Goal: Task Accomplishment & Management: Complete application form

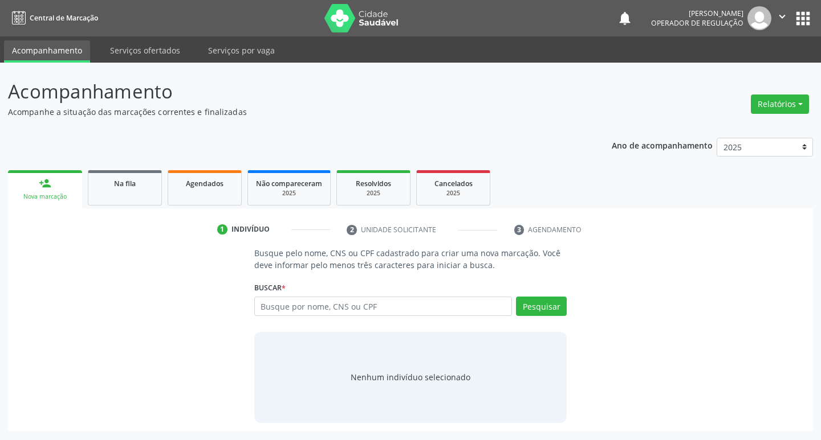
click at [346, 309] on input "text" at bounding box center [383, 306] width 258 height 19
click at [304, 307] on input "text" at bounding box center [383, 306] width 258 height 19
type input "00018196403"
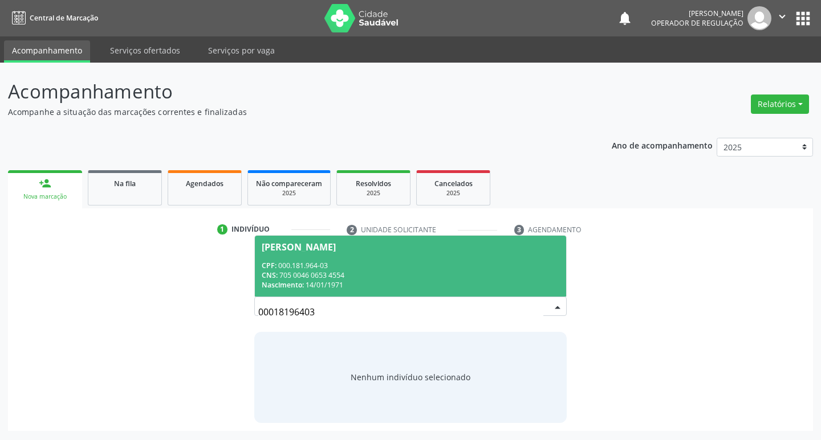
click at [336, 251] on div "[PERSON_NAME]" at bounding box center [299, 247] width 74 height 9
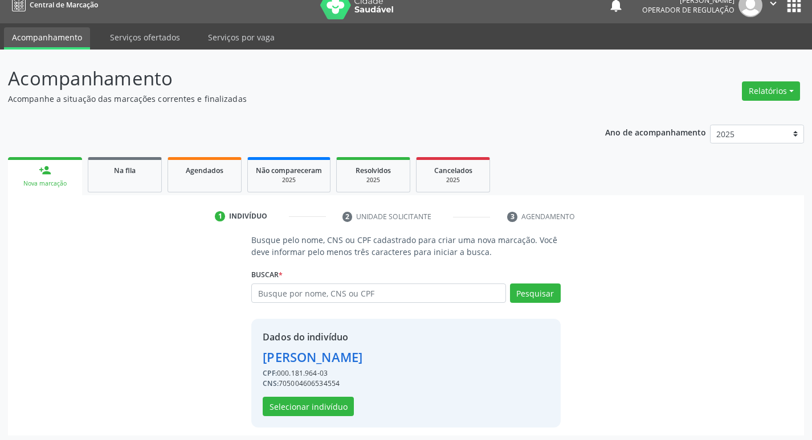
scroll to position [17, 0]
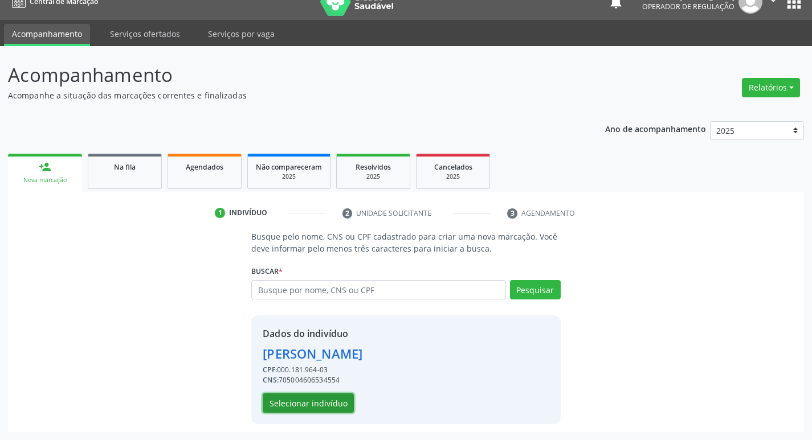
click at [335, 408] on button "Selecionar indivíduo" at bounding box center [308, 403] width 91 height 19
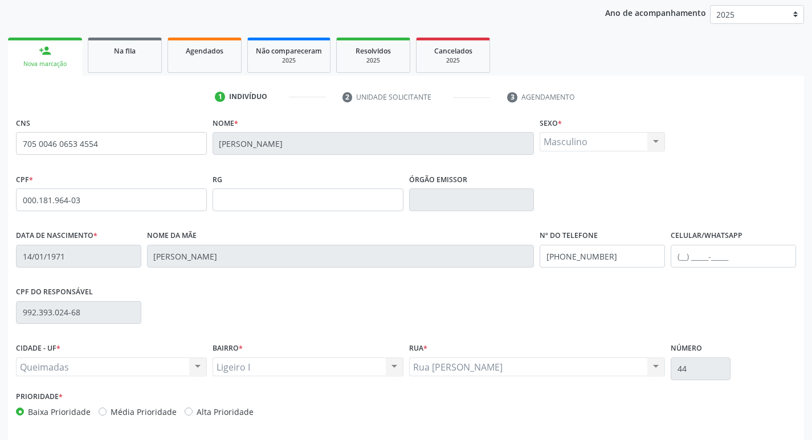
scroll to position [177, 0]
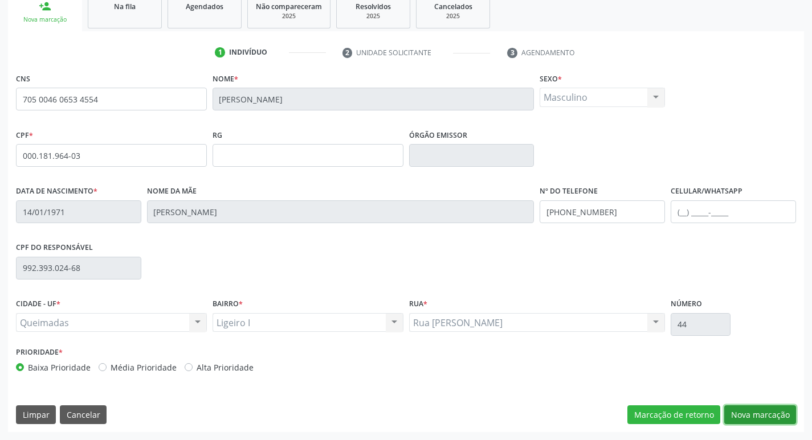
click at [786, 421] on button "Nova marcação" at bounding box center [760, 415] width 72 height 19
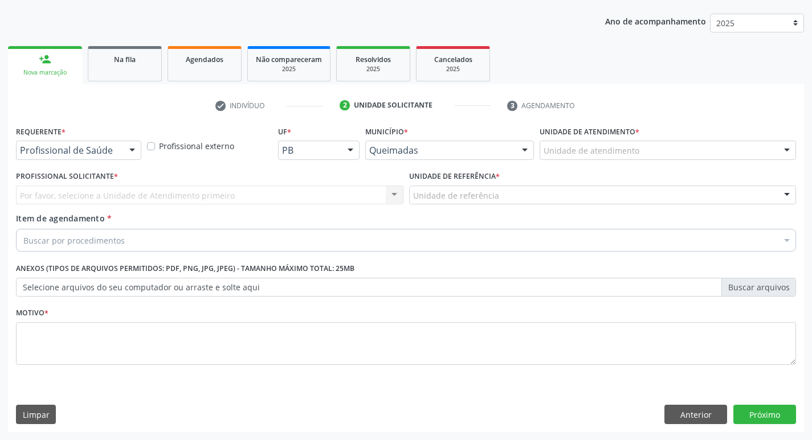
click at [101, 141] on div "Profissional de Saúde" at bounding box center [78, 150] width 125 height 19
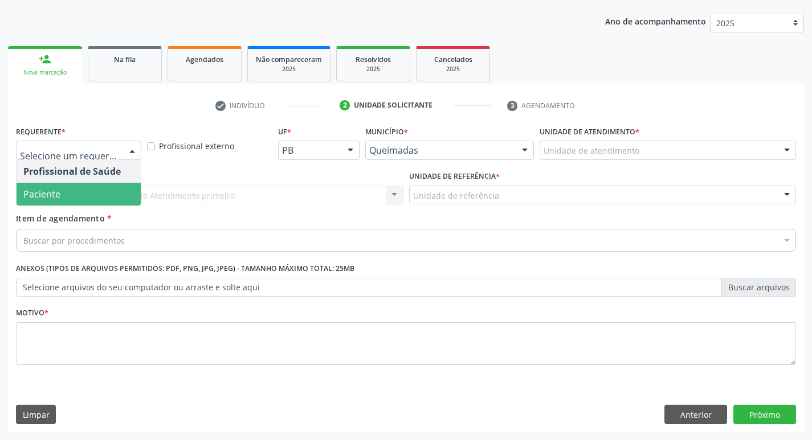
click at [89, 192] on span "Paciente" at bounding box center [79, 194] width 124 height 23
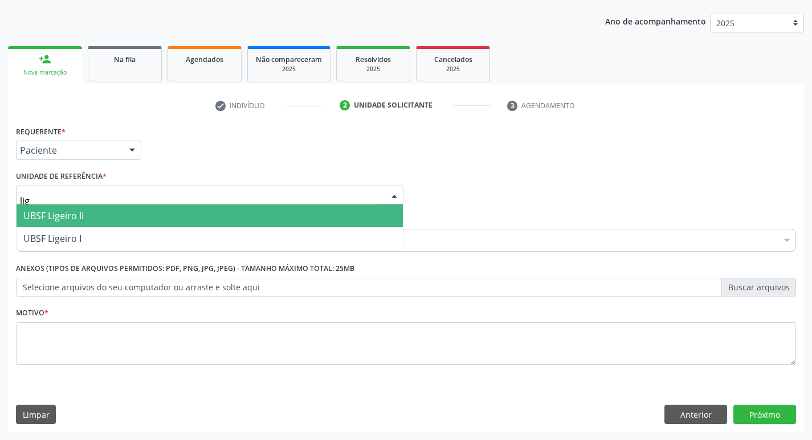
type input "lige"
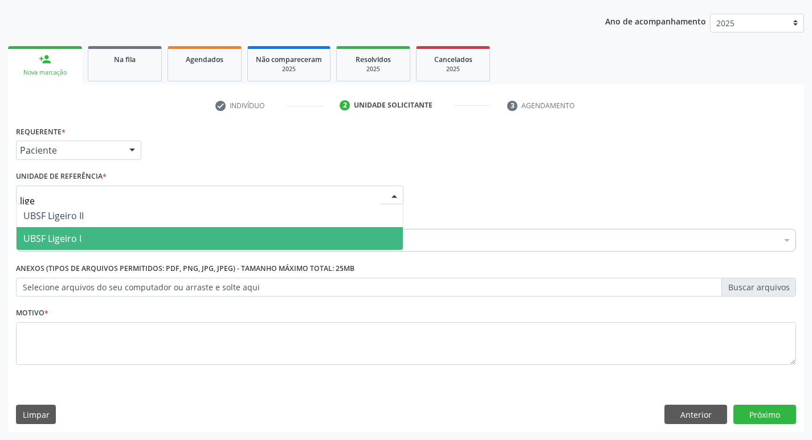
click at [81, 235] on span "UBSF Ligeiro I" at bounding box center [52, 238] width 58 height 13
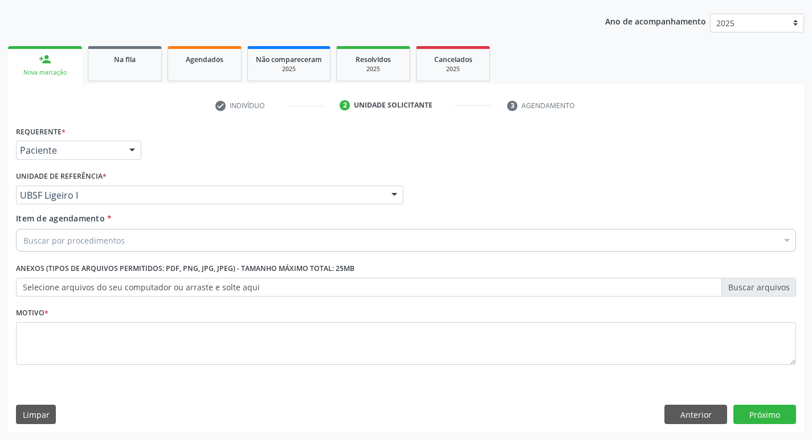
click at [93, 247] on div "Buscar por procedimentos" at bounding box center [406, 240] width 780 height 23
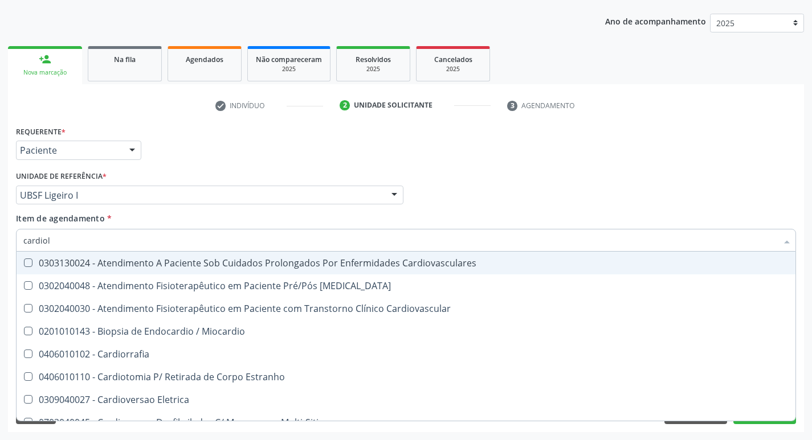
type input "cardiolo"
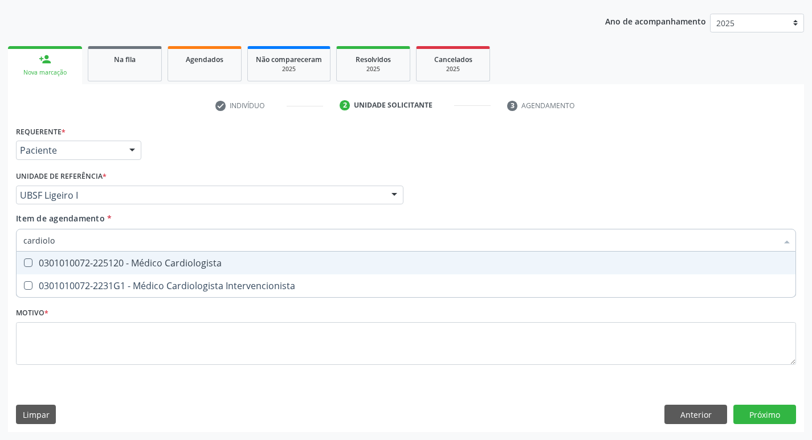
click at [125, 265] on div "0301010072-225120 - Médico Cardiologista" at bounding box center [405, 263] width 765 height 9
checkbox Cardiologista "true"
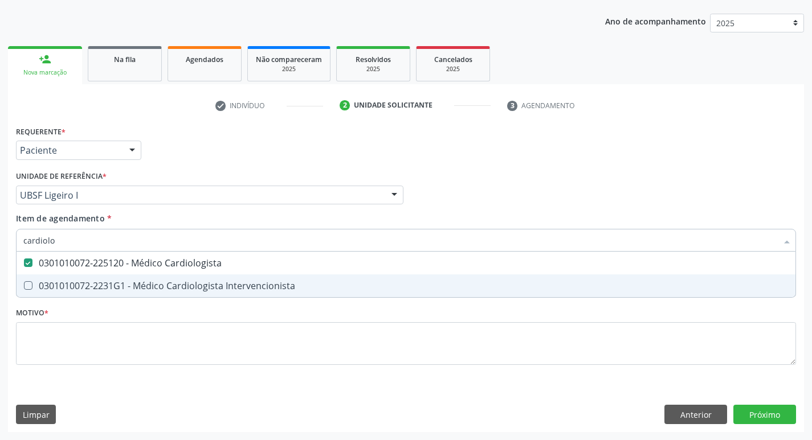
click at [97, 343] on div "Requerente * Paciente Profissional de Saúde Paciente Nenhum resultado encontrad…" at bounding box center [406, 252] width 780 height 258
checkbox Intervencionista "true"
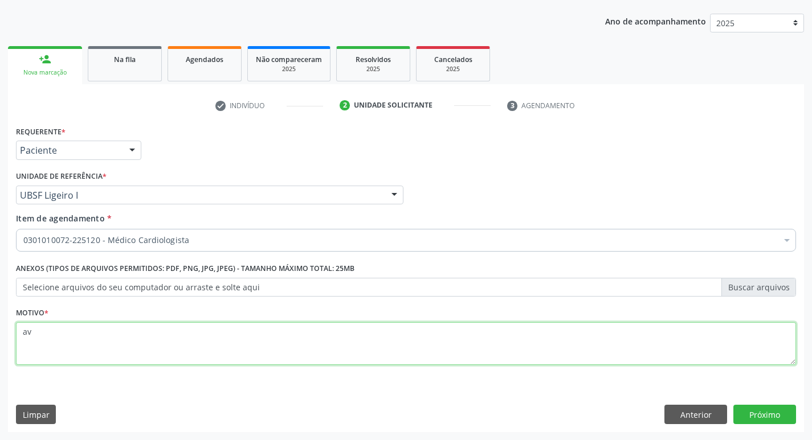
type textarea "a"
type textarea "Avaliação"
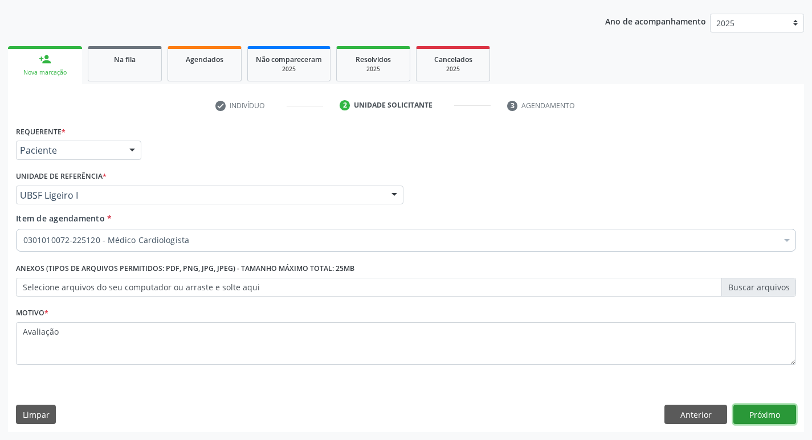
click at [751, 413] on button "Próximo" at bounding box center [764, 414] width 63 height 19
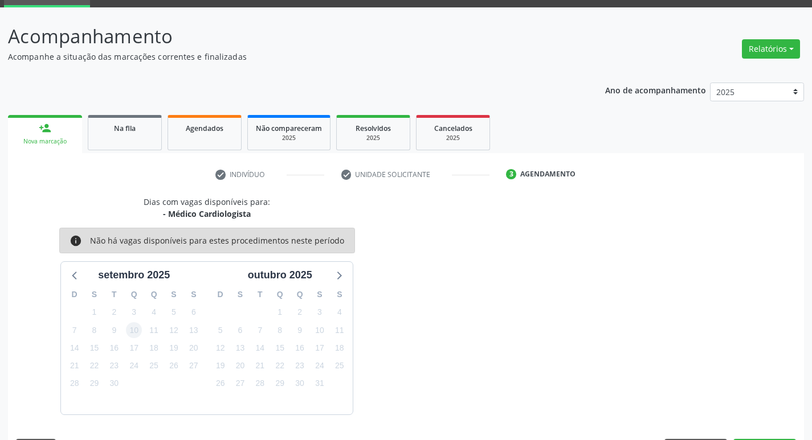
scroll to position [89, 0]
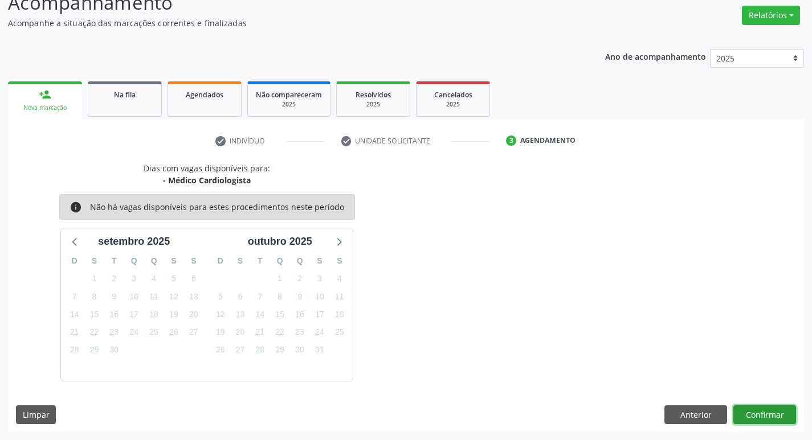
click at [772, 414] on button "Confirmar" at bounding box center [764, 415] width 63 height 19
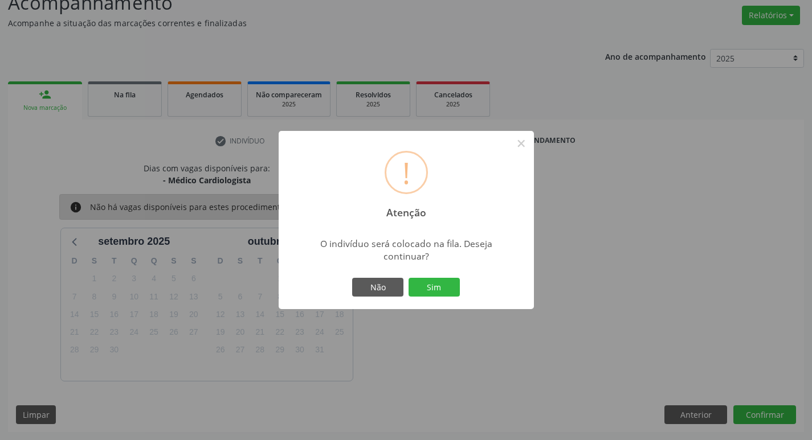
click at [474, 302] on div "! Atenção × O indivíduo será colocado na fila. Deseja continuar? Não Sim" at bounding box center [406, 220] width 255 height 179
click at [460, 295] on div "Não Sim" at bounding box center [406, 288] width 113 height 24
click at [419, 292] on button "Sim" at bounding box center [434, 287] width 51 height 19
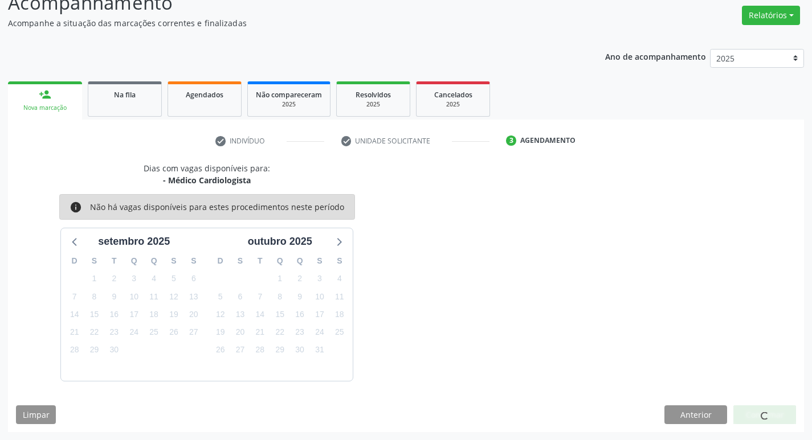
scroll to position [0, 0]
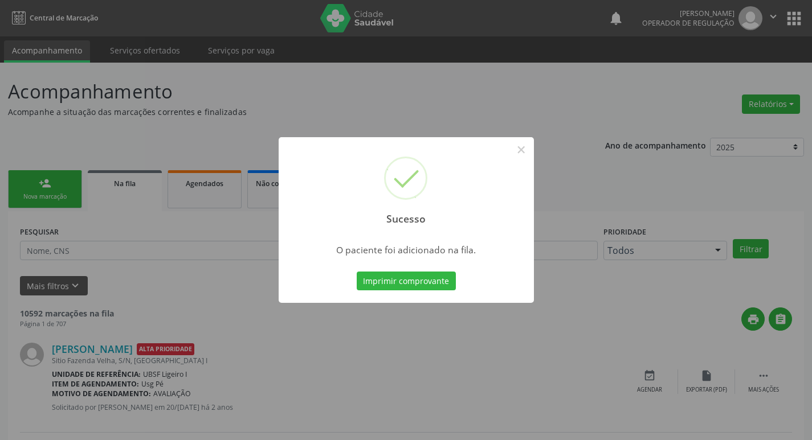
drag, startPoint x: 67, startPoint y: 133, endPoint x: 66, endPoint y: 141, distance: 8.6
click at [67, 133] on div "Sucesso × O paciente foi adicionado na fila. Imprimir comprovante Cancel" at bounding box center [406, 220] width 812 height 440
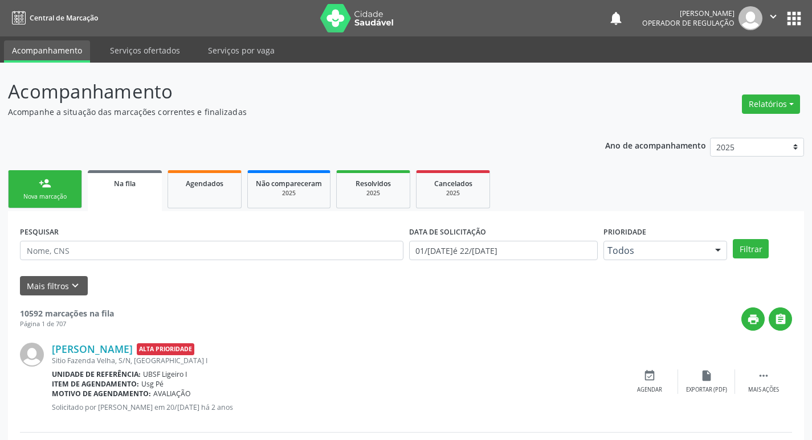
click at [53, 186] on link "person_add Nova marcação" at bounding box center [45, 189] width 74 height 38
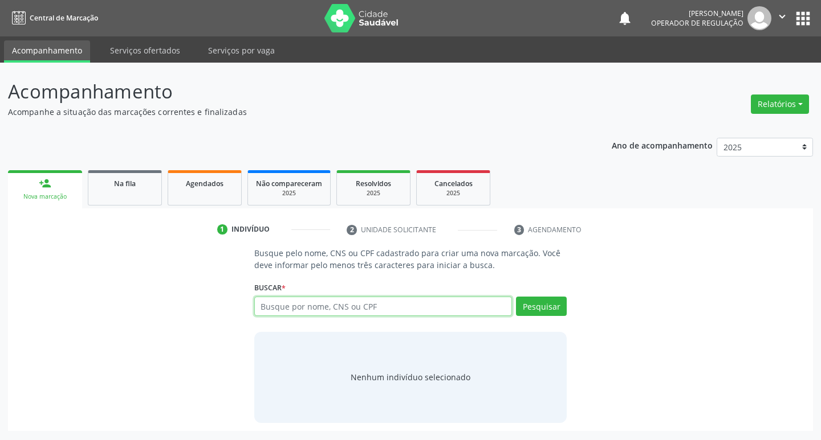
click at [305, 300] on input "text" at bounding box center [383, 306] width 258 height 19
type input "707608225644898"
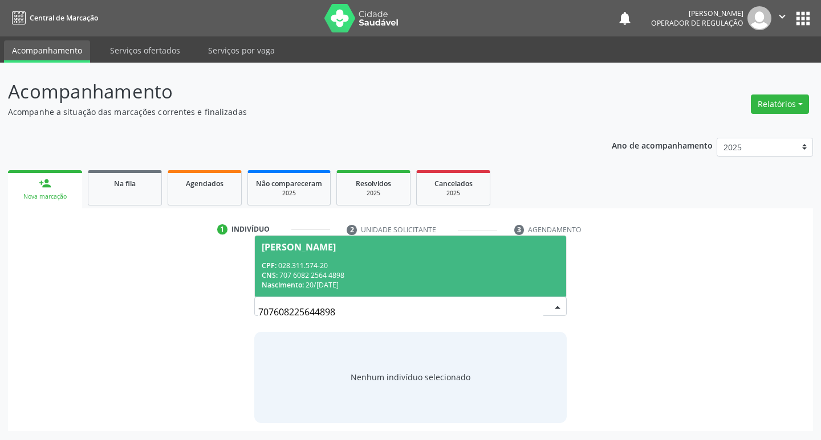
click at [524, 259] on span "[PERSON_NAME] CPF: 028.311.574-20 CNS: 707 6082 2564 4898 Nascimento: 20/[DATE]" at bounding box center [411, 266] width 312 height 61
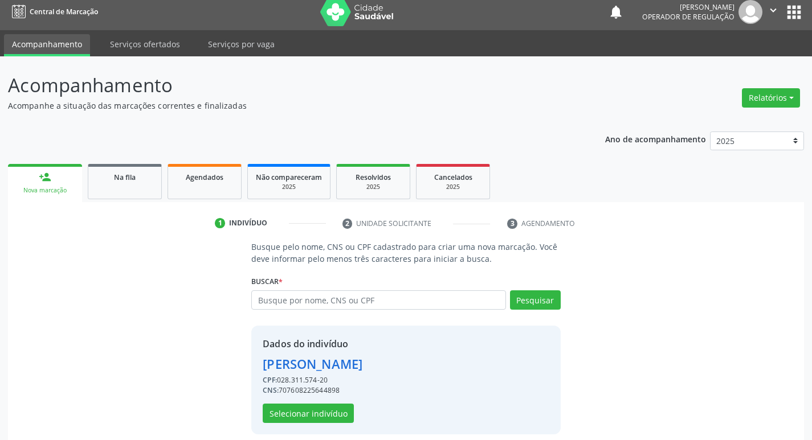
scroll to position [17, 0]
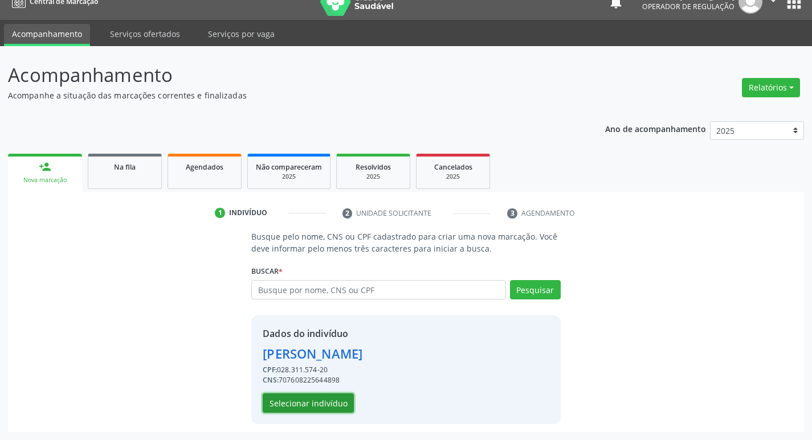
click at [334, 407] on button "Selecionar indivíduo" at bounding box center [308, 403] width 91 height 19
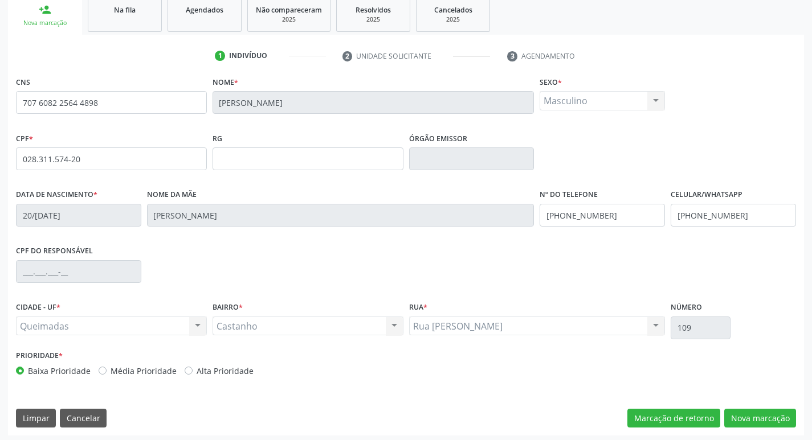
scroll to position [177, 0]
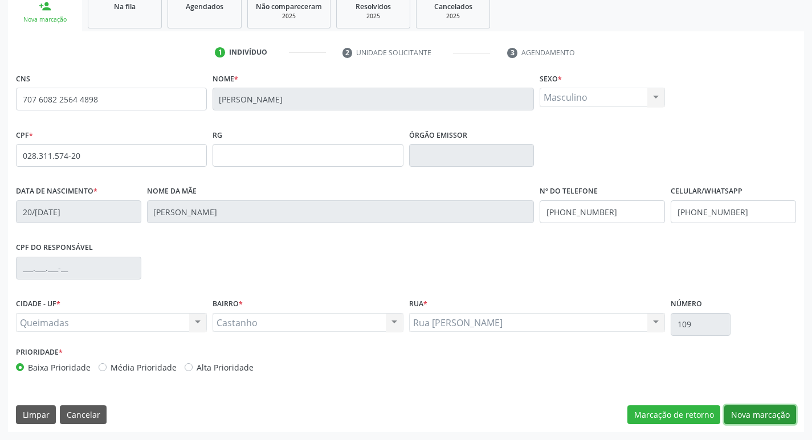
click at [783, 417] on button "Nova marcação" at bounding box center [760, 415] width 72 height 19
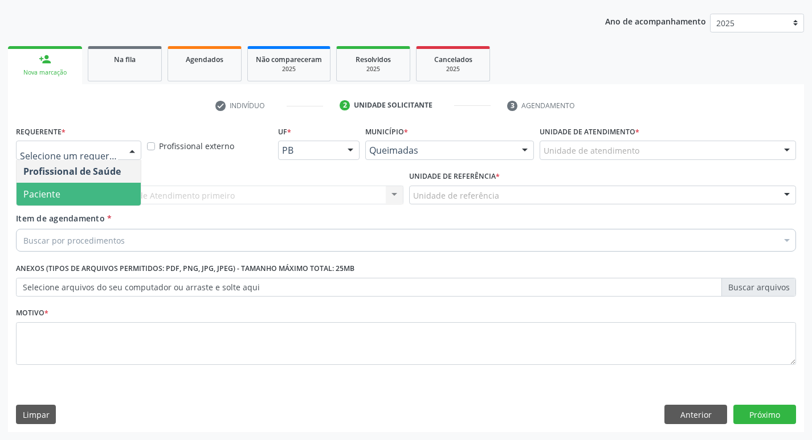
click at [87, 194] on span "Paciente" at bounding box center [79, 194] width 124 height 23
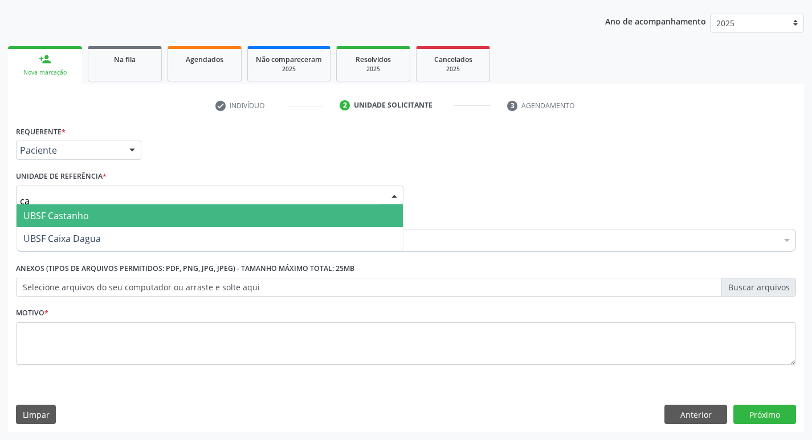
type input "cas"
click at [83, 214] on span "UBSF Castanho" at bounding box center [56, 216] width 66 height 13
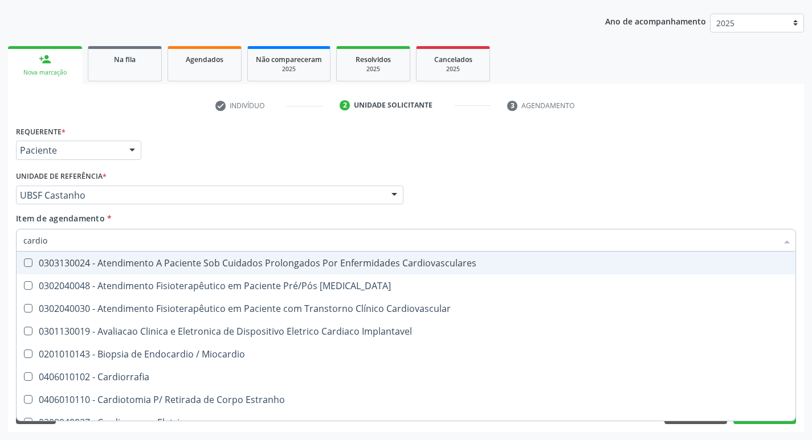
type input "cardiol"
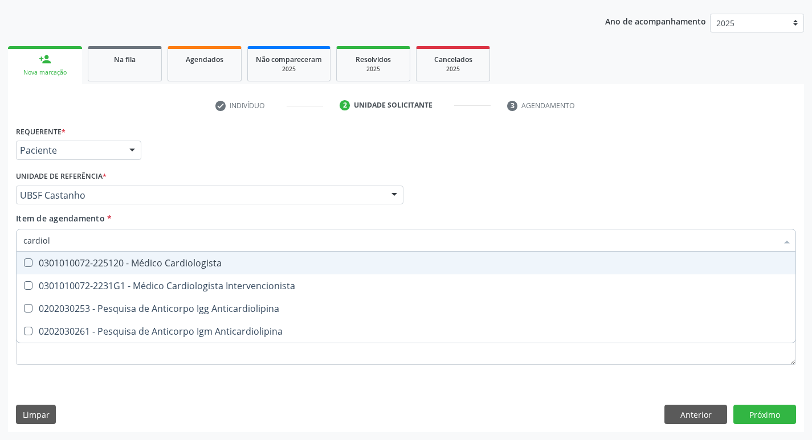
click at [126, 262] on div "0301010072-225120 - Médico Cardiologista" at bounding box center [405, 263] width 765 height 9
checkbox Cardiologista "true"
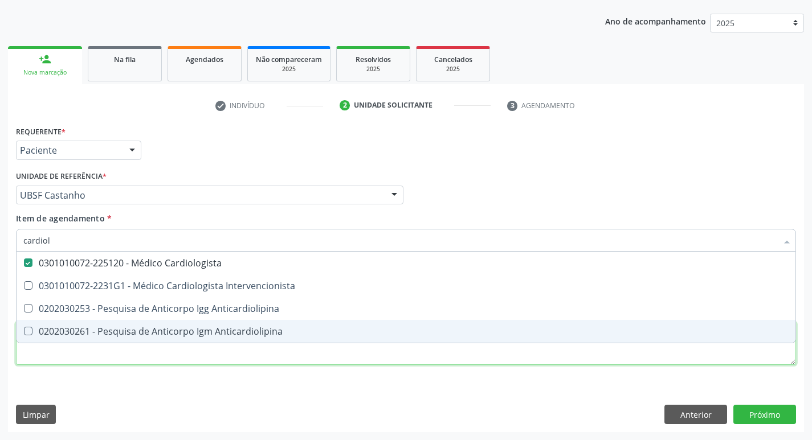
click at [96, 361] on div "Requerente * Paciente Profissional de Saúde Paciente Nenhum resultado encontrad…" at bounding box center [406, 252] width 780 height 258
checkbox Intervencionista "true"
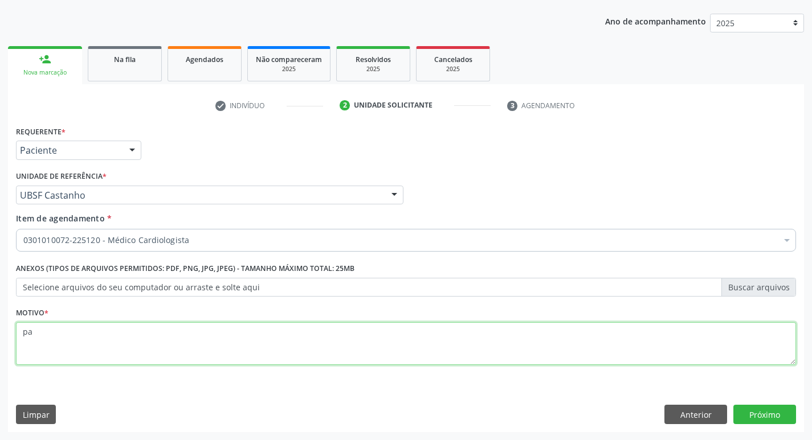
type textarea "p"
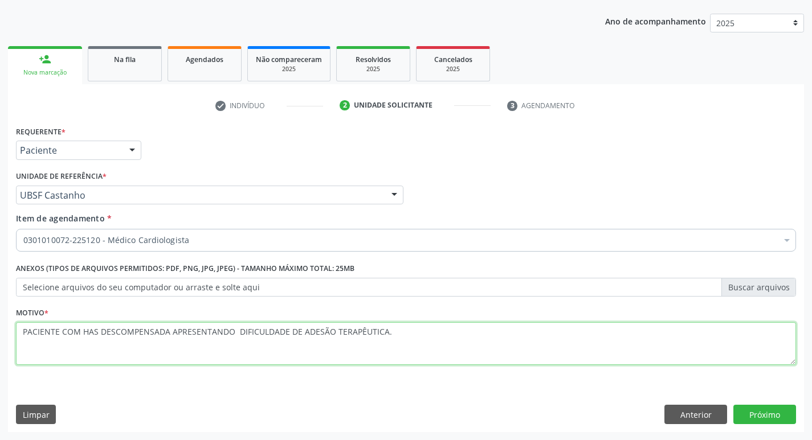
type textarea "PACIENTE COM HAS DESCOMPENSADA APRESENTANDO DIFICULDADE DE ADESÃO TERAPÊUTICA."
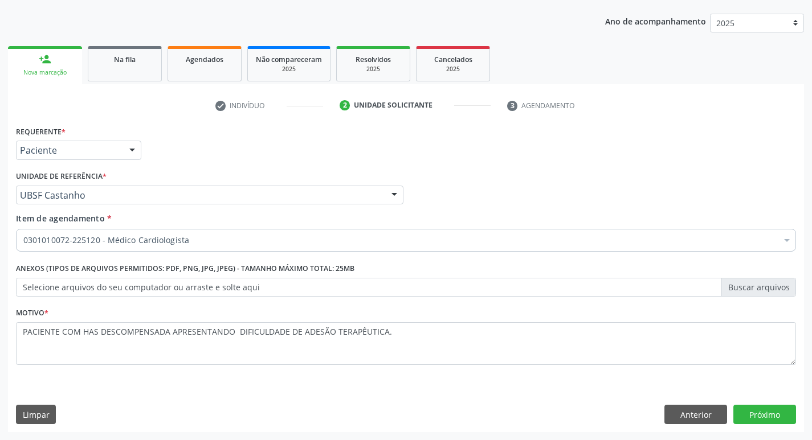
click at [769, 401] on div "Requerente * Paciente Profissional de Saúde Paciente Nenhum resultado encontrad…" at bounding box center [406, 277] width 796 height 309
click at [764, 414] on button "Próximo" at bounding box center [764, 414] width 63 height 19
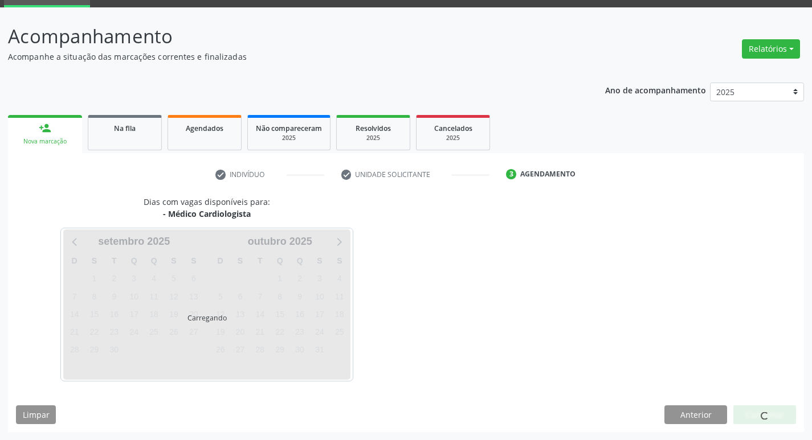
scroll to position [89, 0]
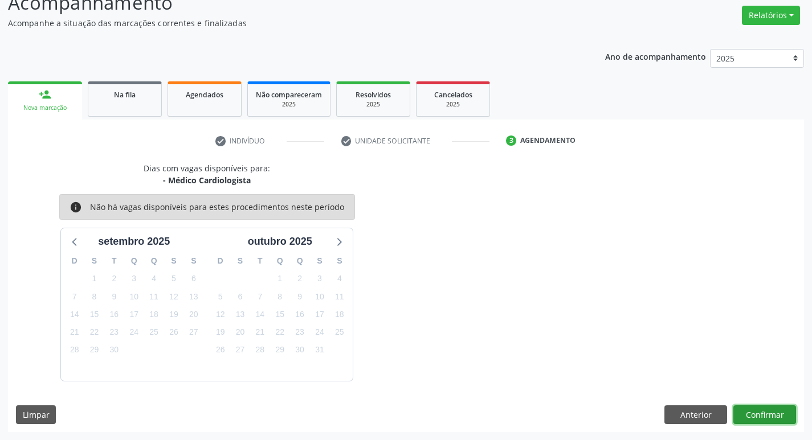
click at [774, 424] on button "Confirmar" at bounding box center [764, 415] width 63 height 19
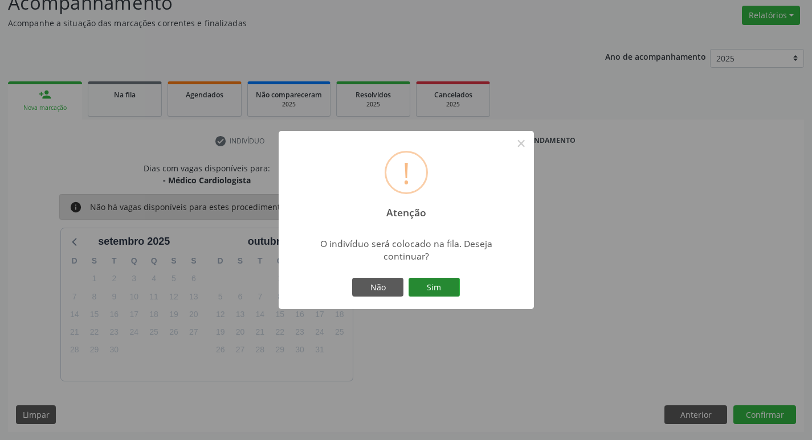
click at [447, 286] on button "Sim" at bounding box center [434, 287] width 51 height 19
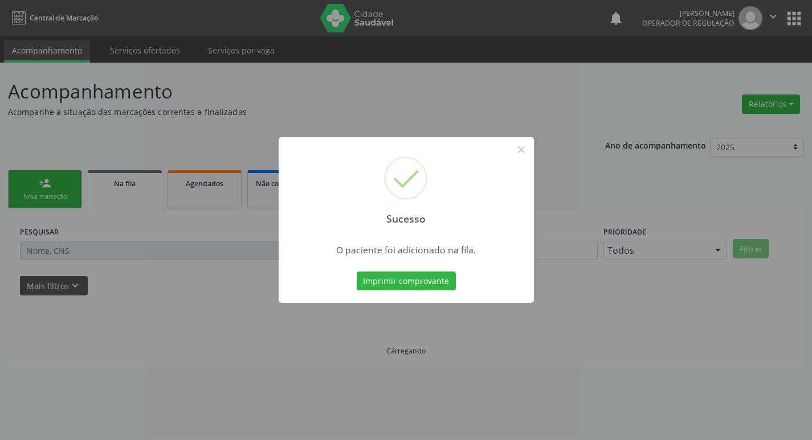
scroll to position [0, 0]
click at [524, 148] on button "×" at bounding box center [525, 149] width 19 height 19
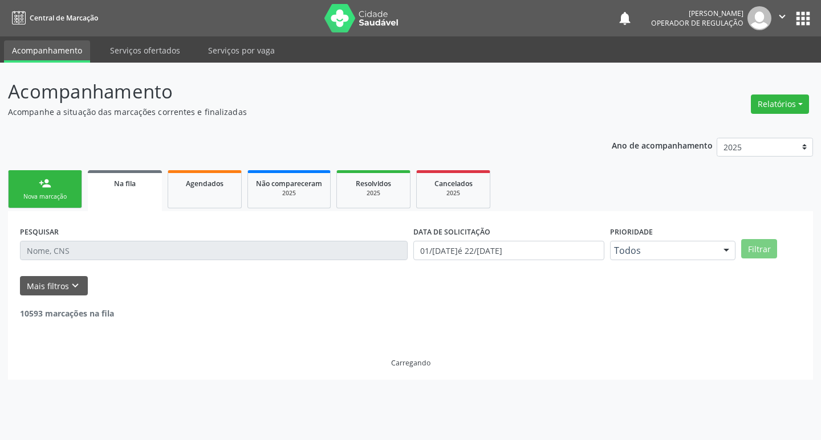
click at [58, 175] on link "person_add Nova marcação" at bounding box center [45, 189] width 74 height 38
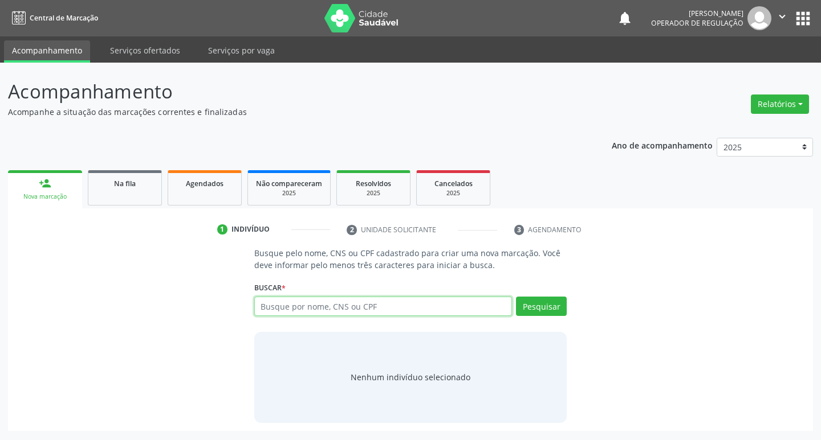
click at [270, 311] on input "text" at bounding box center [383, 306] width 258 height 19
type input "708003389089721"
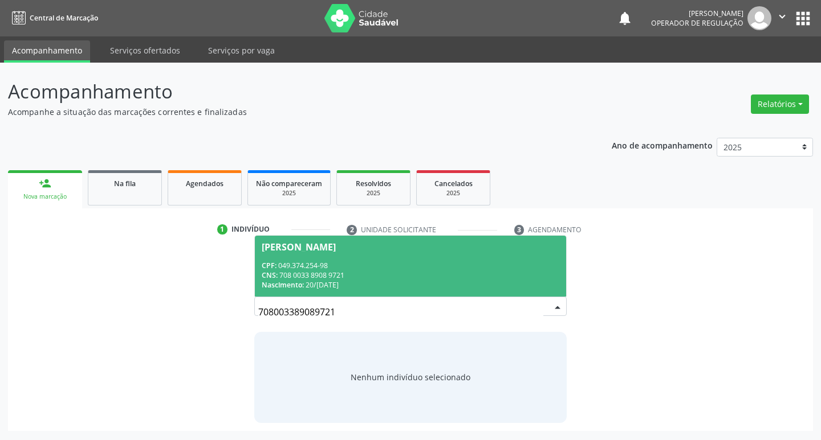
click at [429, 277] on div "CNS: 708 0033 8908 9721" at bounding box center [411, 276] width 298 height 10
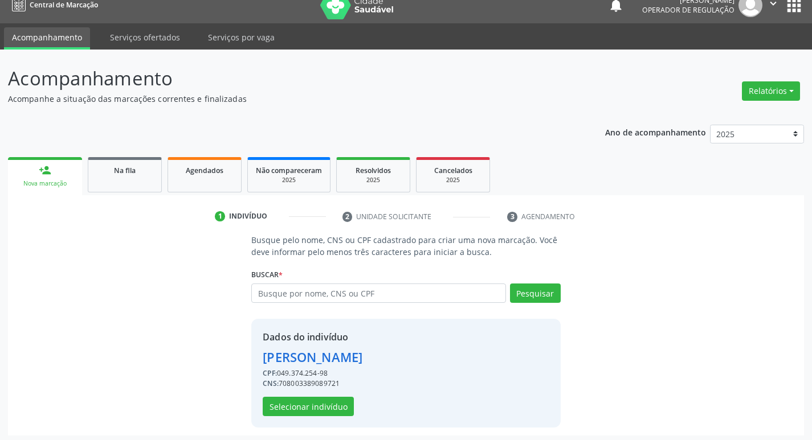
scroll to position [17, 0]
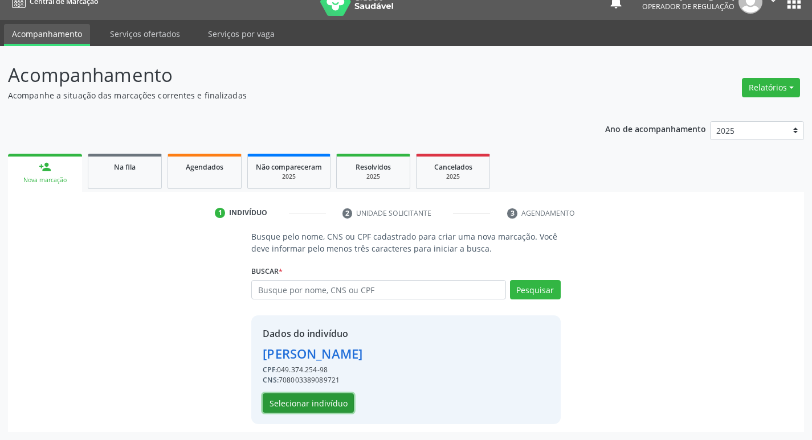
click at [305, 405] on button "Selecionar indivíduo" at bounding box center [308, 403] width 91 height 19
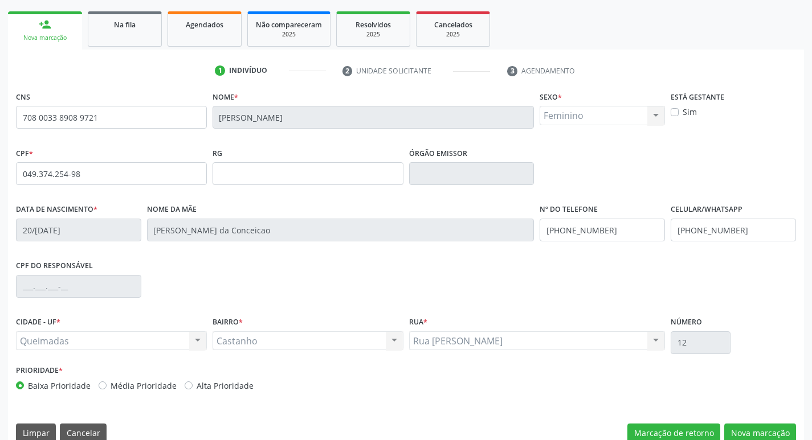
scroll to position [177, 0]
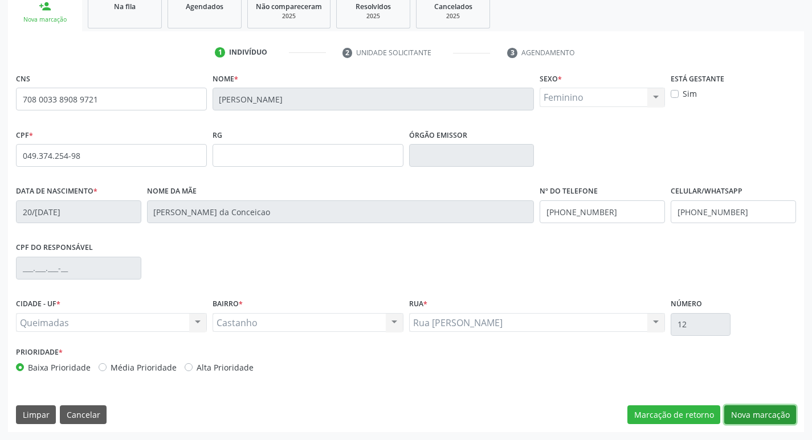
click at [746, 415] on button "Nova marcação" at bounding box center [760, 415] width 72 height 19
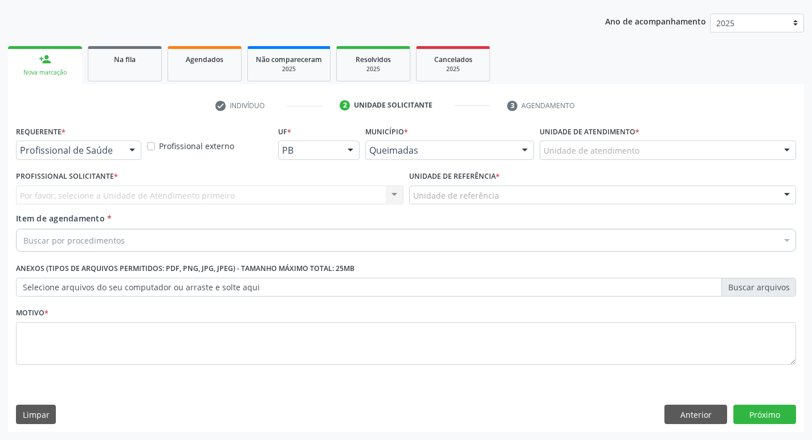
scroll to position [124, 0]
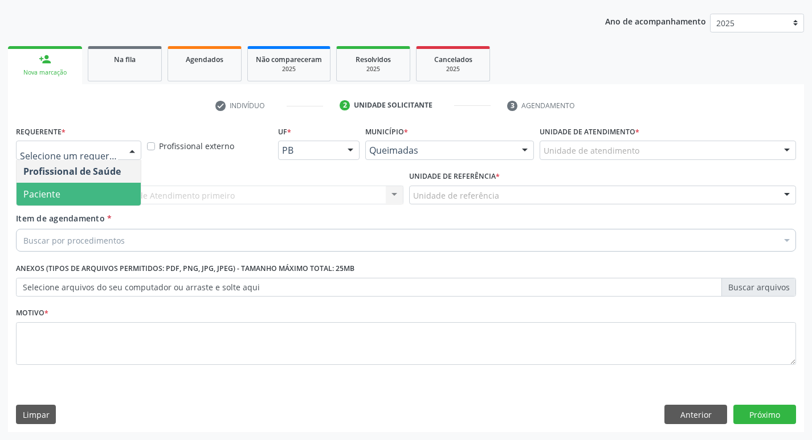
click at [78, 190] on span "Paciente" at bounding box center [79, 194] width 124 height 23
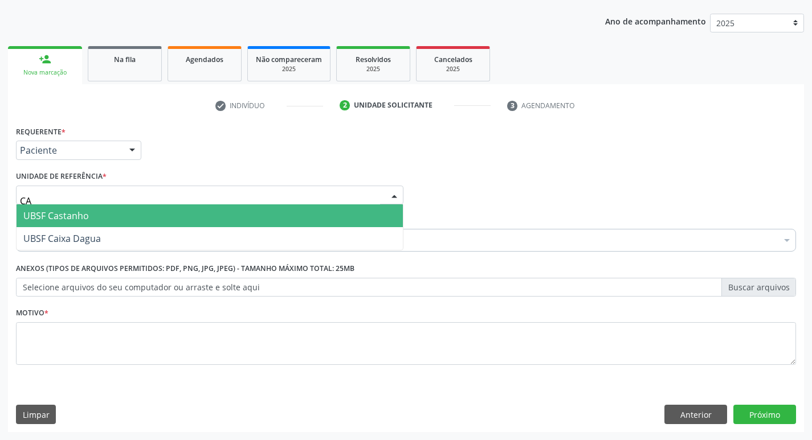
type input "CAS"
click at [72, 208] on span "UBSF Castanho" at bounding box center [210, 216] width 386 height 23
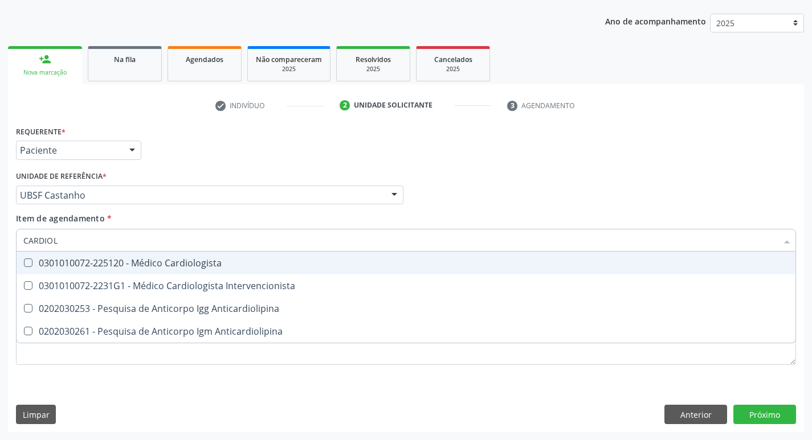
type input "CARDIOLO"
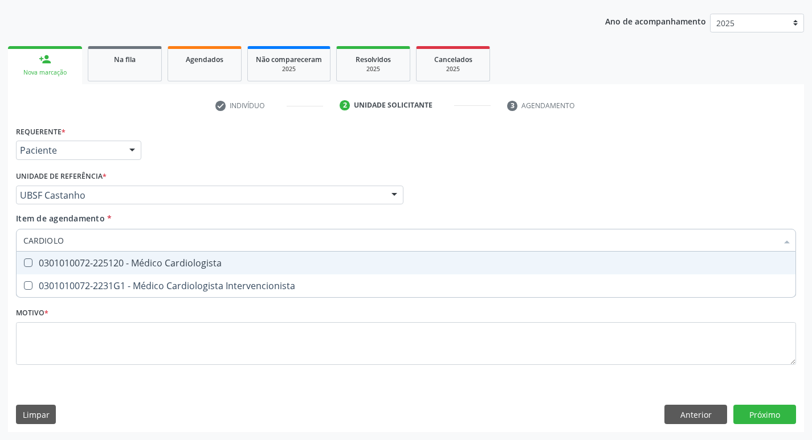
click at [68, 262] on div "0301010072-225120 - Médico Cardiologista" at bounding box center [405, 263] width 765 height 9
checkbox Cardiologista "true"
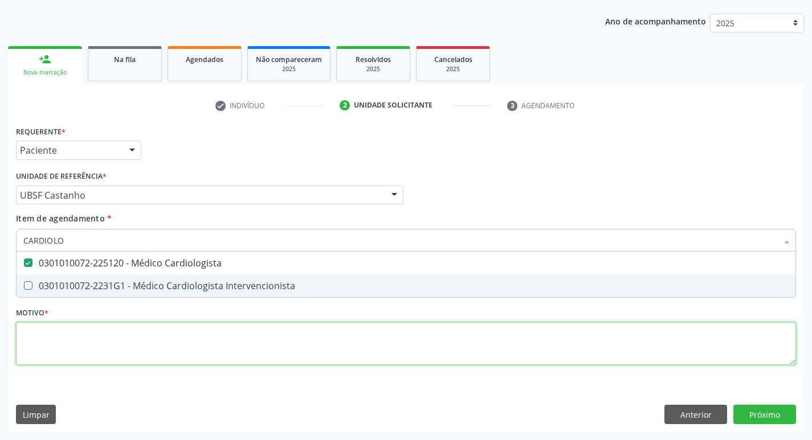
click at [45, 327] on div "Requerente * Paciente Profissional de Saúde Paciente Nenhum resultado encontrad…" at bounding box center [406, 252] width 780 height 258
checkbox Intervencionista "true"
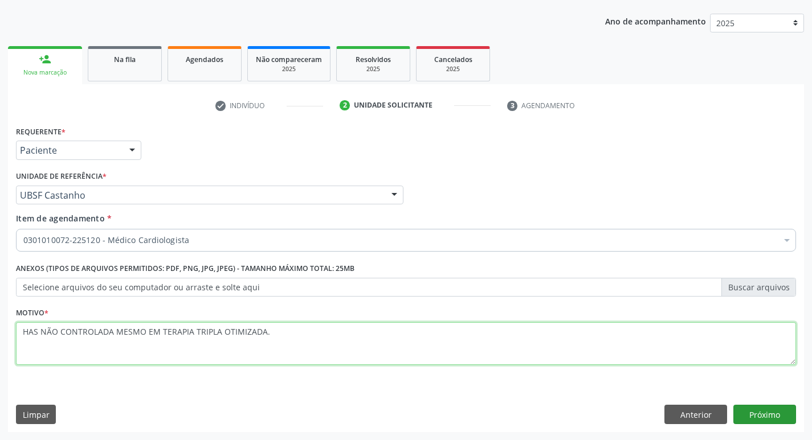
type textarea "HAS NÃO CONTROLADA MESMO EM TERAPIA TRIPLA OTIMIZADA."
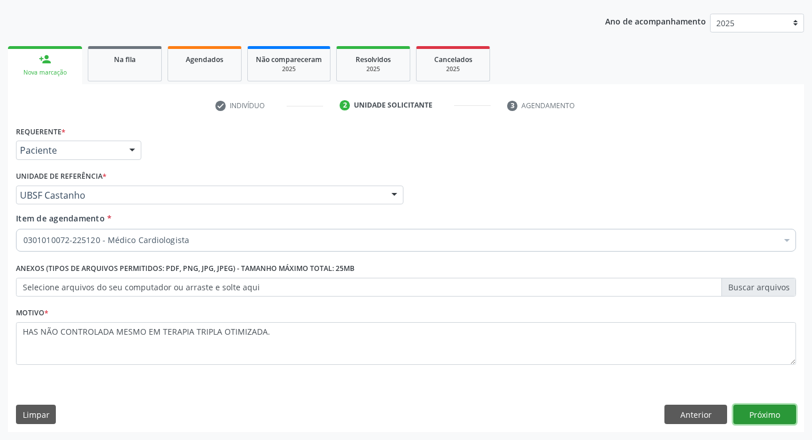
click at [774, 419] on button "Próximo" at bounding box center [764, 414] width 63 height 19
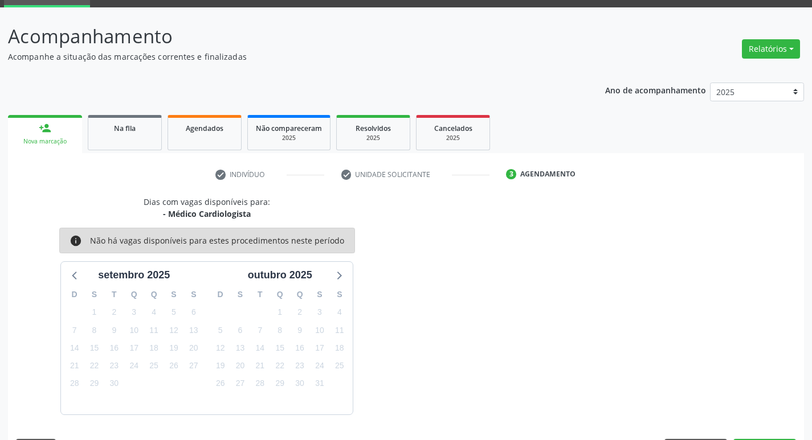
scroll to position [89, 0]
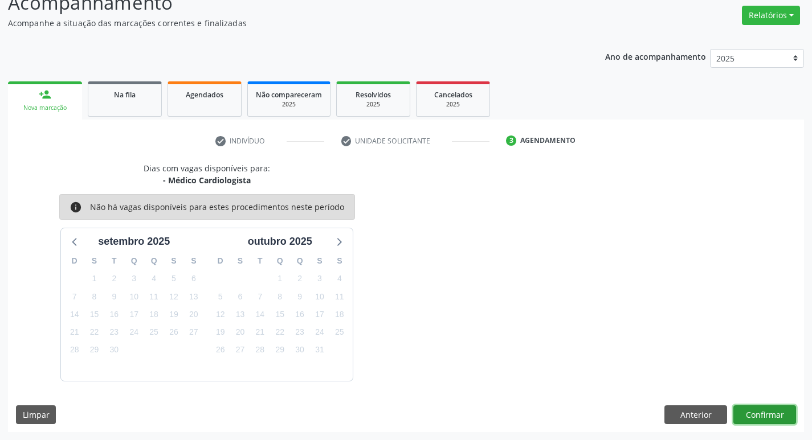
click at [757, 411] on button "Confirmar" at bounding box center [764, 415] width 63 height 19
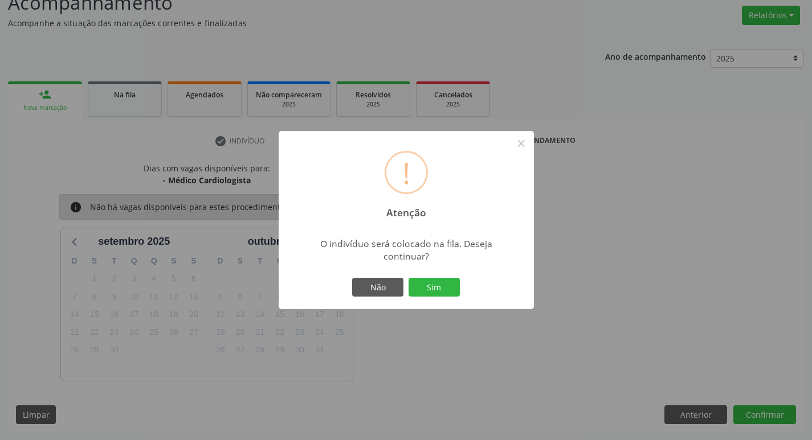
click at [446, 304] on div "! Atenção × O indivíduo será colocado na fila. Deseja continuar? Não Sim" at bounding box center [406, 220] width 255 height 179
click at [434, 284] on button "Sim" at bounding box center [434, 287] width 51 height 19
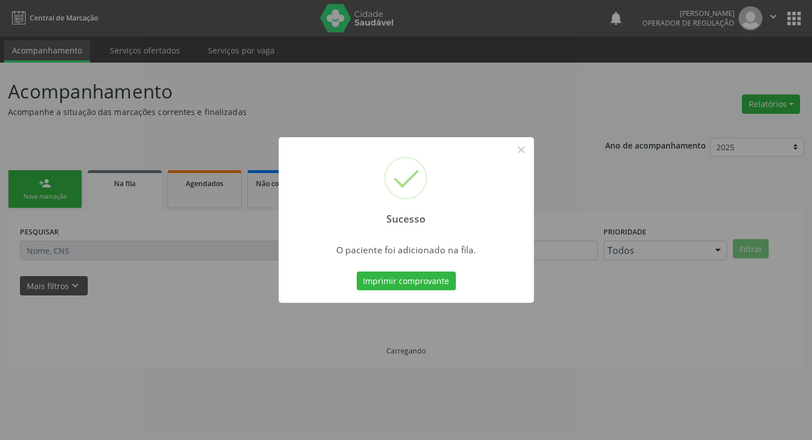
scroll to position [0, 0]
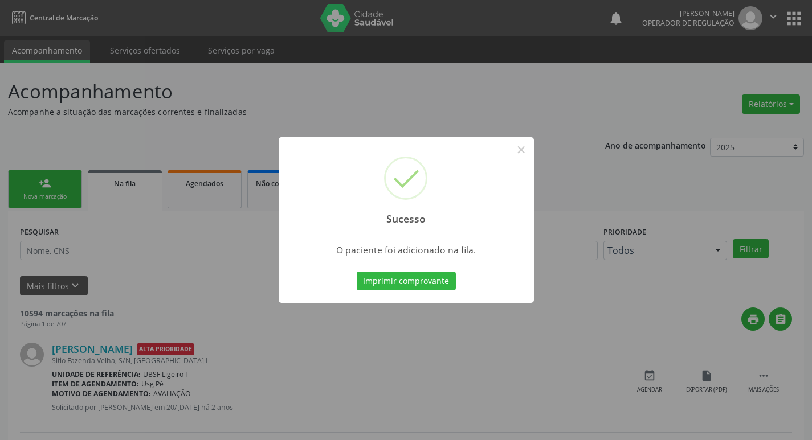
click at [68, 139] on div "Sucesso × O paciente foi adicionado na fila. Imprimir comprovante Cancel" at bounding box center [406, 220] width 812 height 440
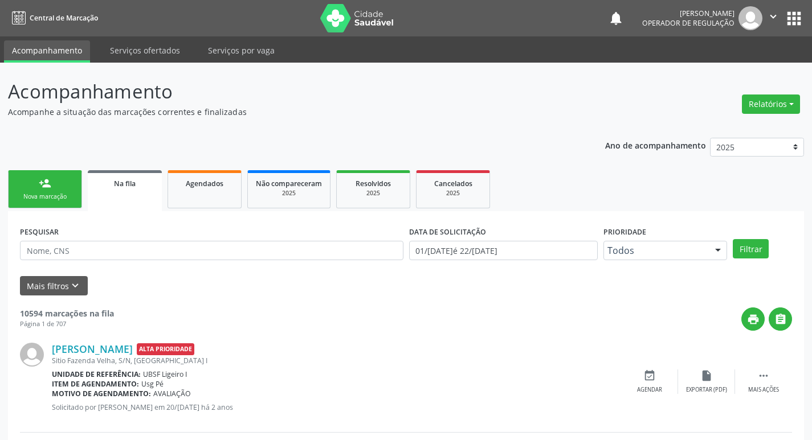
click at [44, 177] on div "person_add" at bounding box center [45, 183] width 13 height 13
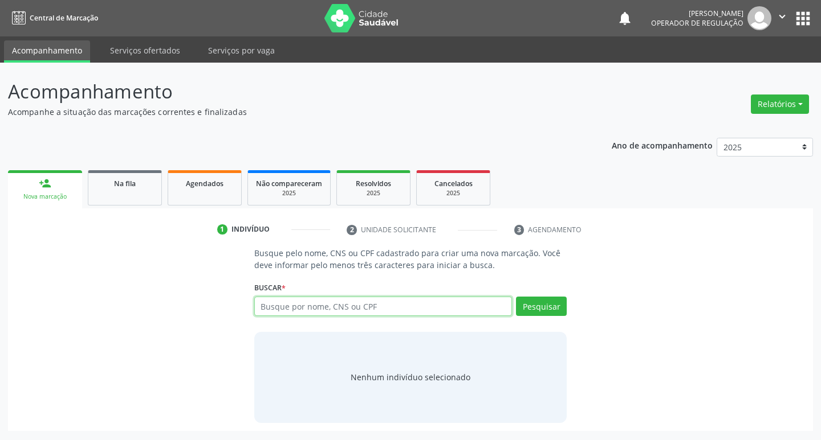
click at [341, 308] on input "text" at bounding box center [383, 306] width 258 height 19
type input "707805610527419"
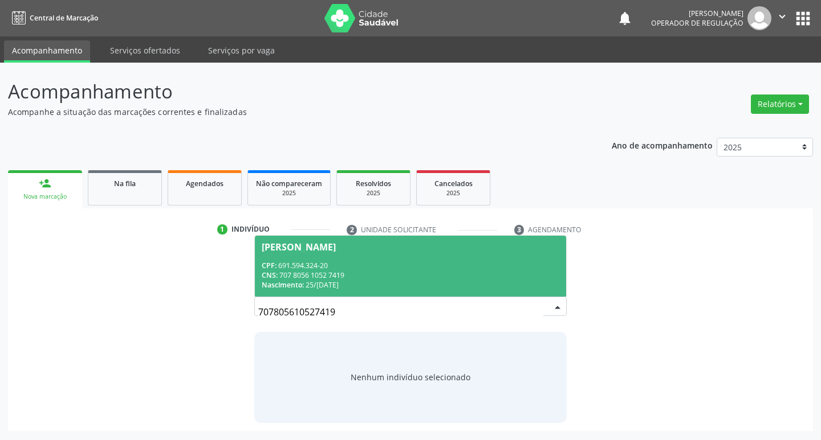
click at [369, 267] on div "CPF: 691.594.324-20" at bounding box center [411, 266] width 298 height 10
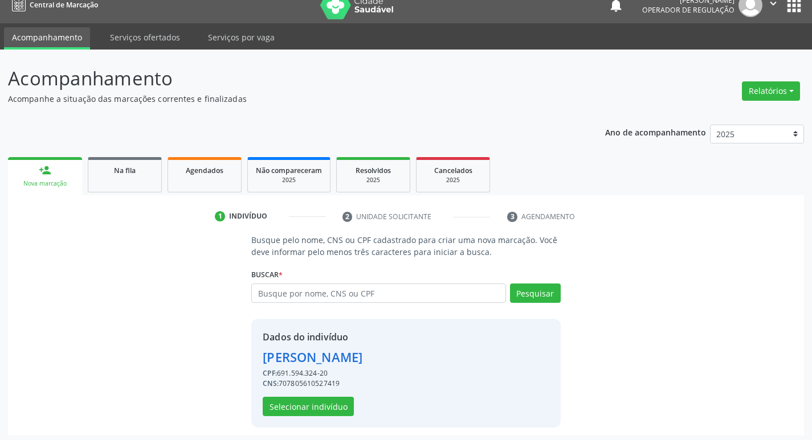
scroll to position [17, 0]
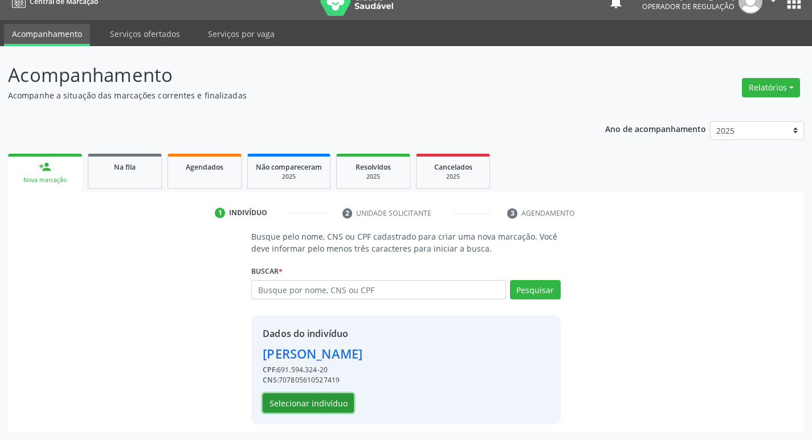
click at [283, 409] on button "Selecionar indivíduo" at bounding box center [308, 403] width 91 height 19
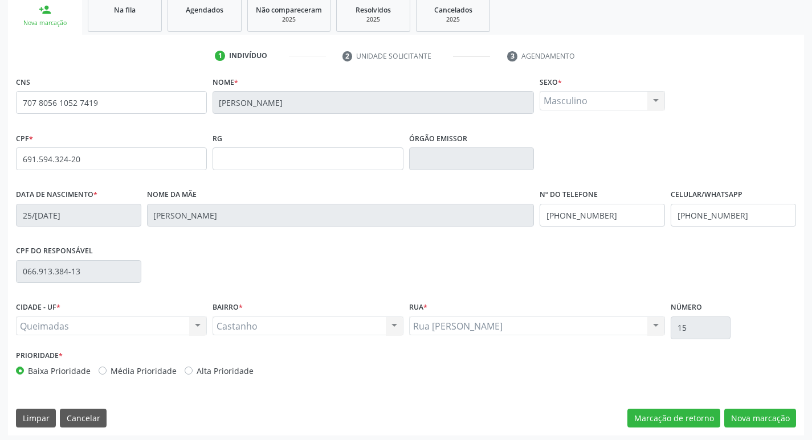
scroll to position [177, 0]
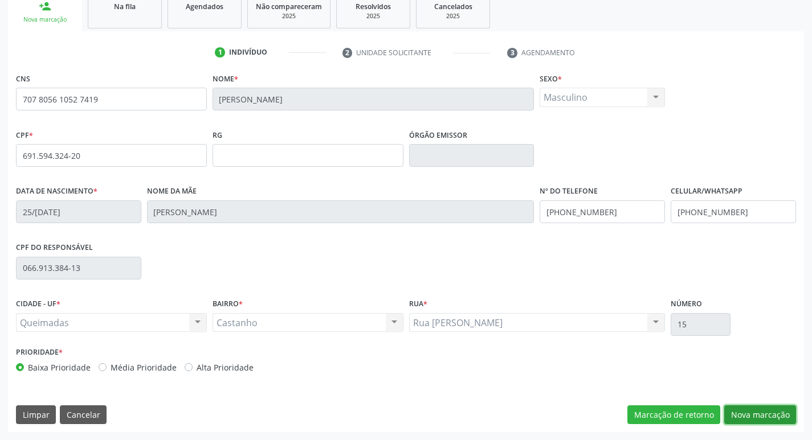
click at [740, 409] on button "Nova marcação" at bounding box center [760, 415] width 72 height 19
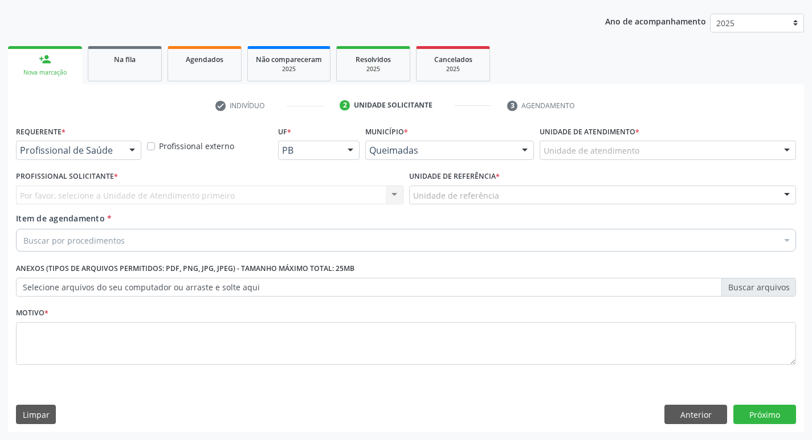
scroll to position [124, 0]
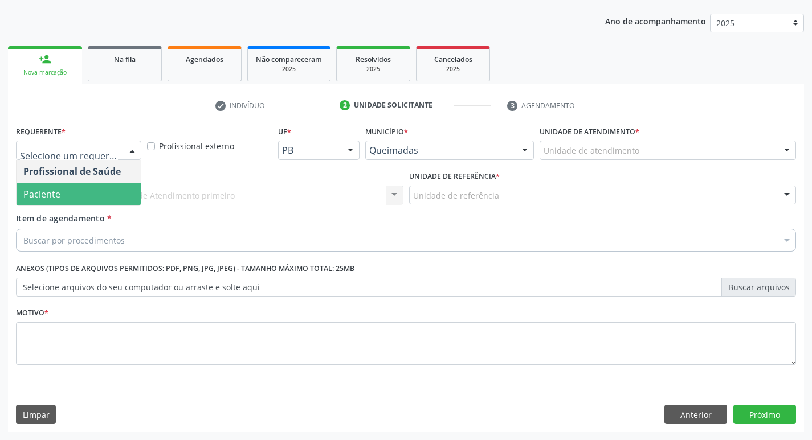
click at [71, 193] on span "Paciente" at bounding box center [79, 194] width 124 height 23
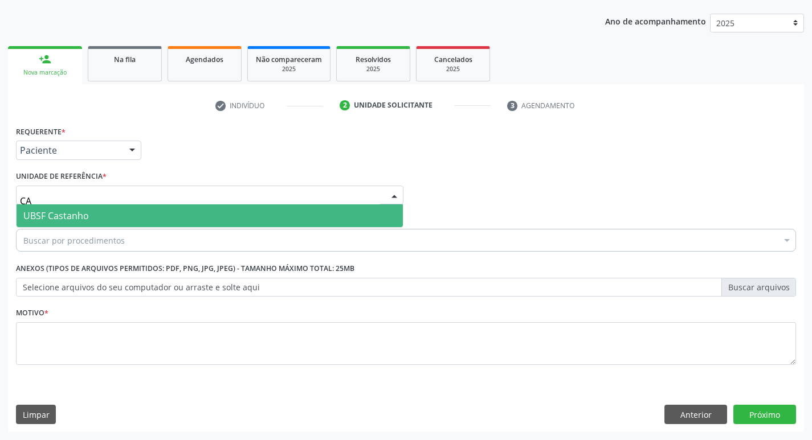
type input "CAS"
click at [60, 212] on span "UBSF Castanho" at bounding box center [56, 216] width 66 height 13
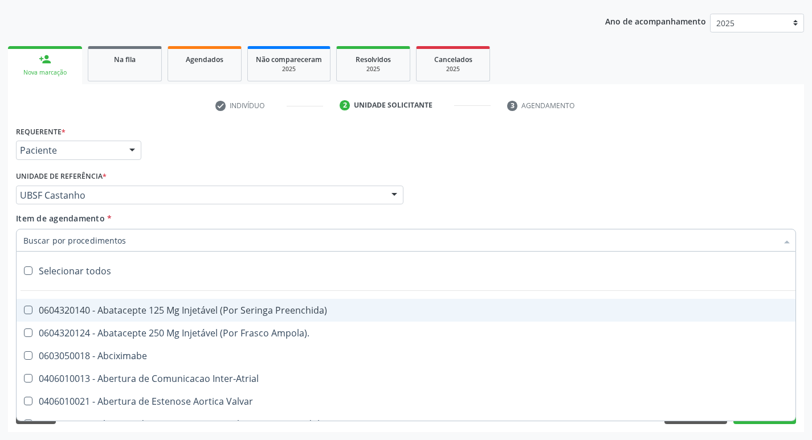
type input "V"
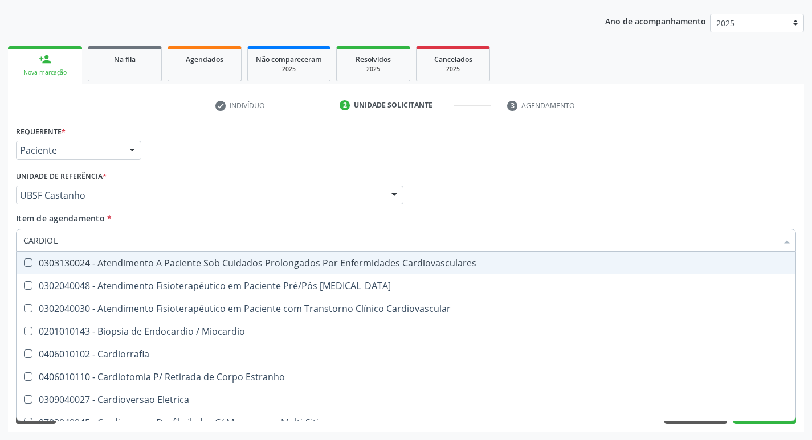
type input "CARDIOLO"
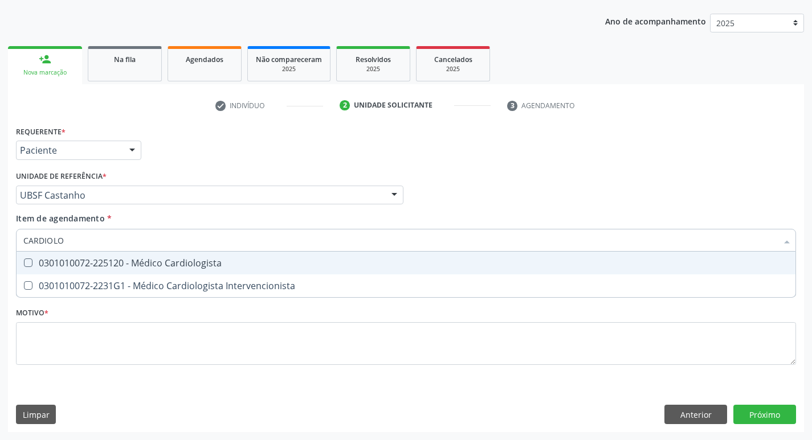
click at [84, 270] on span "0301010072-225120 - Médico Cardiologista" at bounding box center [406, 263] width 779 height 23
checkbox Cardiologista "true"
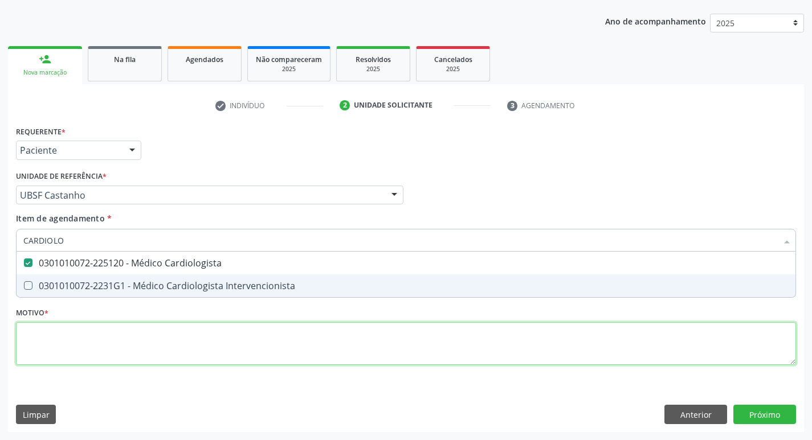
click at [66, 336] on div "Requerente * Paciente Profissional de Saúde Paciente Nenhum resultado encontrad…" at bounding box center [406, 252] width 780 height 258
checkbox Intervencionista "true"
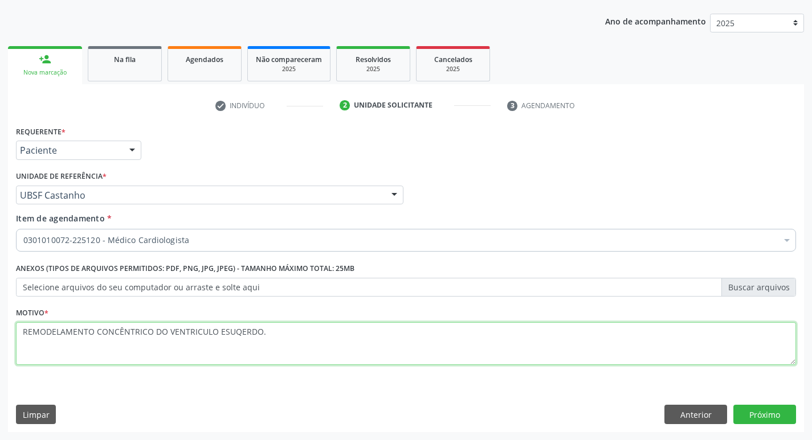
click at [246, 329] on textarea "REMODELAMENTO CONCÊNTRICO DO VENTRICULO ESUQERDO." at bounding box center [406, 344] width 780 height 43
type textarea "REMODELAMENTO CONCÊNTRICO DO VENTRICULO ESQUERDO."
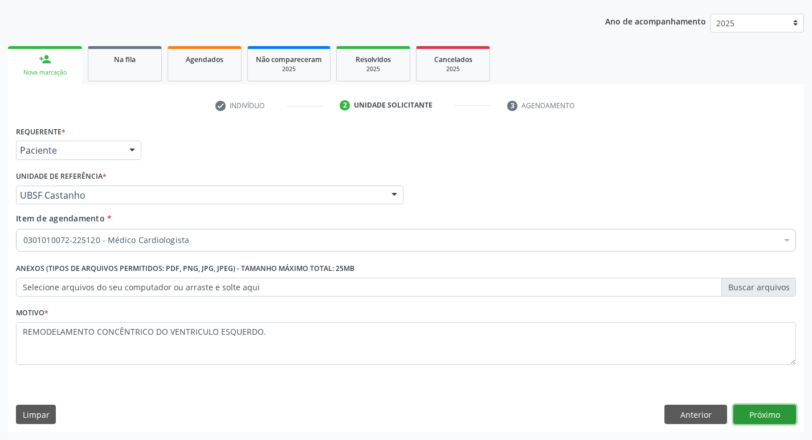
click at [757, 423] on button "Próximo" at bounding box center [764, 414] width 63 height 19
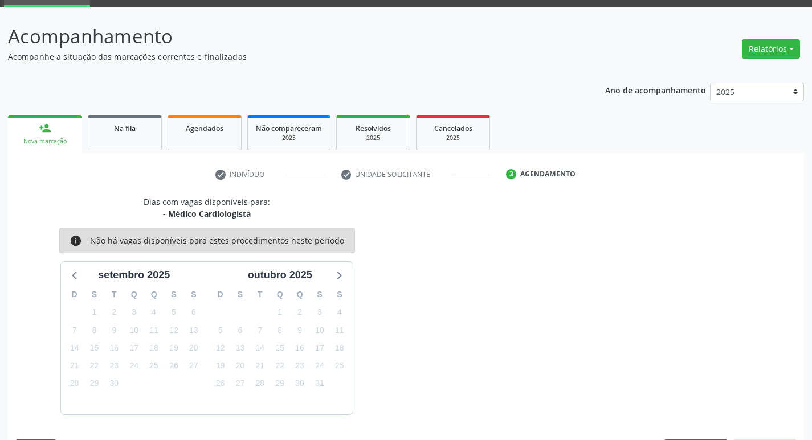
scroll to position [89, 0]
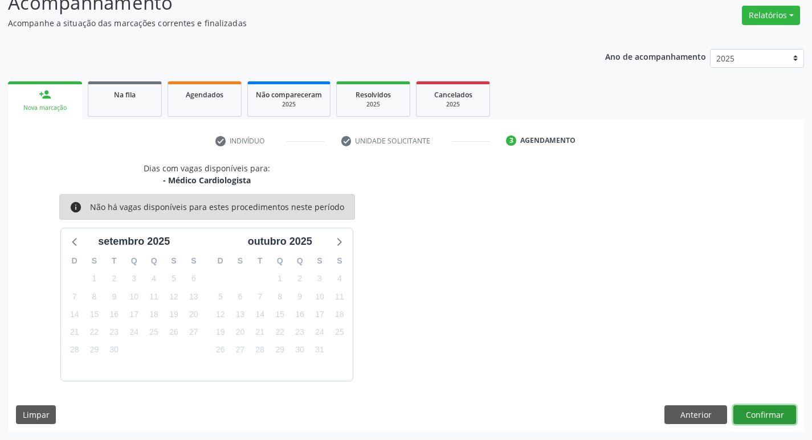
click at [752, 411] on button "Confirmar" at bounding box center [764, 415] width 63 height 19
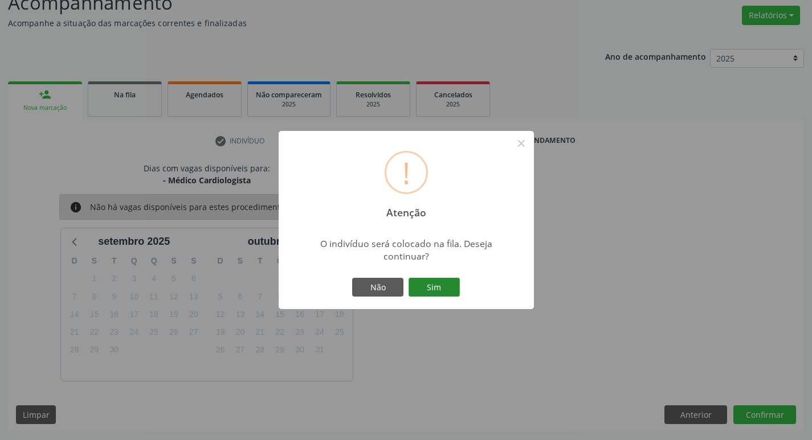
click at [456, 293] on button "Sim" at bounding box center [434, 287] width 51 height 19
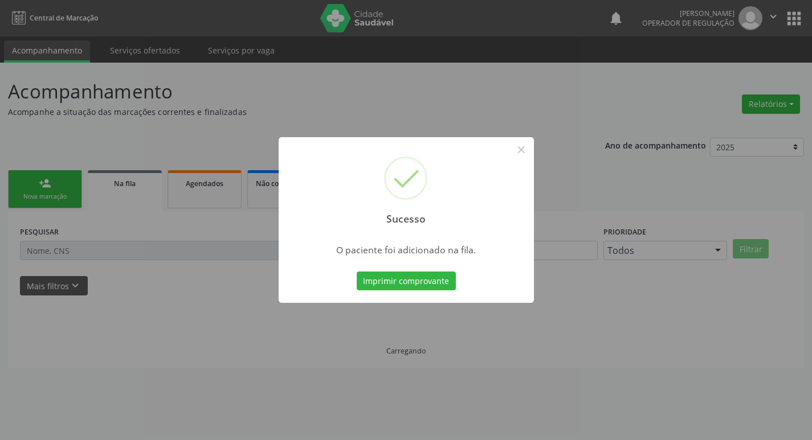
scroll to position [0, 0]
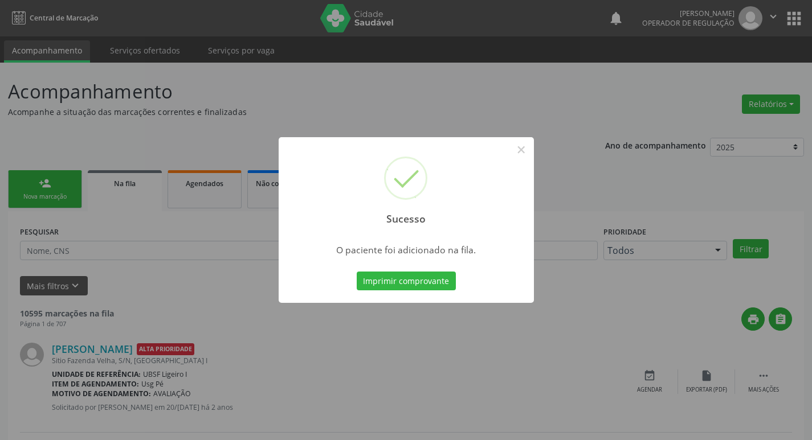
click at [199, 112] on div "Sucesso × O paciente foi adicionado na fila. Imprimir comprovante Cancel" at bounding box center [406, 220] width 812 height 440
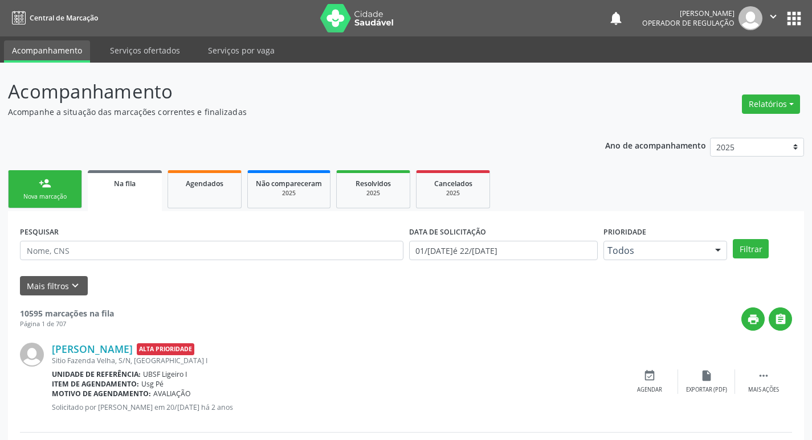
click at [74, 227] on div "PESQUISAR" at bounding box center [211, 245] width 389 height 44
click at [72, 182] on link "person_add Nova marcação" at bounding box center [45, 189] width 74 height 38
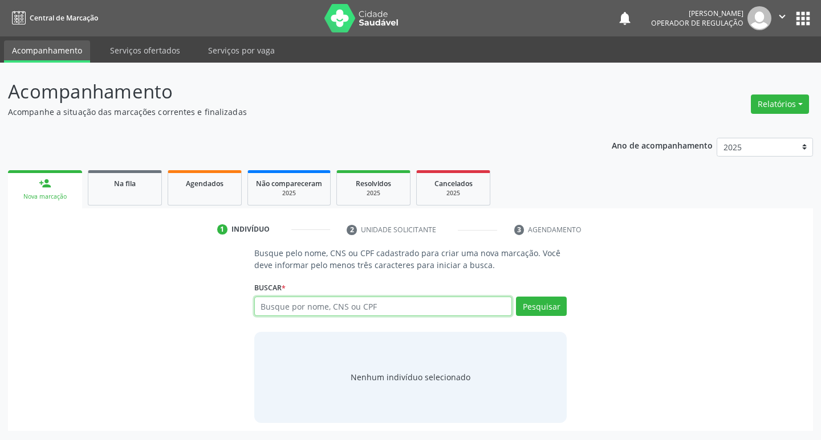
click at [301, 311] on input "text" at bounding box center [383, 306] width 258 height 19
click at [337, 303] on input "text" at bounding box center [383, 306] width 258 height 19
type input "704700713230534"
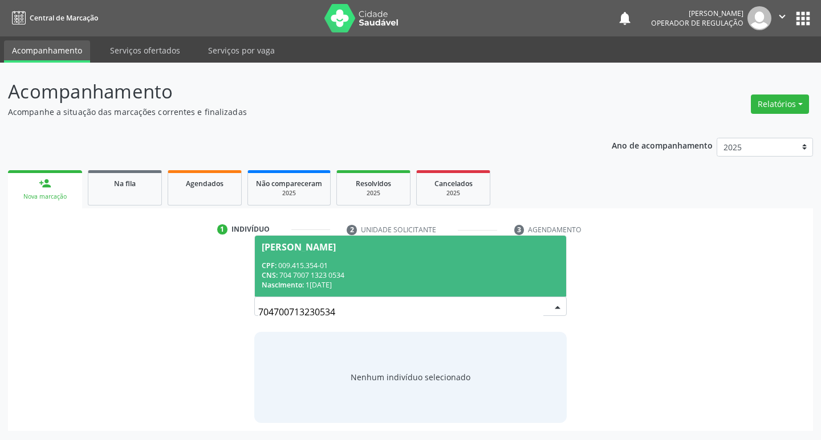
click at [490, 260] on span "Jose Marcos de Freitas Barbosa CPF: 009.415.354-01 CNS: 704 7007 1323 0534 Nasc…" at bounding box center [411, 266] width 312 height 61
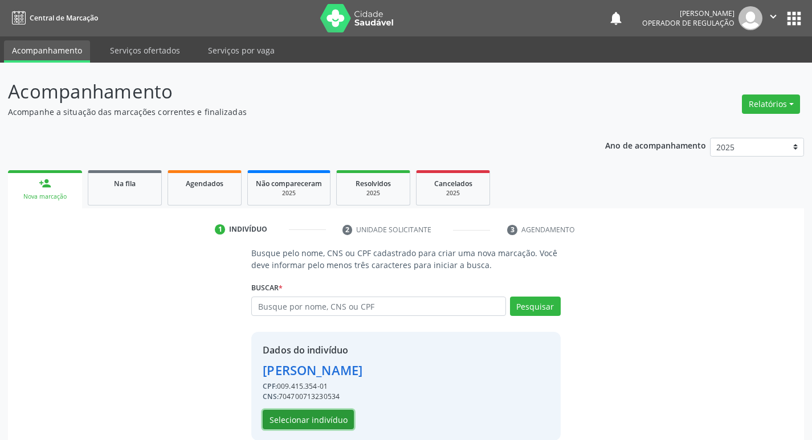
click at [331, 415] on button "Selecionar indivíduo" at bounding box center [308, 419] width 91 height 19
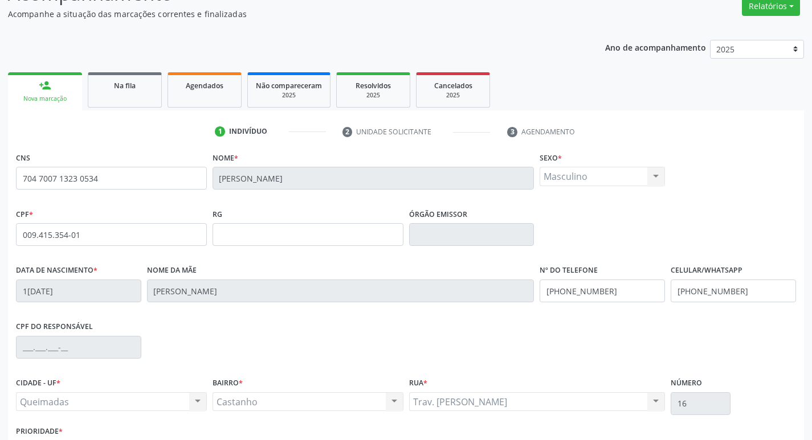
scroll to position [177, 0]
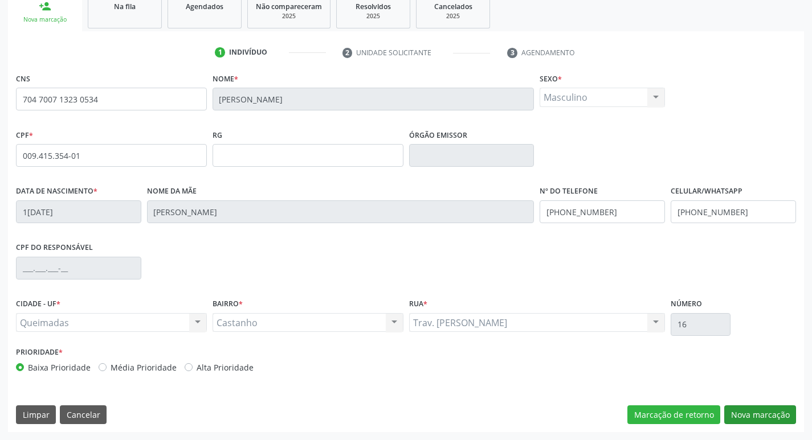
drag, startPoint x: 741, startPoint y: 404, endPoint x: 746, endPoint y: 418, distance: 15.1
click at [744, 408] on div "CNS 704 7007 1323 0534 Nome * Jose Marcos de Freitas Barbosa Sexo * Masculino M…" at bounding box center [406, 251] width 796 height 362
click at [746, 418] on button "Nova marcação" at bounding box center [760, 415] width 72 height 19
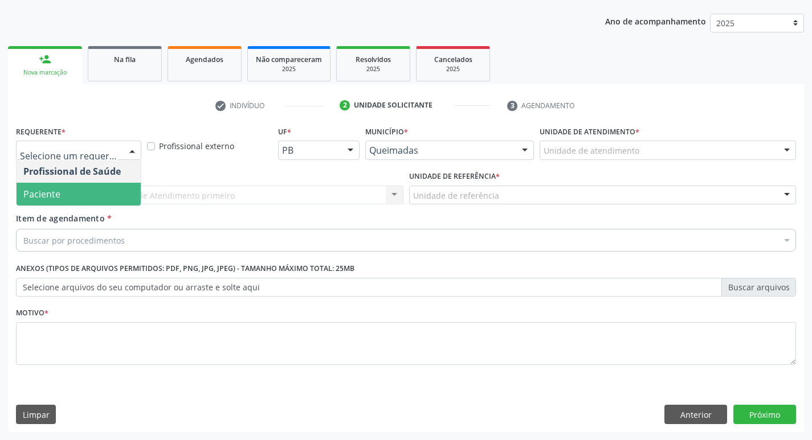
click at [81, 187] on span "Paciente" at bounding box center [79, 194] width 124 height 23
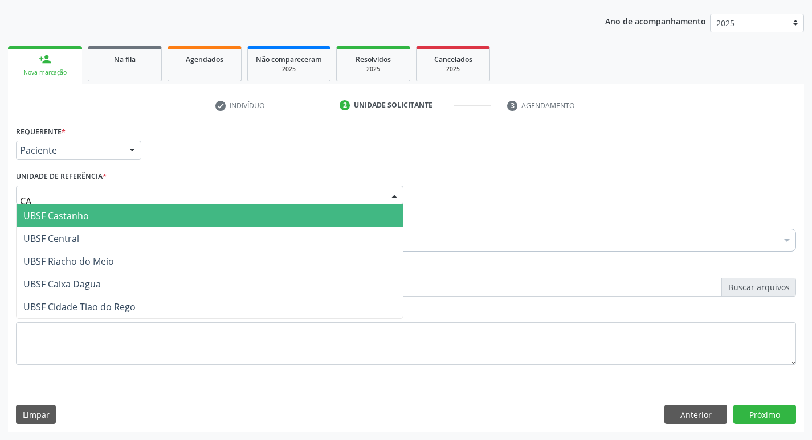
type input "CAS"
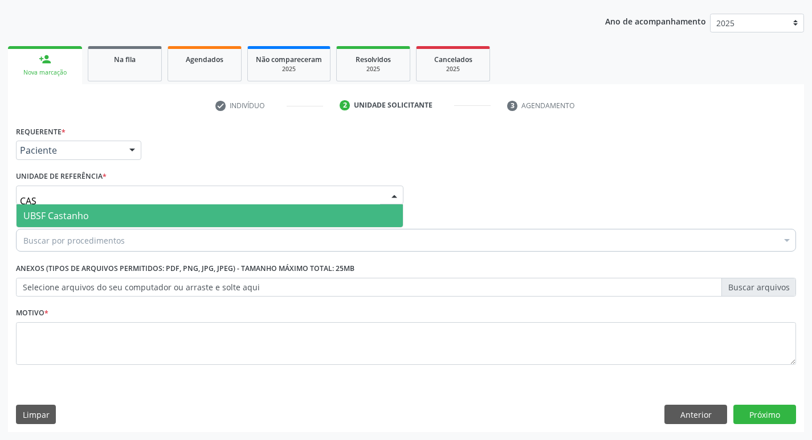
click at [81, 209] on span "UBSF Castanho" at bounding box center [210, 216] width 386 height 23
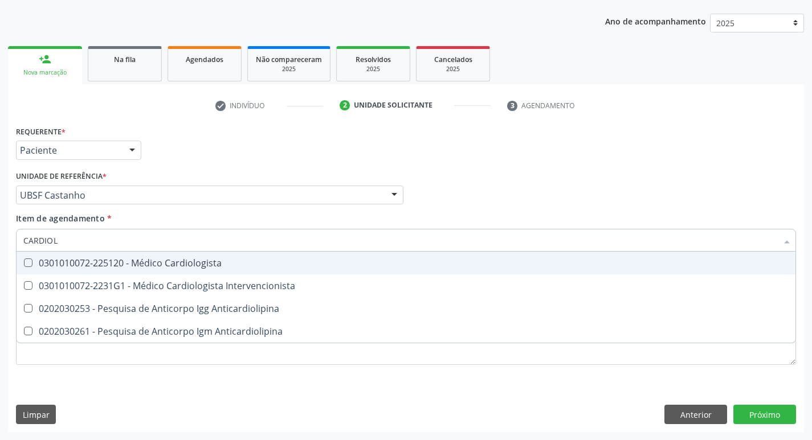
type input "CARDIOLO"
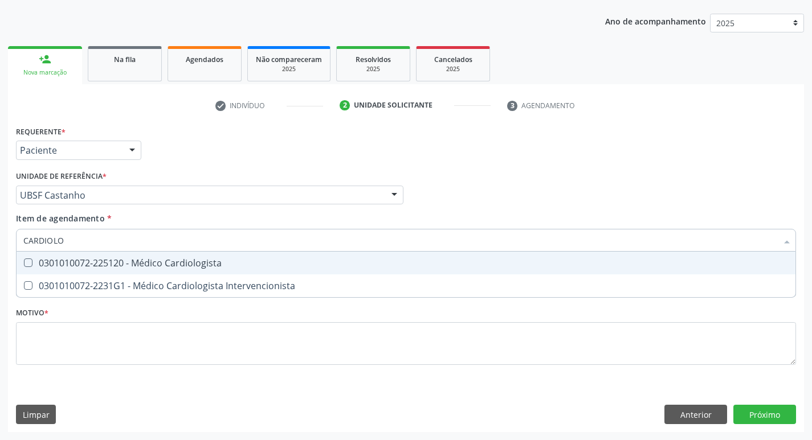
click at [88, 259] on div "0301010072-225120 - Médico Cardiologista" at bounding box center [405, 263] width 765 height 9
checkbox Cardiologista "true"
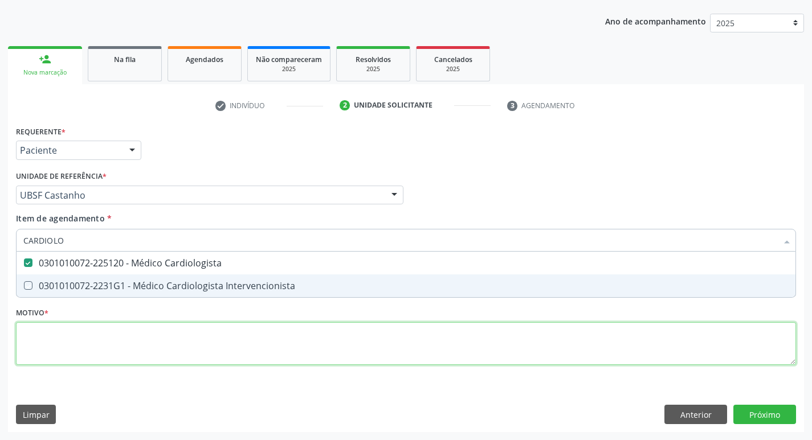
click at [93, 332] on div "Requerente * Paciente Profissional de Saúde Paciente Nenhum resultado encontrad…" at bounding box center [406, 252] width 780 height 258
checkbox Intervencionista "true"
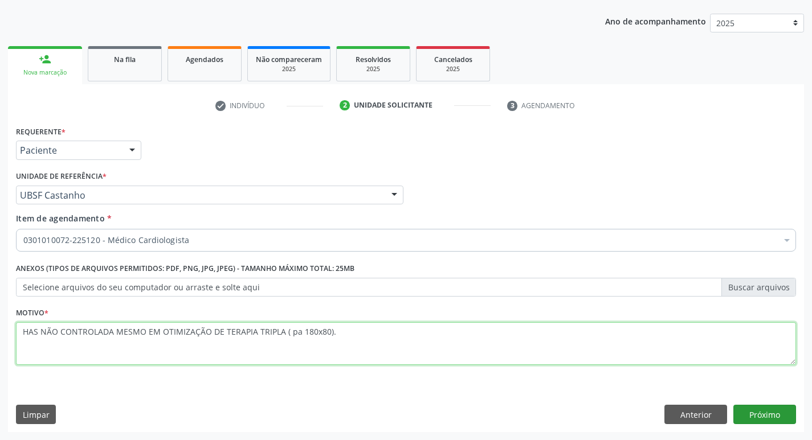
type textarea "HAS NÃO CONTROLADA MESMO EM OTIMIZAÇÃO DE TERAPIA TRIPLA ( pa 180x80)."
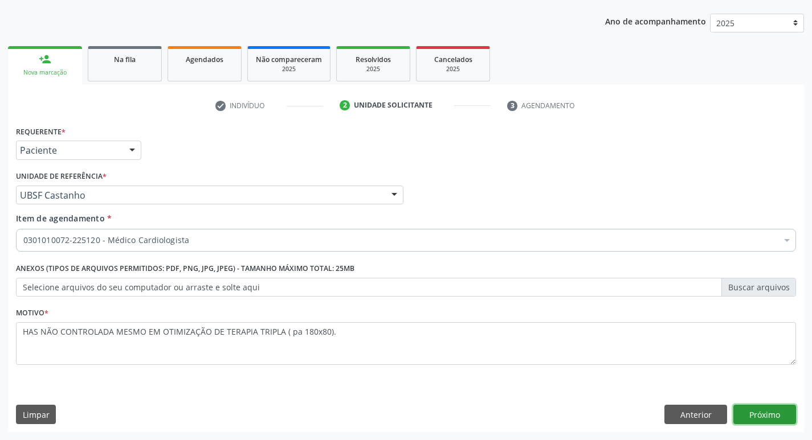
click at [752, 409] on button "Próximo" at bounding box center [764, 414] width 63 height 19
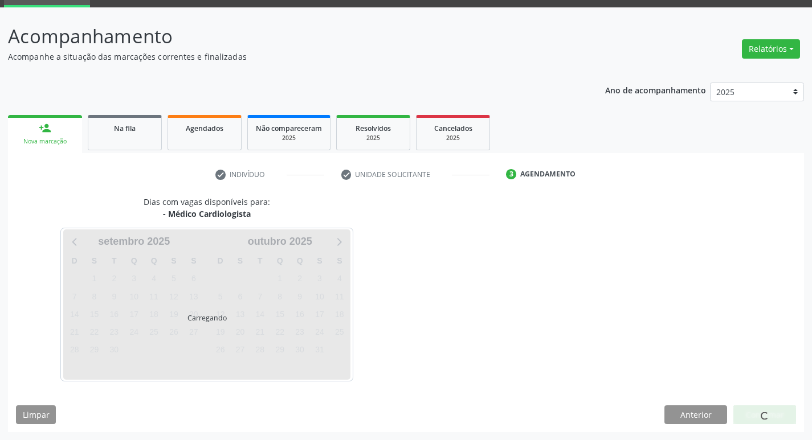
scroll to position [89, 0]
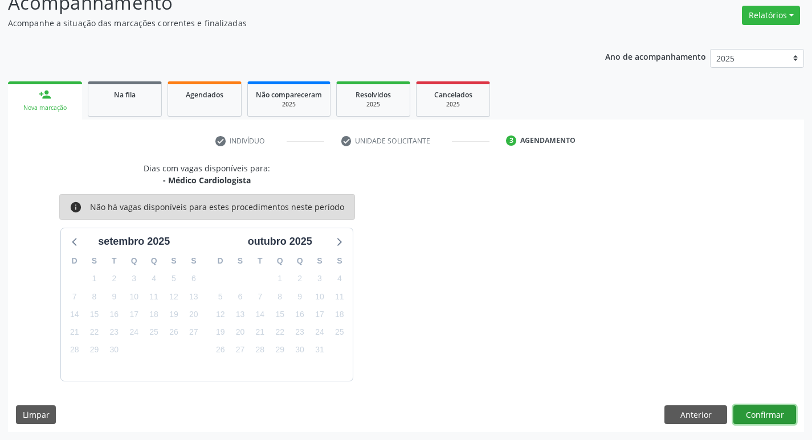
click at [777, 416] on button "Confirmar" at bounding box center [764, 415] width 63 height 19
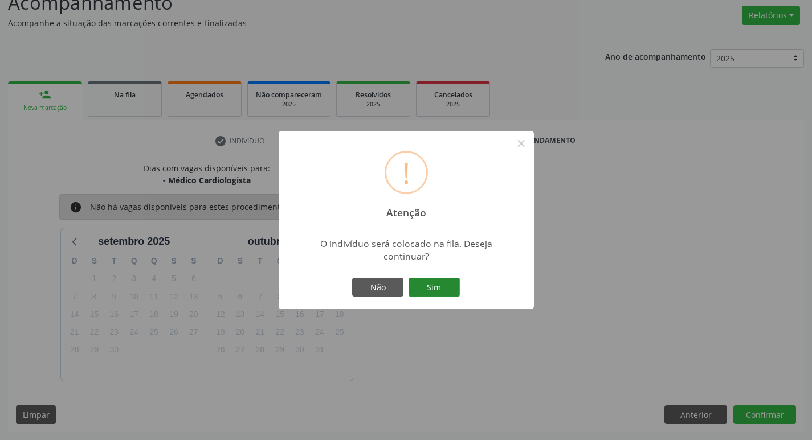
click at [429, 283] on button "Sim" at bounding box center [434, 287] width 51 height 19
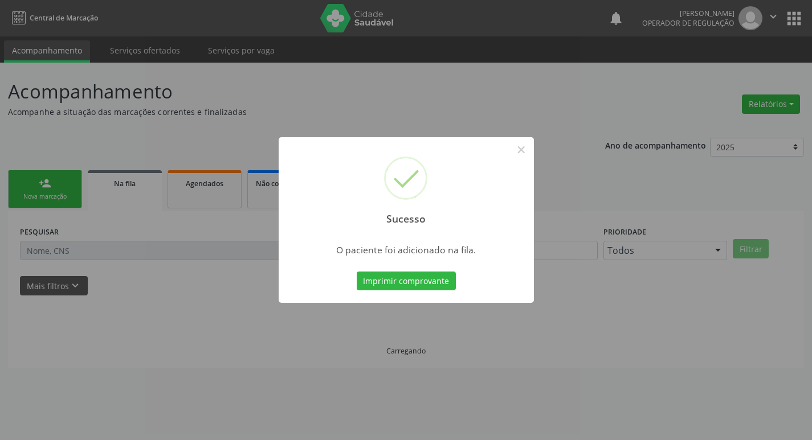
scroll to position [0, 0]
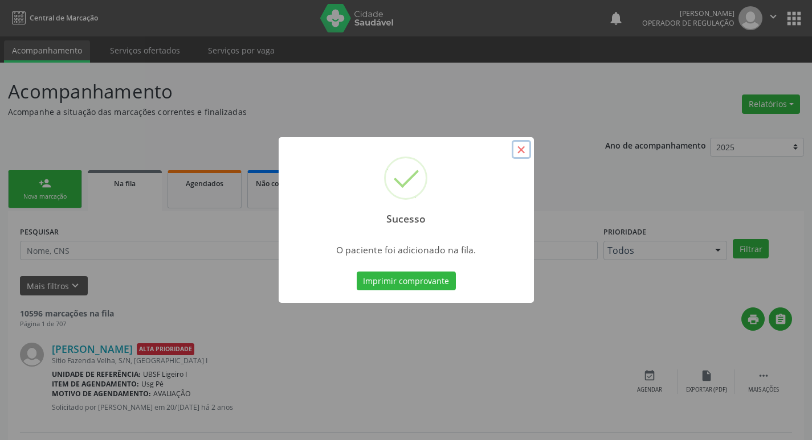
drag, startPoint x: 521, startPoint y: 153, endPoint x: 496, endPoint y: 160, distance: 26.5
click at [518, 153] on button "×" at bounding box center [521, 149] width 19 height 19
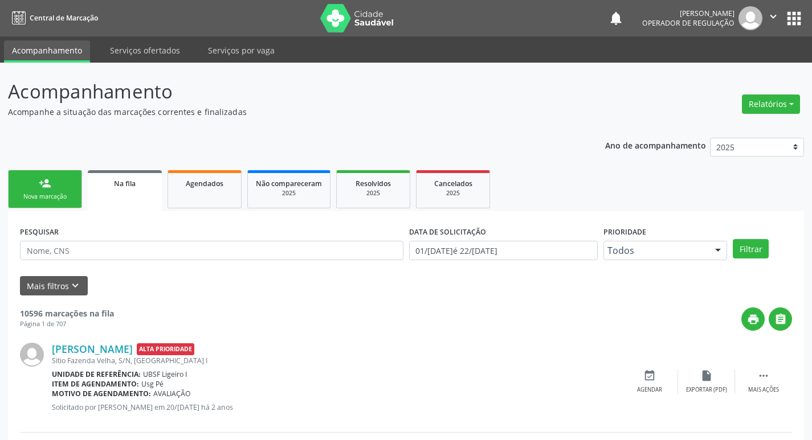
click at [60, 197] on div "Nova marcação" at bounding box center [45, 197] width 57 height 9
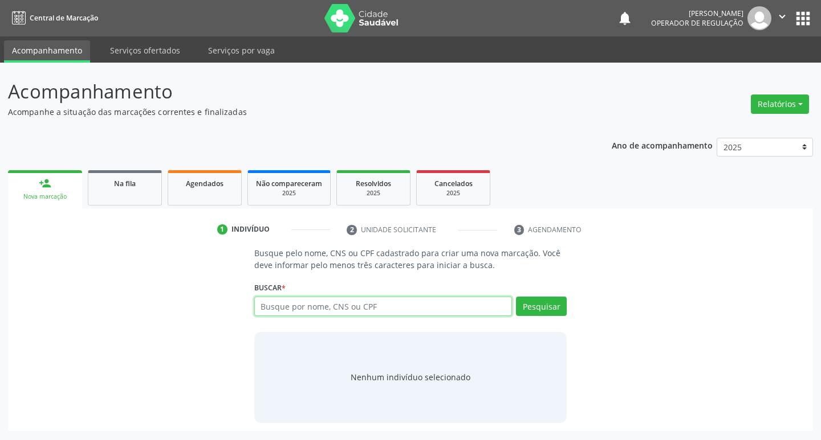
click at [360, 312] on input "text" at bounding box center [383, 306] width 258 height 19
type input "706001802814349"
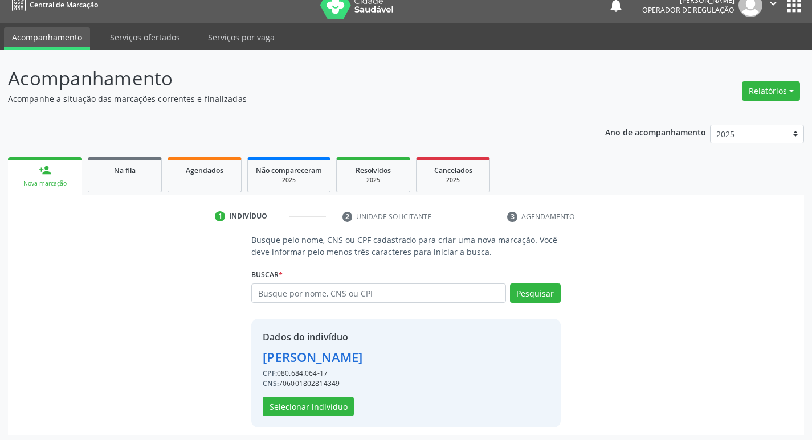
scroll to position [17, 0]
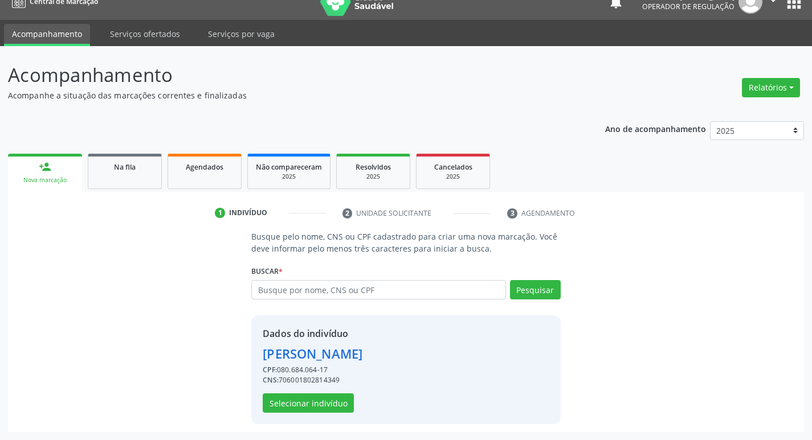
click at [272, 393] on div "Dados do indivíduo Euza Damião da Silva Farias CPF: 080.684.064-17 CNS: 7060018…" at bounding box center [313, 370] width 100 height 86
click at [274, 399] on button "Selecionar indivíduo" at bounding box center [308, 403] width 91 height 19
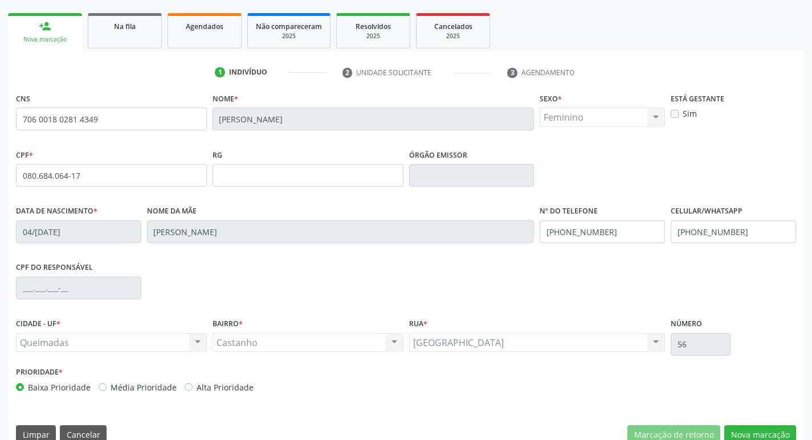
scroll to position [177, 0]
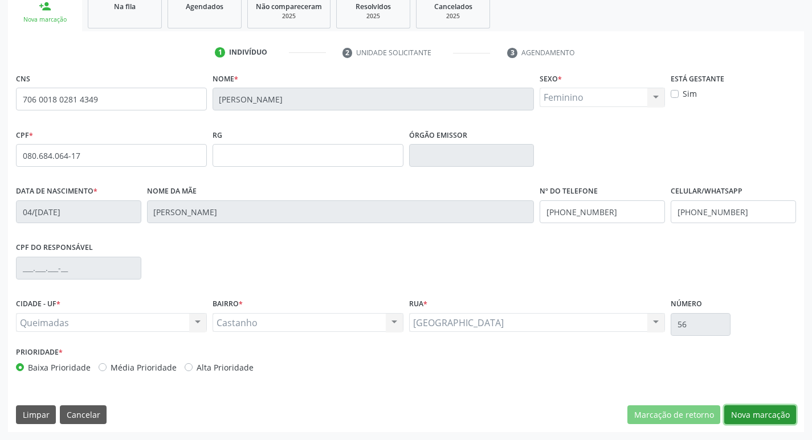
click at [742, 408] on button "Nova marcação" at bounding box center [760, 415] width 72 height 19
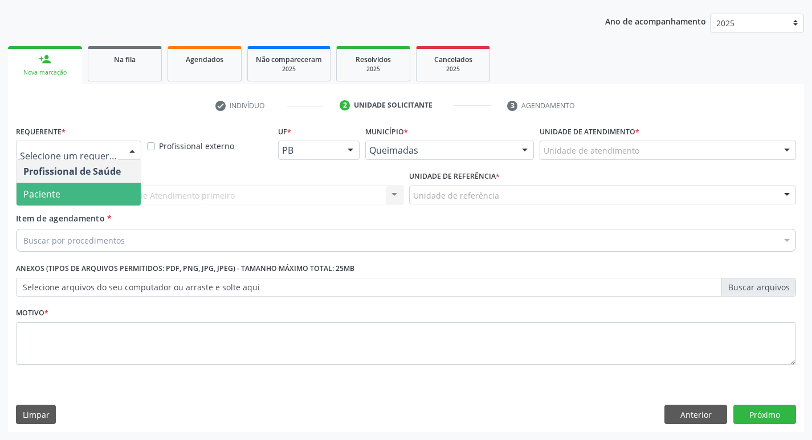
click at [102, 197] on span "Paciente" at bounding box center [79, 194] width 124 height 23
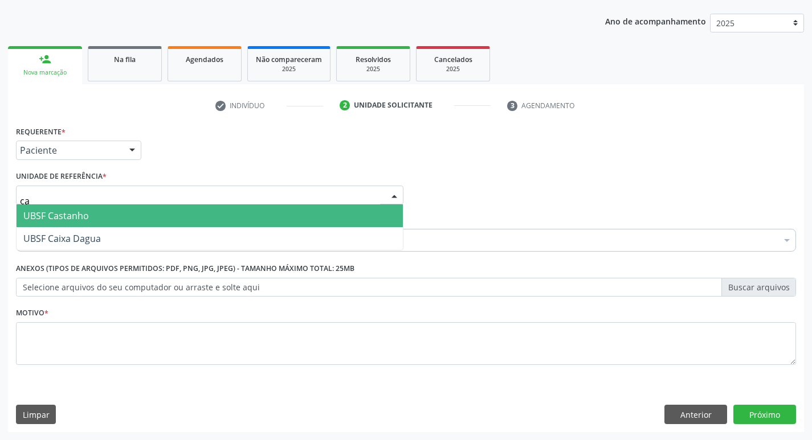
type input "cas"
click at [106, 217] on span "UBSF Castanho" at bounding box center [210, 216] width 386 height 23
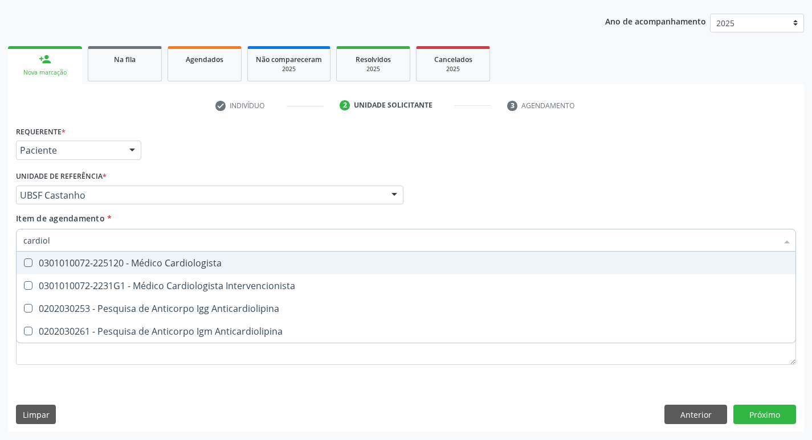
type input "cardiolo"
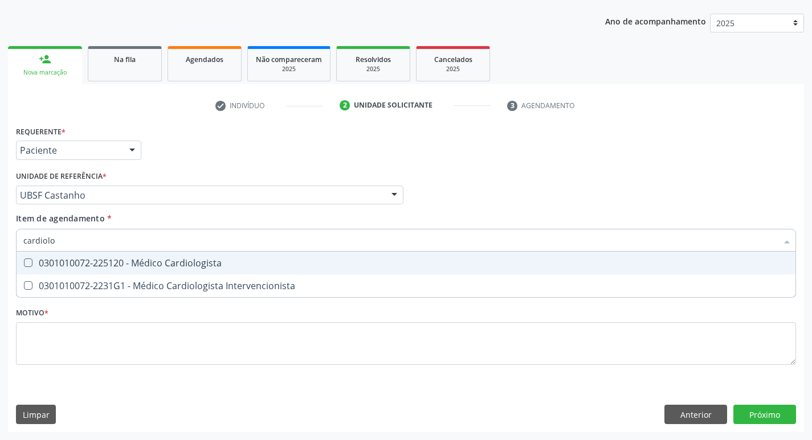
click at [111, 268] on div "0301010072-225120 - Médico Cardiologista" at bounding box center [405, 263] width 765 height 9
checkbox Cardiologista "true"
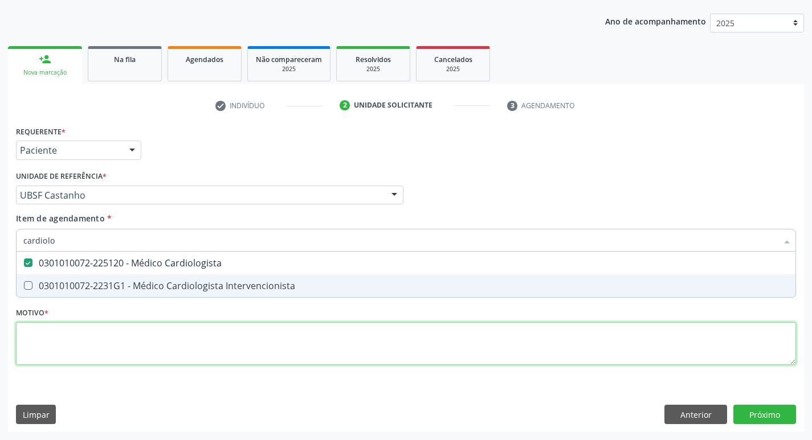
click at [85, 354] on div "Requerente * Paciente Profissional de Saúde Paciente Nenhum resultado encontrad…" at bounding box center [406, 252] width 780 height 258
checkbox Intervencionista "true"
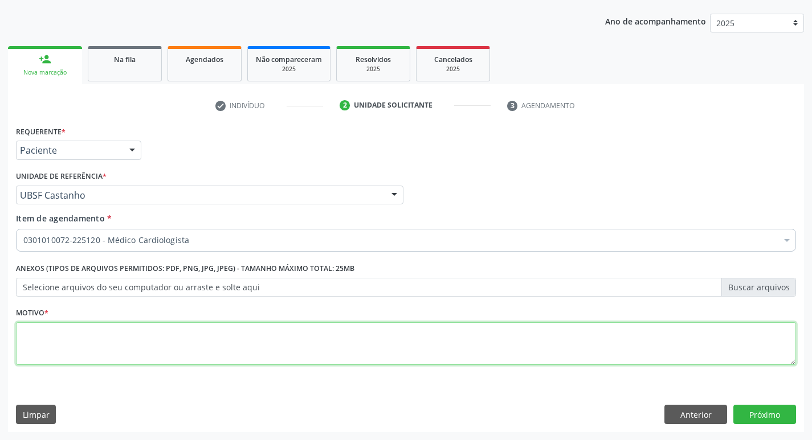
type textarea "h"
type textarea "Has não controlada com terapia tripla."
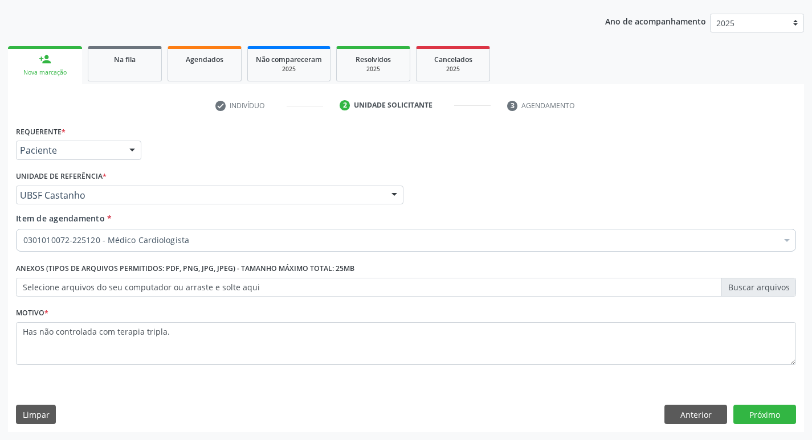
drag, startPoint x: 782, startPoint y: 399, endPoint x: 778, endPoint y: 403, distance: 6.1
click at [782, 399] on div "Requerente * Paciente Profissional de Saúde Paciente Nenhum resultado encontrad…" at bounding box center [406, 277] width 796 height 309
click at [772, 414] on button "Próximo" at bounding box center [764, 414] width 63 height 19
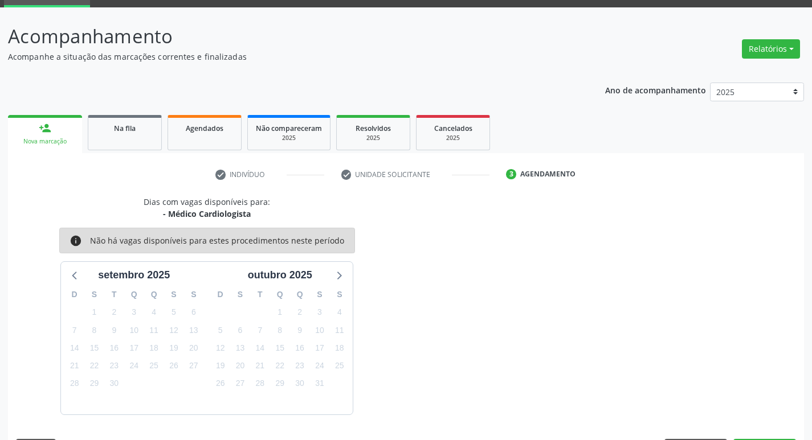
scroll to position [89, 0]
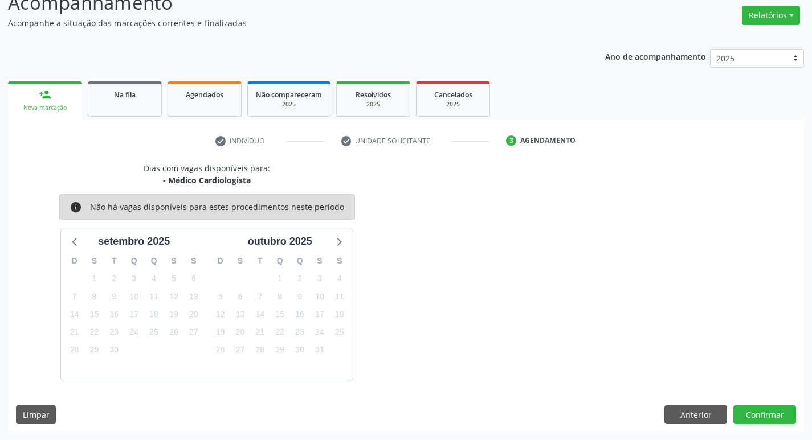
click at [563, 183] on div "Dias com vagas disponíveis para: - Médico Cardiologista info Não há vagas dispo…" at bounding box center [406, 271] width 796 height 219
click at [768, 411] on button "Confirmar" at bounding box center [764, 415] width 63 height 19
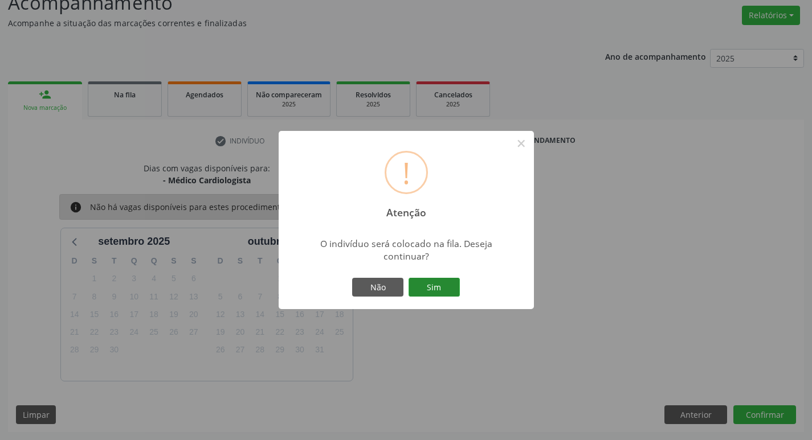
click at [430, 285] on button "Sim" at bounding box center [434, 287] width 51 height 19
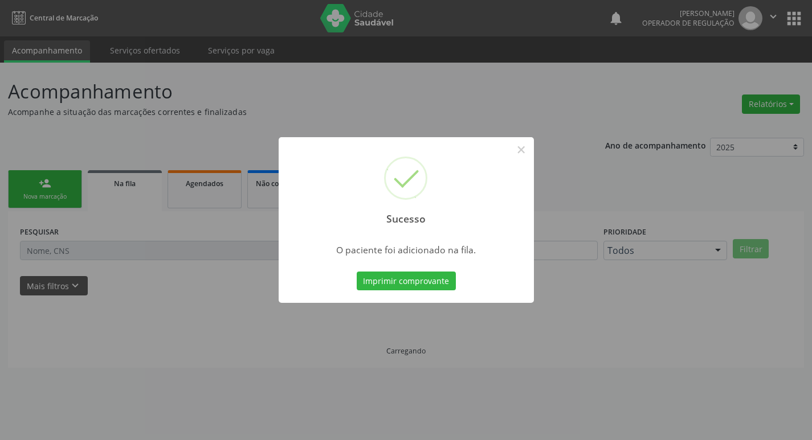
scroll to position [0, 0]
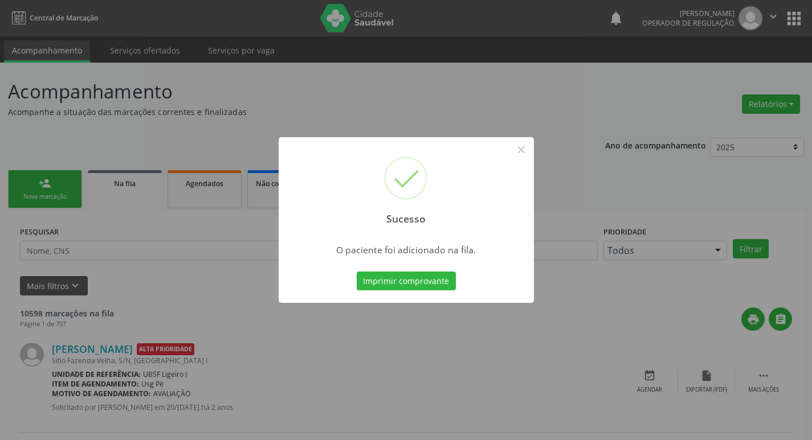
drag, startPoint x: 170, startPoint y: 132, endPoint x: 141, endPoint y: 155, distance: 37.4
click at [168, 135] on div "Sucesso × O paciente foi adicionado na fila. Imprimir comprovante Cancel" at bounding box center [406, 220] width 812 height 440
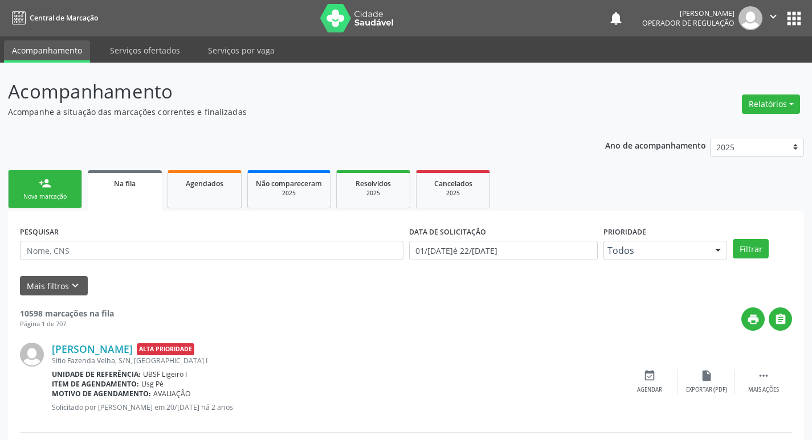
click at [59, 200] on div "Nova marcação" at bounding box center [45, 197] width 57 height 9
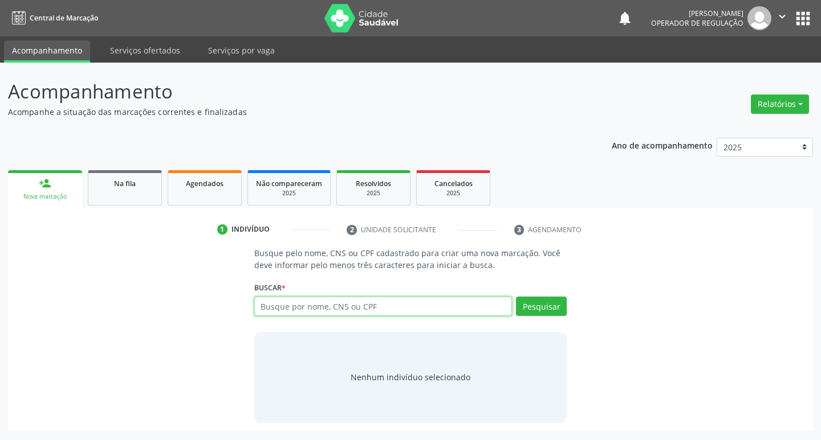
click at [296, 305] on input "text" at bounding box center [383, 306] width 258 height 19
type input "705409482093390"
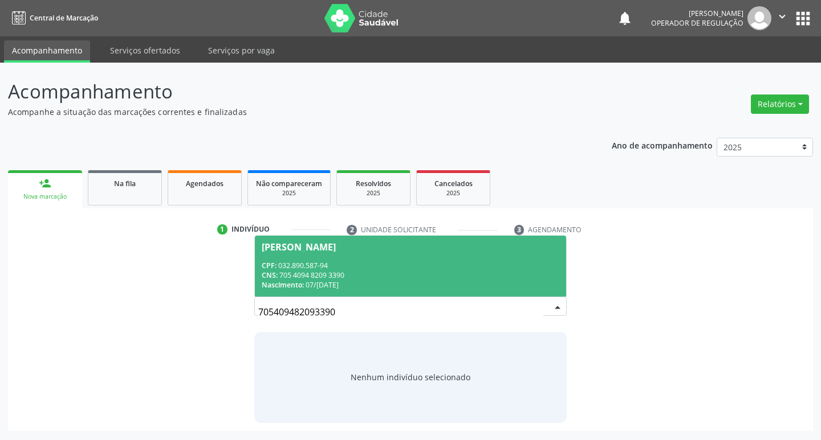
click at [431, 255] on span "Tereza Camilo Teixeira CPF: 032.890.587-94 CNS: 705 4094 8209 3390 Nascimento: …" at bounding box center [411, 266] width 312 height 61
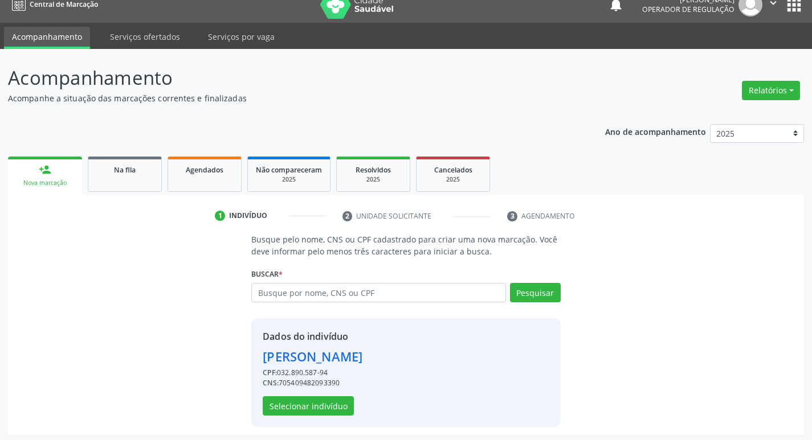
scroll to position [17, 0]
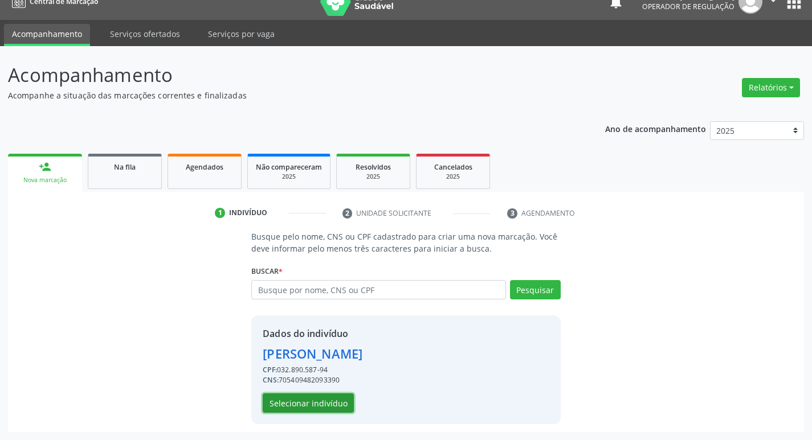
click at [292, 399] on button "Selecionar indivíduo" at bounding box center [308, 403] width 91 height 19
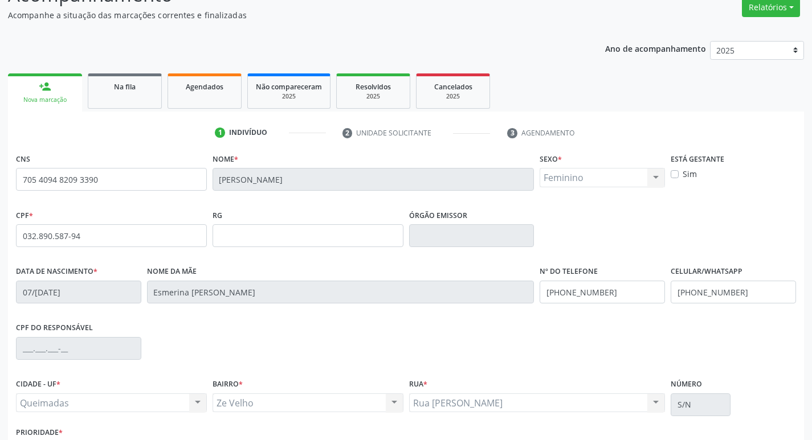
scroll to position [177, 0]
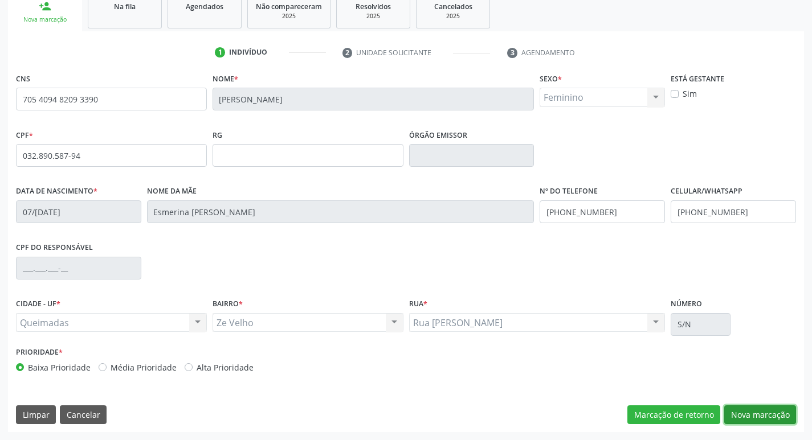
click at [765, 407] on button "Nova marcação" at bounding box center [760, 415] width 72 height 19
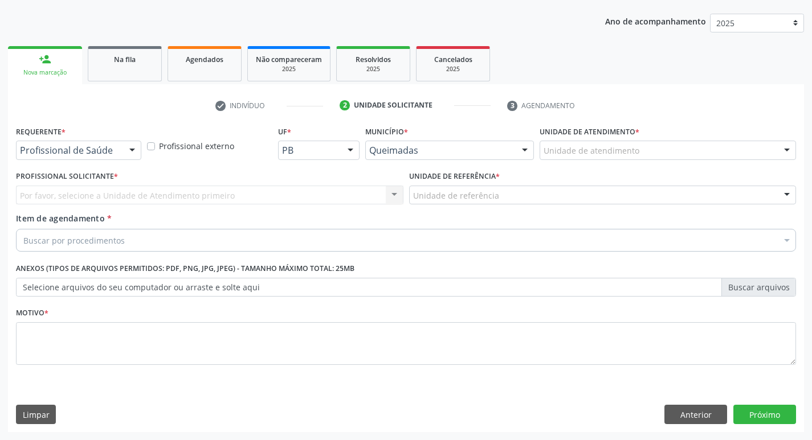
scroll to position [124, 0]
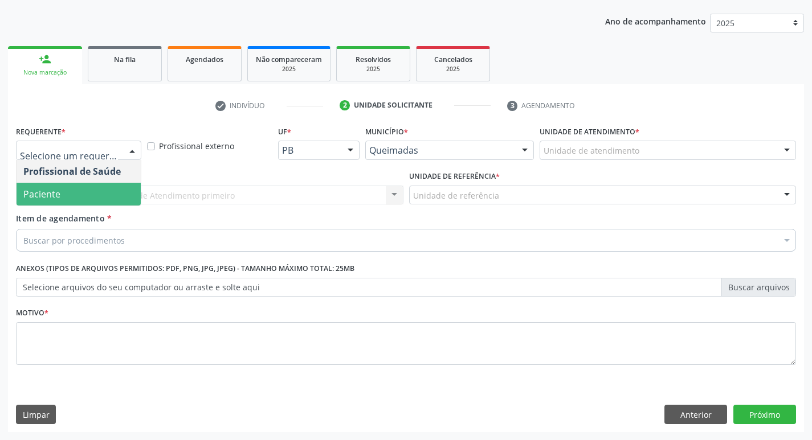
click at [55, 188] on span "Paciente" at bounding box center [41, 194] width 37 height 13
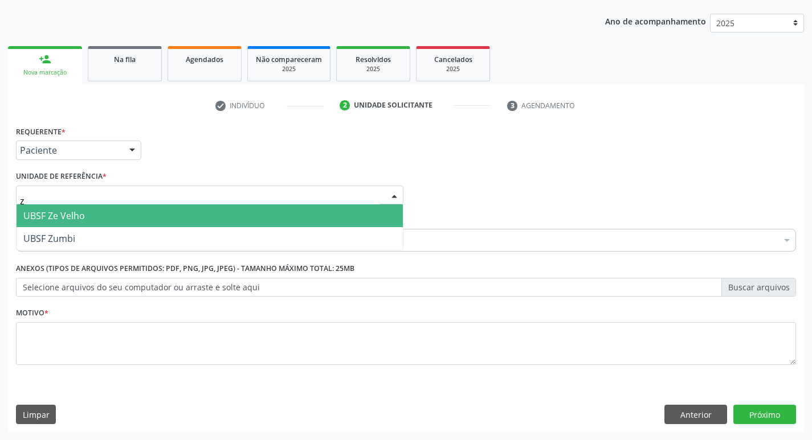
type input "ze"
click at [60, 215] on span "UBSF Ze Velho" at bounding box center [54, 216] width 62 height 13
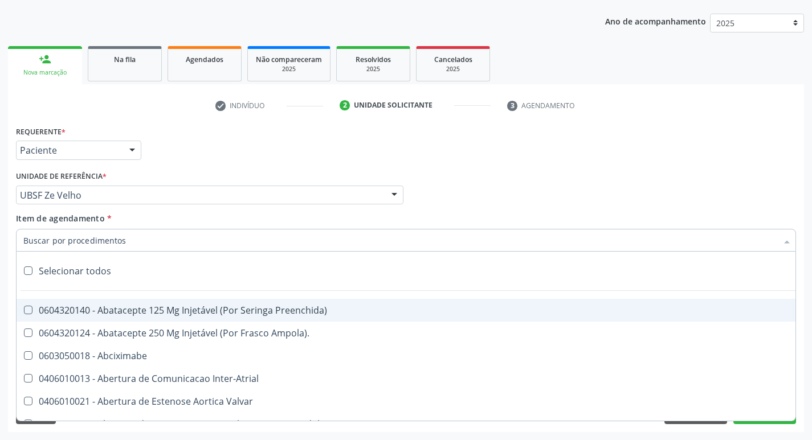
type input "x"
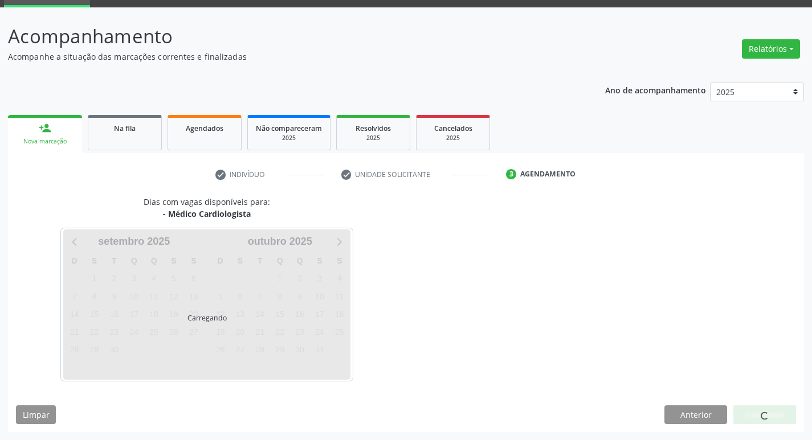
scroll to position [89, 0]
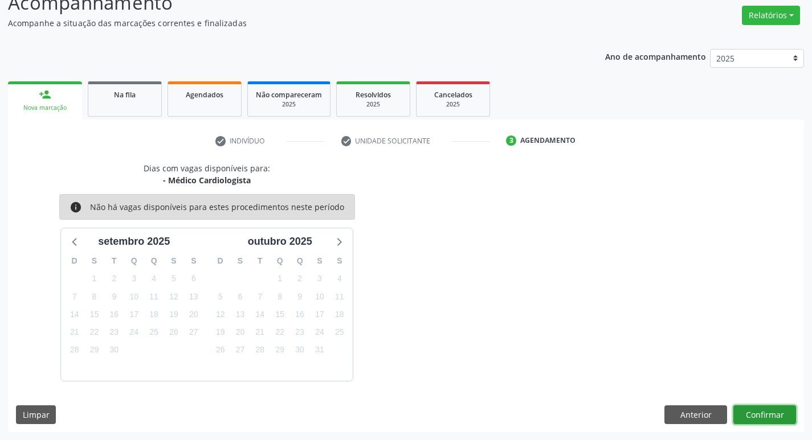
click at [765, 419] on button "Confirmar" at bounding box center [764, 415] width 63 height 19
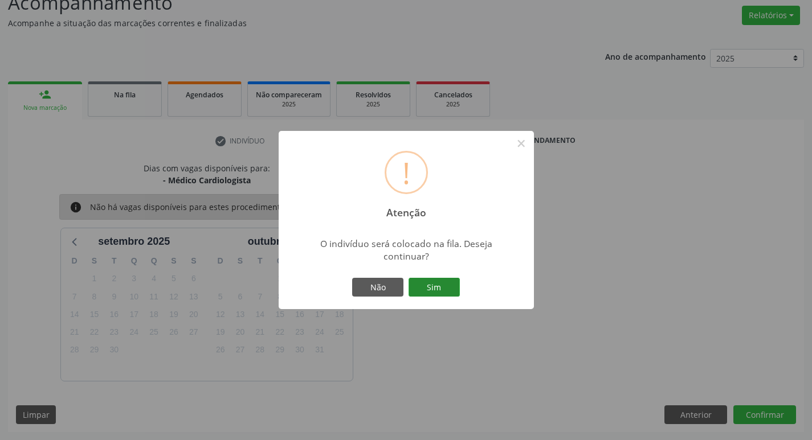
click at [443, 295] on button "Sim" at bounding box center [434, 287] width 51 height 19
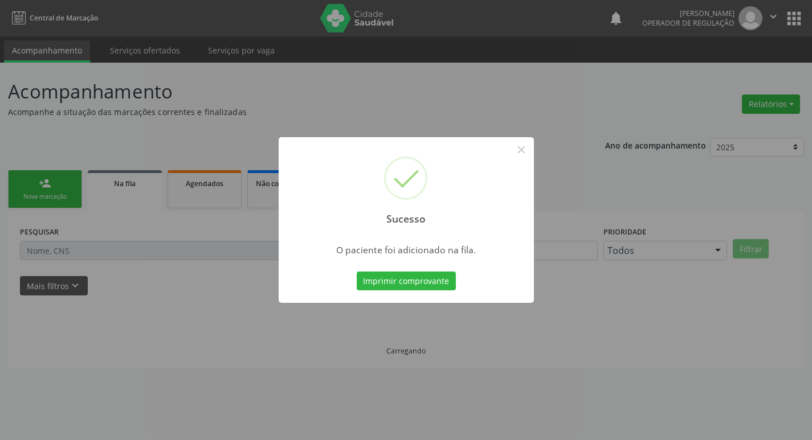
scroll to position [0, 0]
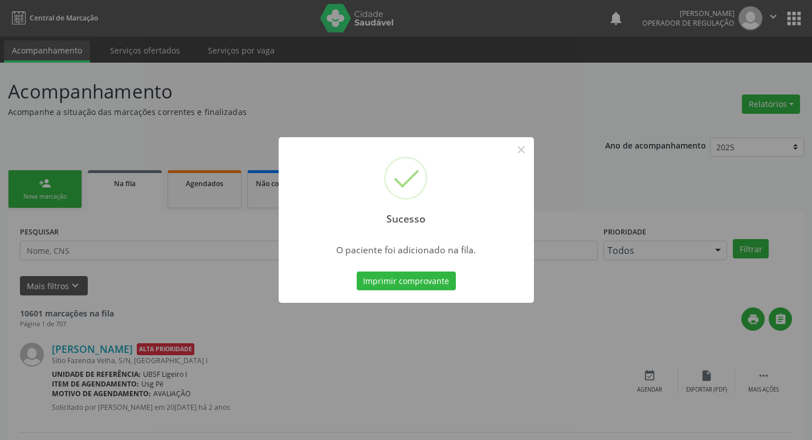
click at [490, 80] on div "Sucesso × O paciente foi adicionado na fila. Imprimir comprovante Cancel" at bounding box center [406, 220] width 812 height 440
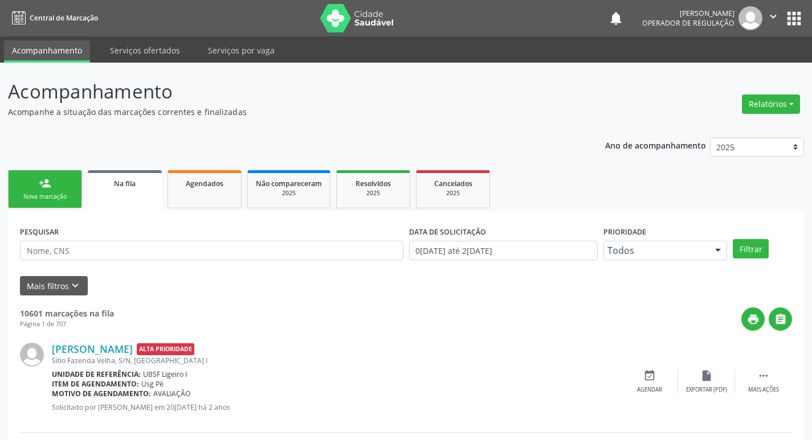
click at [76, 175] on link "person_add Nova marcação" at bounding box center [45, 189] width 74 height 38
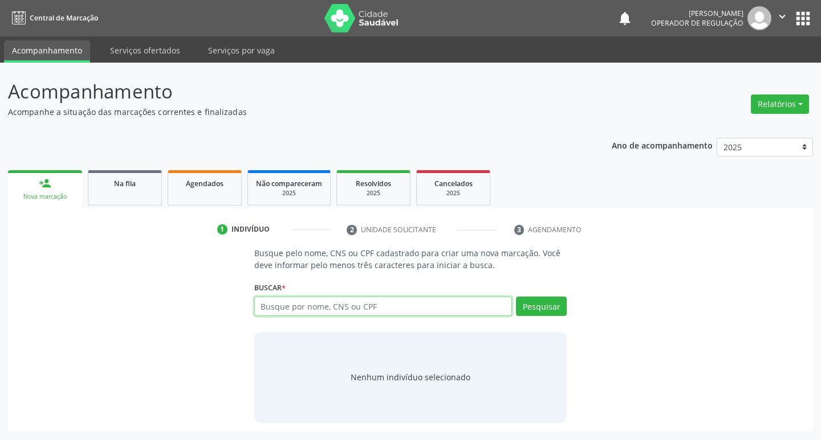
click at [284, 306] on input "text" at bounding box center [383, 306] width 258 height 19
type input "704303544975992"
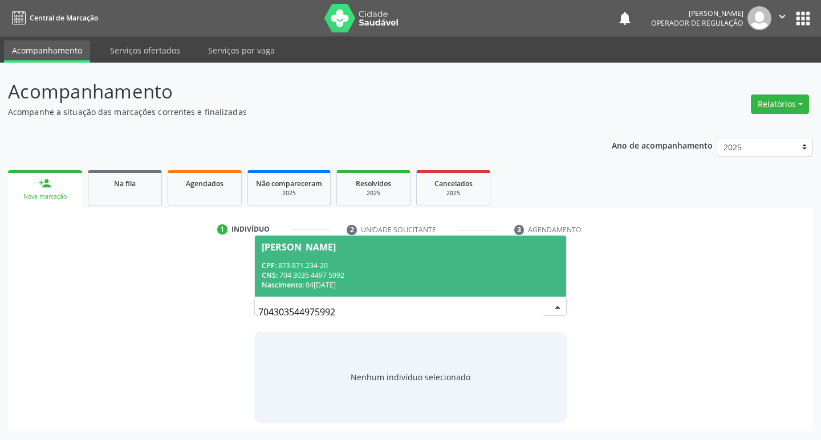
click at [486, 270] on div "CPF: 873.871.234-20" at bounding box center [411, 266] width 298 height 10
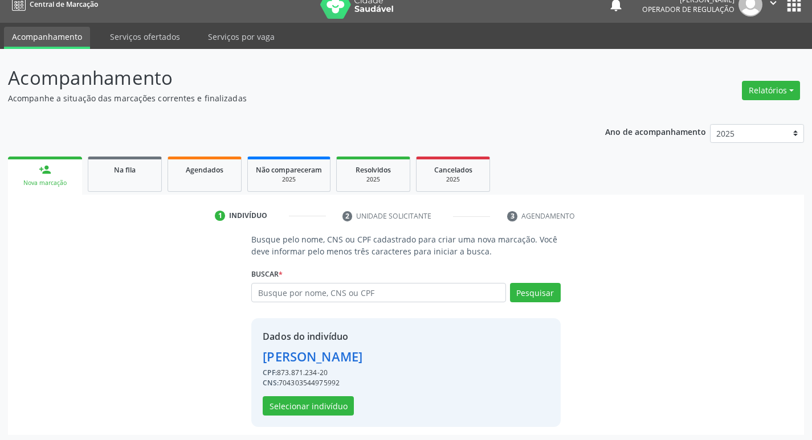
scroll to position [17, 0]
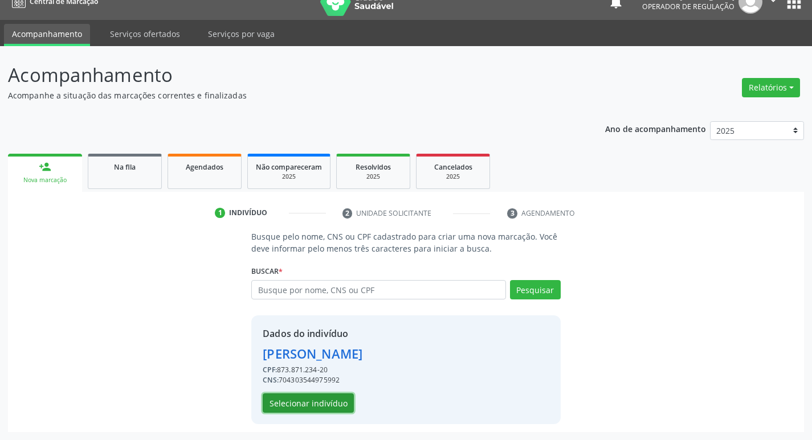
click at [317, 411] on button "Selecionar indivíduo" at bounding box center [308, 403] width 91 height 19
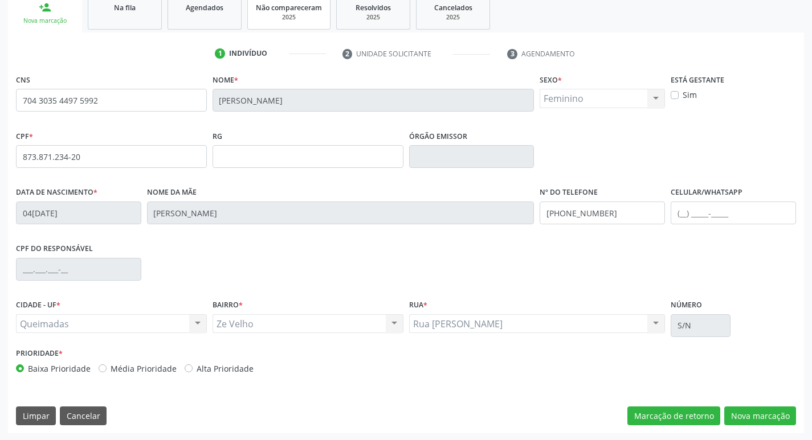
scroll to position [177, 0]
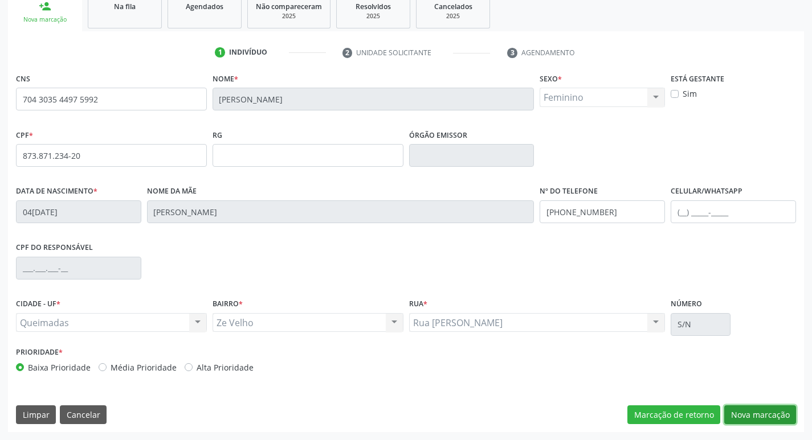
click at [738, 419] on button "Nova marcação" at bounding box center [760, 415] width 72 height 19
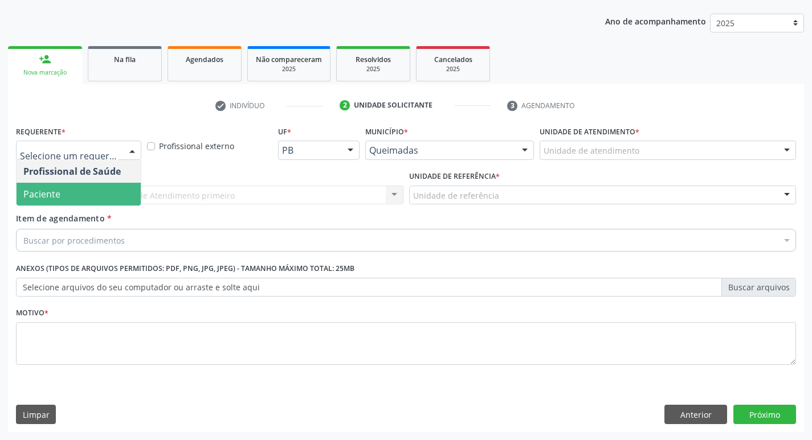
click at [92, 201] on span "Paciente" at bounding box center [79, 194] width 124 height 23
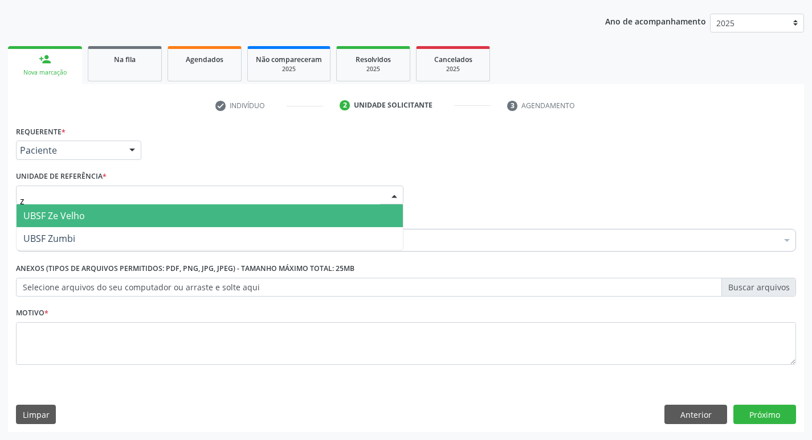
type input "ze"
click at [101, 211] on span "UBSF Ze Velho" at bounding box center [210, 216] width 386 height 23
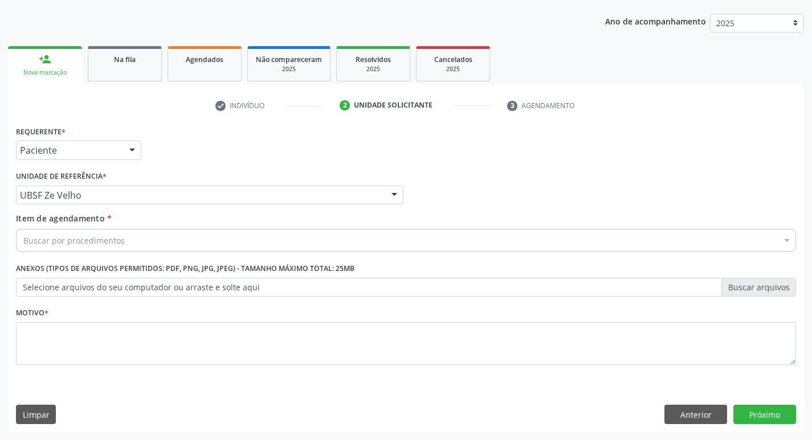
click at [128, 247] on div "Buscar por procedimentos" at bounding box center [406, 240] width 780 height 23
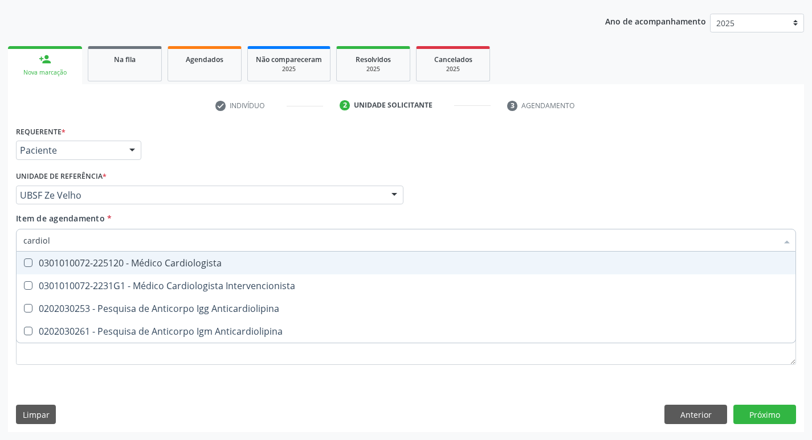
type input "cardiolo"
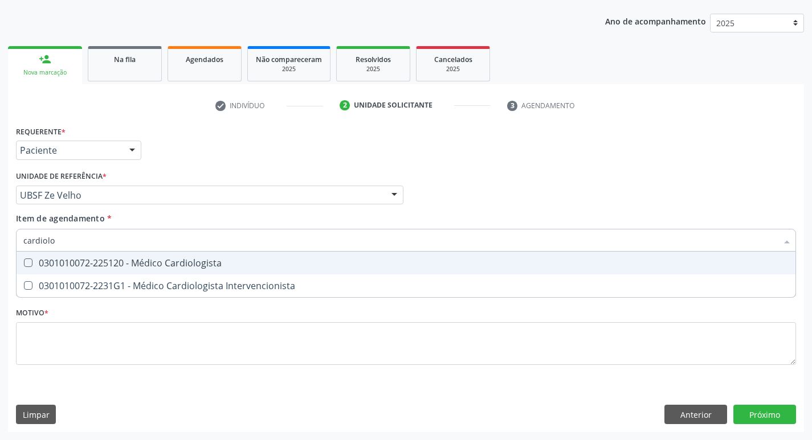
click at [130, 259] on div "0301010072-225120 - Médico Cardiologista" at bounding box center [405, 263] width 765 height 9
checkbox Cardiologista "true"
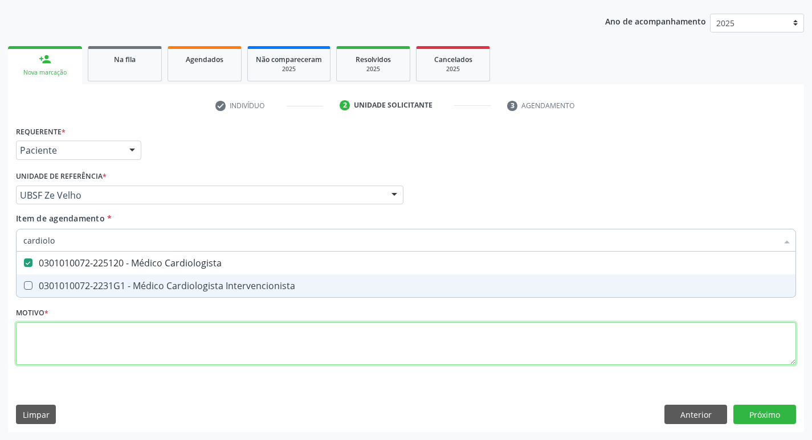
click at [111, 353] on div "Requerente * Paciente Profissional de Saúde Paciente Nenhum resultado encontrad…" at bounding box center [406, 252] width 780 height 258
checkbox Intervencionista "true"
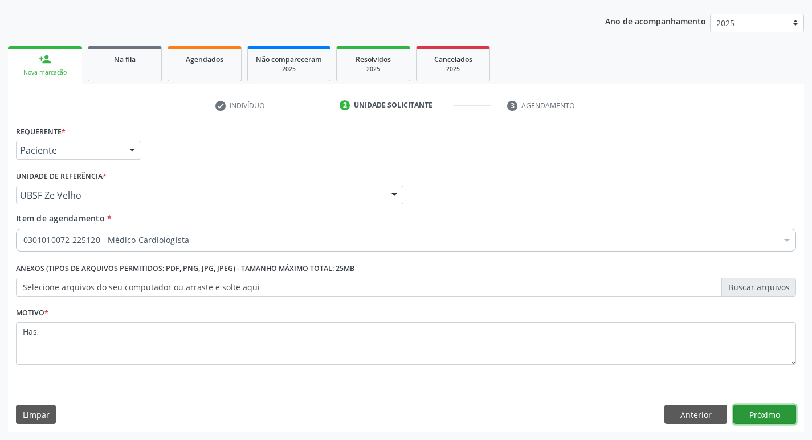
click at [754, 411] on button "Próximo" at bounding box center [764, 414] width 63 height 19
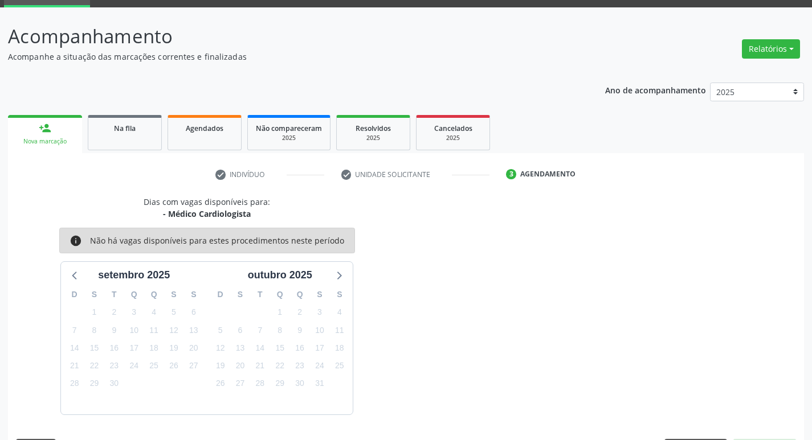
scroll to position [89, 0]
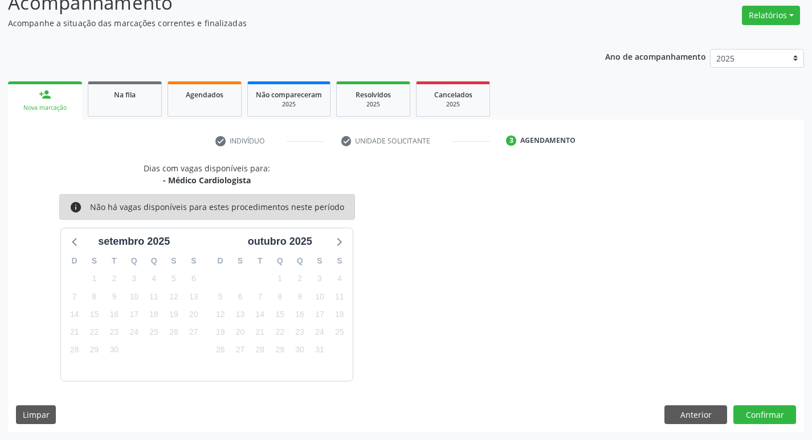
click at [698, 405] on div "Dias com vagas disponíveis para: - Médico Cardiologista info Não há vagas dispo…" at bounding box center [406, 297] width 796 height 270
click at [697, 410] on button "Anterior" at bounding box center [695, 415] width 63 height 19
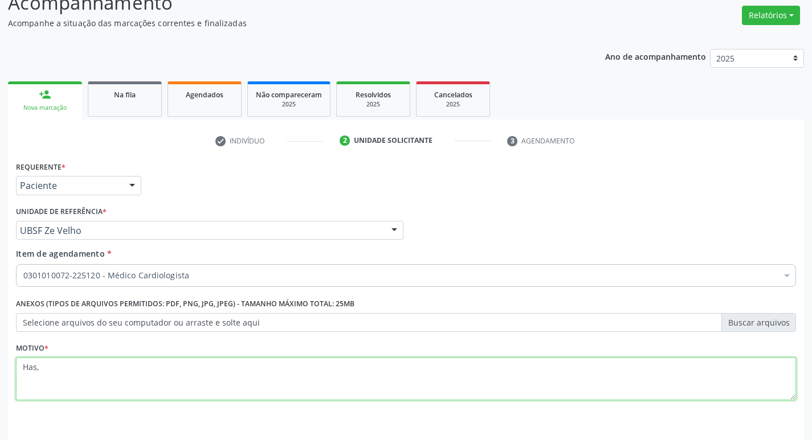
click at [115, 358] on textarea "Has," at bounding box center [406, 379] width 780 height 43
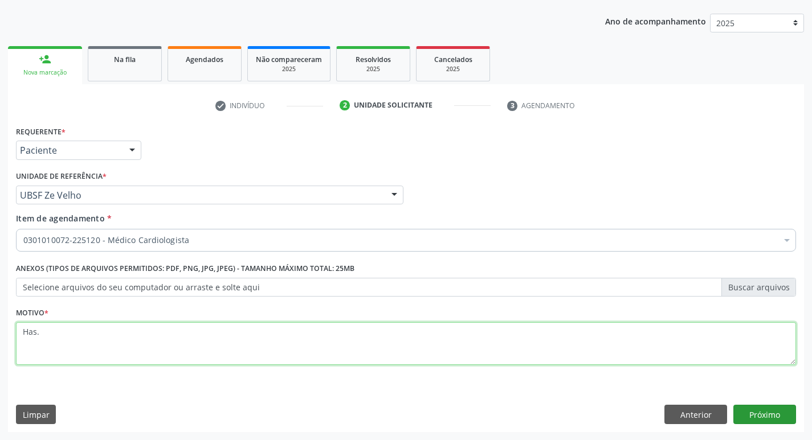
type textarea "Has."
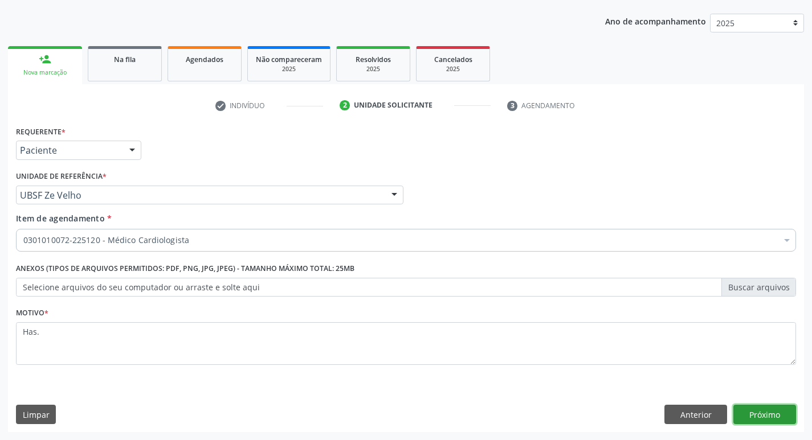
click at [771, 413] on button "Próximo" at bounding box center [764, 414] width 63 height 19
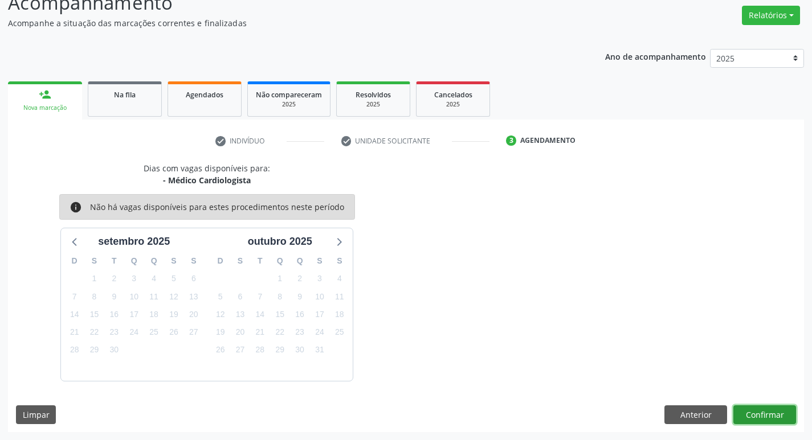
click at [744, 414] on button "Confirmar" at bounding box center [764, 415] width 63 height 19
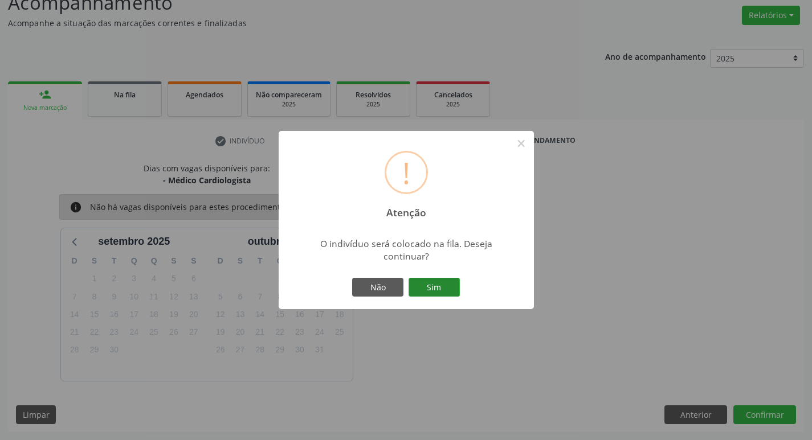
click at [440, 289] on button "Sim" at bounding box center [434, 287] width 51 height 19
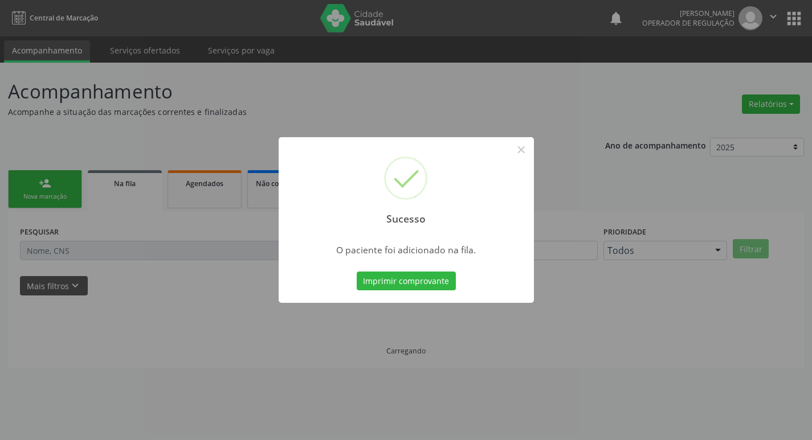
scroll to position [0, 0]
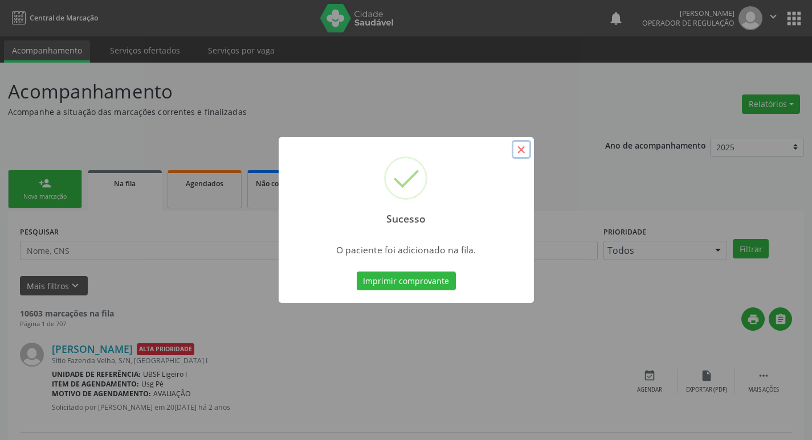
click at [525, 151] on button "×" at bounding box center [521, 149] width 19 height 19
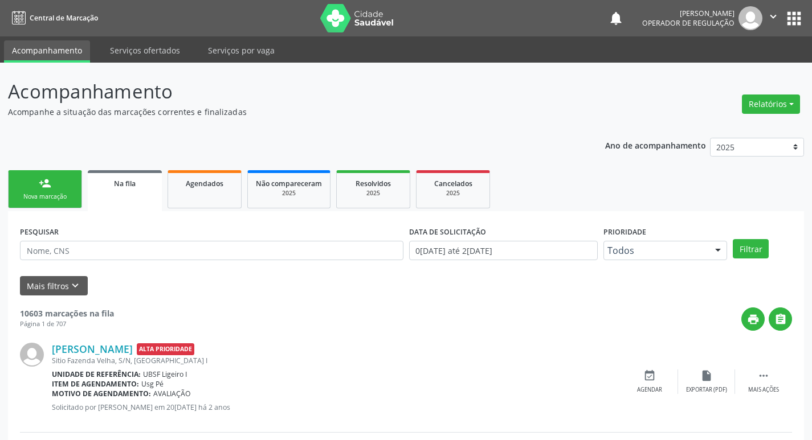
click at [48, 191] on link "person_add Nova marcação" at bounding box center [45, 189] width 74 height 38
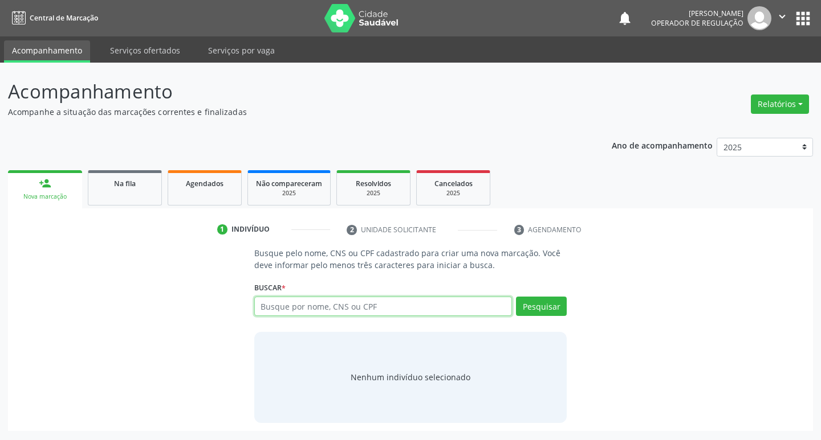
click at [279, 304] on input "text" at bounding box center [383, 306] width 258 height 19
type input "706206006129967"
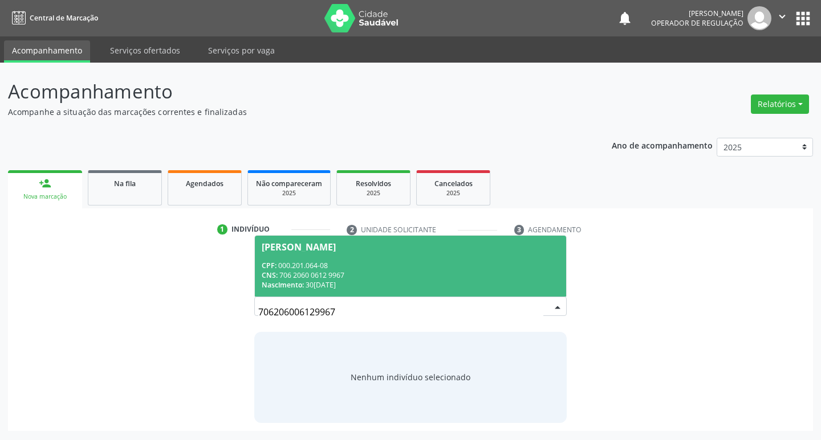
click at [412, 288] on div "Nascimento: 30/11/1946" at bounding box center [411, 285] width 298 height 10
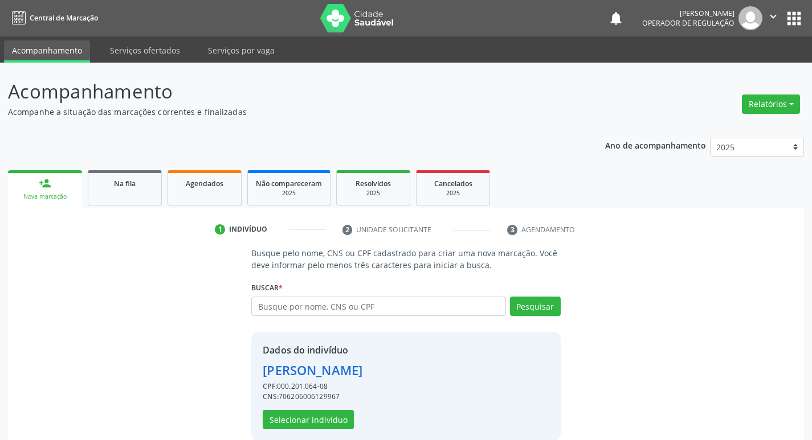
scroll to position [17, 0]
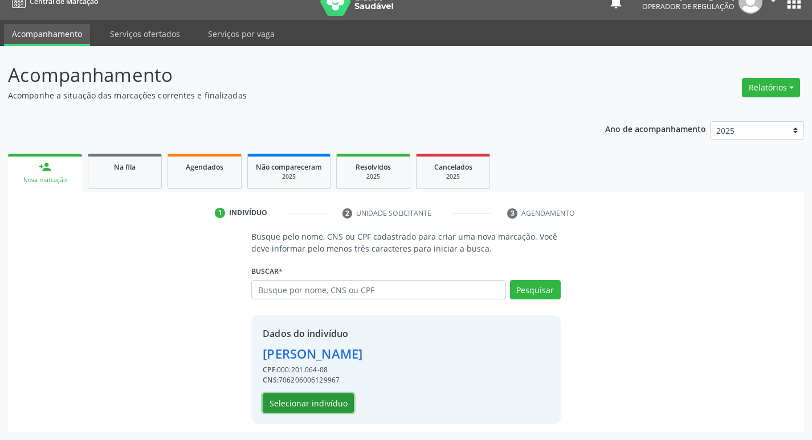
click at [325, 402] on button "Selecionar indivíduo" at bounding box center [308, 403] width 91 height 19
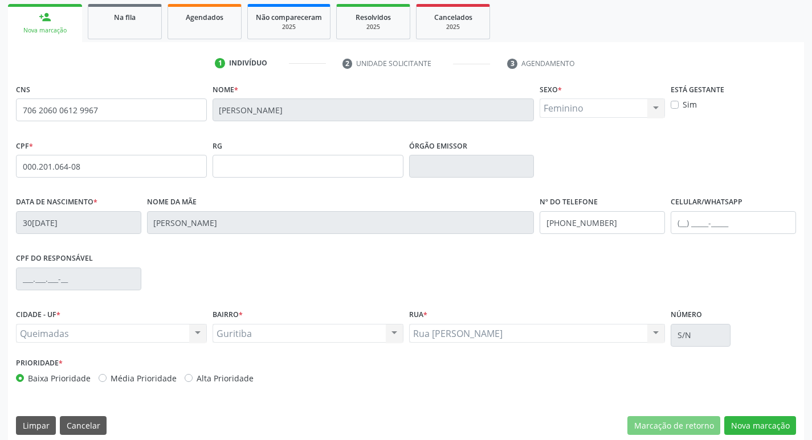
scroll to position [177, 0]
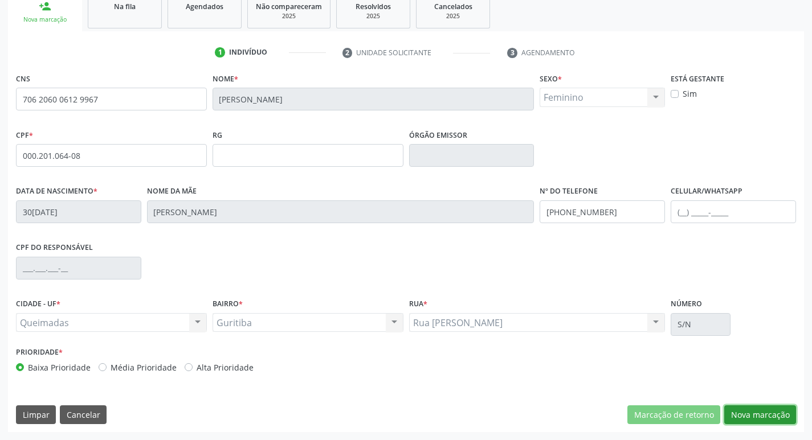
click at [752, 406] on button "Nova marcação" at bounding box center [760, 415] width 72 height 19
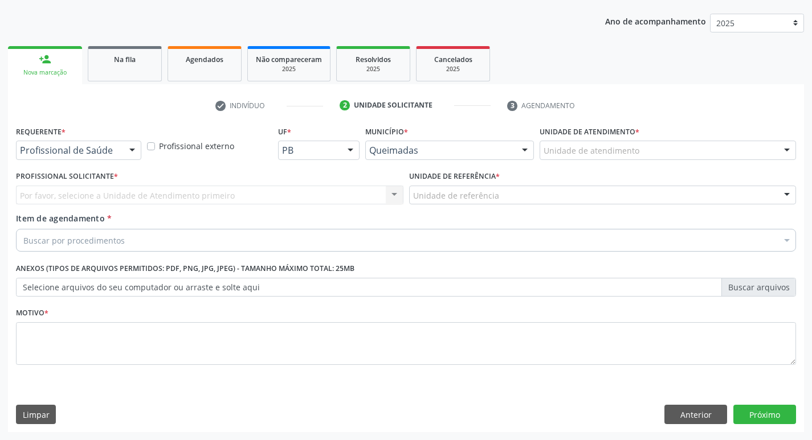
click at [130, 146] on div at bounding box center [132, 150] width 17 height 19
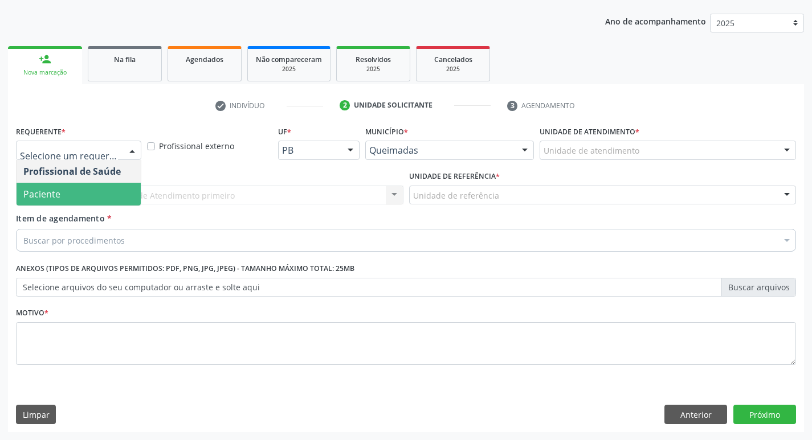
click at [77, 186] on span "Paciente" at bounding box center [79, 194] width 124 height 23
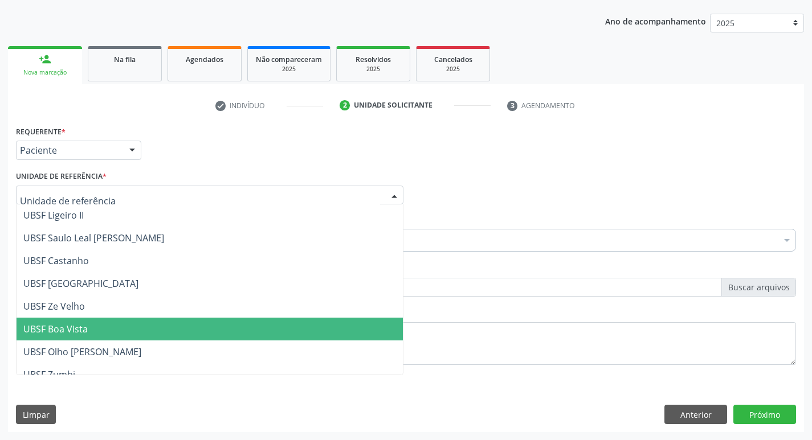
scroll to position [0, 0]
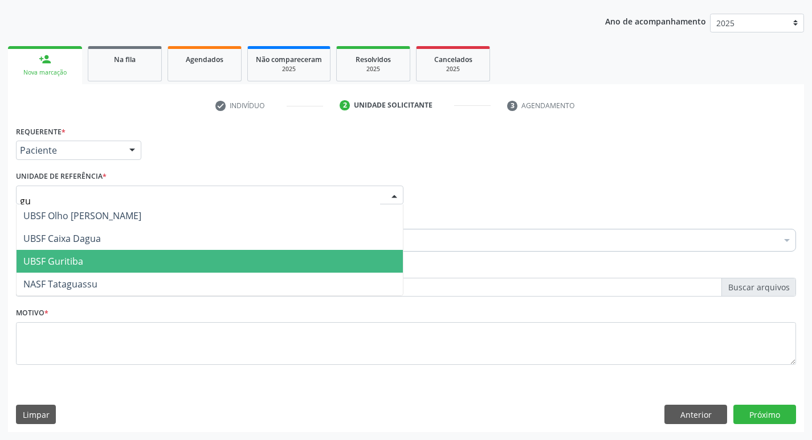
type input "gur"
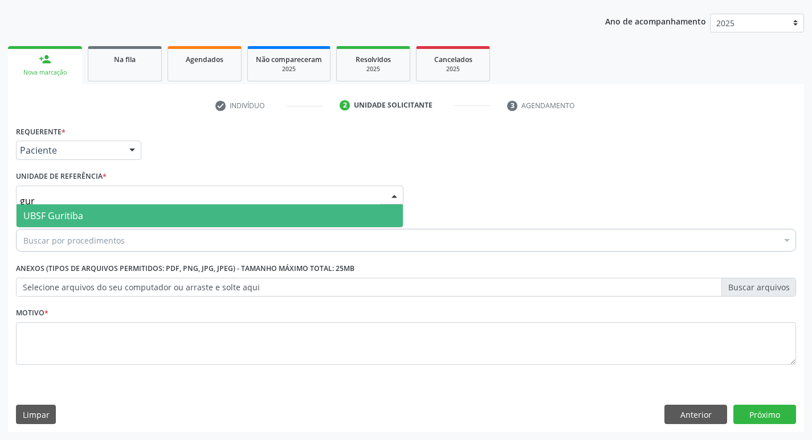
click at [158, 214] on span "UBSF Guritiba" at bounding box center [210, 216] width 386 height 23
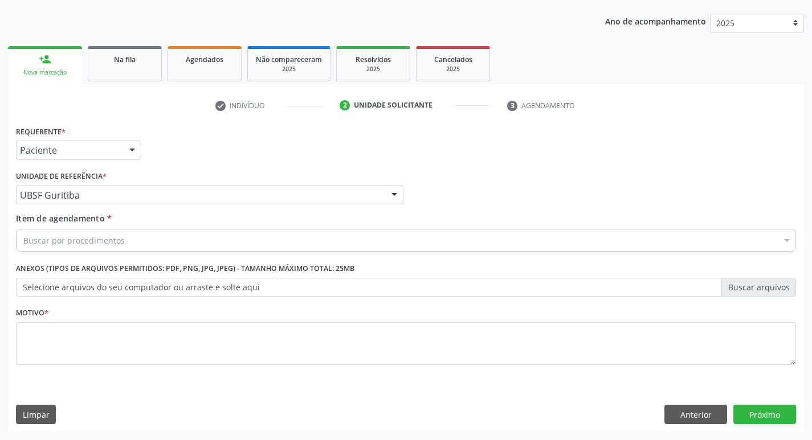
click at [155, 244] on div "Buscar por procedimentos" at bounding box center [406, 240] width 780 height 23
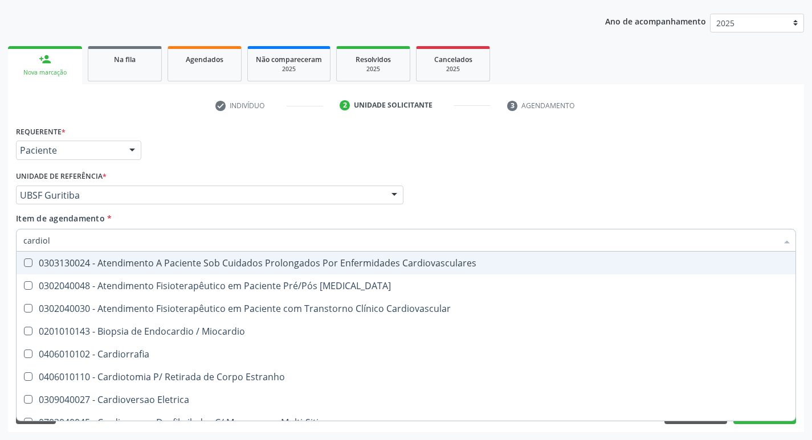
type input "cardiolo"
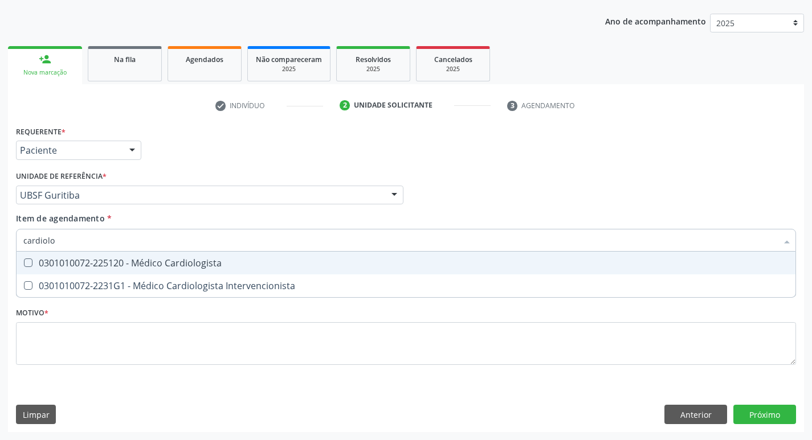
click at [162, 262] on div "0301010072-225120 - Médico Cardiologista" at bounding box center [405, 263] width 765 height 9
checkbox Cardiologista "true"
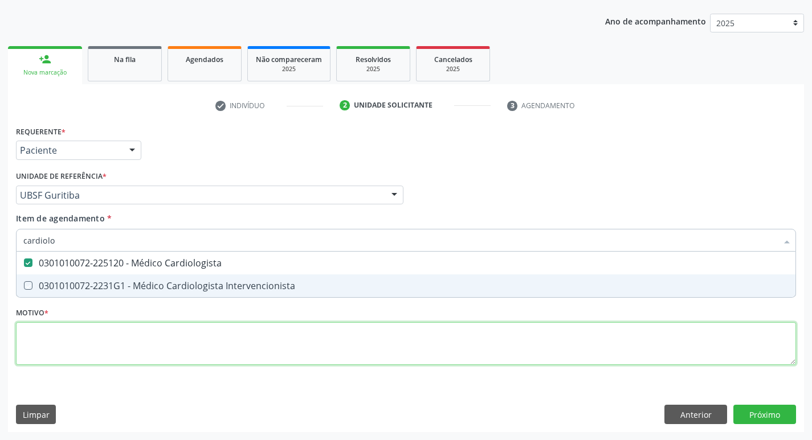
click at [121, 338] on div "Requerente * Paciente Profissional de Saúde Paciente Nenhum resultado encontrad…" at bounding box center [406, 252] width 780 height 258
checkbox Intervencionista "true"
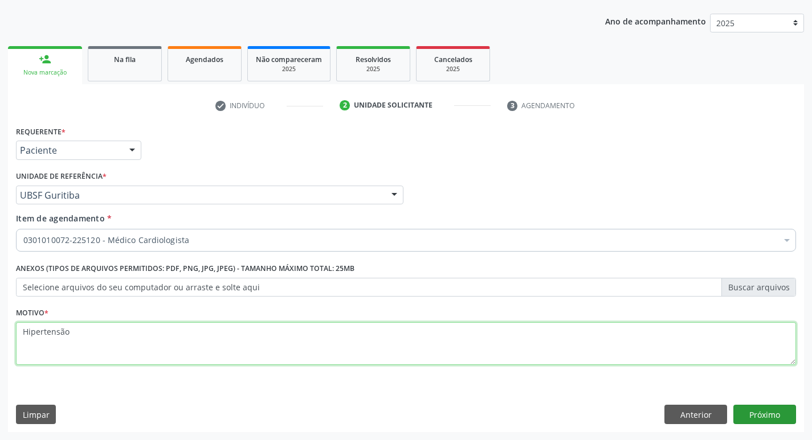
type textarea "Hipertensão"
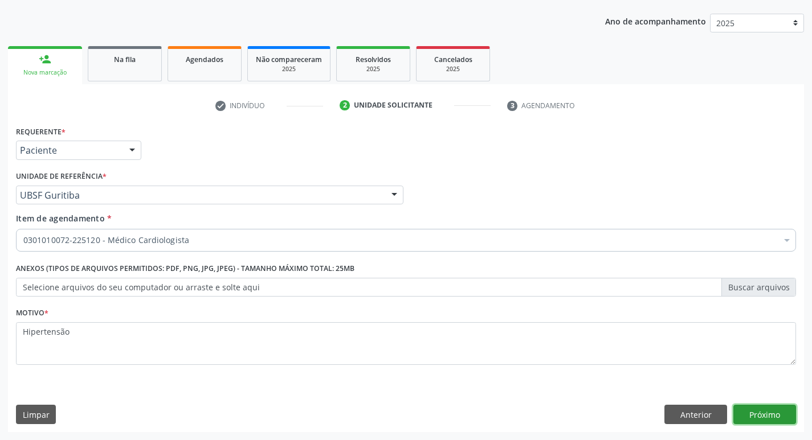
click at [761, 415] on button "Próximo" at bounding box center [764, 414] width 63 height 19
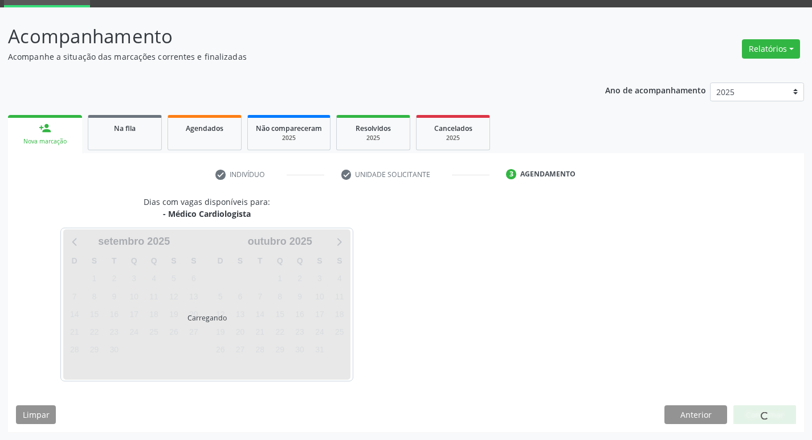
scroll to position [89, 0]
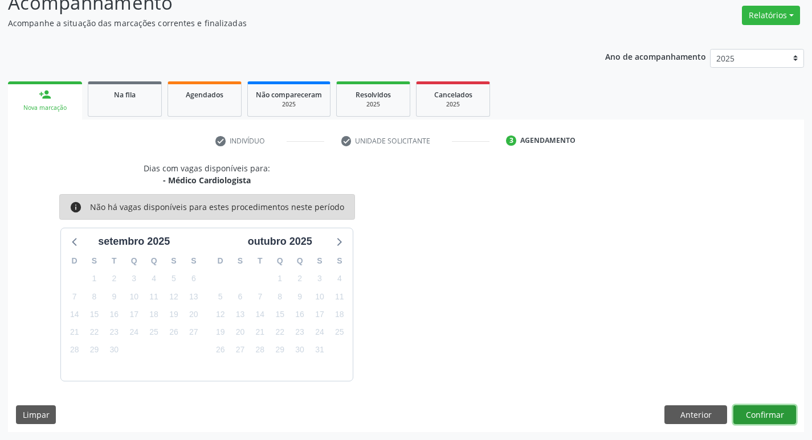
drag, startPoint x: 745, startPoint y: 419, endPoint x: 264, endPoint y: 401, distance: 480.7
click at [673, 411] on div "Anterior Confirmar" at bounding box center [730, 415] width 132 height 19
click at [783, 420] on button "Confirmar" at bounding box center [764, 415] width 63 height 19
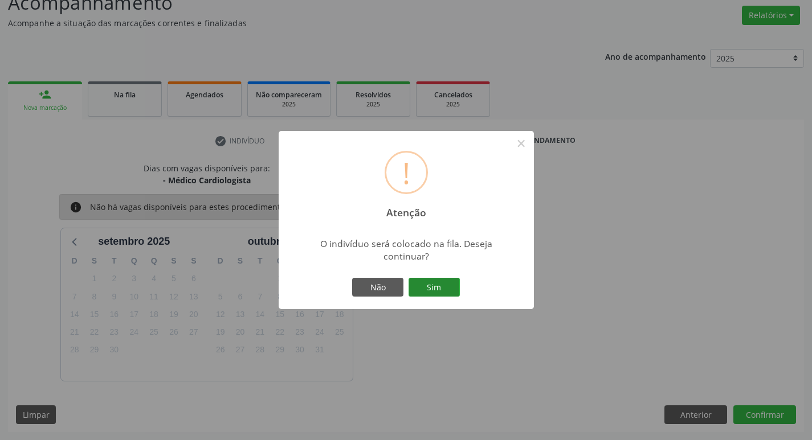
click at [414, 280] on button "Sim" at bounding box center [434, 287] width 51 height 19
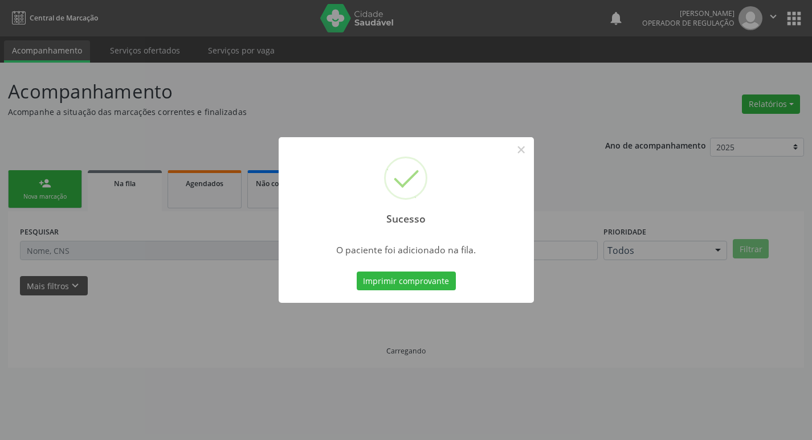
scroll to position [0, 0]
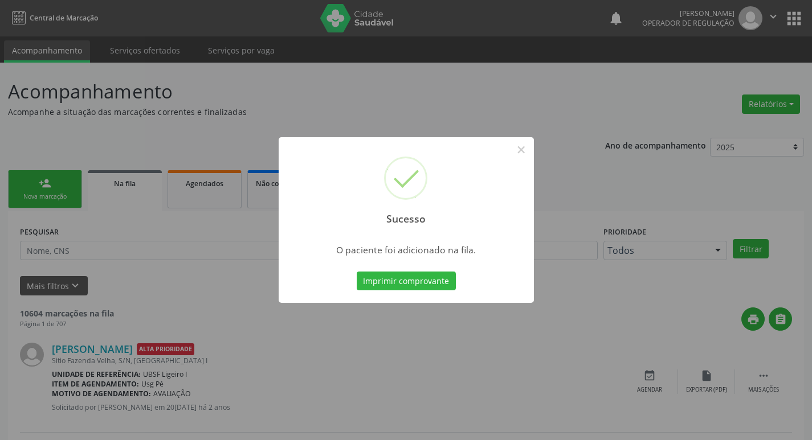
click at [185, 219] on div "Sucesso × O paciente foi adicionado na fila. Imprimir comprovante Cancel" at bounding box center [406, 220] width 812 height 440
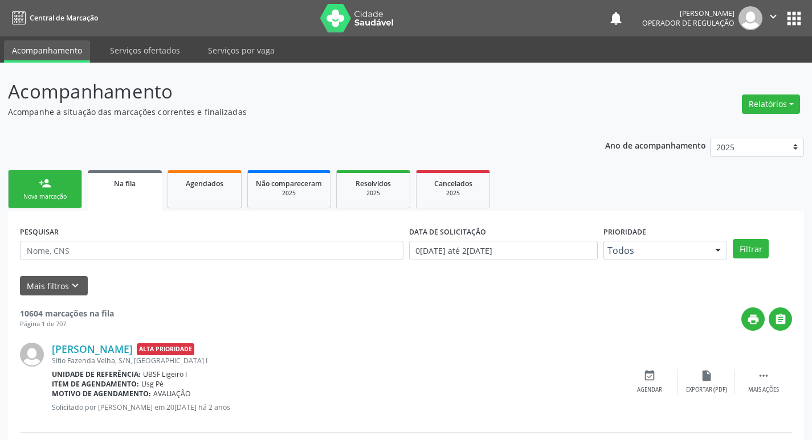
click at [64, 195] on div "Nova marcação" at bounding box center [45, 197] width 57 height 9
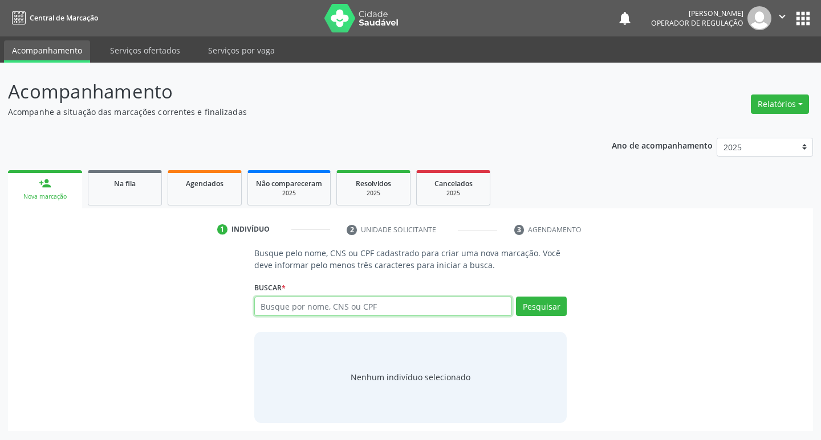
click at [413, 304] on input "text" at bounding box center [383, 306] width 258 height 19
click at [373, 111] on p "Acompanhe a situação das marcações correntes e finalizadas" at bounding box center [289, 112] width 563 height 12
click at [346, 308] on input "text" at bounding box center [383, 306] width 258 height 19
type input "706206006129967"
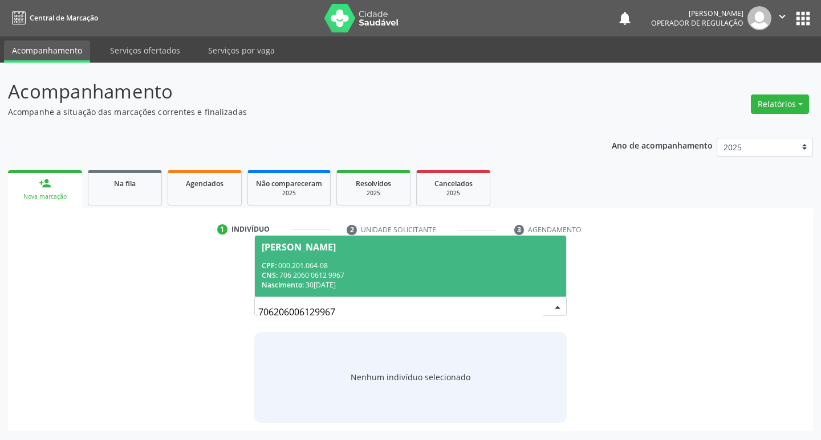
click at [485, 271] on div "CNS: 706 2060 0612 9967" at bounding box center [411, 276] width 298 height 10
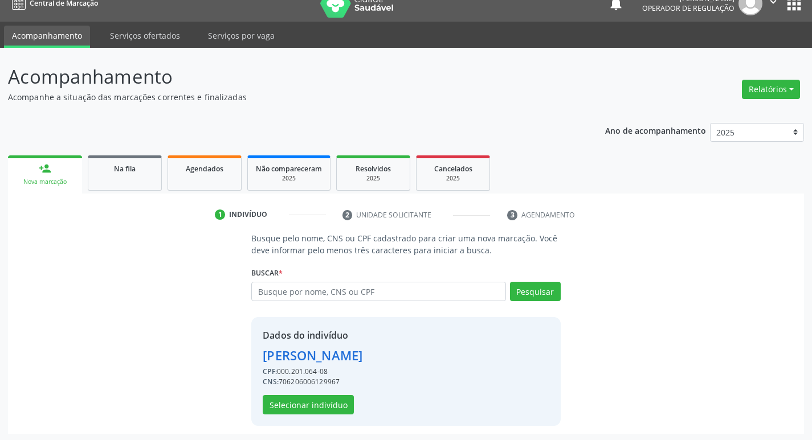
scroll to position [17, 0]
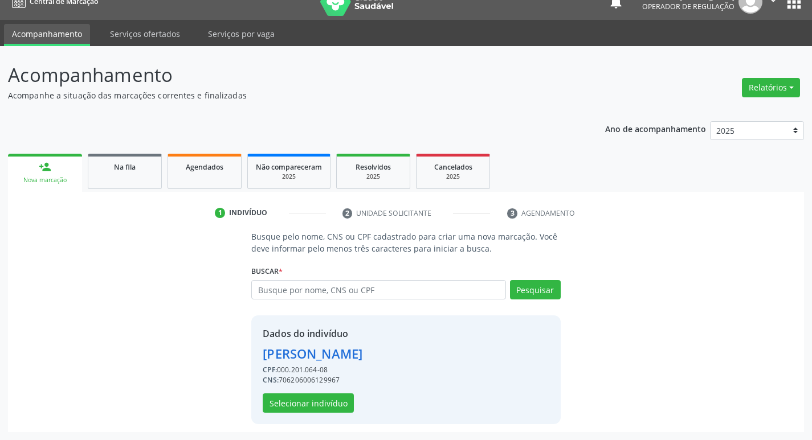
click at [280, 417] on div "Dados do indivíduo Maria de Lima Almeida CPF: 000.201.064-08 CNS: 7062060061299…" at bounding box center [405, 370] width 309 height 109
click at [285, 409] on button "Selecionar indivíduo" at bounding box center [308, 403] width 91 height 19
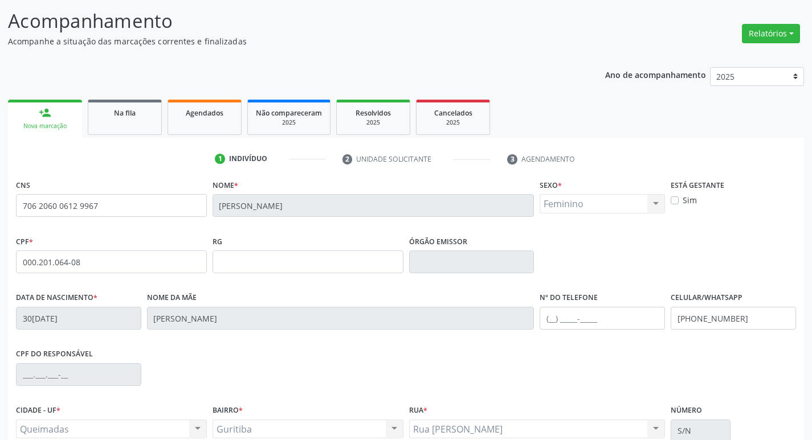
scroll to position [177, 0]
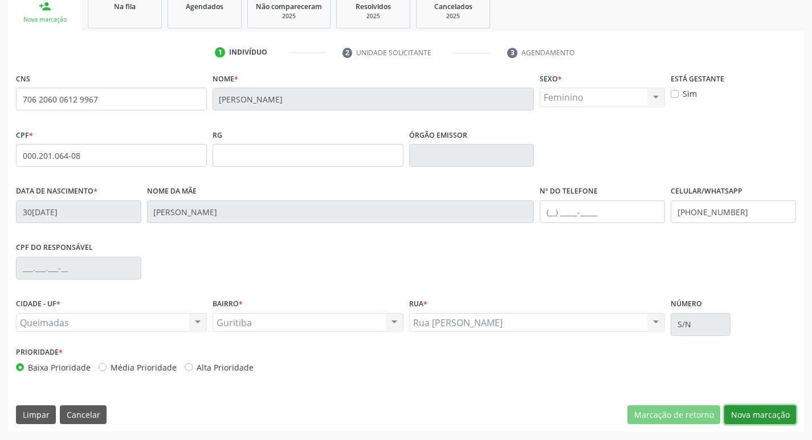
drag, startPoint x: 756, startPoint y: 417, endPoint x: 606, endPoint y: 417, distance: 150.4
click at [756, 417] on button "Nova marcação" at bounding box center [760, 415] width 72 height 19
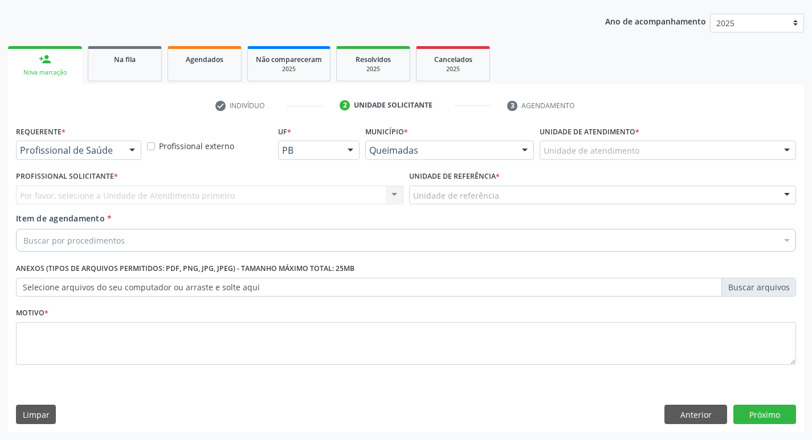
click at [121, 139] on div "Requerente * Profissional de Saúde Profissional de Saúde Paciente Nenhum result…" at bounding box center [78, 141] width 125 height 36
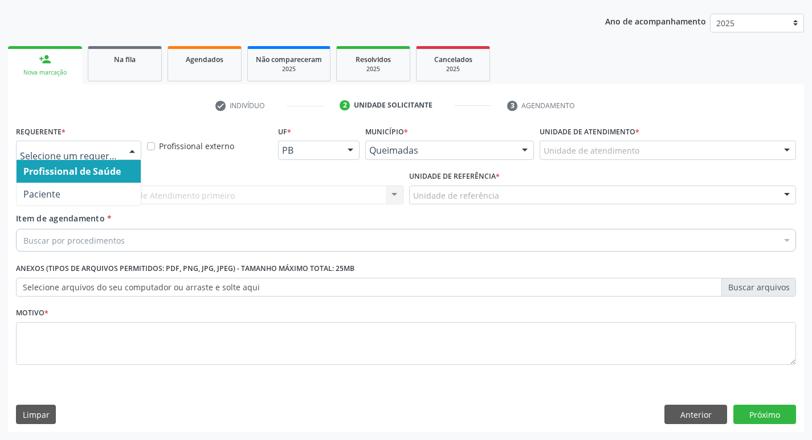
click at [119, 146] on div at bounding box center [78, 150] width 125 height 19
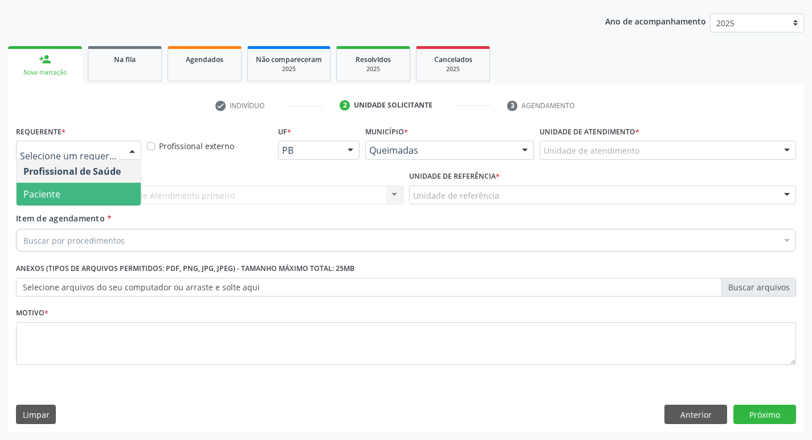
click at [85, 198] on span "Paciente" at bounding box center [79, 194] width 124 height 23
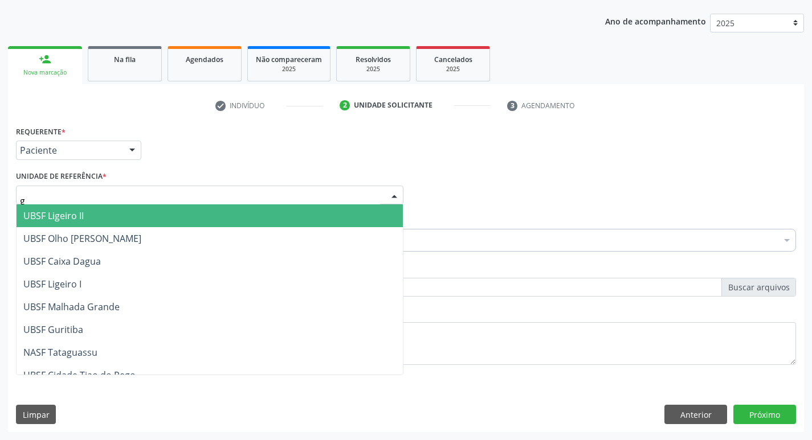
type input "gu"
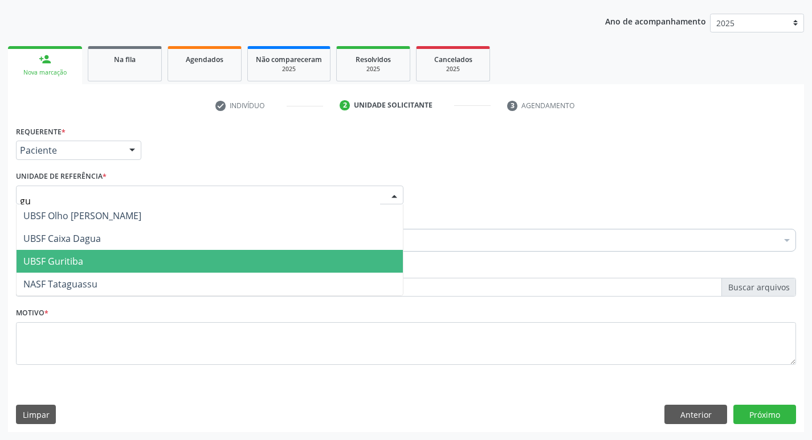
click at [87, 257] on span "UBSF Guritiba" at bounding box center [210, 261] width 386 height 23
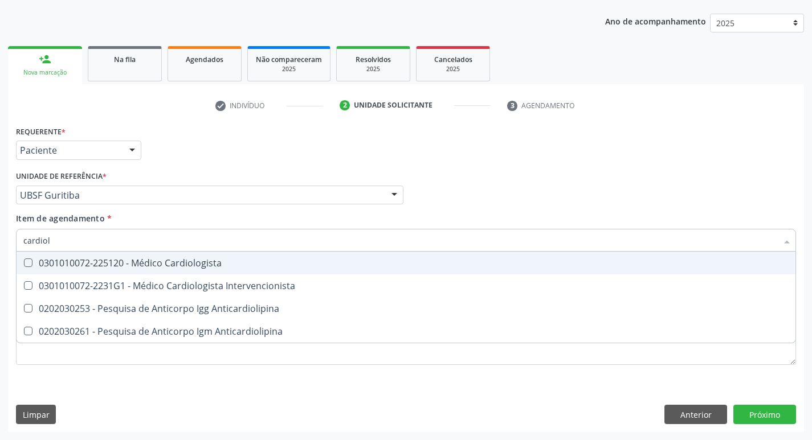
type input "cardiolo"
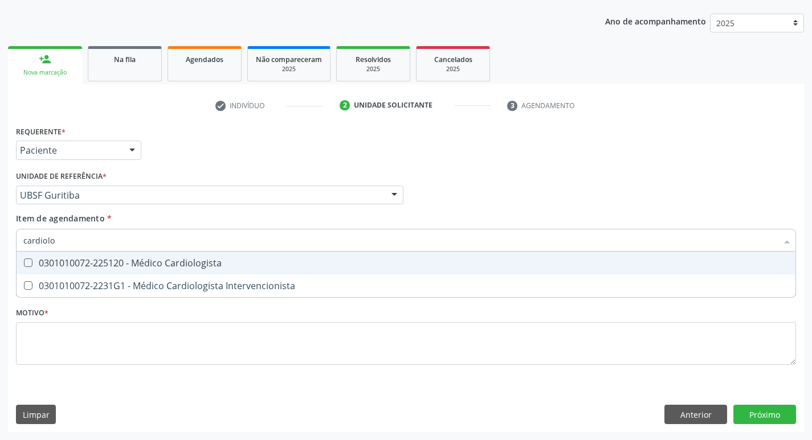
click at [115, 259] on div "0301010072-225120 - Médico Cardiologista" at bounding box center [405, 263] width 765 height 9
checkbox Cardiologista "true"
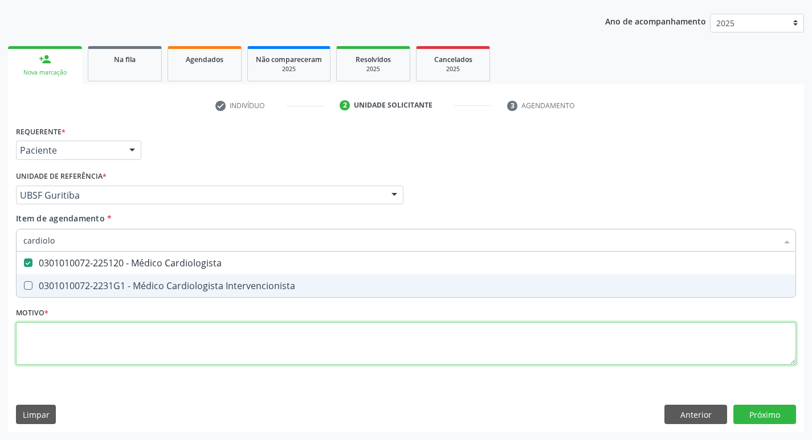
click at [67, 365] on div "Requerente * Paciente Profissional de Saúde Paciente Nenhum resultado encontrad…" at bounding box center [406, 252] width 780 height 258
checkbox Intervencionista "true"
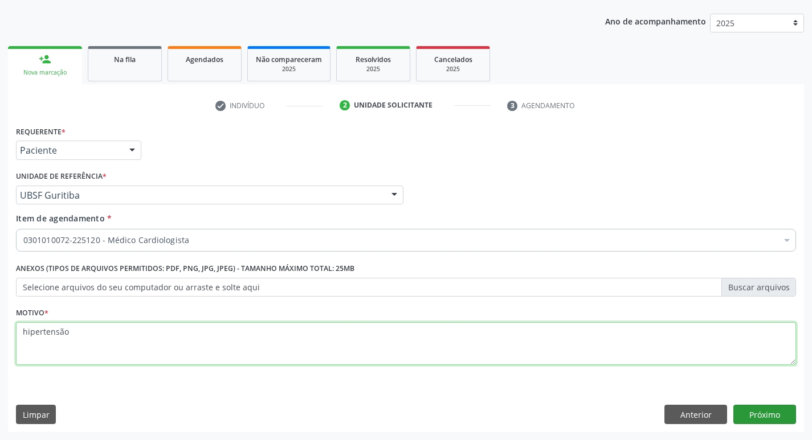
type textarea "hipertensão"
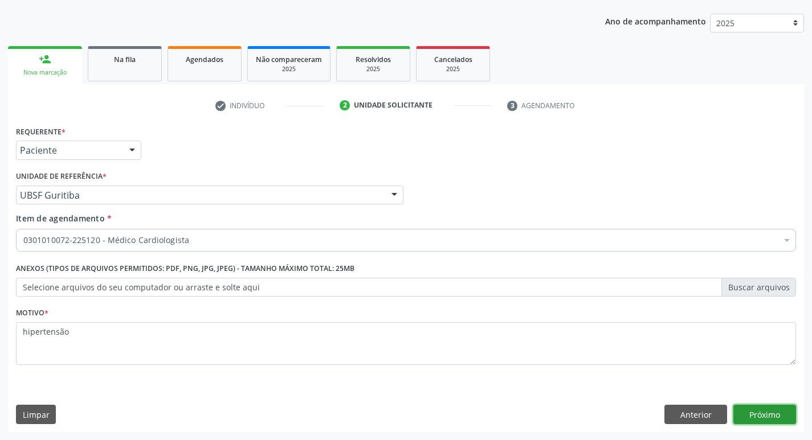
click at [766, 417] on button "Próximo" at bounding box center [764, 414] width 63 height 19
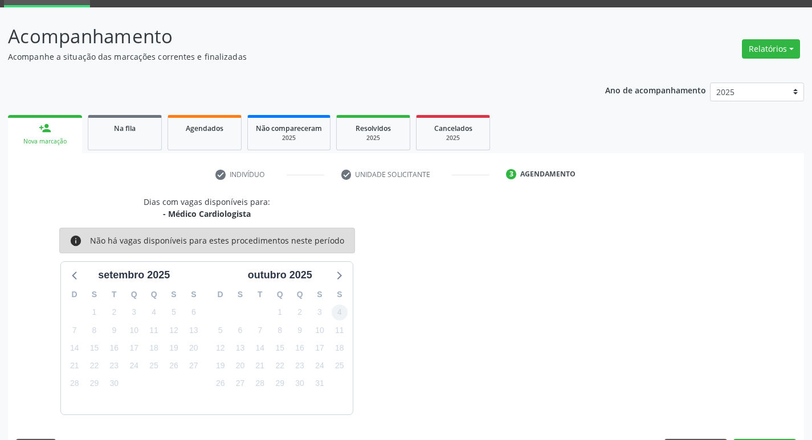
scroll to position [89, 0]
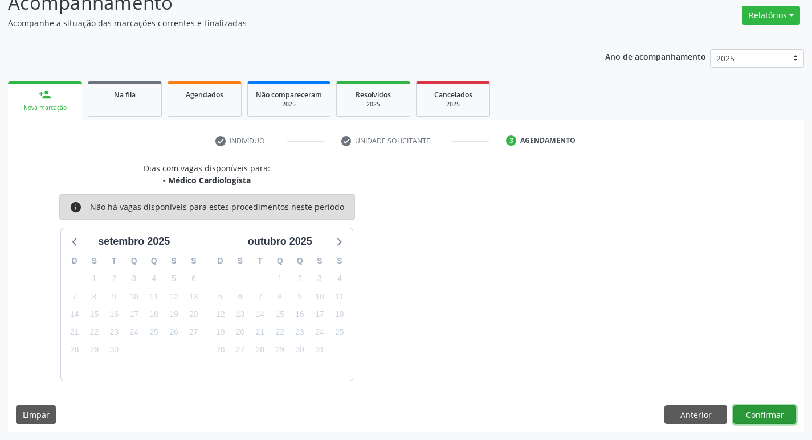
click at [750, 411] on button "Confirmar" at bounding box center [764, 415] width 63 height 19
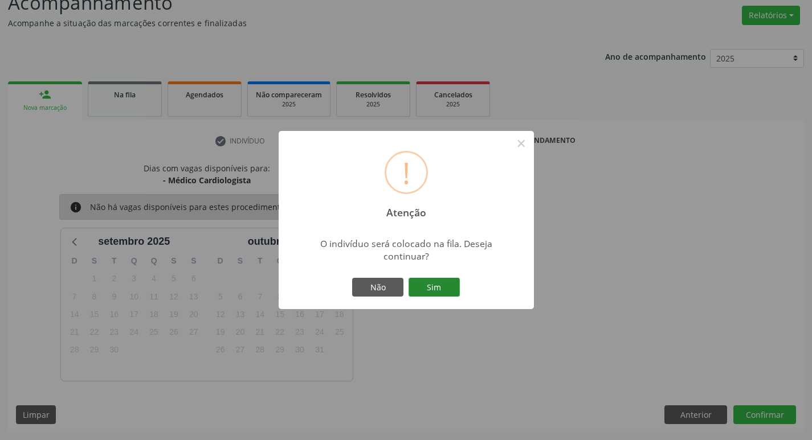
click at [459, 282] on button "Sim" at bounding box center [434, 287] width 51 height 19
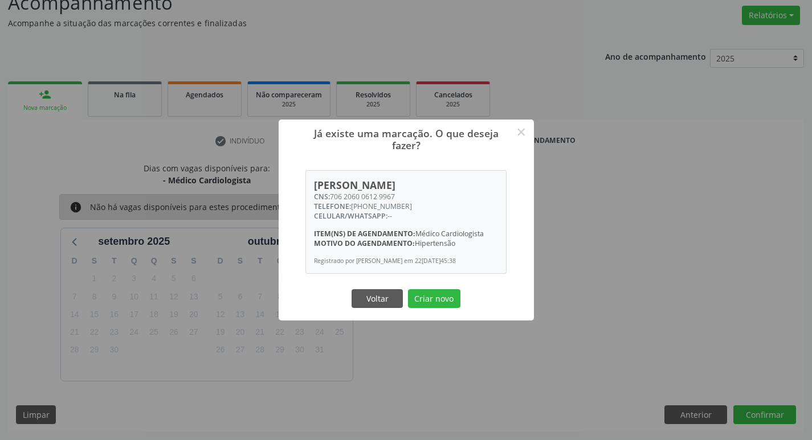
click at [509, 128] on h2 "Já existe uma marcação. O que deseja fazer?" at bounding box center [406, 136] width 227 height 32
click at [523, 127] on button "×" at bounding box center [521, 132] width 19 height 19
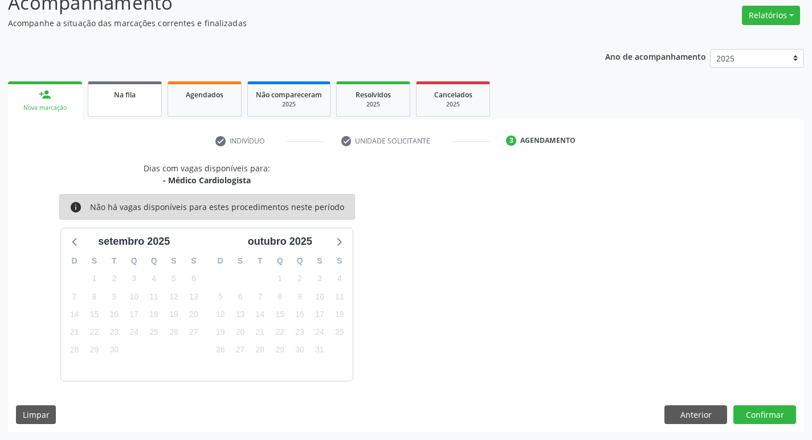
click at [137, 107] on link "Na fila" at bounding box center [125, 98] width 74 height 35
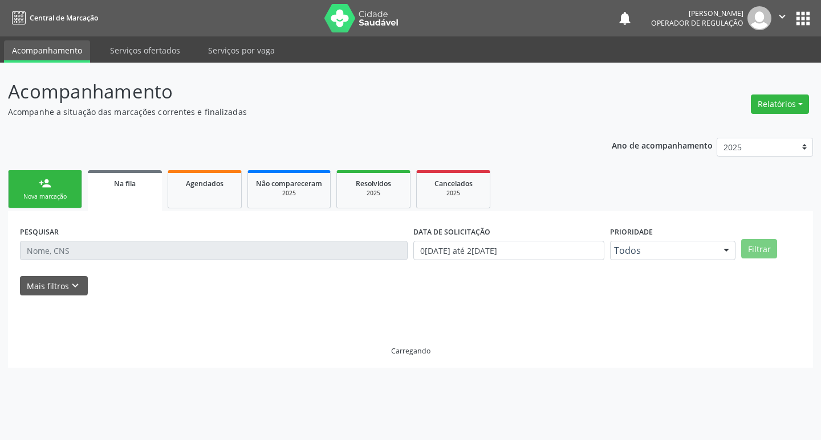
click at [42, 108] on p "Acompanhe a situação das marcações correntes e finalizadas" at bounding box center [289, 112] width 563 height 12
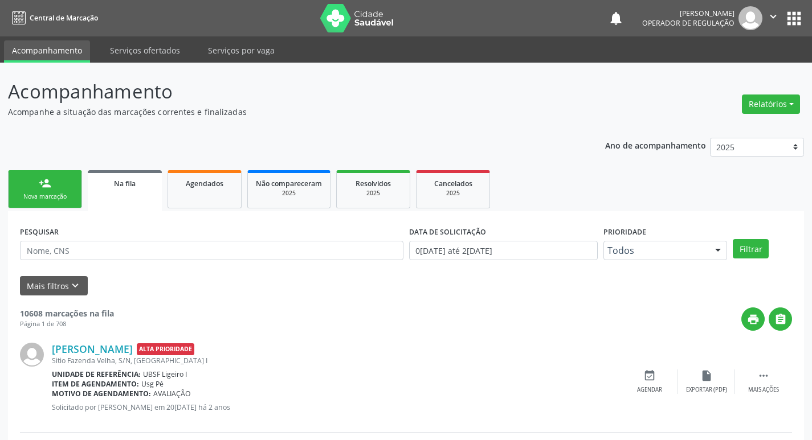
click at [42, 191] on link "person_add Nova marcação" at bounding box center [45, 189] width 74 height 38
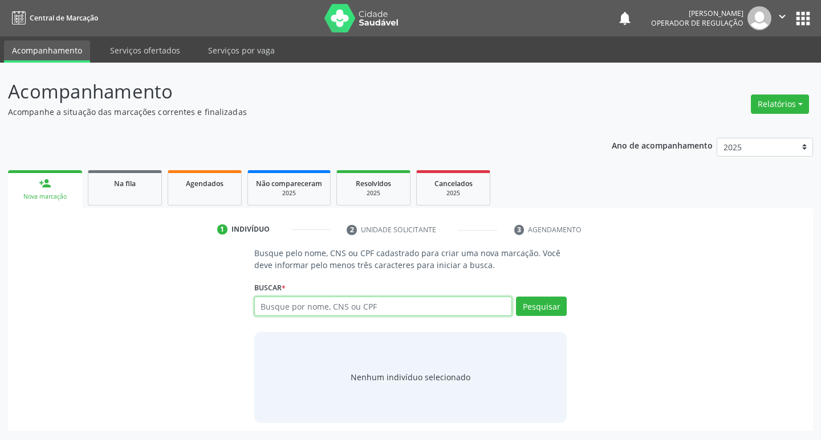
click at [466, 311] on input "text" at bounding box center [383, 306] width 258 height 19
type input "702607200941145"
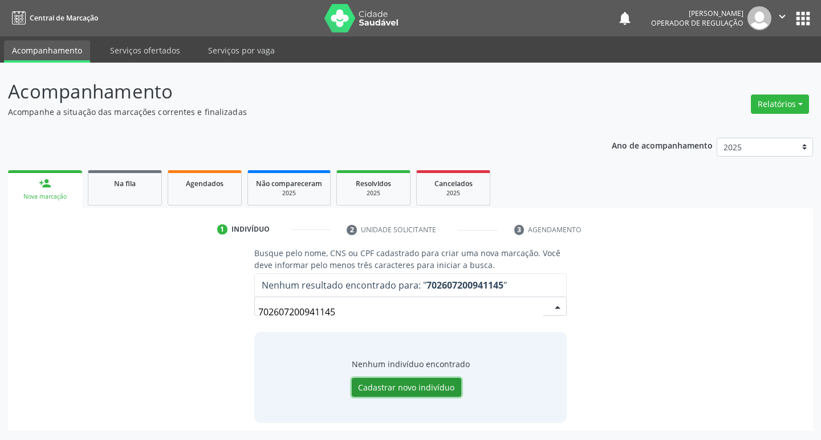
click at [451, 390] on button "Cadastrar novo indivíduo" at bounding box center [406, 387] width 109 height 19
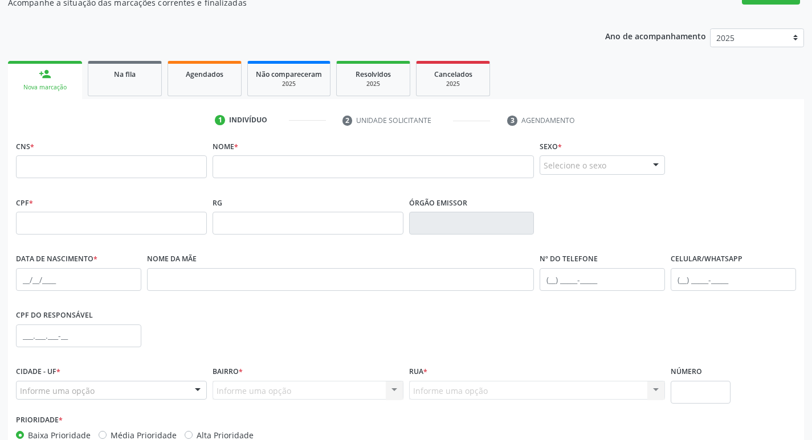
scroll to position [114, 0]
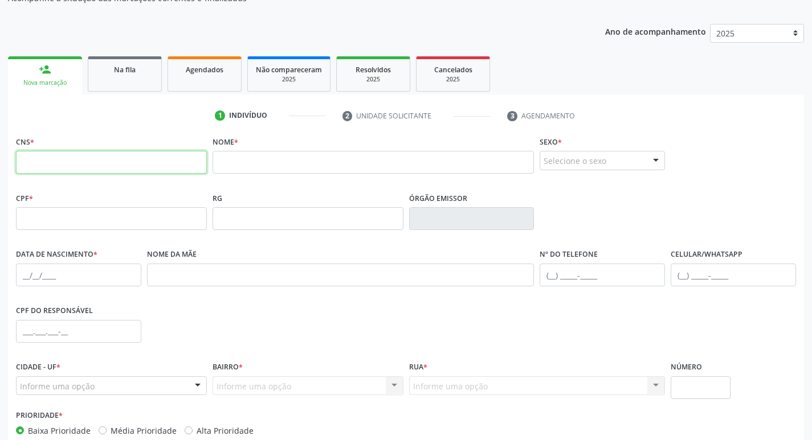
click at [144, 172] on input "text" at bounding box center [111, 162] width 191 height 23
type input "702 6072 0094 1145"
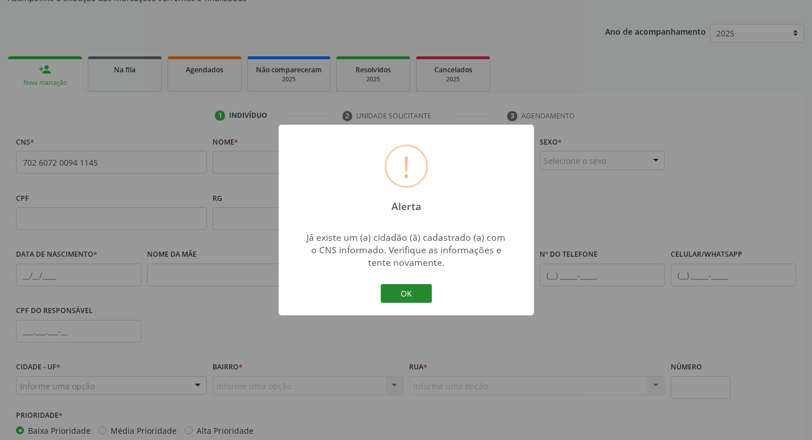
click at [418, 296] on button "OK" at bounding box center [406, 293] width 51 height 19
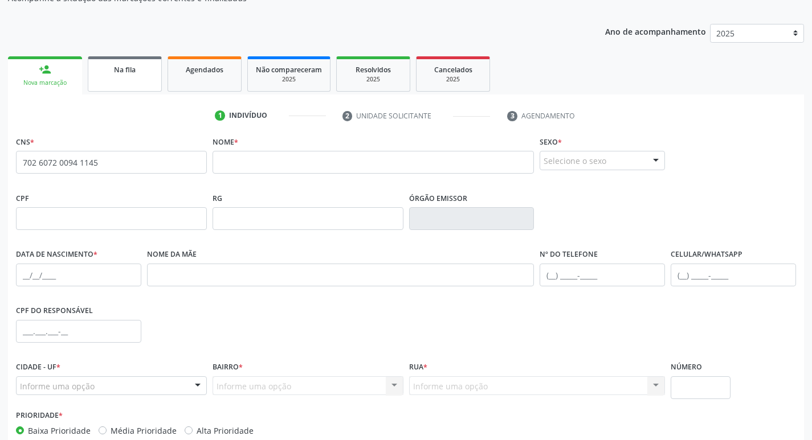
click at [114, 71] on span "Na fila" at bounding box center [125, 70] width 22 height 10
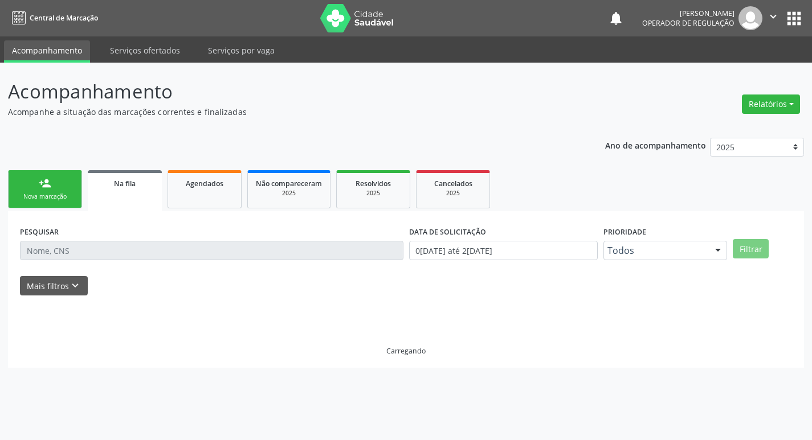
scroll to position [0, 0]
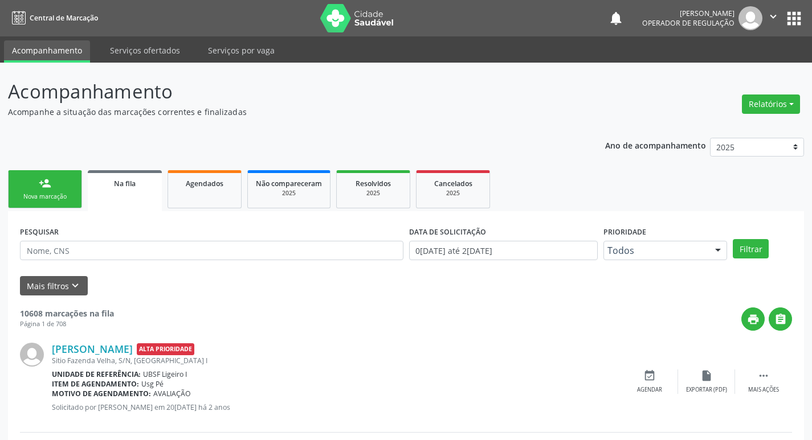
click at [38, 193] on div "Nova marcação" at bounding box center [45, 197] width 57 height 9
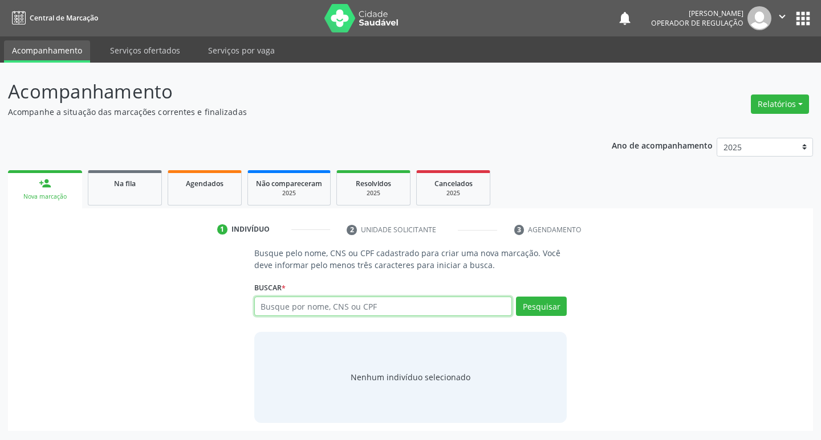
click at [327, 311] on input "text" at bounding box center [383, 306] width 258 height 19
type input "702607200941145"
click at [553, 303] on button "Pesquisar" at bounding box center [541, 306] width 51 height 19
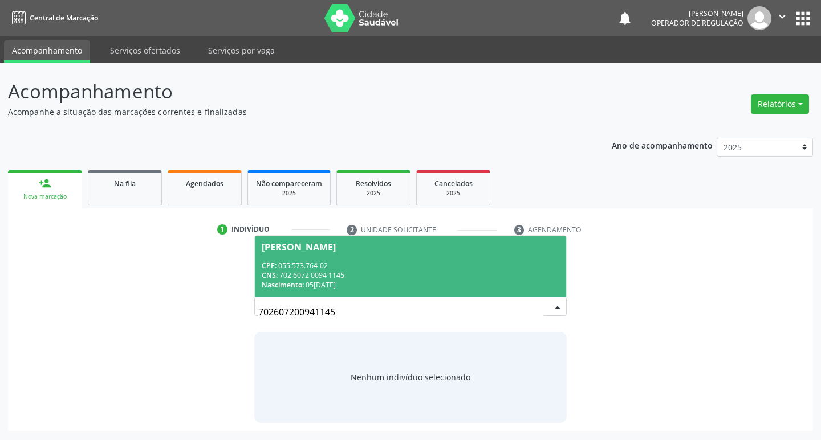
click at [535, 274] on div "CNS: 702 6072 0094 1145" at bounding box center [411, 276] width 298 height 10
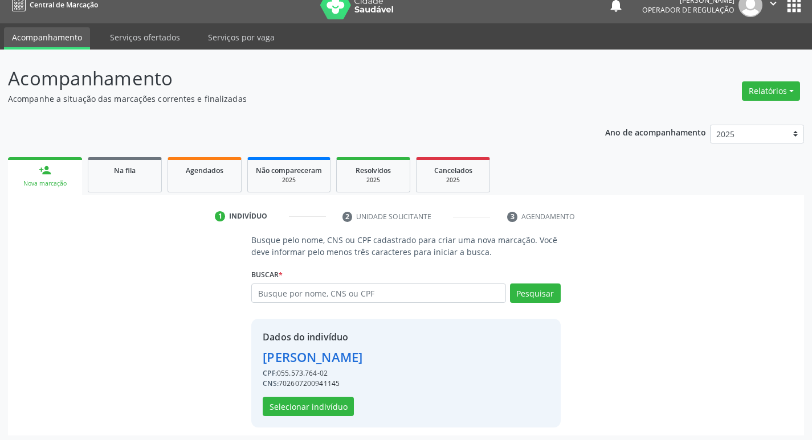
scroll to position [17, 0]
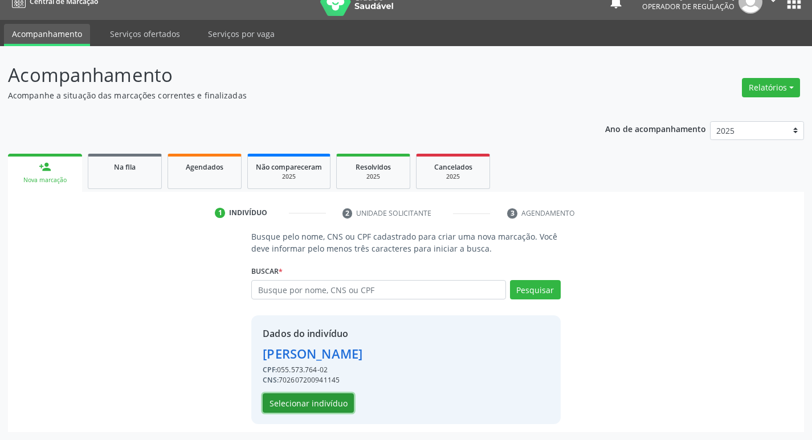
click at [341, 405] on button "Selecionar indivíduo" at bounding box center [308, 403] width 91 height 19
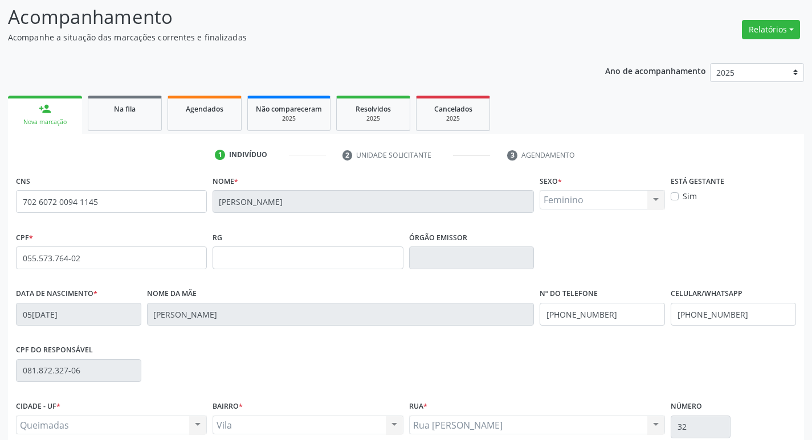
scroll to position [177, 0]
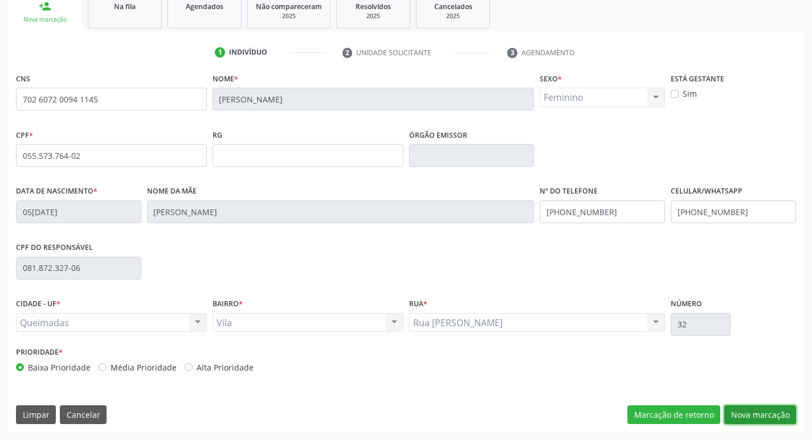
click at [754, 411] on button "Nova marcação" at bounding box center [760, 415] width 72 height 19
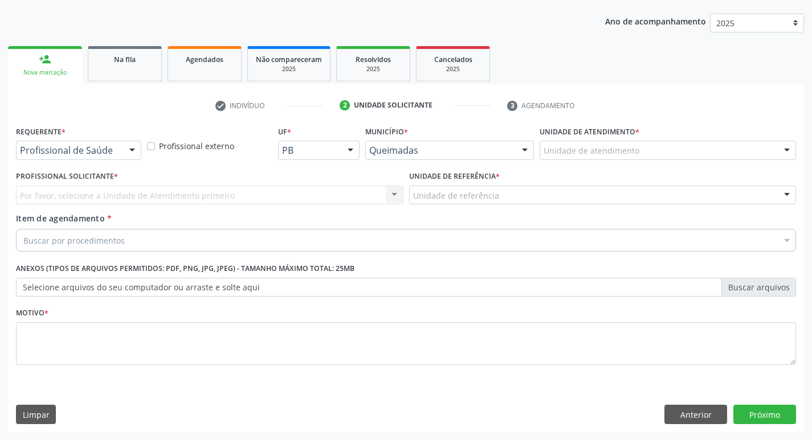
scroll to position [124, 0]
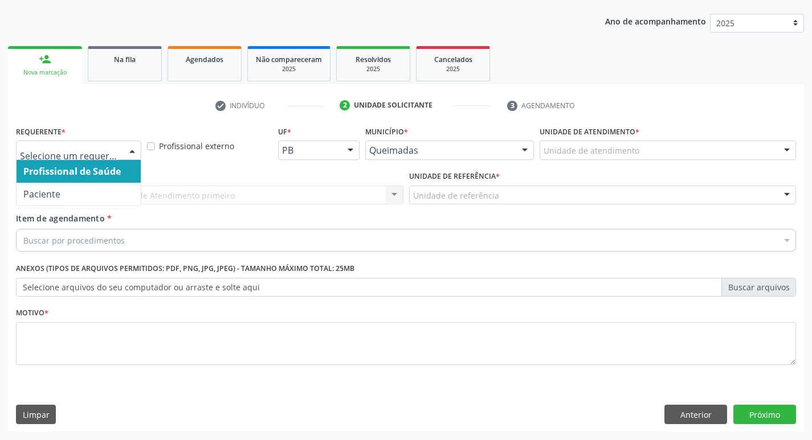
click at [124, 152] on div at bounding box center [132, 150] width 17 height 19
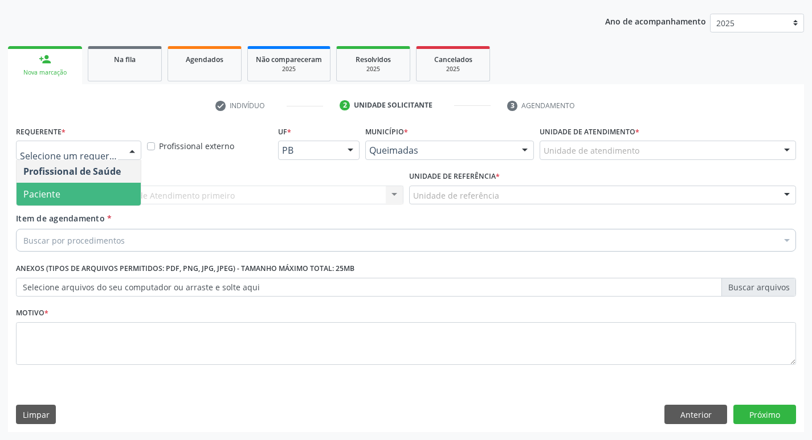
click at [93, 191] on span "Paciente" at bounding box center [79, 194] width 124 height 23
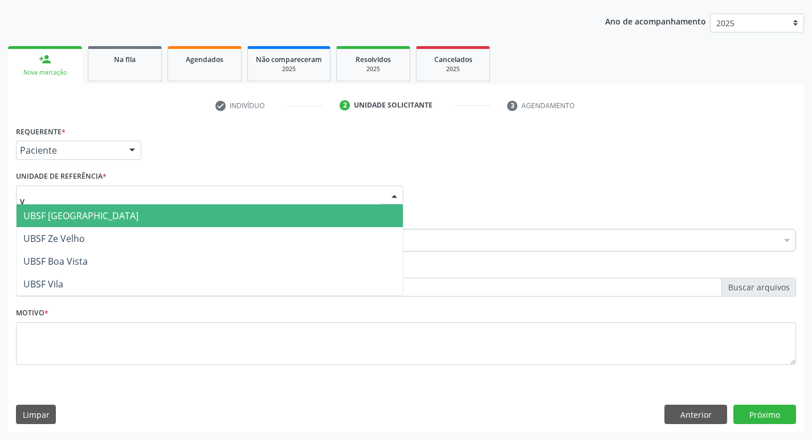
type input "vi"
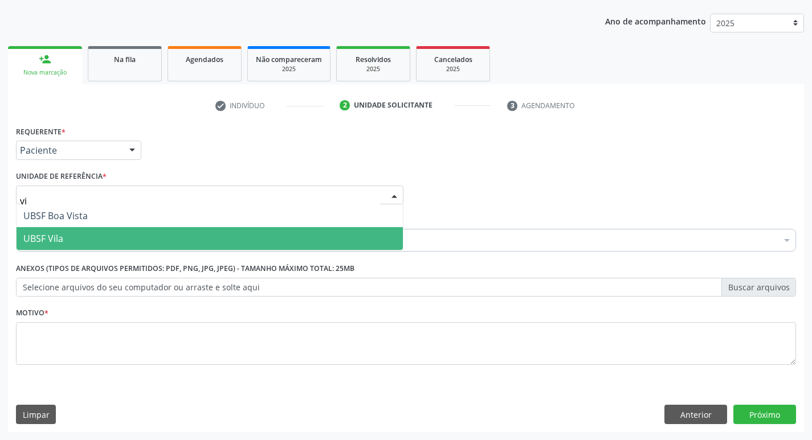
click at [81, 235] on span "UBSF Vila" at bounding box center [210, 238] width 386 height 23
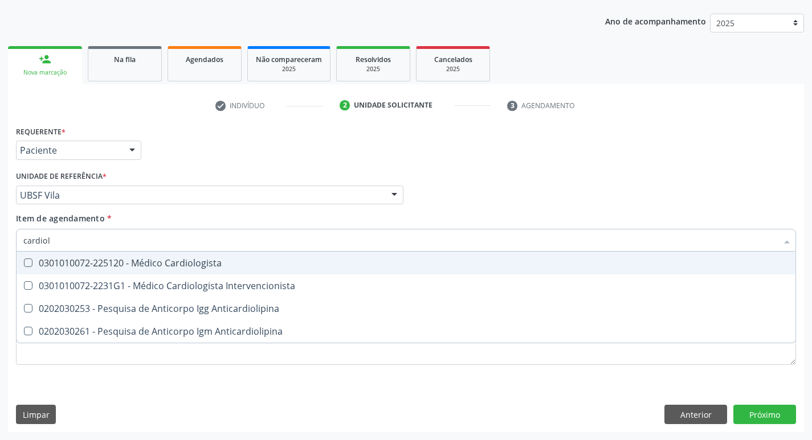
type input "cardiolo"
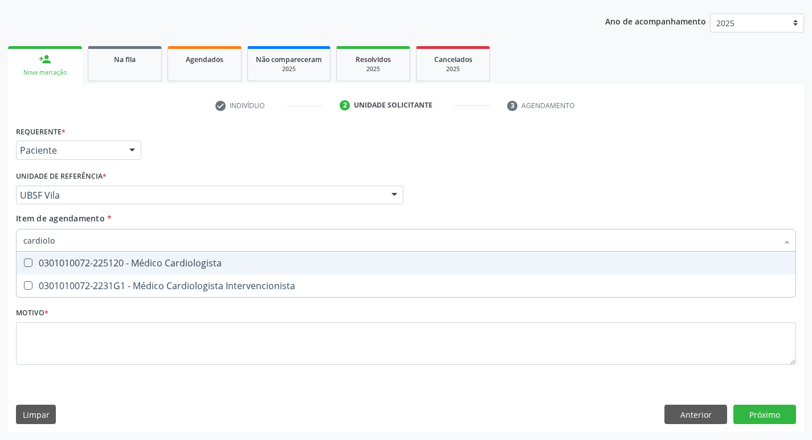
click at [85, 265] on div "0301010072-225120 - Médico Cardiologista" at bounding box center [405, 263] width 765 height 9
checkbox Cardiologista "true"
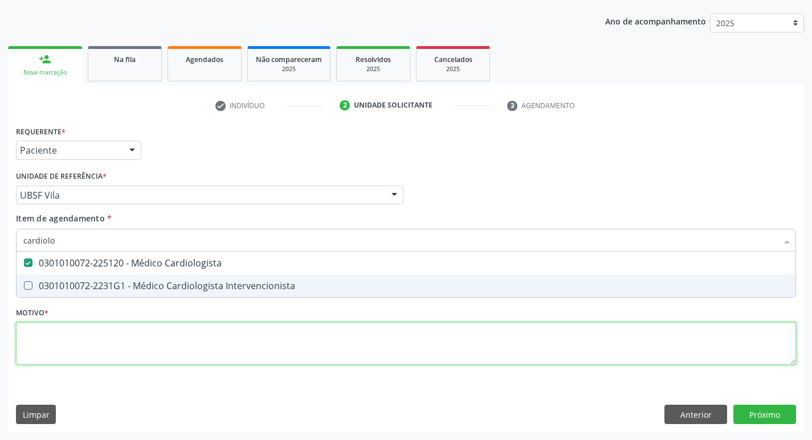
click at [45, 348] on div "Requerente * Paciente Profissional de Saúde Paciente Nenhum resultado encontrad…" at bounding box center [406, 252] width 780 height 258
checkbox Intervencionista "true"
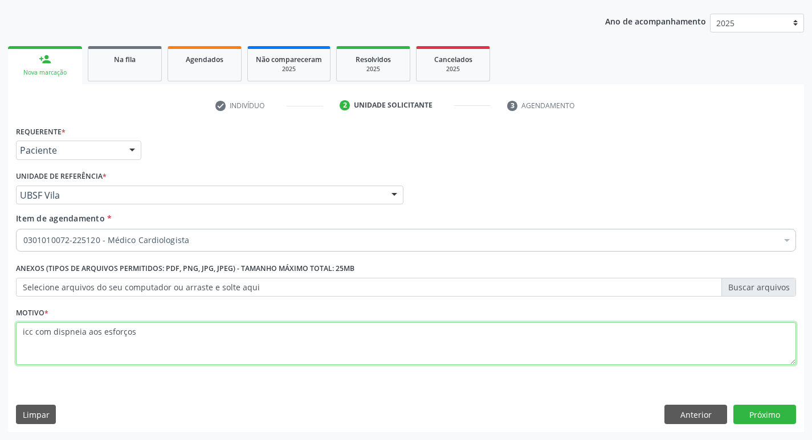
click at [30, 334] on textarea "icc com dispneia aos esforços" at bounding box center [406, 344] width 780 height 43
type textarea "ICC com dispneia aos esforços"
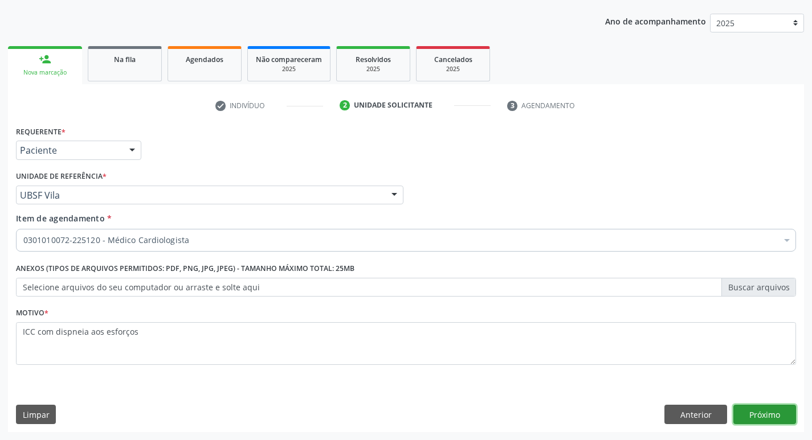
click at [752, 413] on button "Próximo" at bounding box center [764, 414] width 63 height 19
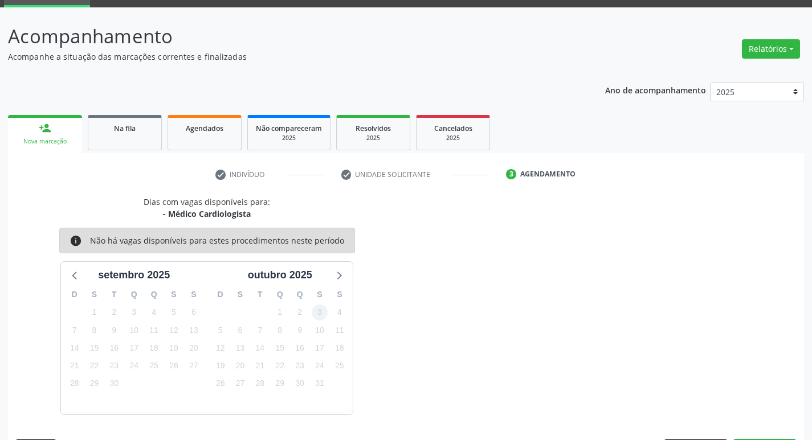
scroll to position [89, 0]
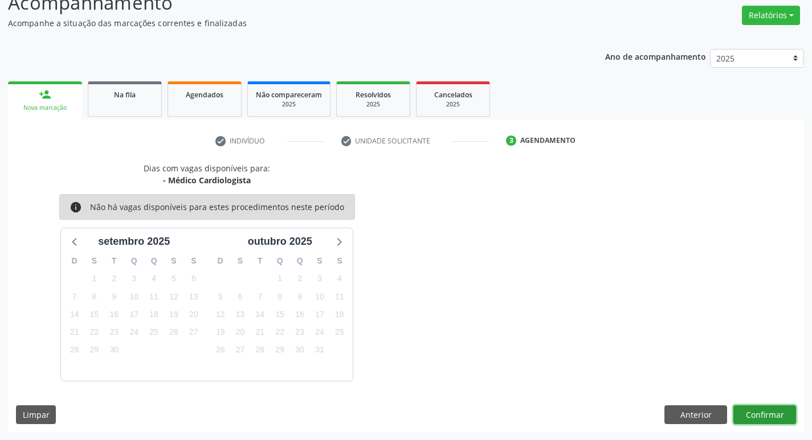
click at [773, 410] on button "Confirmar" at bounding box center [764, 415] width 63 height 19
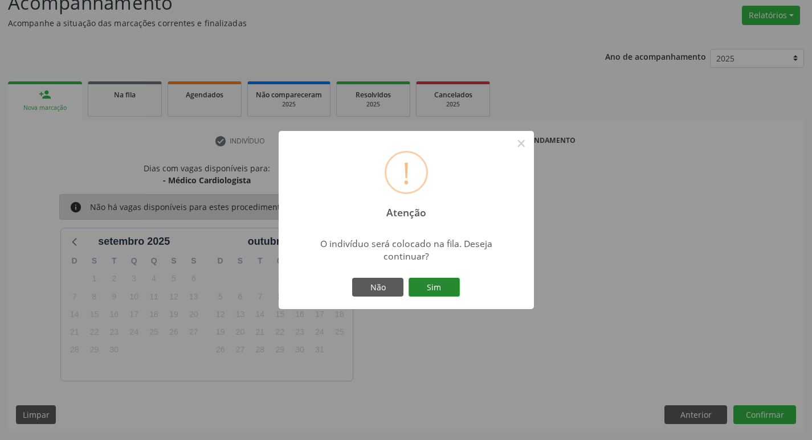
drag, startPoint x: 456, startPoint y: 287, endPoint x: 442, endPoint y: 297, distance: 17.4
click at [451, 288] on button "Sim" at bounding box center [434, 287] width 51 height 19
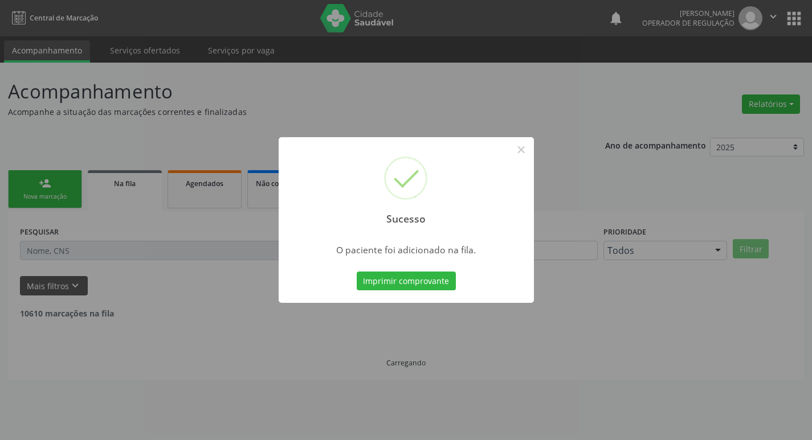
scroll to position [0, 0]
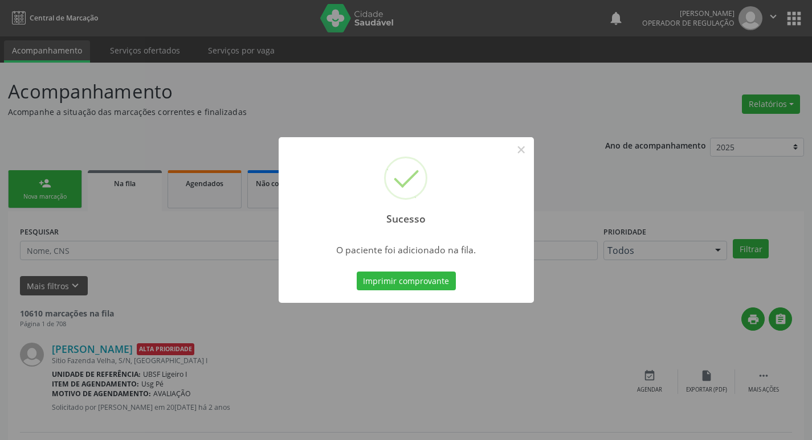
drag, startPoint x: 209, startPoint y: 144, endPoint x: 593, endPoint y: 438, distance: 484.1
click at [228, 170] on div "Sucesso × O paciente foi adicionado na fila. Imprimir comprovante Cancel" at bounding box center [406, 220] width 812 height 440
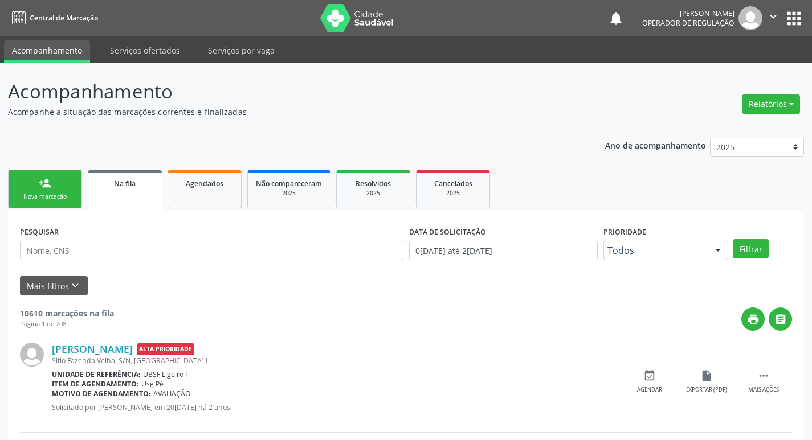
click at [74, 182] on link "person_add Nova marcação" at bounding box center [45, 189] width 74 height 38
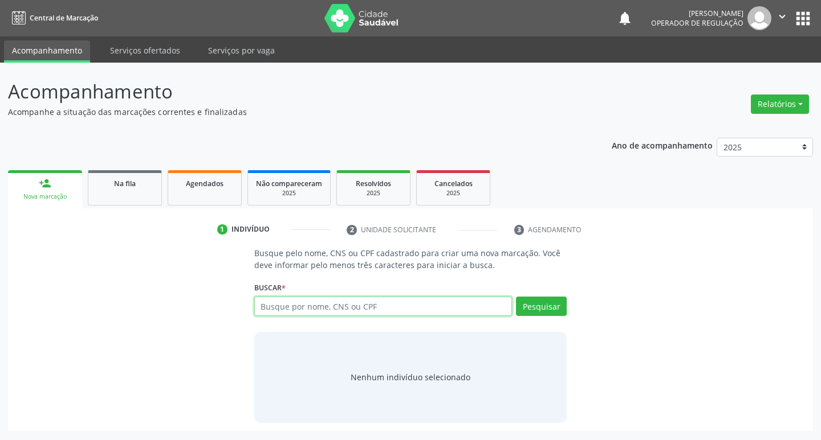
click at [323, 306] on input "text" at bounding box center [383, 306] width 258 height 19
type input "701001831906395"
click at [571, 306] on div "Busque pelo nome, CNS ou CPF cadastrado para criar uma nova marcação. Você deve…" at bounding box center [410, 334] width 329 height 175
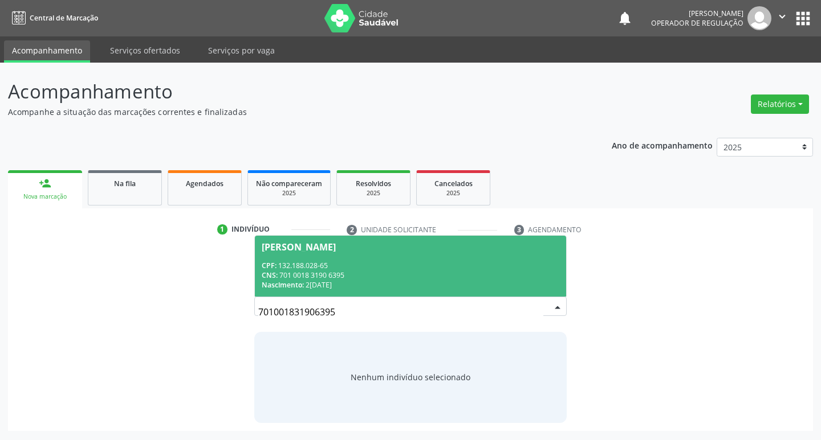
click at [296, 255] on span "Euda Maria da Silva Santana CPF: 132.188.028-65 CNS: 701 0018 3190 6395 Nascime…" at bounding box center [411, 266] width 312 height 61
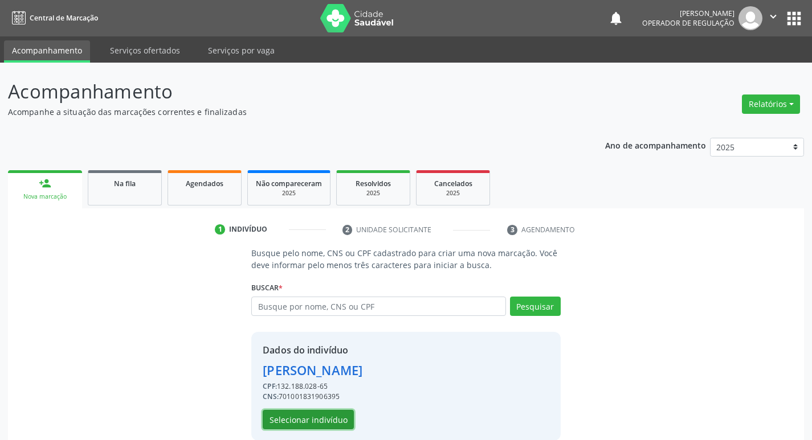
click at [291, 424] on button "Selecionar indivíduo" at bounding box center [308, 419] width 91 height 19
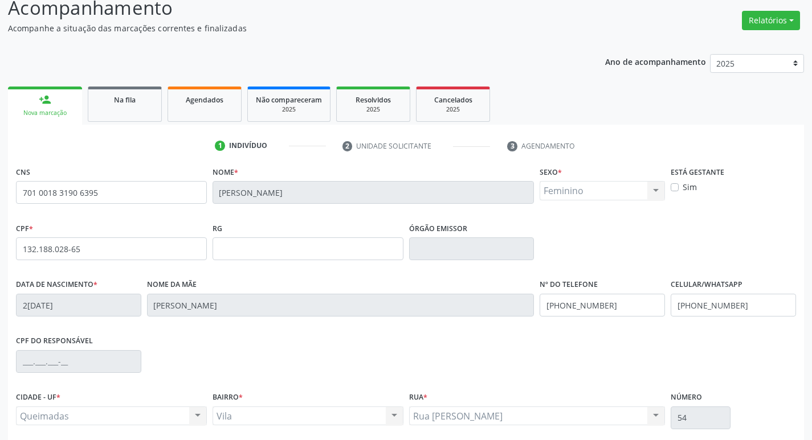
scroll to position [177, 0]
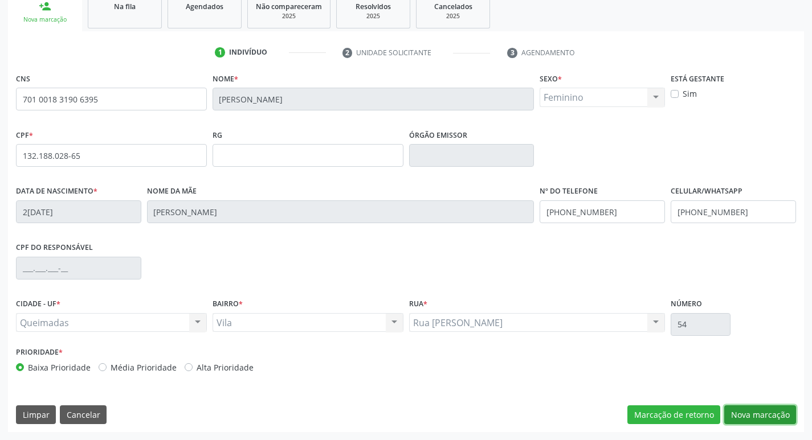
click at [756, 417] on button "Nova marcação" at bounding box center [760, 415] width 72 height 19
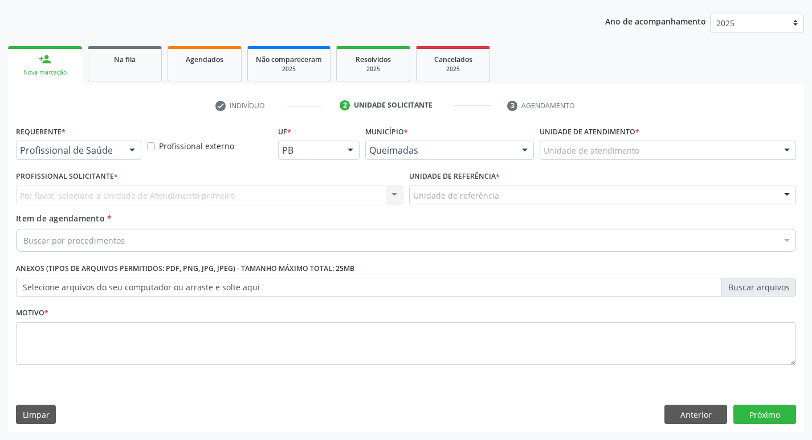
scroll to position [124, 0]
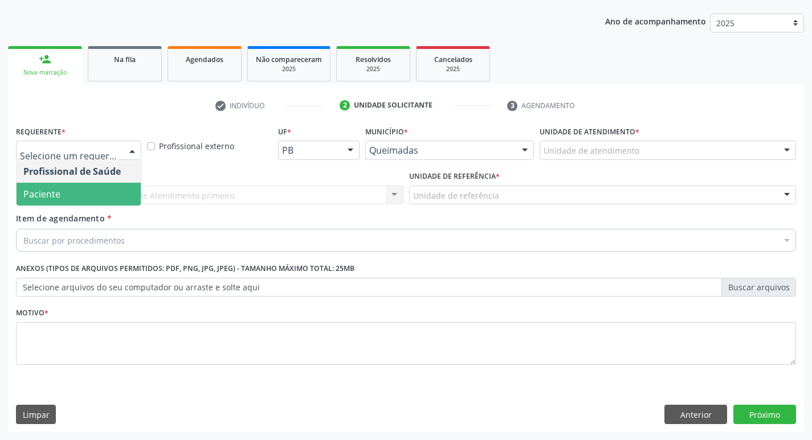
click at [82, 190] on span "Paciente" at bounding box center [79, 194] width 124 height 23
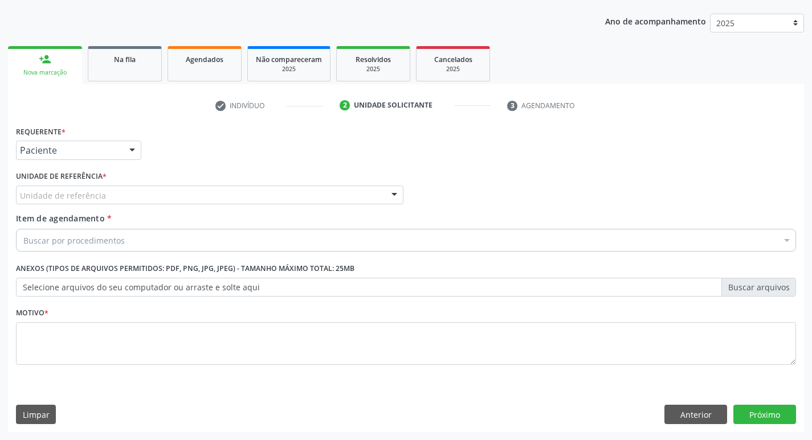
click at [50, 184] on label "Unidade de referência *" at bounding box center [61, 177] width 91 height 18
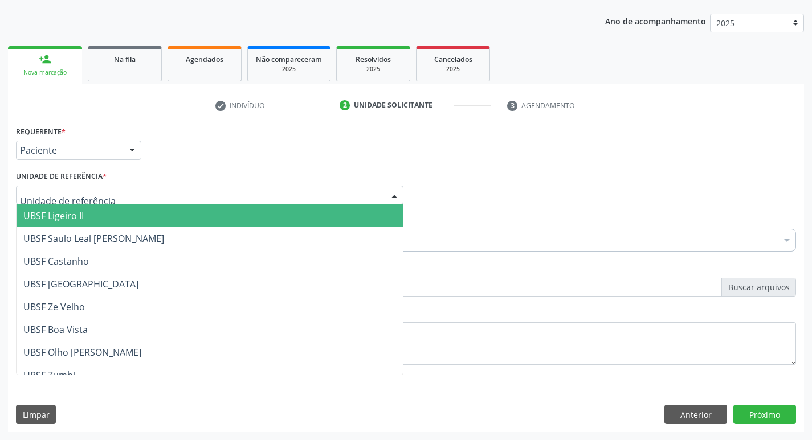
click at [50, 186] on div at bounding box center [209, 195] width 387 height 19
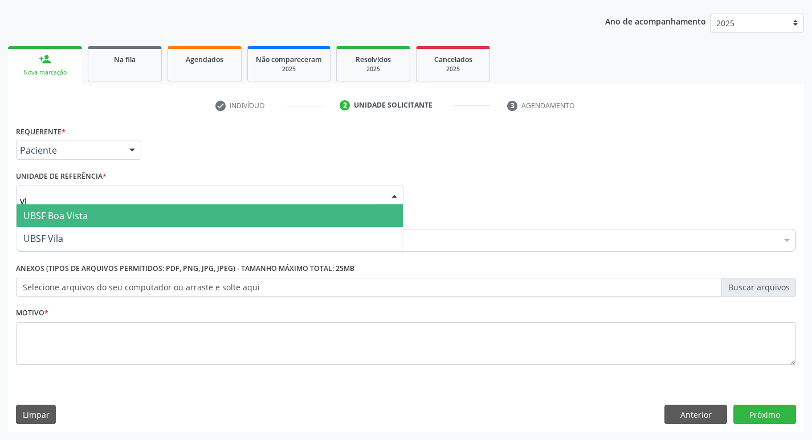
type input "vil"
click at [44, 214] on span "UBSF Vila" at bounding box center [43, 216] width 40 height 13
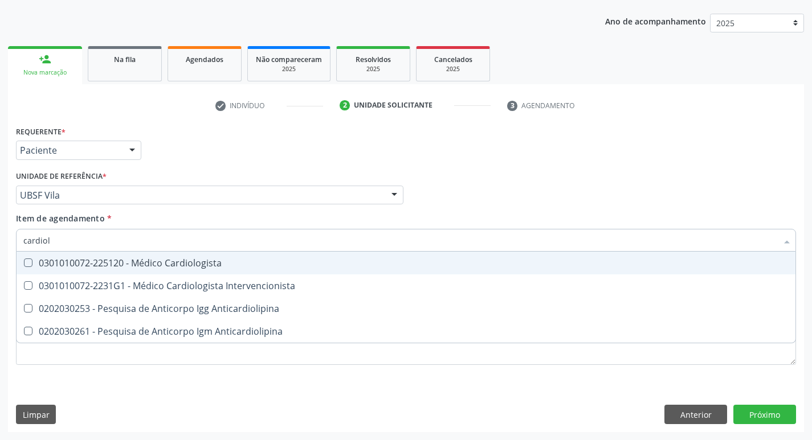
type input "cardiolo"
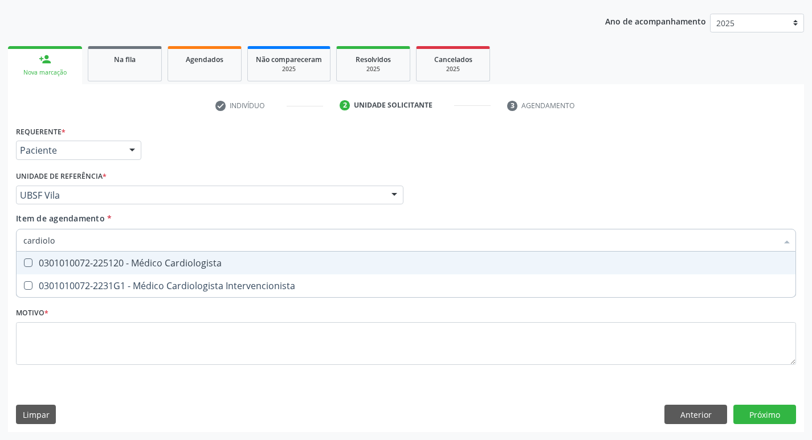
click at [112, 260] on div "0301010072-225120 - Médico Cardiologista" at bounding box center [405, 263] width 765 height 9
checkbox Cardiologista "true"
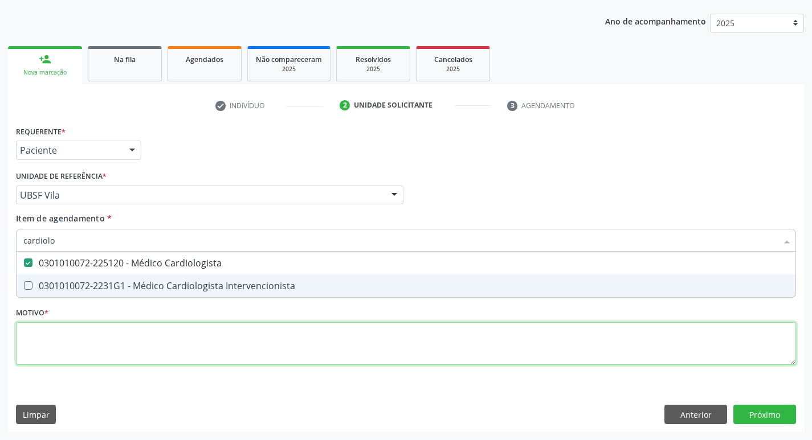
click at [117, 340] on div "Requerente * Paciente Profissional de Saúde Paciente Nenhum resultado encontrad…" at bounding box center [406, 252] width 780 height 258
checkbox Intervencionista "true"
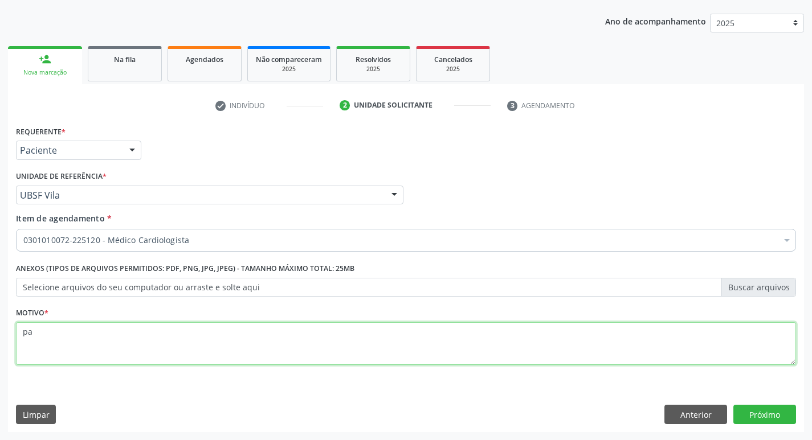
type textarea "p"
click at [319, 330] on textarea "Paciente com AVE previo e sequelas motoras. Possui HP de aterosclerose e Renmod…" at bounding box center [406, 344] width 780 height 43
click at [427, 334] on textarea "Paciente com AVE previo e sequelas motoras. Possui HP de aterosclerose e Remode…" at bounding box center [406, 344] width 780 height 43
type textarea "Paciente com AVE previo e sequelas motoras. Possui HP de aterosclerose e Remode…"
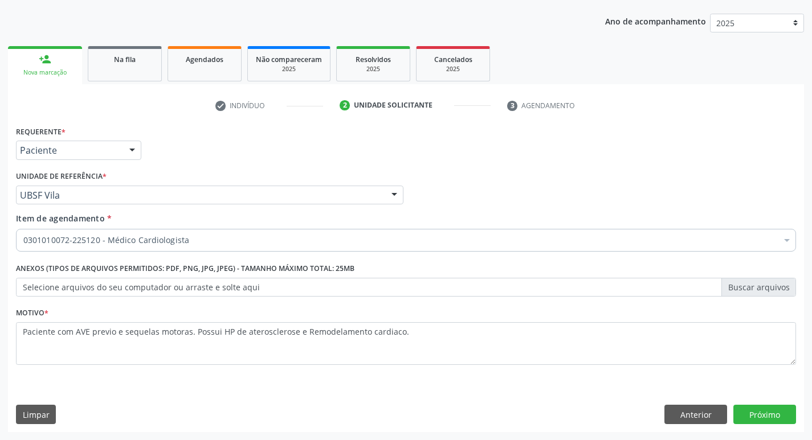
drag, startPoint x: 762, startPoint y: 395, endPoint x: 763, endPoint y: 415, distance: 20.0
click at [762, 400] on div "Requerente * Paciente Profissional de Saúde Paciente Nenhum resultado encontrad…" at bounding box center [406, 277] width 796 height 309
click at [763, 416] on button "Próximo" at bounding box center [764, 414] width 63 height 19
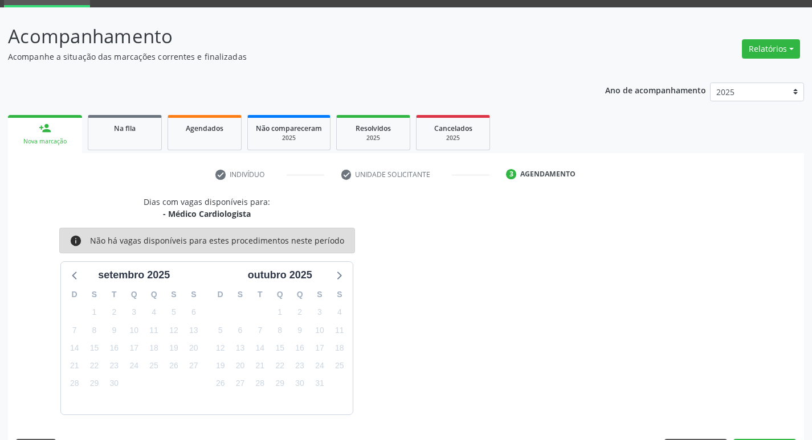
scroll to position [89, 0]
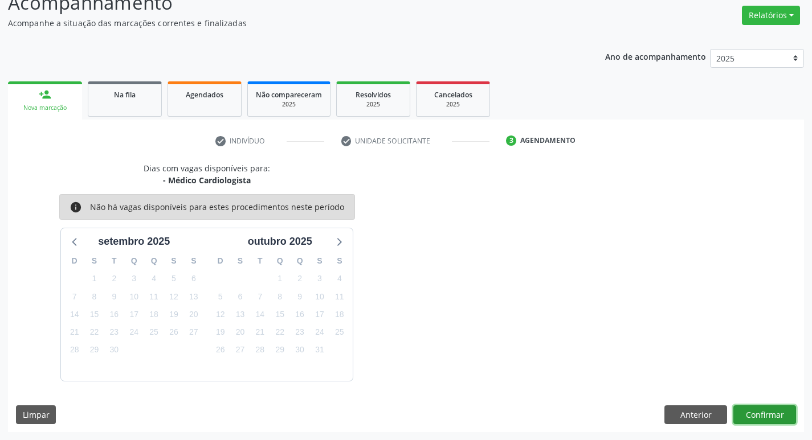
click at [763, 416] on button "Confirmar" at bounding box center [764, 415] width 63 height 19
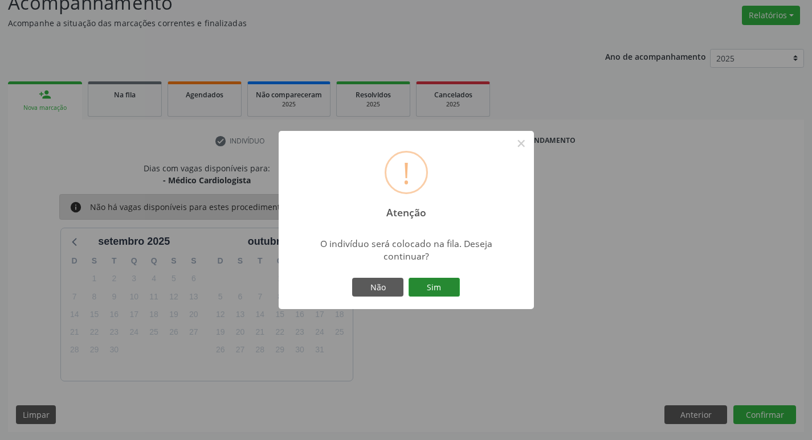
click at [444, 287] on button "Sim" at bounding box center [434, 287] width 51 height 19
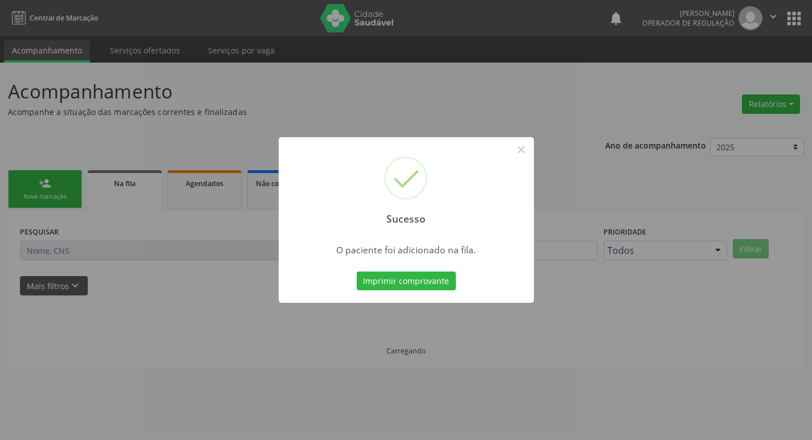
scroll to position [0, 0]
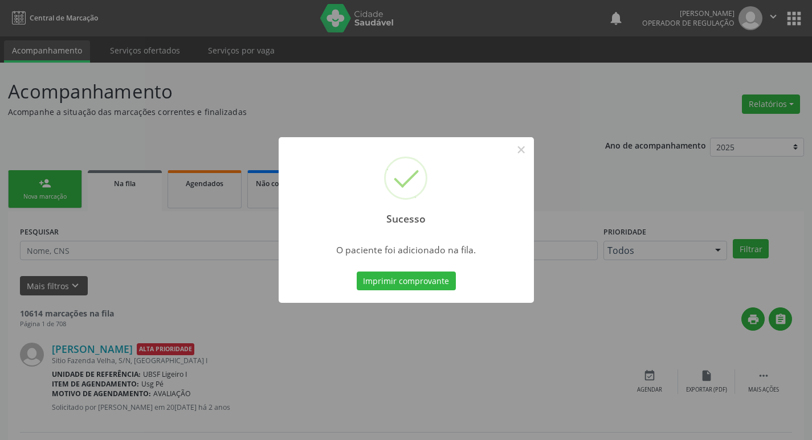
click at [413, 70] on div "Sucesso × O paciente foi adicionado na fila. Imprimir comprovante Cancel" at bounding box center [406, 220] width 812 height 440
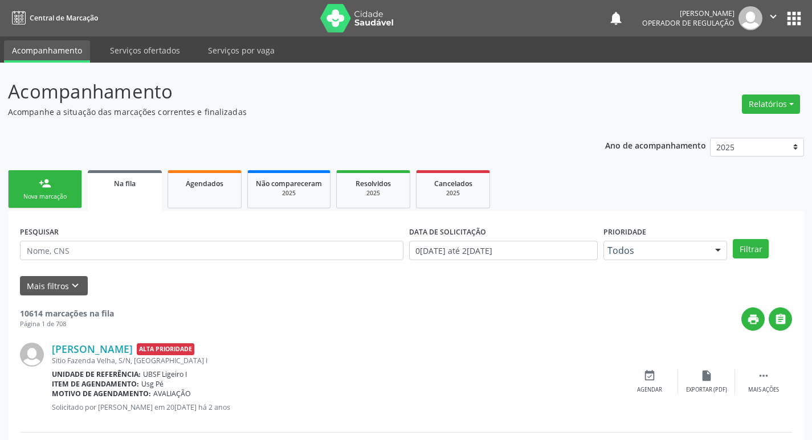
click at [47, 194] on div "Nova marcação" at bounding box center [45, 197] width 57 height 9
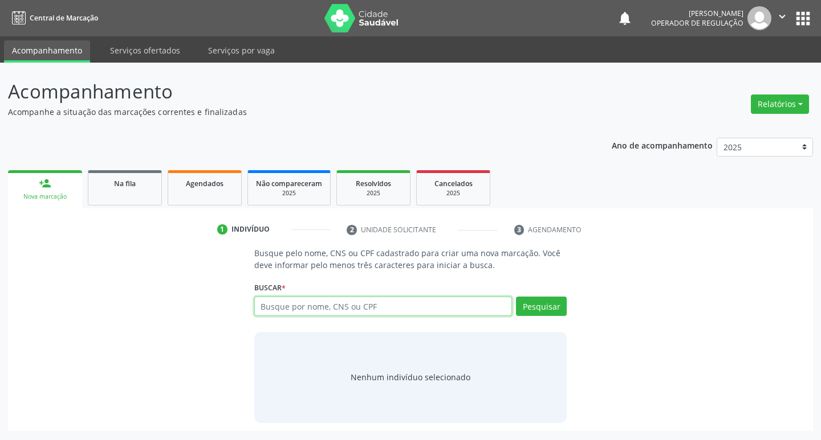
click at [322, 300] on input "text" at bounding box center [383, 306] width 258 height 19
type input "7069041218574323"
type input "706904121857432"
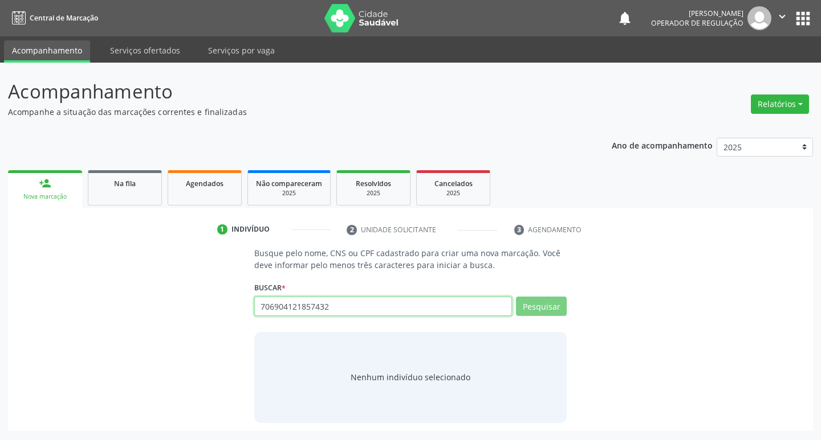
type input "706904121857432"
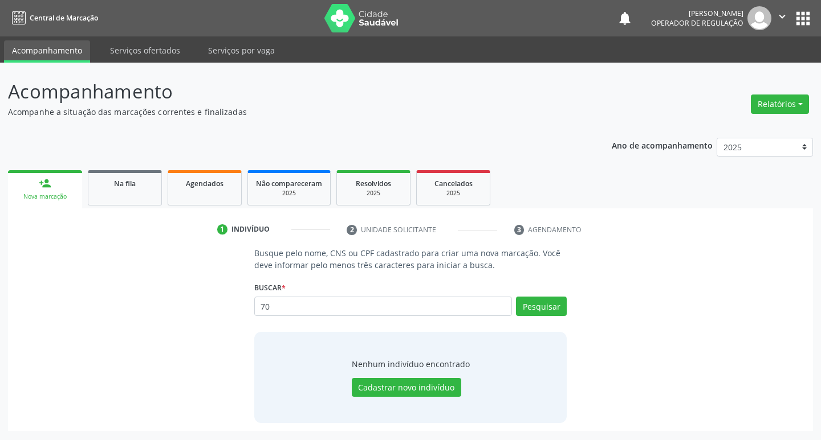
type input "7"
type input "7069041"
drag, startPoint x: 366, startPoint y: 309, endPoint x: 266, endPoint y: 299, distance: 100.8
click at [266, 299] on input "7069041218574321857432" at bounding box center [383, 306] width 258 height 19
type input "7"
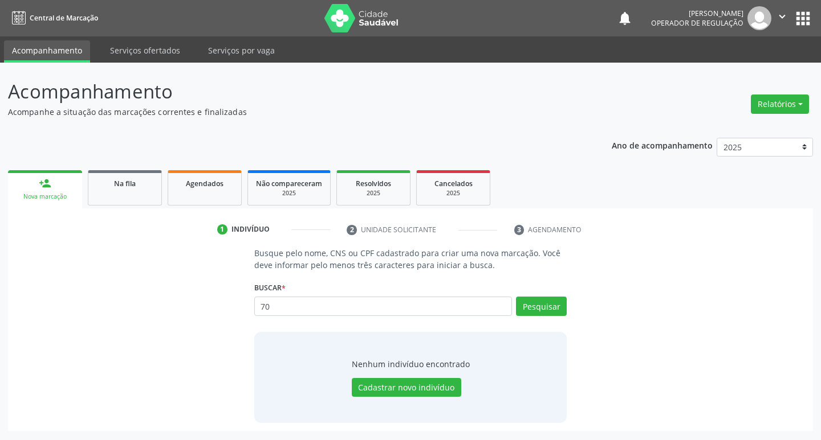
type input "7"
type input "706904121857432"
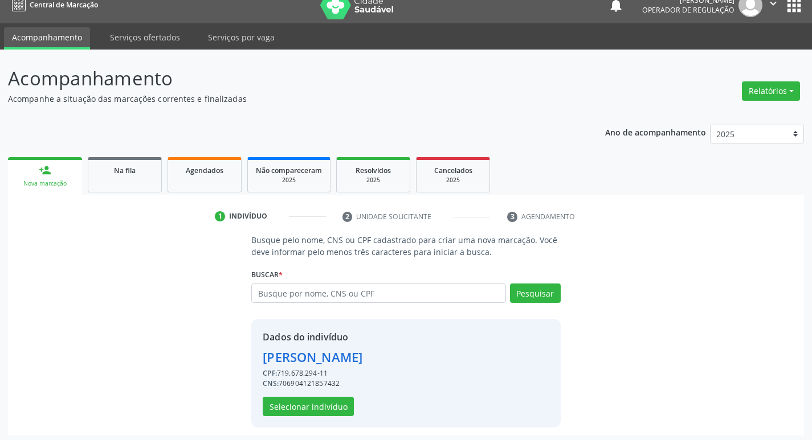
scroll to position [17, 0]
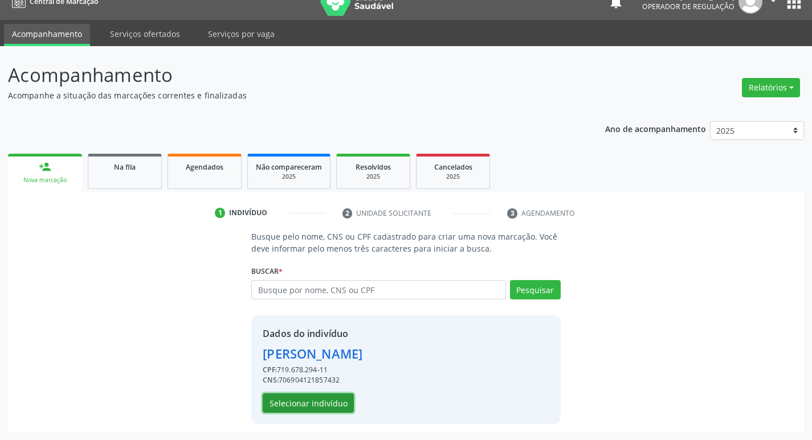
click at [336, 406] on button "Selecionar indivíduo" at bounding box center [308, 403] width 91 height 19
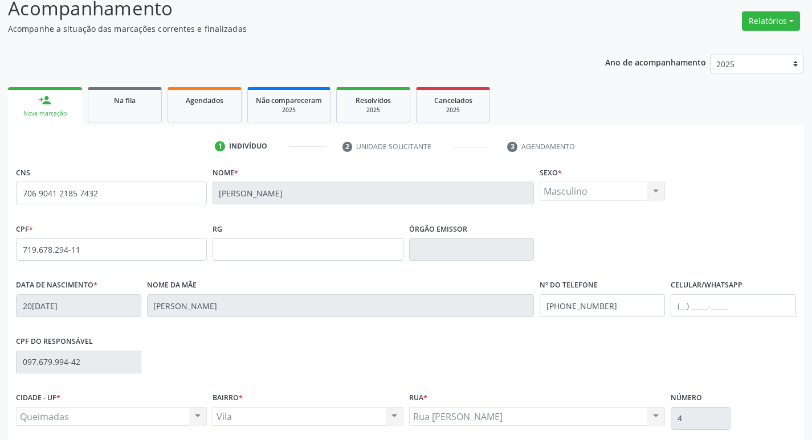
scroll to position [177, 0]
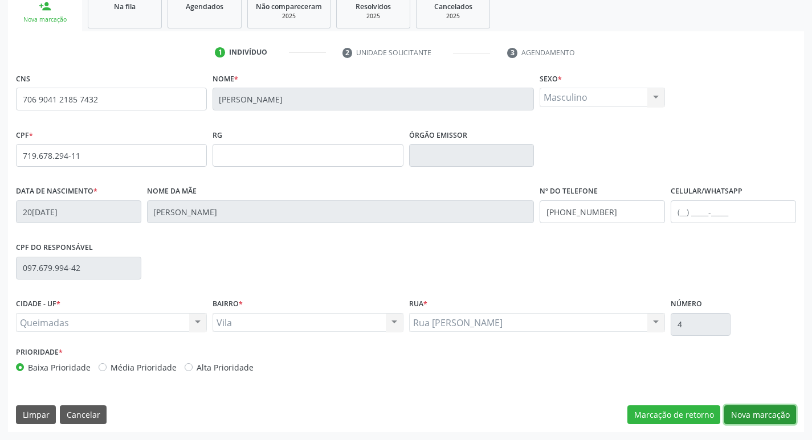
click at [754, 416] on button "Nova marcação" at bounding box center [760, 415] width 72 height 19
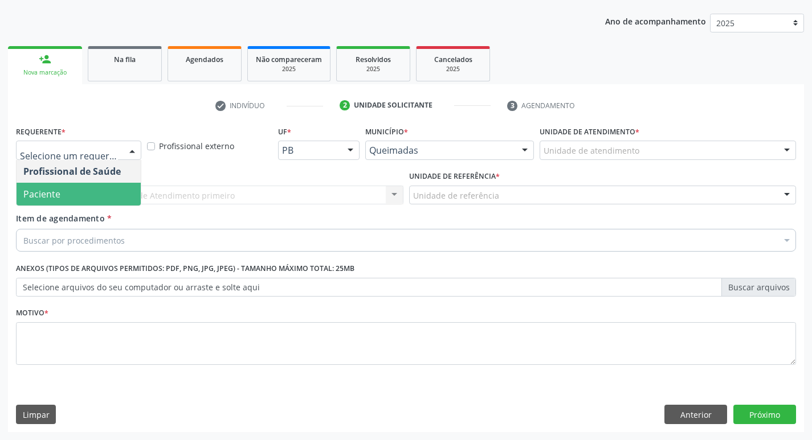
click at [59, 199] on span "Paciente" at bounding box center [41, 194] width 37 height 13
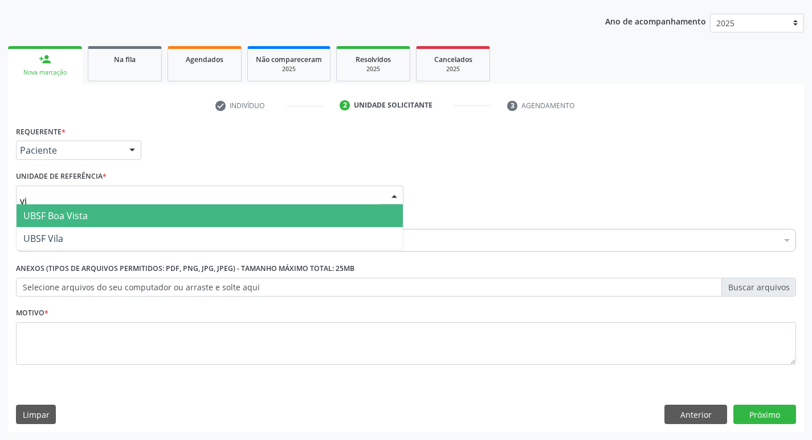
type input "vil"
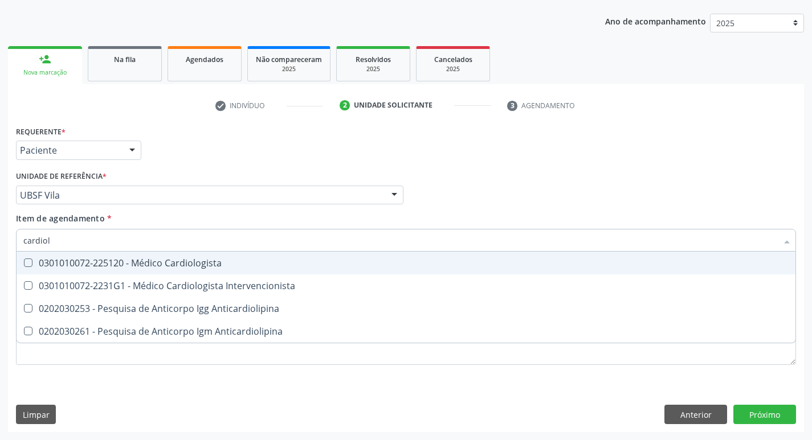
type input "cardiolo"
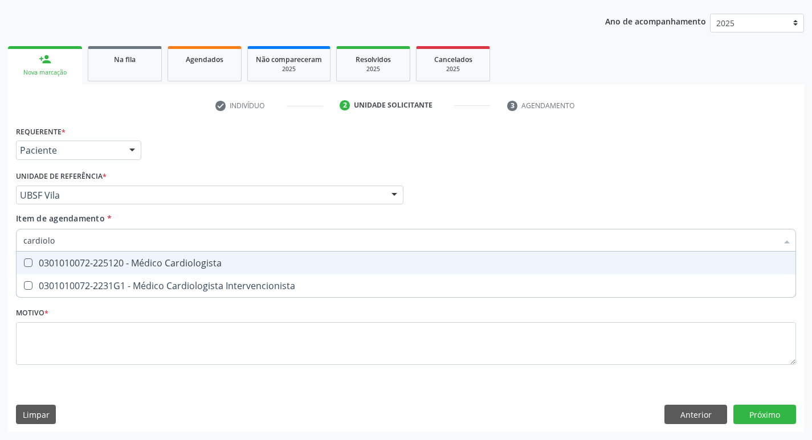
click at [72, 264] on div "0301010072-225120 - Médico Cardiologista" at bounding box center [405, 263] width 765 height 9
checkbox Cardiologista "true"
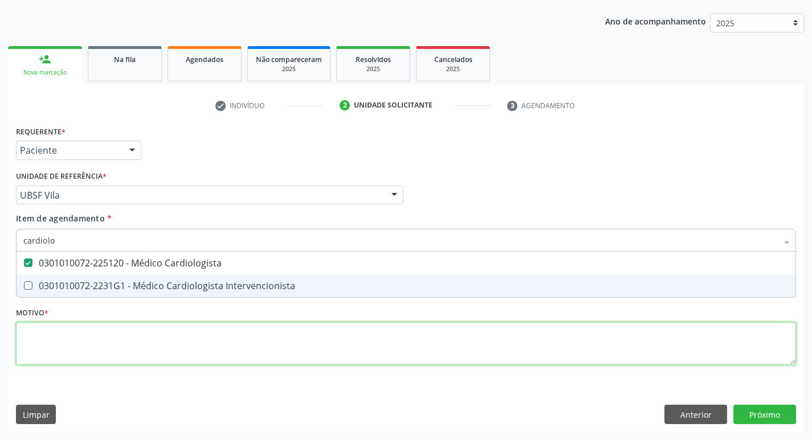
click at [51, 353] on div "Requerente * Paciente Profissional de Saúde Paciente Nenhum resultado encontrad…" at bounding box center [406, 252] width 780 height 258
checkbox Intervencionista "true"
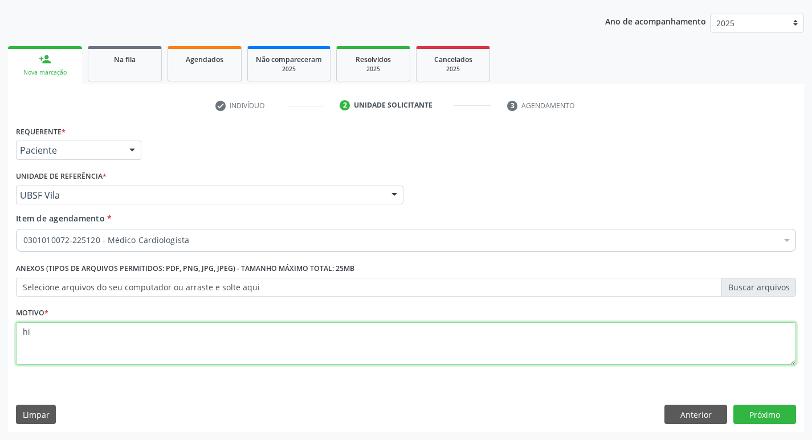
type textarea "h"
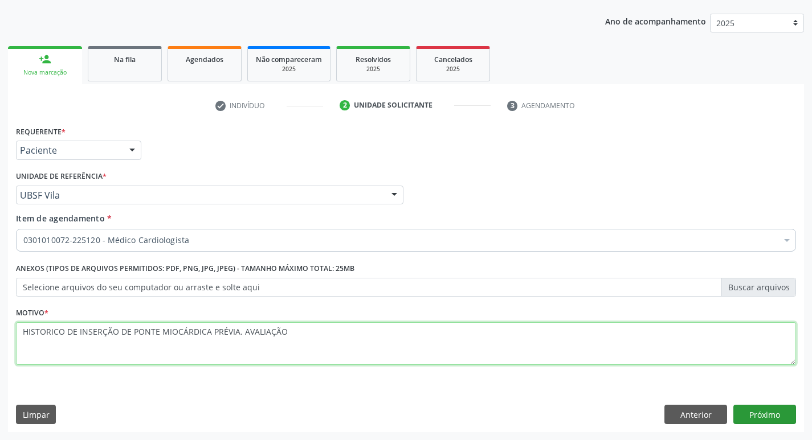
type textarea "HISTORICO DE INSERÇÃO DE PONTE MIOCÁRDICA PRÉVIA. AVALIAÇÃO"
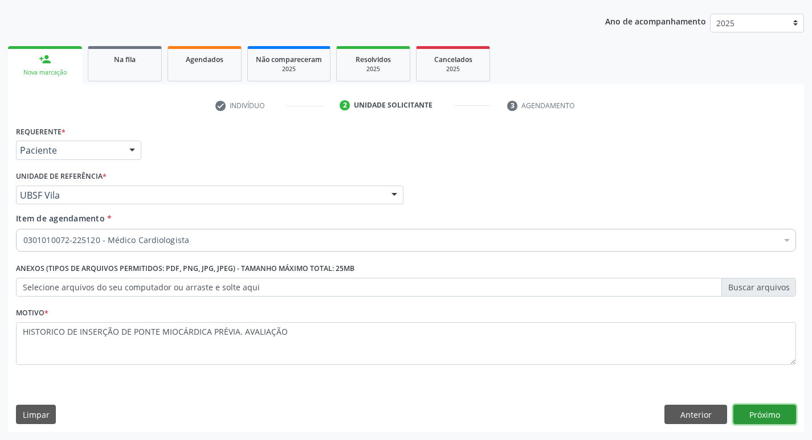
click at [768, 417] on button "Próximo" at bounding box center [764, 414] width 63 height 19
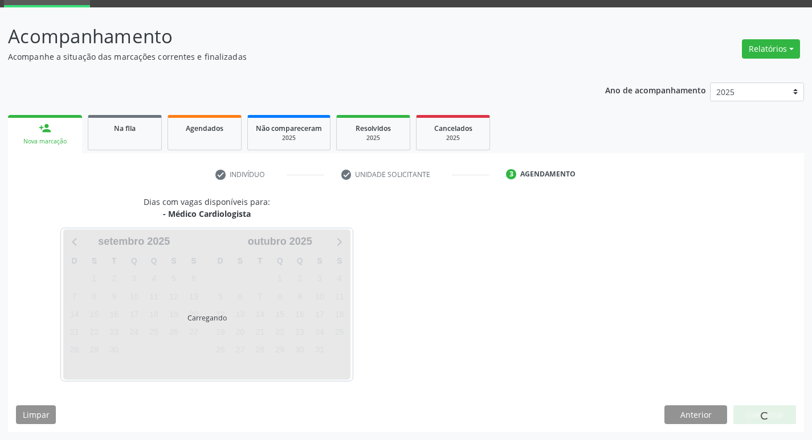
scroll to position [89, 0]
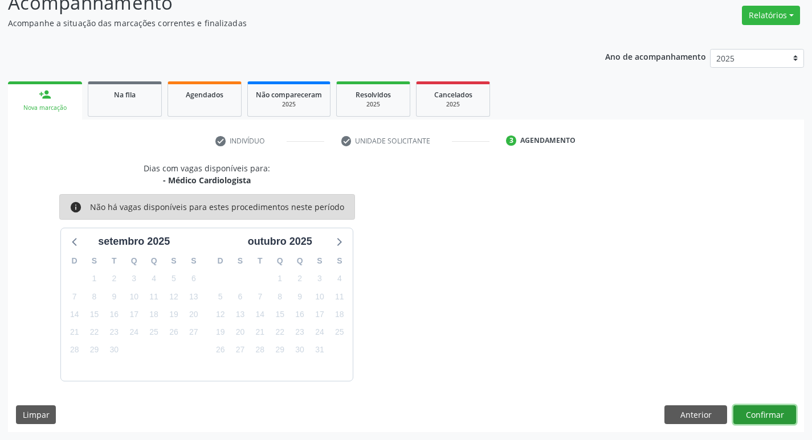
click at [765, 407] on button "Confirmar" at bounding box center [764, 415] width 63 height 19
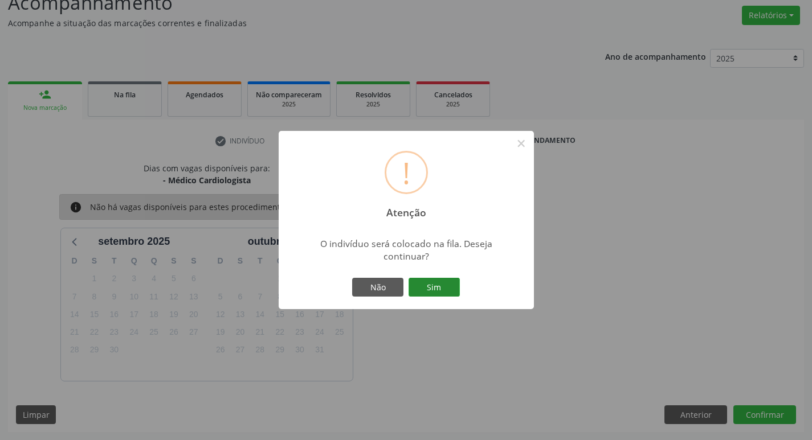
click at [435, 296] on button "Sim" at bounding box center [434, 287] width 51 height 19
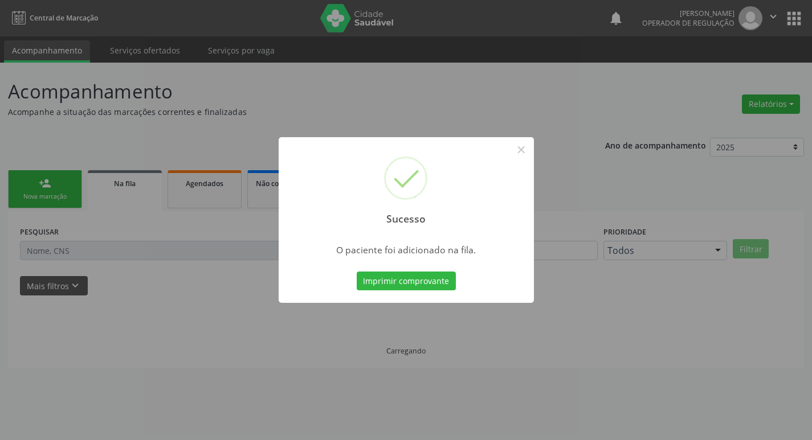
scroll to position [0, 0]
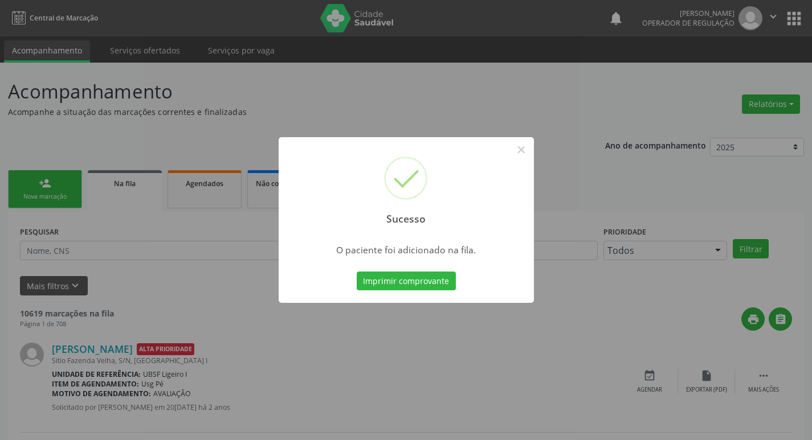
click at [224, 82] on div "Sucesso × O paciente foi adicionado na fila. Imprimir comprovante Cancel" at bounding box center [406, 220] width 812 height 440
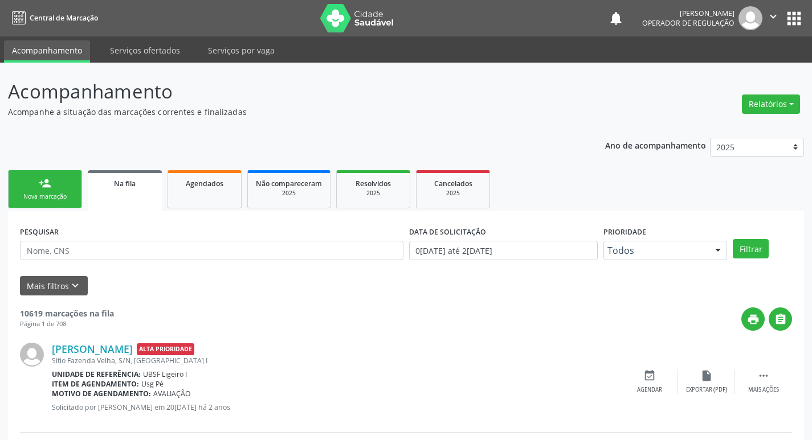
click at [68, 184] on link "person_add Nova marcação" at bounding box center [45, 189] width 74 height 38
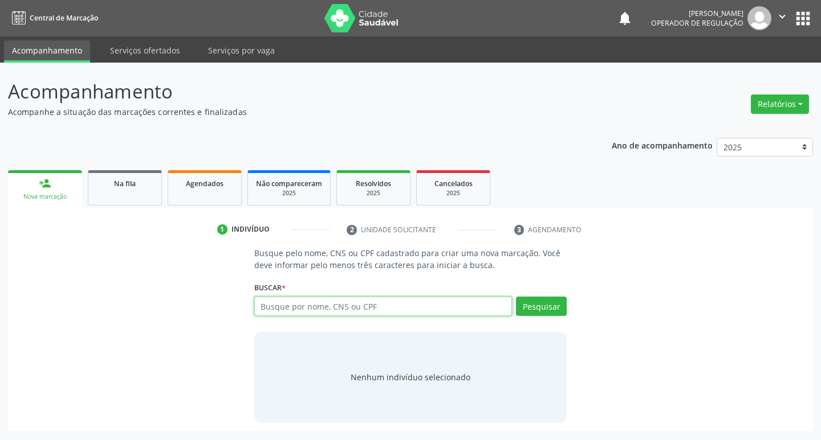
click at [300, 307] on input "text" at bounding box center [383, 306] width 258 height 19
type input "700209483628620"
click at [538, 300] on div "Buscar * 700209483628620 Busque por nome, CNS ou CPF Nenhum resultado encontrad…" at bounding box center [410, 301] width 313 height 44
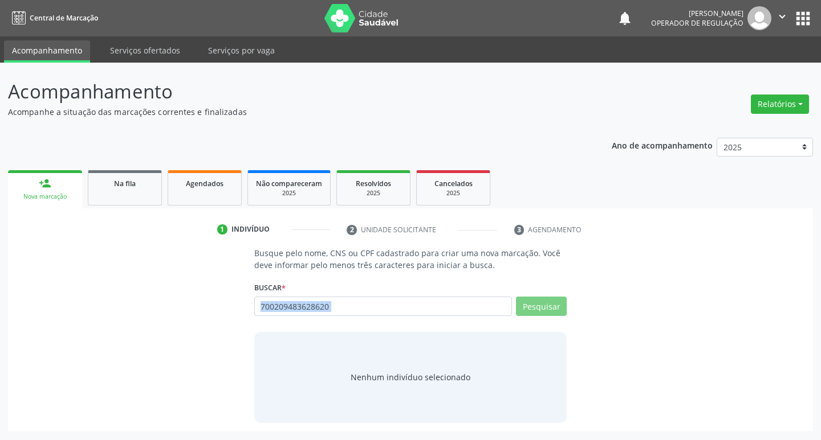
click at [407, 306] on input "700209483628620" at bounding box center [383, 306] width 258 height 19
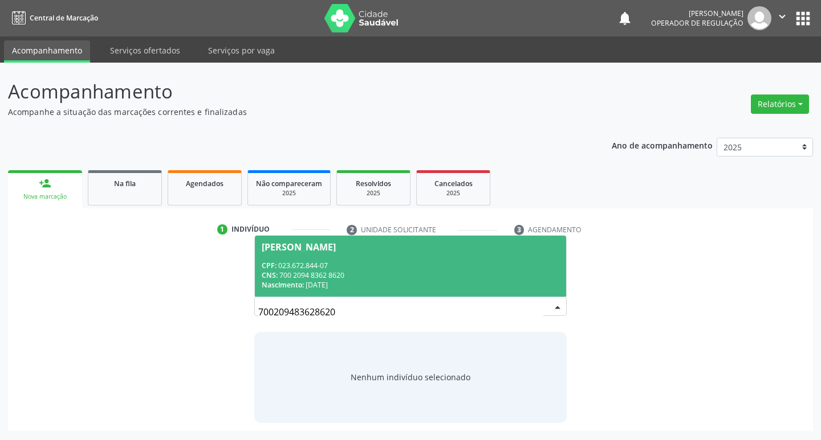
click at [328, 261] on div "CPF: 023.672.844-07" at bounding box center [411, 266] width 298 height 10
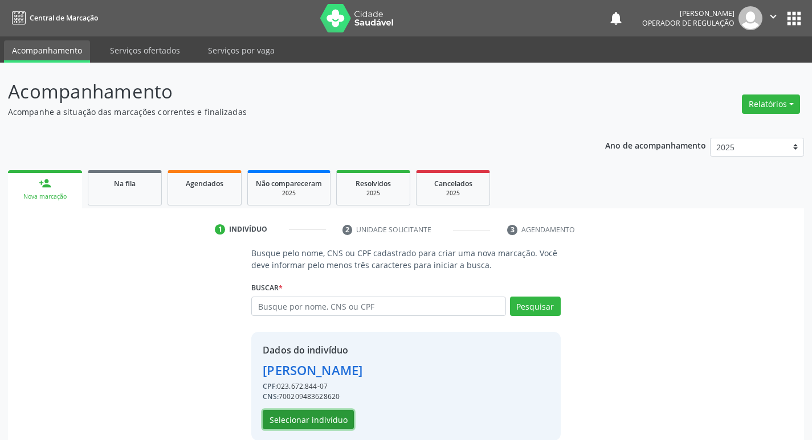
click at [316, 419] on button "Selecionar indivíduo" at bounding box center [308, 419] width 91 height 19
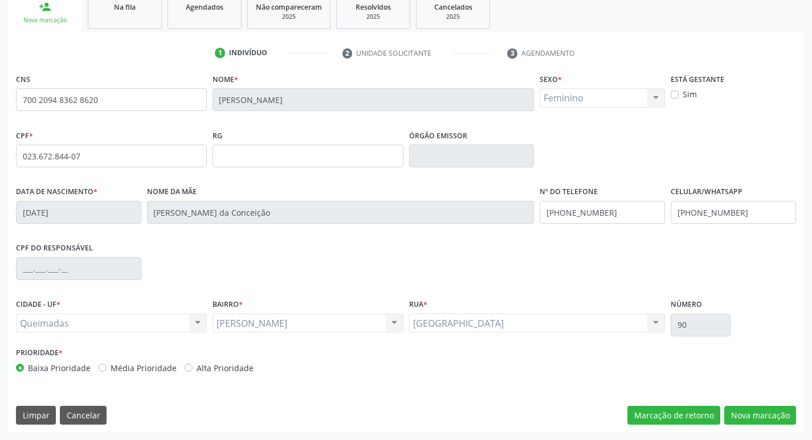
scroll to position [177, 0]
click at [758, 407] on button "Nova marcação" at bounding box center [760, 415] width 72 height 19
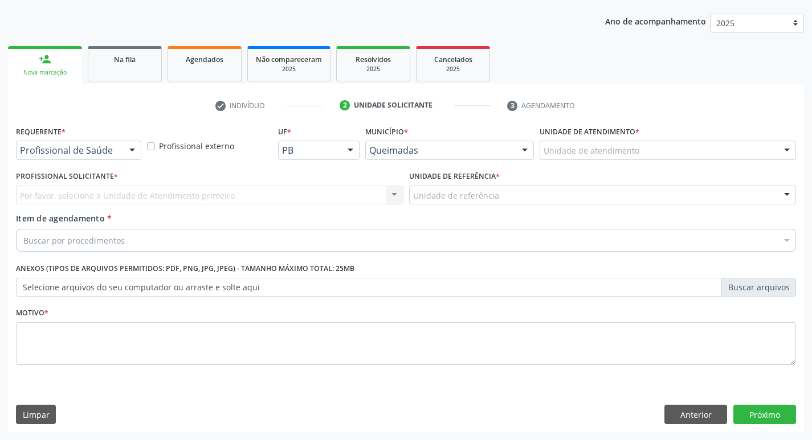
click at [118, 145] on div "Profissional de Saúde" at bounding box center [78, 150] width 125 height 19
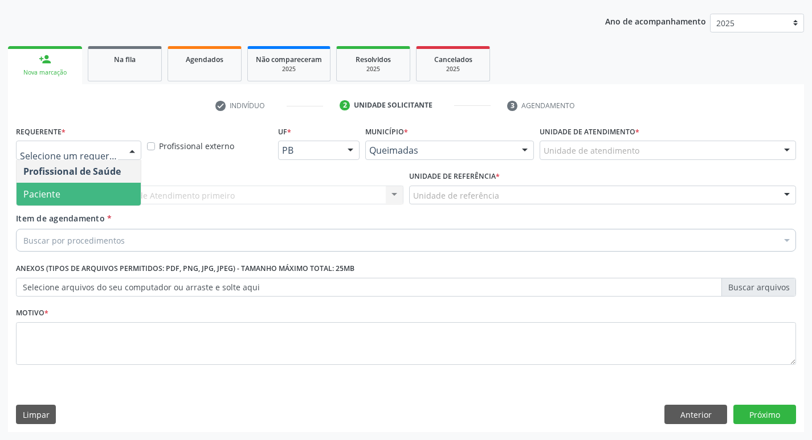
click at [87, 193] on span "Paciente" at bounding box center [79, 194] width 124 height 23
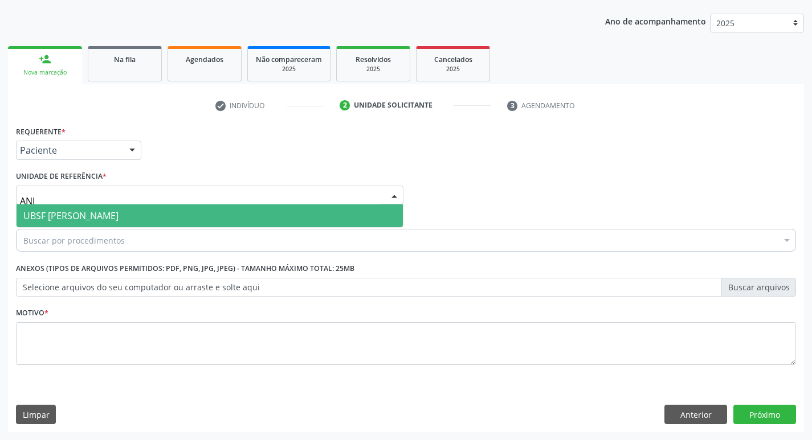
type input "ANI"
type input "LUTA"
click at [145, 210] on span "UBSF Lutador" at bounding box center [210, 216] width 386 height 23
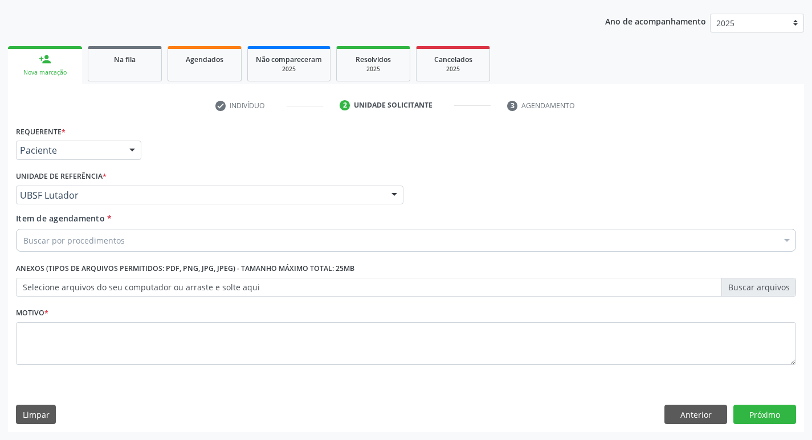
click at [134, 239] on div "Buscar por procedimentos" at bounding box center [406, 240] width 780 height 23
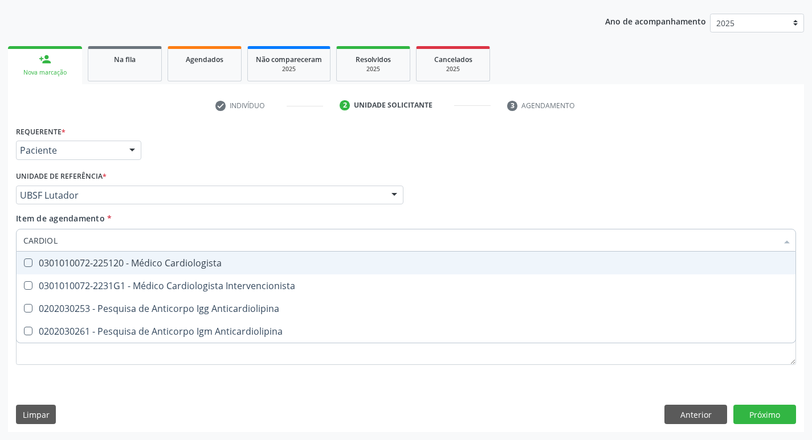
type input "CARDIOLO"
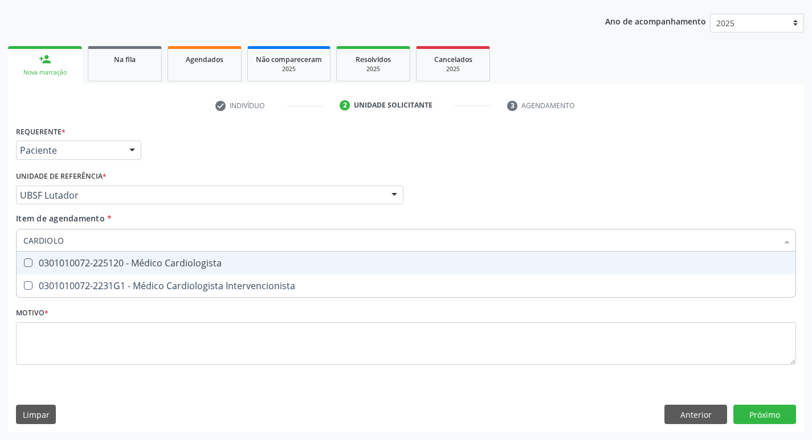
click at [141, 255] on span "0301010072-225120 - Médico Cardiologista" at bounding box center [406, 263] width 779 height 23
checkbox Cardiologista "true"
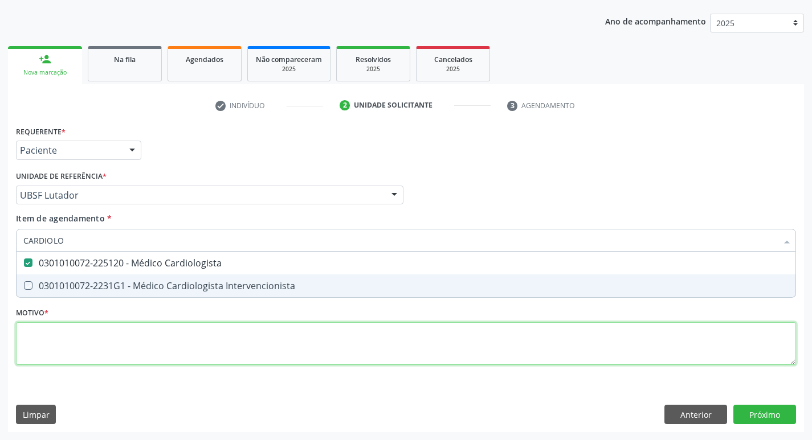
click at [103, 336] on div "Requerente * Paciente Profissional de Saúde Paciente Nenhum resultado encontrad…" at bounding box center [406, 252] width 780 height 258
checkbox Intervencionista "true"
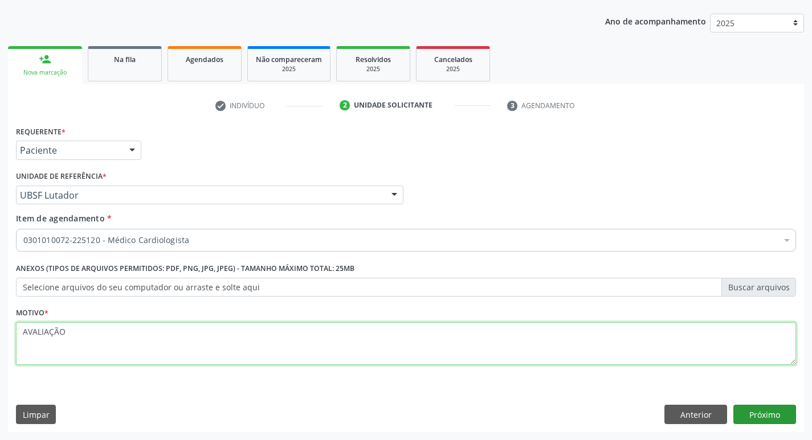
type textarea "AVALIAÇÃO"
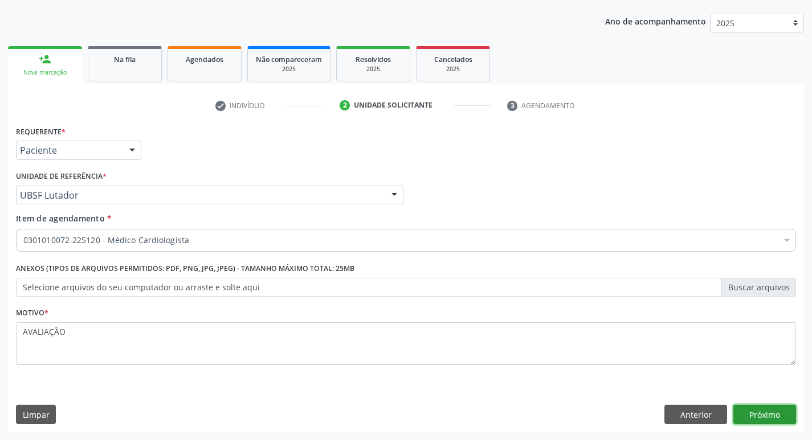
click at [766, 414] on button "Próximo" at bounding box center [764, 414] width 63 height 19
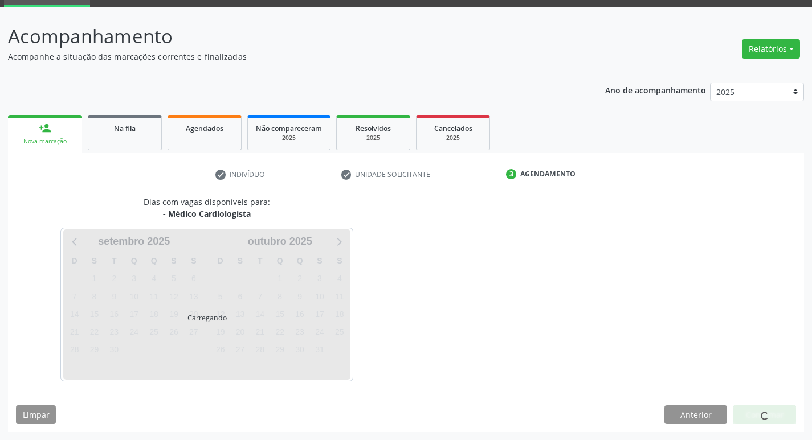
scroll to position [89, 0]
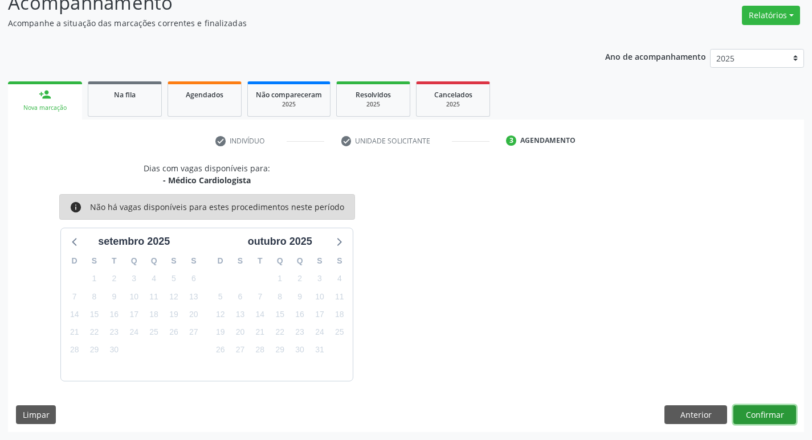
click at [780, 419] on button "Confirmar" at bounding box center [764, 415] width 63 height 19
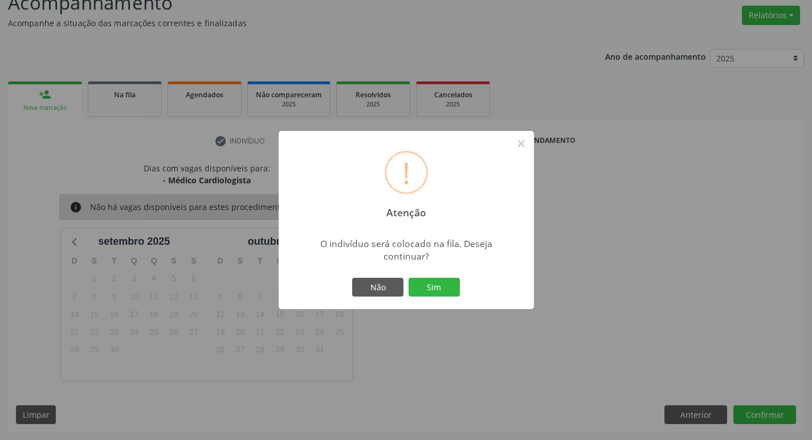
click at [436, 276] on div "Não Sim" at bounding box center [406, 288] width 113 height 24
click at [438, 283] on button "Sim" at bounding box center [434, 287] width 51 height 19
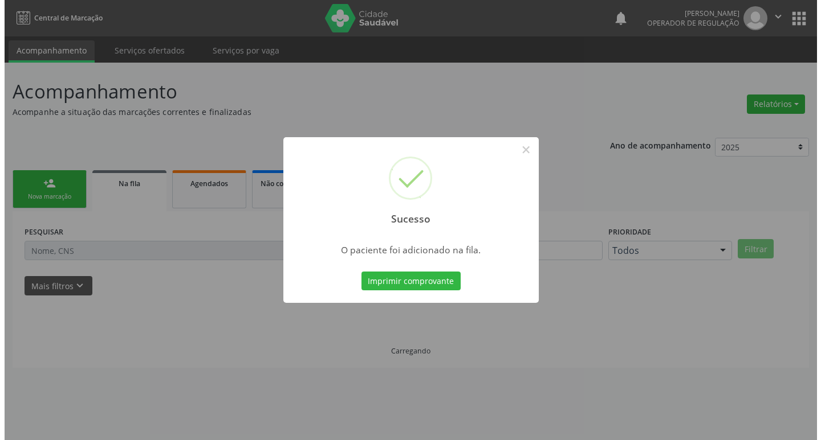
scroll to position [0, 0]
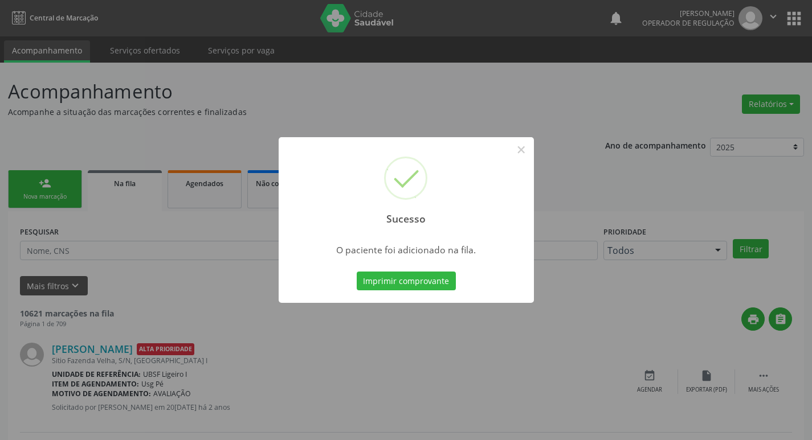
click at [99, 97] on div "Sucesso × O paciente foi adicionado na fila. Imprimir comprovante Cancel" at bounding box center [406, 220] width 812 height 440
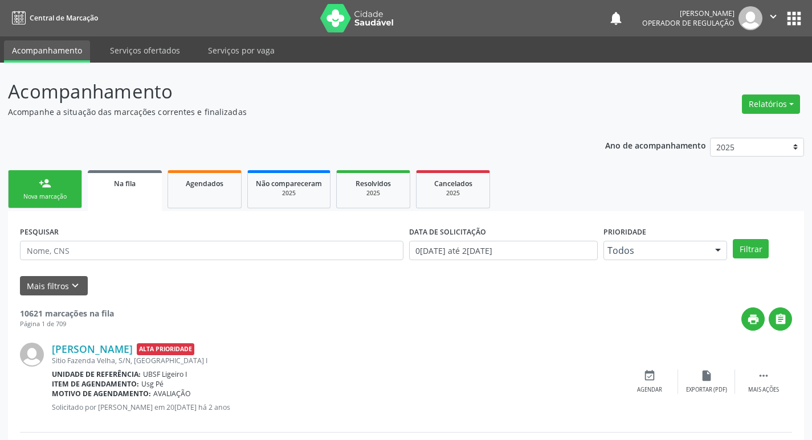
click at [51, 175] on link "person_add Nova marcação" at bounding box center [45, 189] width 74 height 38
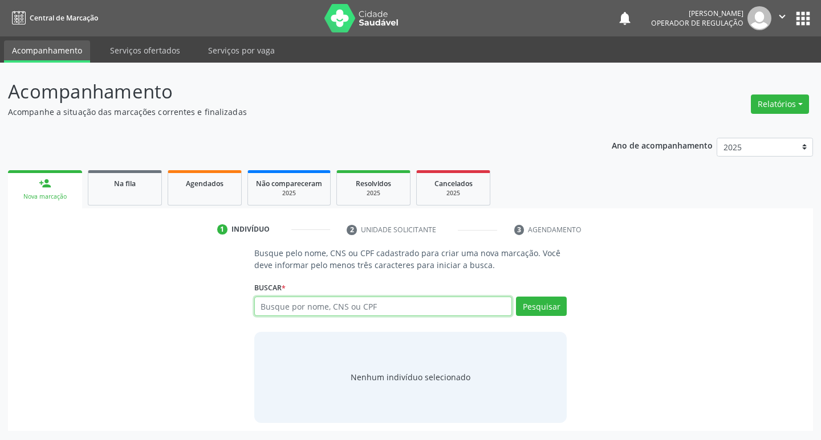
click at [311, 308] on input "text" at bounding box center [383, 306] width 258 height 19
type input "707002839718237"
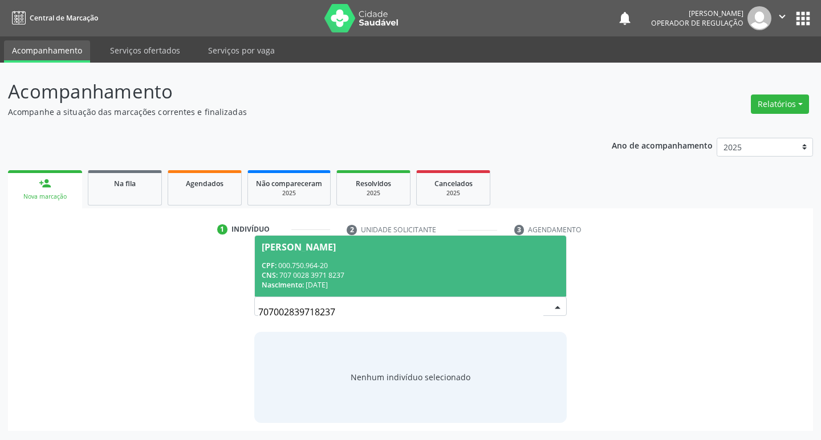
click at [271, 272] on span "CNS:" at bounding box center [270, 276] width 16 height 10
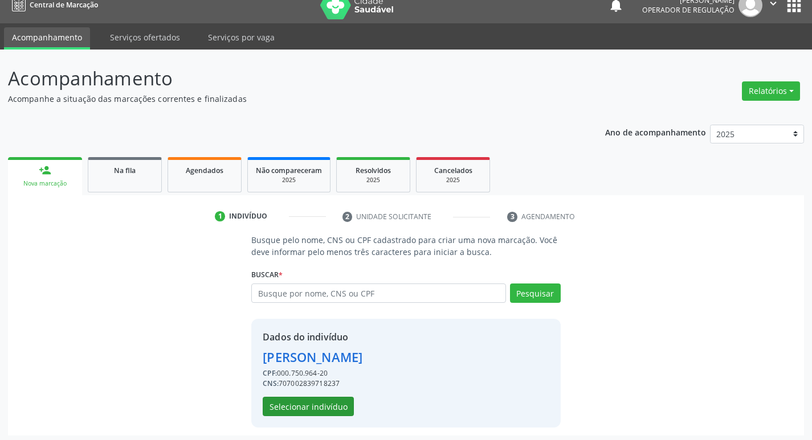
scroll to position [17, 0]
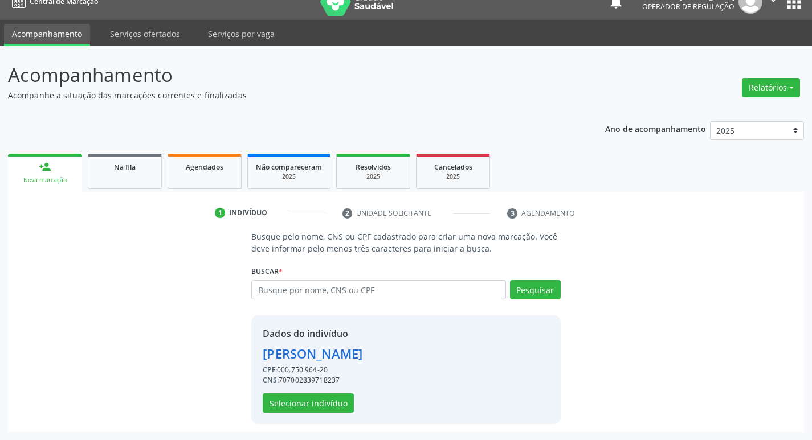
click at [293, 415] on div "Dados do indivíduo Josefa Gaudêncio da Silva CPF: 000.750.964-20 CNS: 707002839…" at bounding box center [405, 370] width 309 height 109
click at [295, 405] on button "Selecionar indivíduo" at bounding box center [308, 403] width 91 height 19
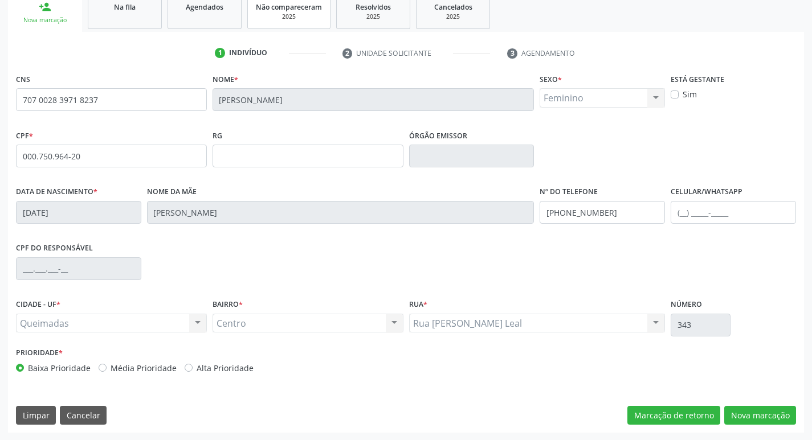
scroll to position [177, 0]
click at [757, 419] on button "Nova marcação" at bounding box center [760, 415] width 72 height 19
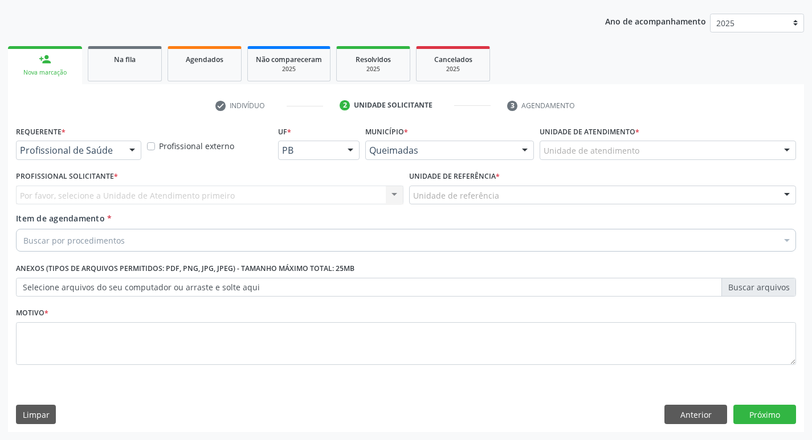
scroll to position [124, 0]
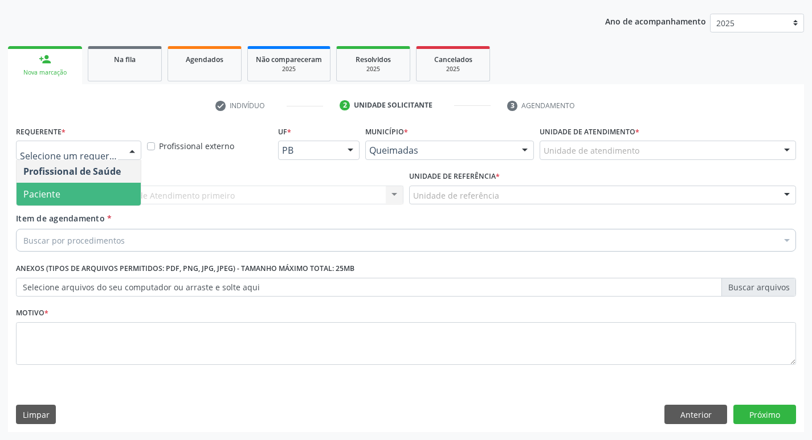
click at [84, 186] on span "Paciente" at bounding box center [79, 194] width 124 height 23
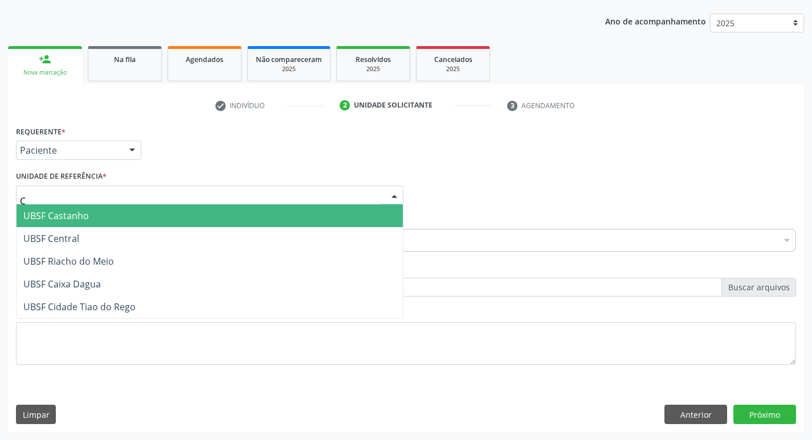
type input "CE"
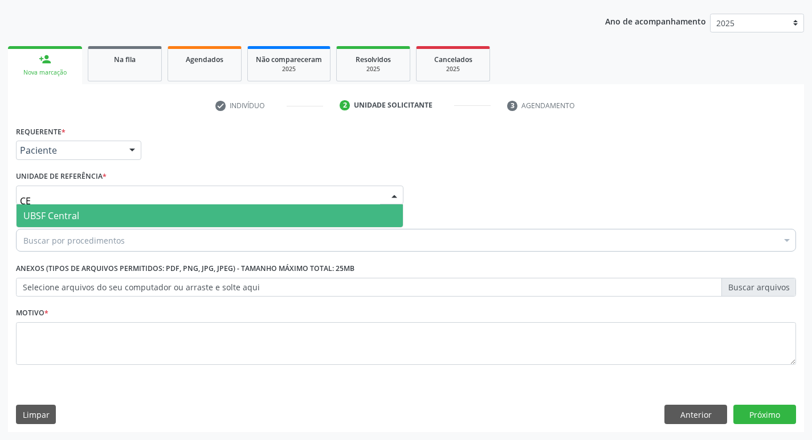
click at [101, 215] on span "UBSF Central" at bounding box center [210, 216] width 386 height 23
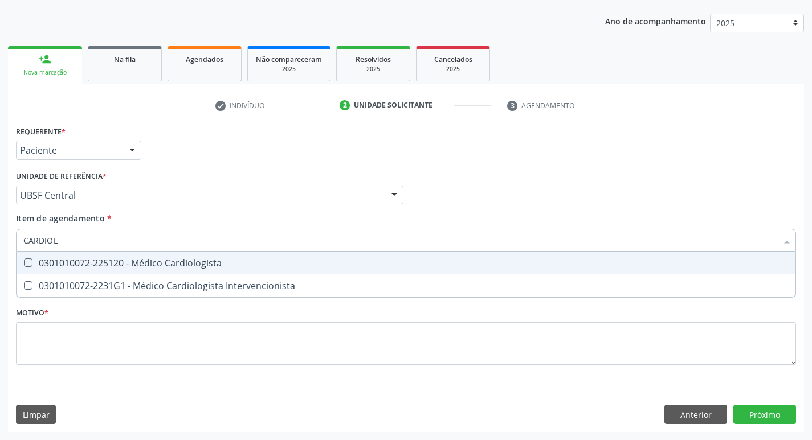
type input "CARDIOLO"
click at [145, 259] on div "0301010072-225120 - Médico Cardiologista" at bounding box center [405, 263] width 765 height 9
checkbox Cardiologista "true"
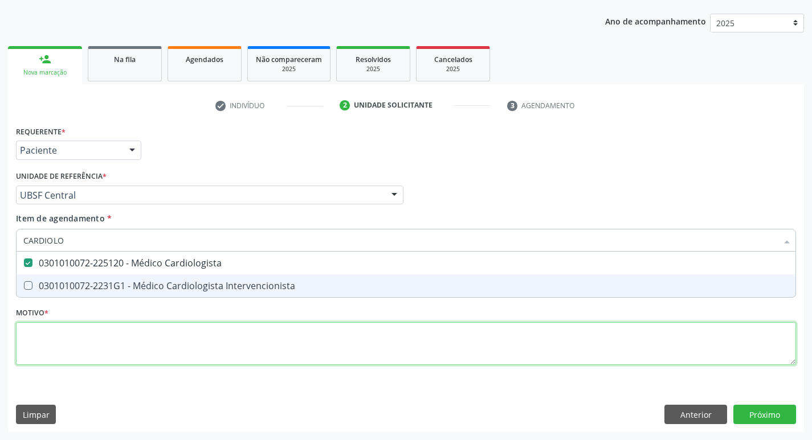
click at [94, 349] on div "Requerente * Paciente Profissional de Saúde Paciente Nenhum resultado encontrad…" at bounding box center [406, 252] width 780 height 258
checkbox Intervencionista "true"
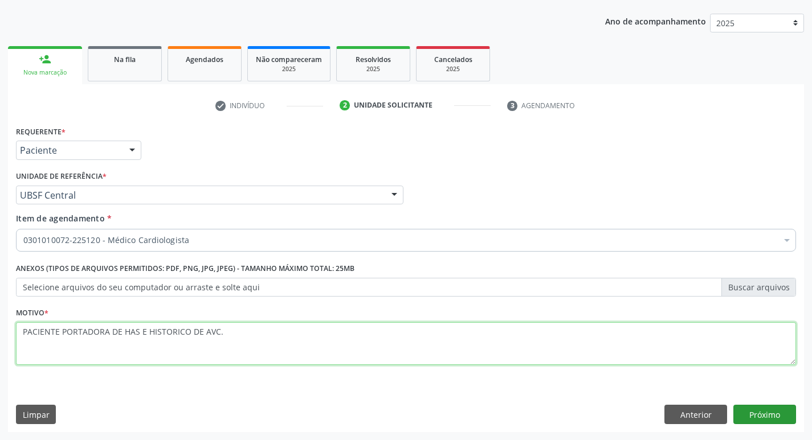
type textarea "PACIENTE PORTADORA DE HAS E HISTORICO DE AVC."
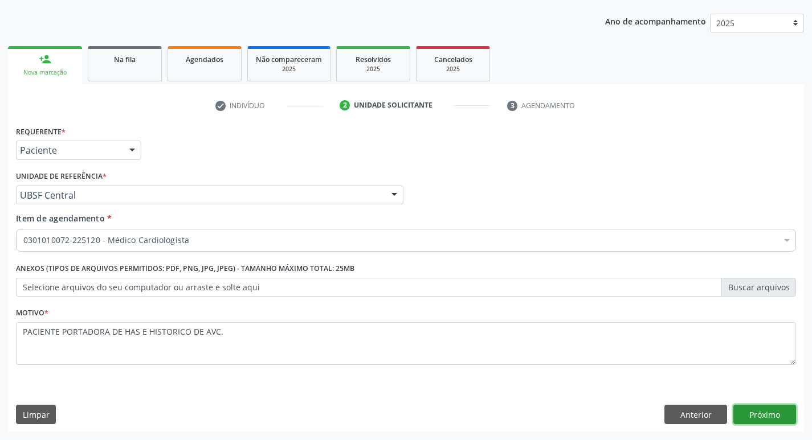
click at [773, 418] on button "Próximo" at bounding box center [764, 414] width 63 height 19
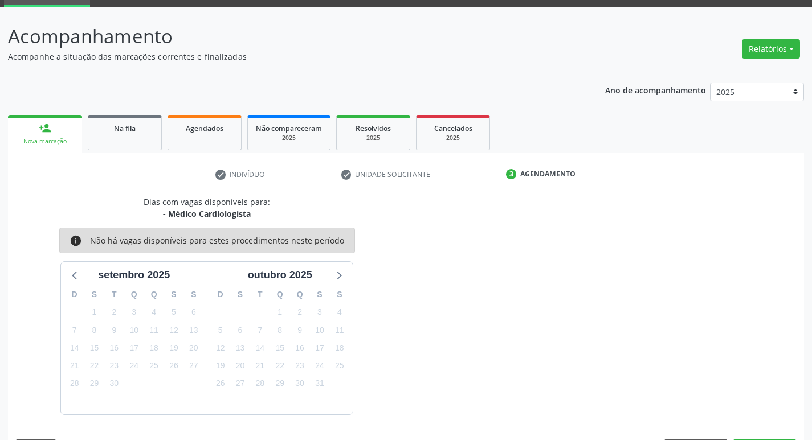
scroll to position [89, 0]
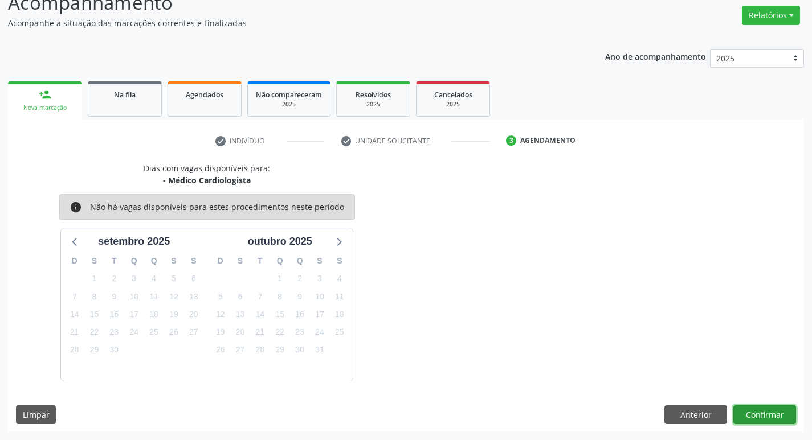
click at [749, 414] on button "Confirmar" at bounding box center [764, 415] width 63 height 19
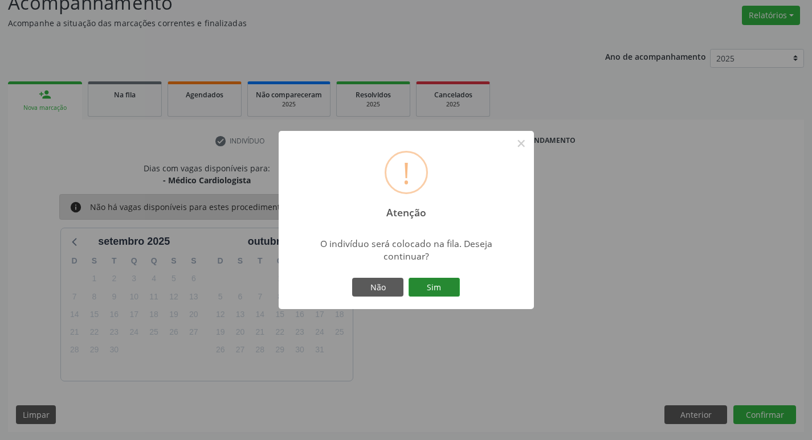
click at [419, 283] on button "Sim" at bounding box center [434, 287] width 51 height 19
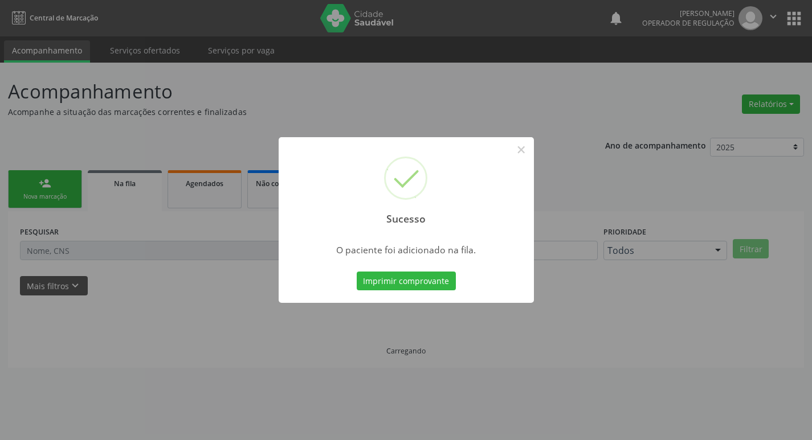
scroll to position [0, 0]
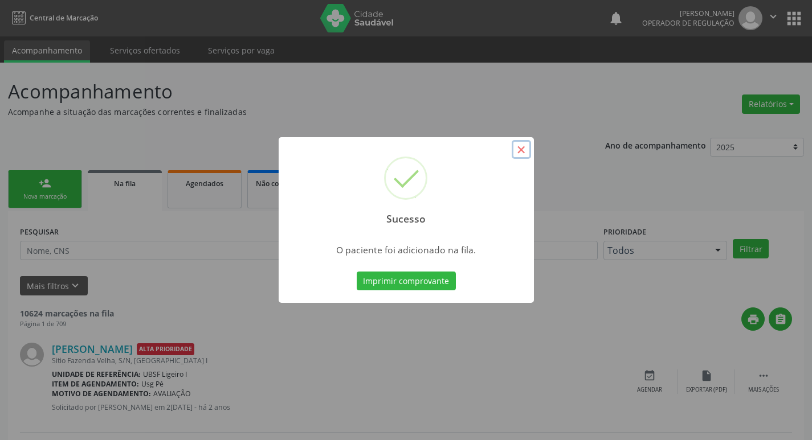
click at [519, 151] on button "×" at bounding box center [521, 149] width 19 height 19
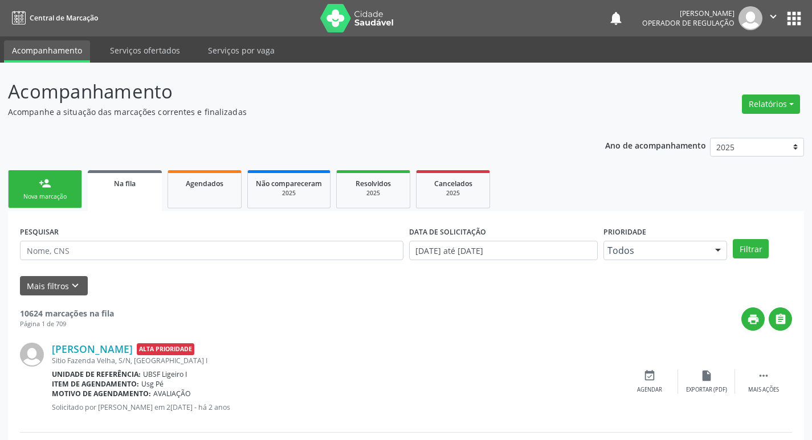
drag, startPoint x: 64, startPoint y: 211, endPoint x: 54, endPoint y: 202, distance: 13.3
click at [52, 195] on div "Nova marcação" at bounding box center [45, 197] width 57 height 9
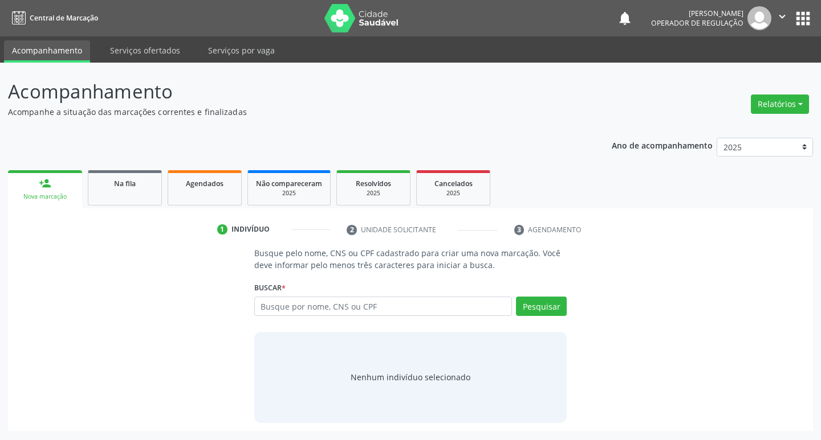
click at [372, 106] on p "Acompanhe a situação das marcações correntes e finalizadas" at bounding box center [289, 112] width 563 height 12
click at [315, 312] on input "text" at bounding box center [383, 306] width 258 height 19
click at [299, 307] on input "text" at bounding box center [383, 306] width 258 height 19
click at [358, 313] on input "text" at bounding box center [383, 306] width 258 height 19
click at [356, 294] on div "Buscar * Busque por nome, CNS ou CPF Nenhum resultado encontrado para: " " Digi…" at bounding box center [410, 301] width 313 height 44
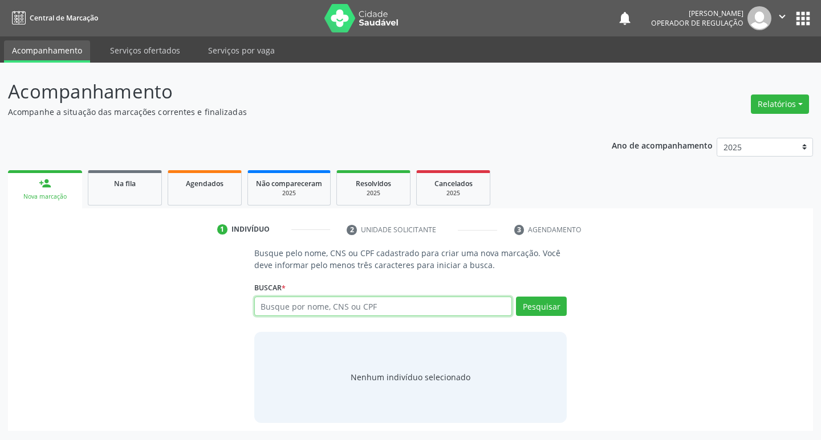
click at [354, 299] on input "text" at bounding box center [383, 306] width 258 height 19
type input "700209947556924"
click at [541, 311] on button "Pesquisar" at bounding box center [541, 306] width 51 height 19
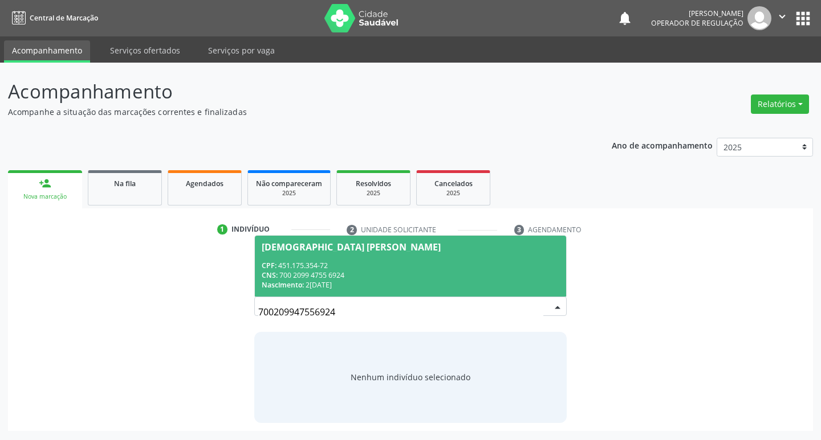
click at [513, 250] on div "Iranete Bernardo da Silva" at bounding box center [411, 247] width 298 height 9
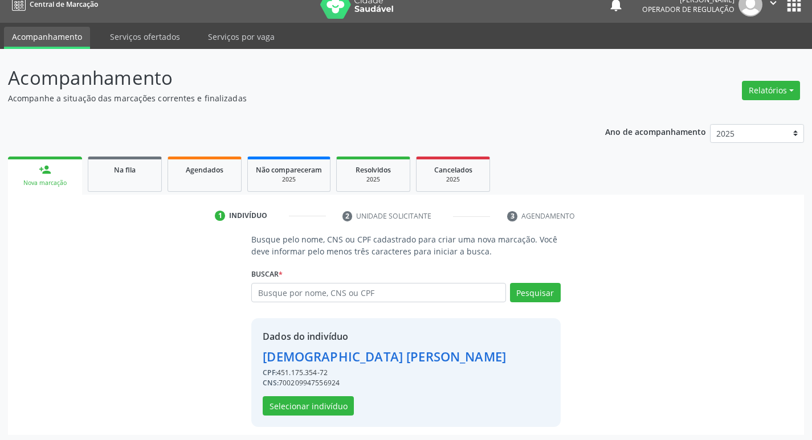
scroll to position [17, 0]
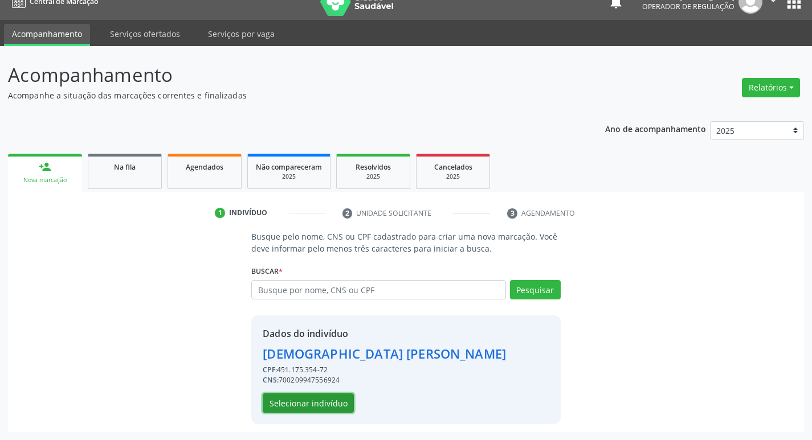
click at [317, 409] on button "Selecionar indivíduo" at bounding box center [308, 403] width 91 height 19
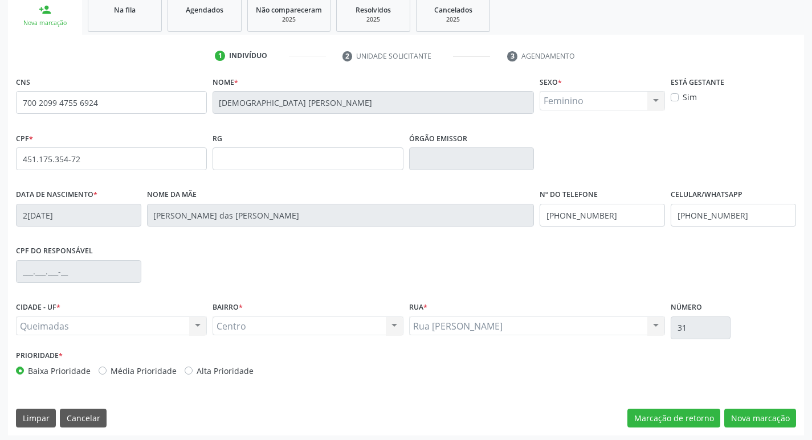
scroll to position [177, 0]
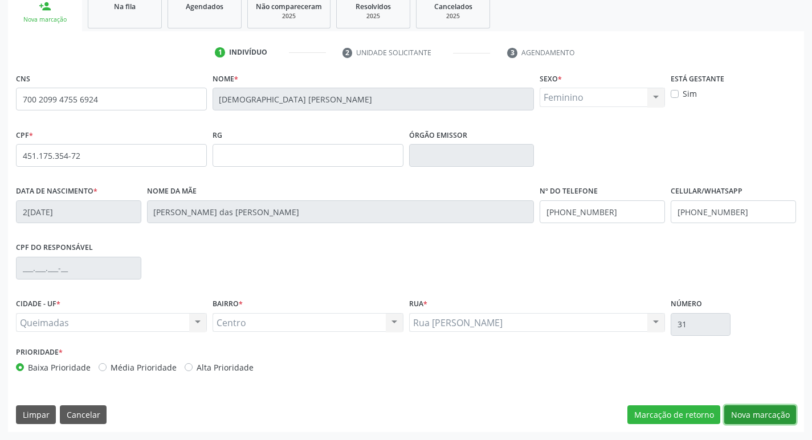
click at [745, 407] on button "Nova marcação" at bounding box center [760, 415] width 72 height 19
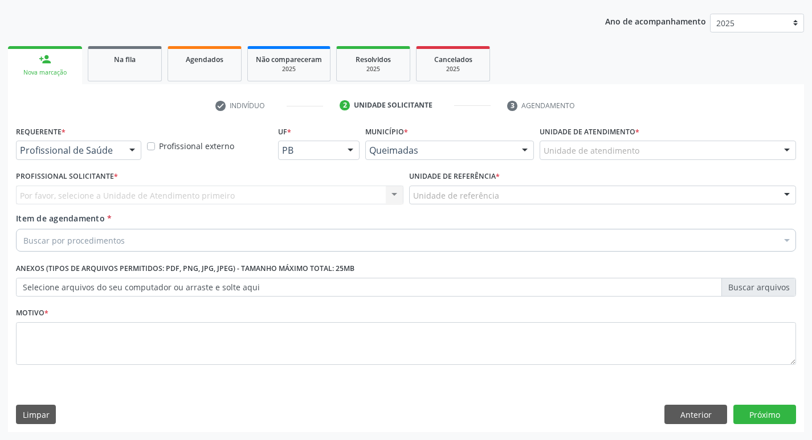
scroll to position [124, 0]
click at [124, 140] on div "Requerente * Profissional de Saúde Profissional de Saúde Paciente Nenhum result…" at bounding box center [78, 141] width 125 height 36
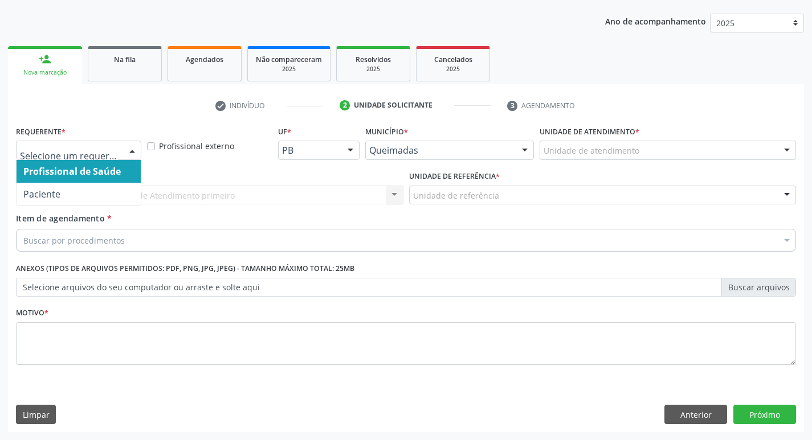
click at [124, 160] on div "Profissional de Saúde Paciente Nenhum resultado encontrado para: " " Não há nen…" at bounding box center [78, 150] width 125 height 19
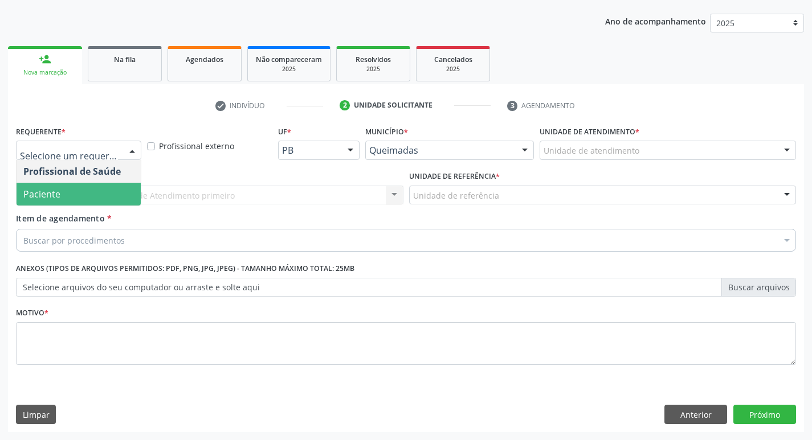
click at [117, 189] on span "Paciente" at bounding box center [79, 194] width 124 height 23
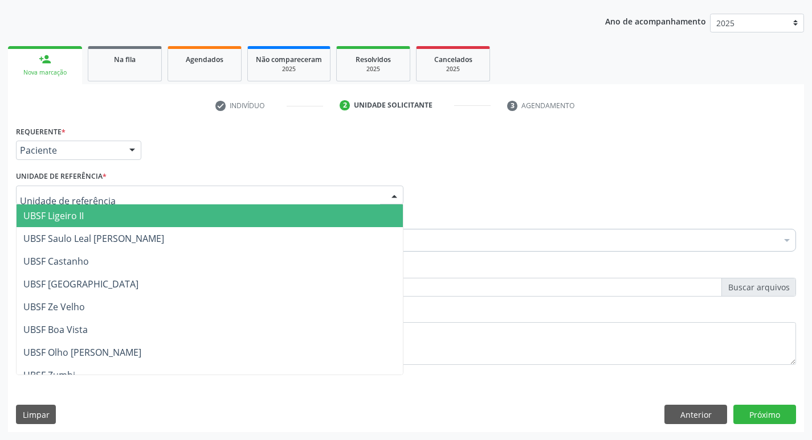
click at [109, 196] on div at bounding box center [209, 195] width 387 height 19
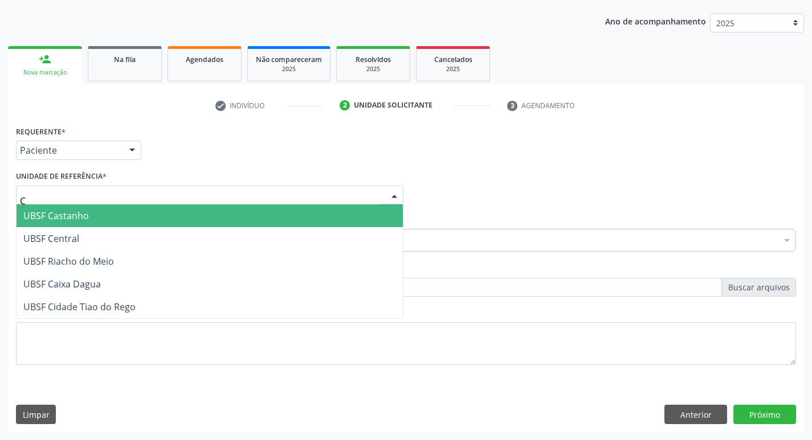
type input "CE"
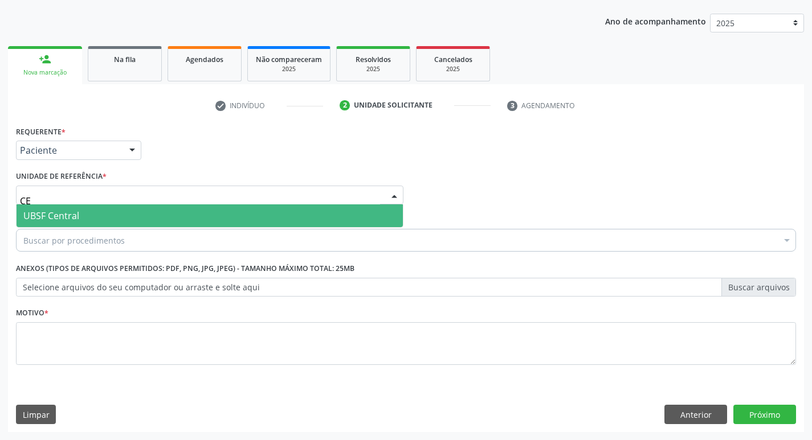
click at [124, 210] on span "UBSF Central" at bounding box center [210, 216] width 386 height 23
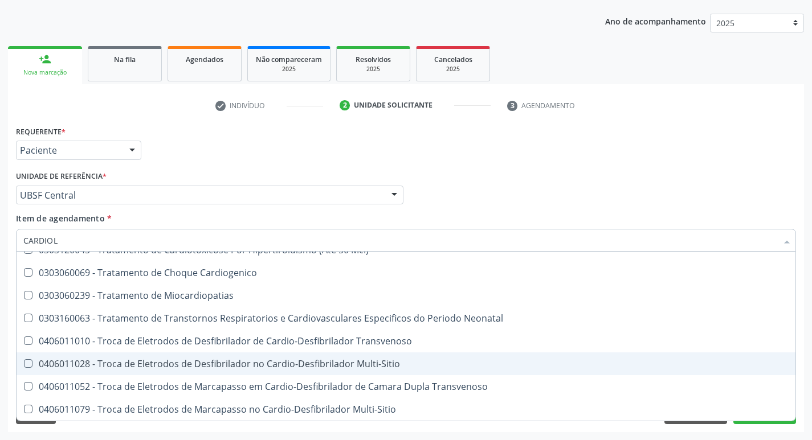
scroll to position [0, 0]
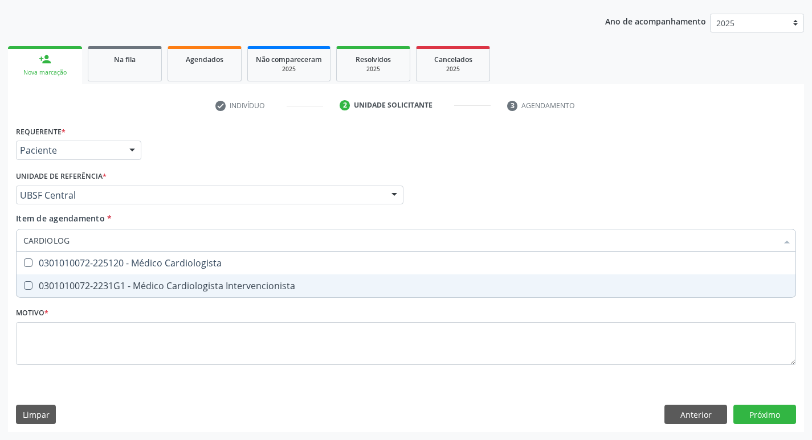
type input "CARDIOLOGI"
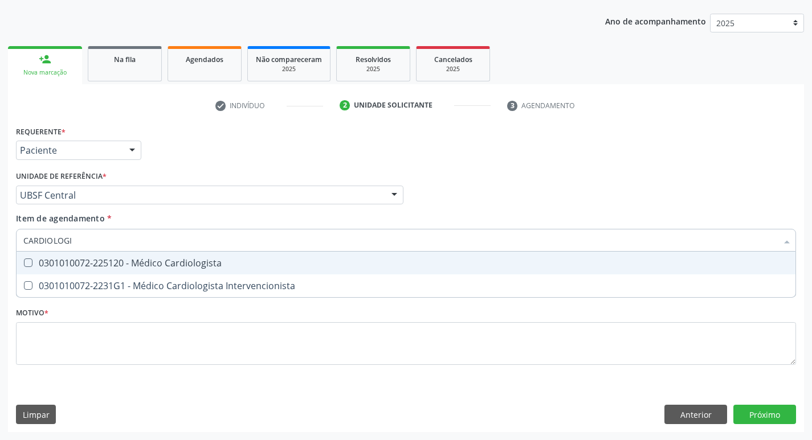
click at [225, 264] on div "0301010072-225120 - Médico Cardiologista" at bounding box center [405, 263] width 765 height 9
checkbox Cardiologista "true"
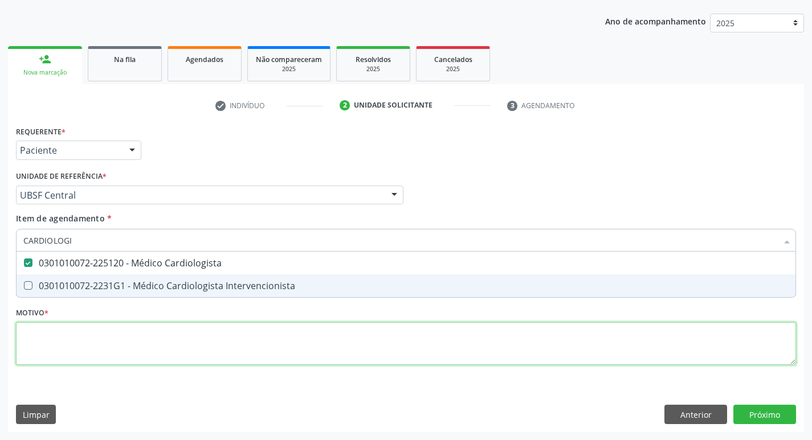
click at [193, 340] on div "Requerente * Paciente Profissional de Saúde Paciente Nenhum resultado encontrad…" at bounding box center [406, 252] width 780 height 258
checkbox Intervencionista "true"
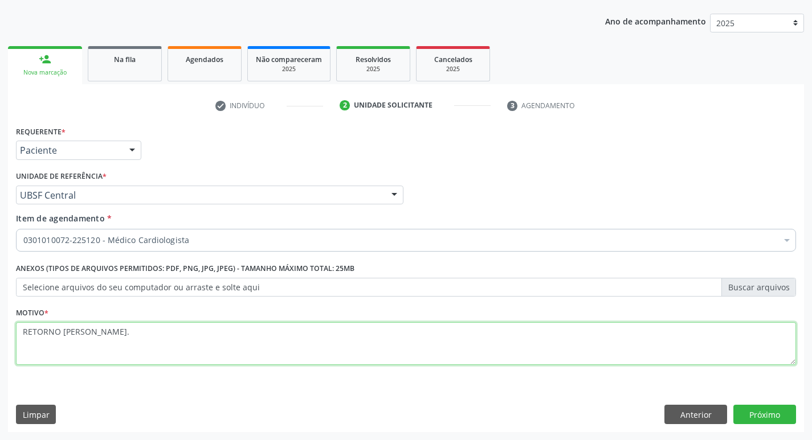
click at [60, 332] on textarea "RETORNO JOSE PEDROSA." at bounding box center [406, 344] width 780 height 43
type textarea "RETORNO PARA JOSE PEDROSA."
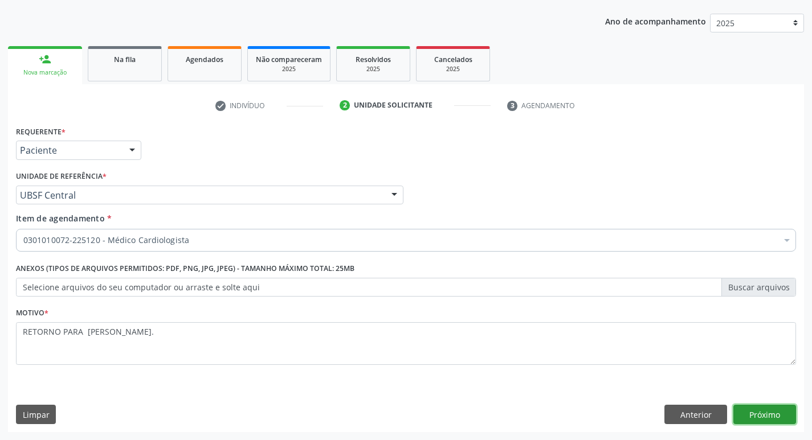
click at [744, 407] on button "Próximo" at bounding box center [764, 414] width 63 height 19
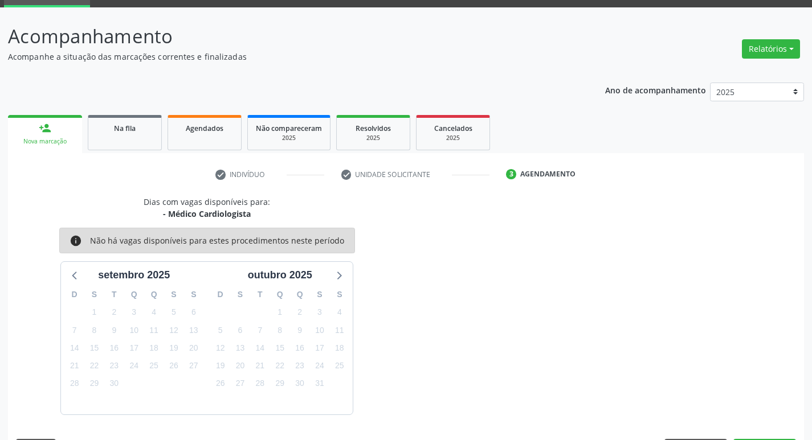
scroll to position [89, 0]
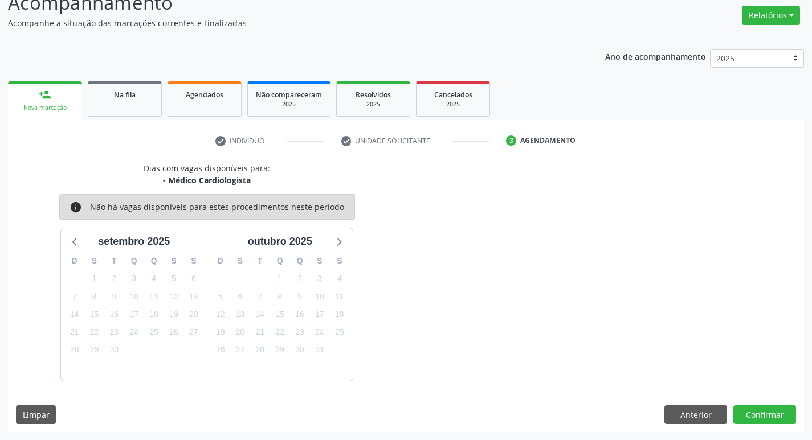
click at [776, 403] on div "Dias com vagas disponíveis para: - Médico Cardiologista info Não há vagas dispo…" at bounding box center [406, 297] width 796 height 270
click at [774, 410] on button "Confirmar" at bounding box center [764, 415] width 63 height 19
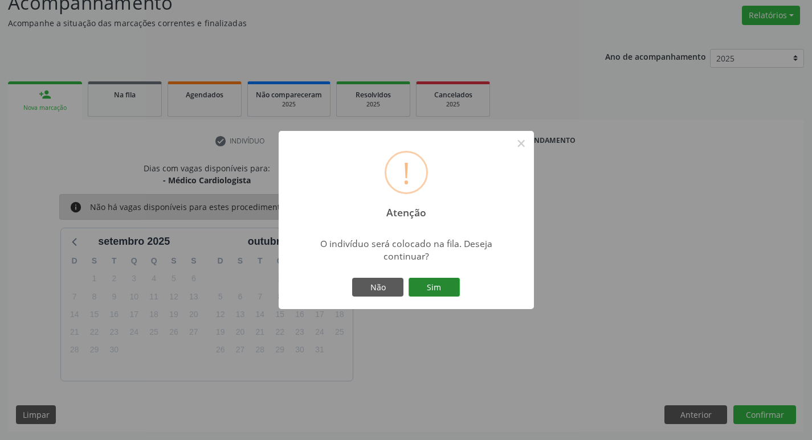
click at [455, 289] on button "Sim" at bounding box center [434, 287] width 51 height 19
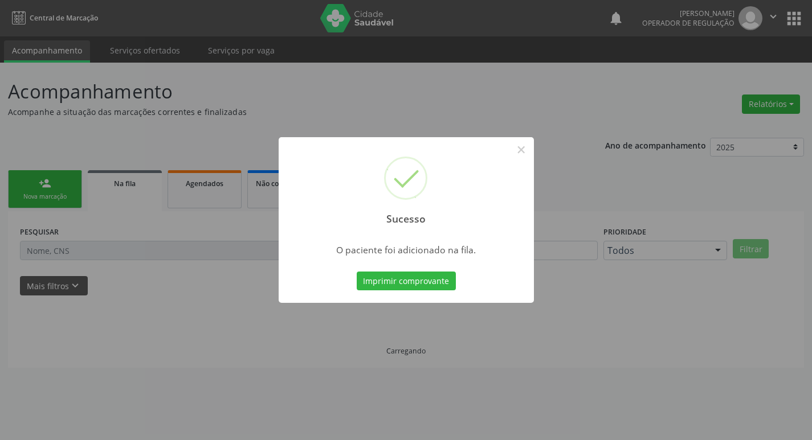
scroll to position [0, 0]
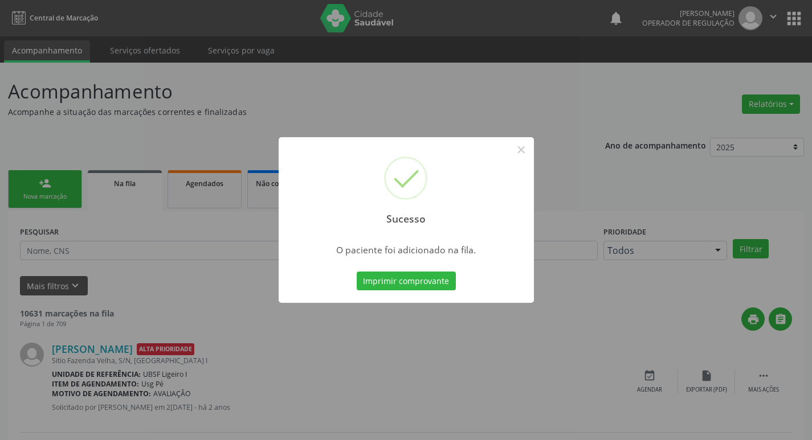
click at [505, 104] on div "Sucesso × O paciente foi adicionado na fila. Imprimir comprovante Cancel" at bounding box center [406, 220] width 812 height 440
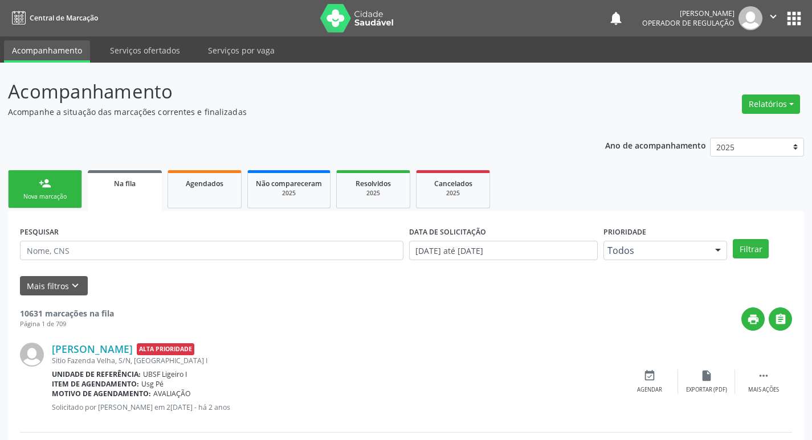
click at [66, 186] on link "person_add Nova marcação" at bounding box center [45, 189] width 74 height 38
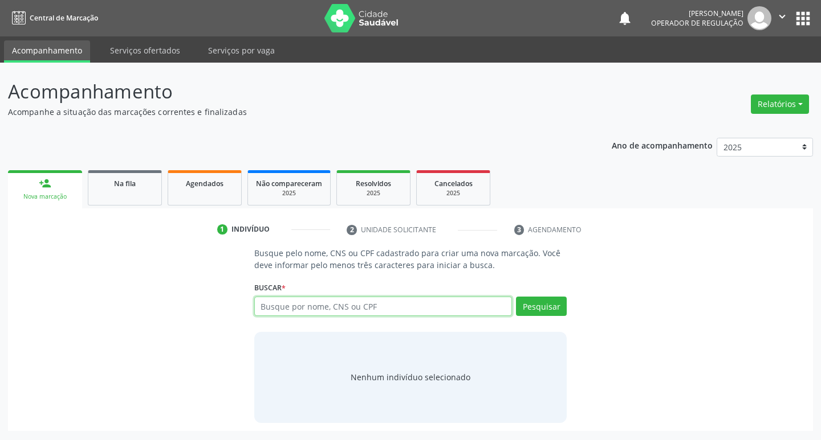
click at [372, 307] on input "text" at bounding box center [383, 306] width 258 height 19
click at [373, 307] on input "text" at bounding box center [383, 306] width 258 height 19
type input "702808145464564"
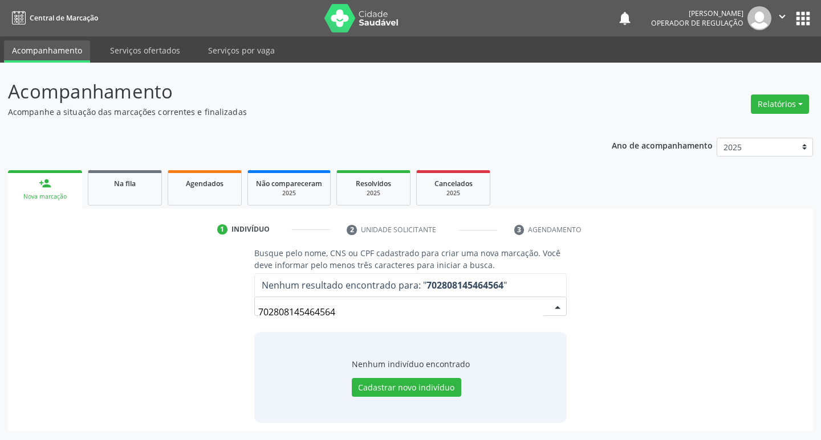
click at [345, 313] on input "702808145464564" at bounding box center [400, 312] width 285 height 23
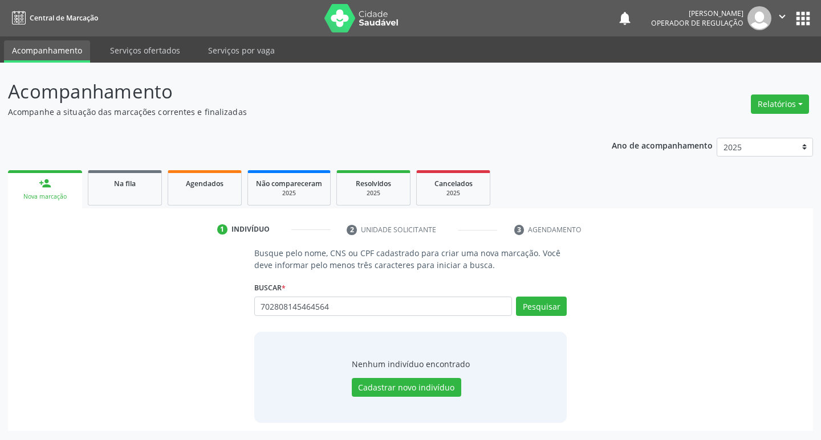
type input "702808145464564"
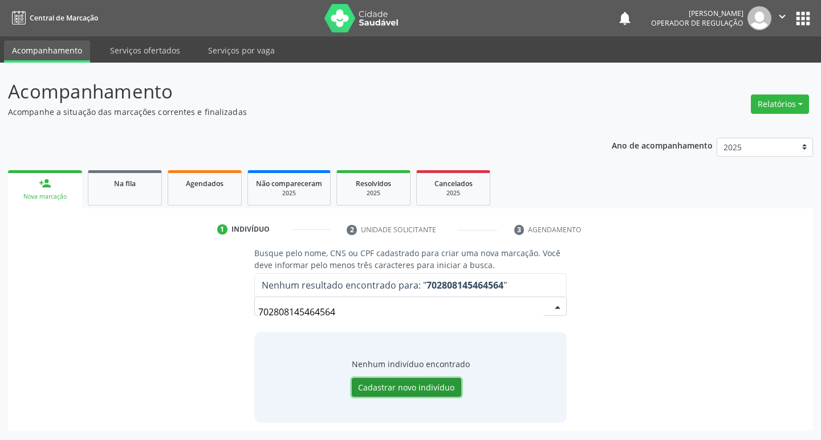
click at [405, 387] on button "Cadastrar novo indivíduo" at bounding box center [406, 387] width 109 height 19
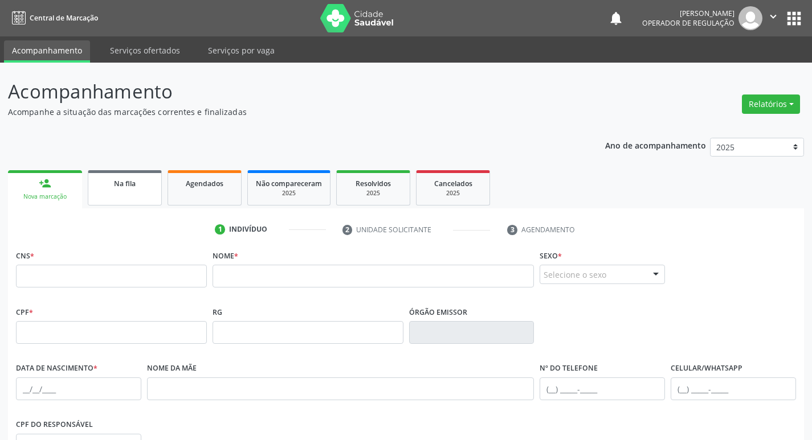
drag, startPoint x: 121, startPoint y: 218, endPoint x: 125, endPoint y: 190, distance: 27.6
click at [121, 211] on div "1 Indivíduo 2 Unidade solicitante 3 Agendamento CNS * Nome * Sexo * Selecione o…" at bounding box center [406, 409] width 796 height 401
click at [125, 190] on link "Na fila" at bounding box center [125, 187] width 74 height 35
click at [47, 185] on div "person_add" at bounding box center [45, 183] width 13 height 13
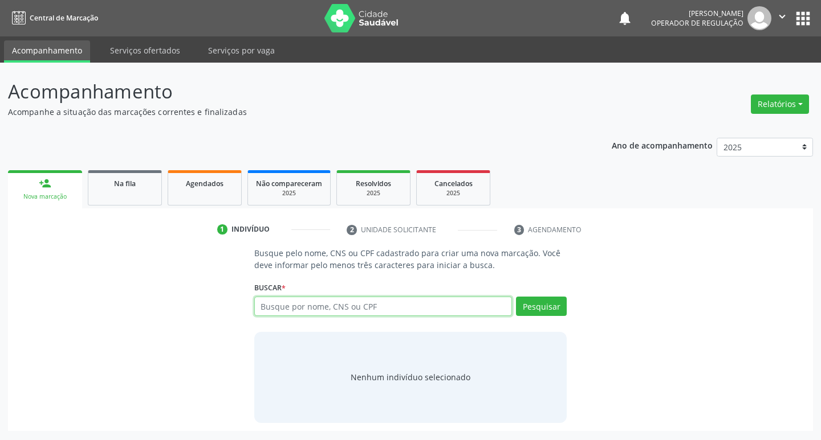
click at [281, 309] on input "text" at bounding box center [383, 306] width 258 height 19
type input "702808145464564"
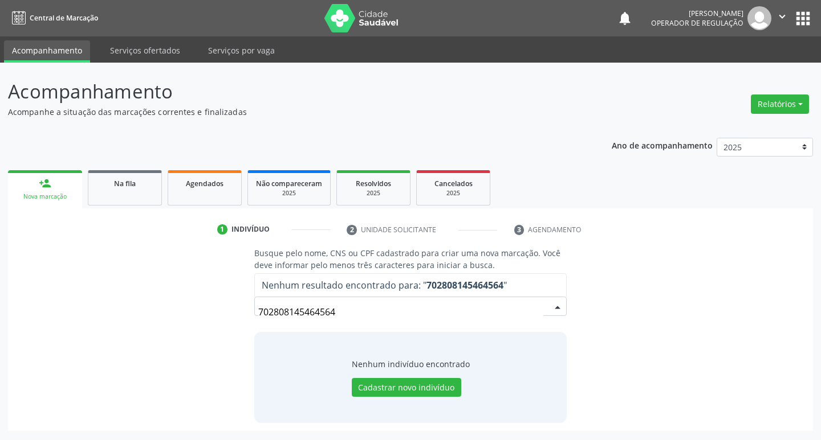
click at [533, 300] on div "702808145464564 Nenhum resultado encontrado para: " 702808145464564 " Não há ne…" at bounding box center [410, 310] width 313 height 27
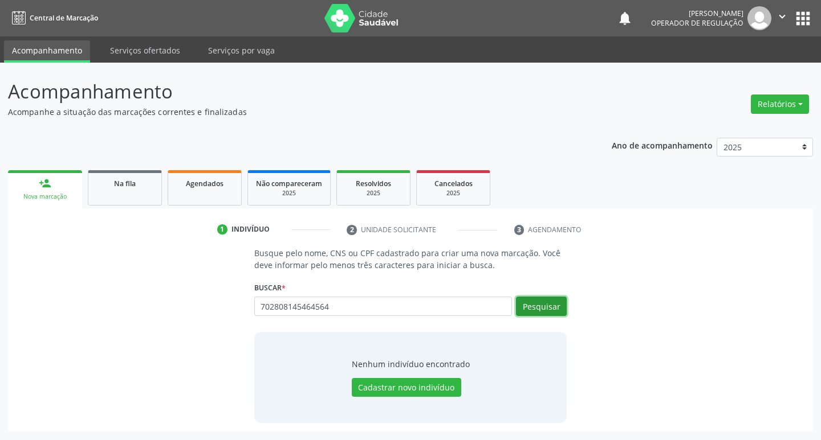
click at [563, 307] on button "Pesquisar" at bounding box center [541, 306] width 51 height 19
type input "702808145464564"
click at [729, 211] on div "1 Indivíduo 2 Unidade solicitante 3 Agendamento Busque pelo nome, CNS ou CPF ca…" at bounding box center [410, 320] width 805 height 223
drag, startPoint x: 337, startPoint y: 308, endPoint x: 119, endPoint y: 305, distance: 218.8
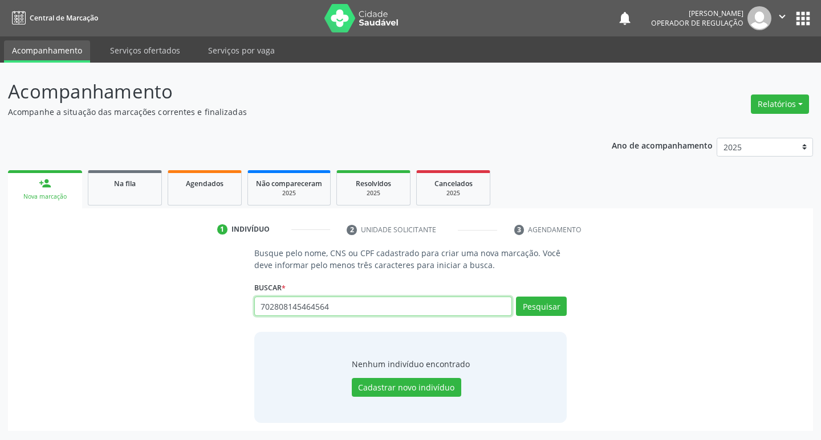
click at [115, 307] on div "Busque pelo nome, CNS ou CPF cadastrado para criar uma nova marcação. Você deve…" at bounding box center [410, 334] width 789 height 175
click at [343, 311] on input "text" at bounding box center [383, 306] width 258 height 19
type input "709600676931378"
click at [634, 265] on div "Busque pelo nome, CNS ou CPF cadastrado para criar uma nova marcação. Você deve…" at bounding box center [410, 334] width 789 height 175
click at [544, 304] on button "Pesquisar" at bounding box center [541, 306] width 51 height 19
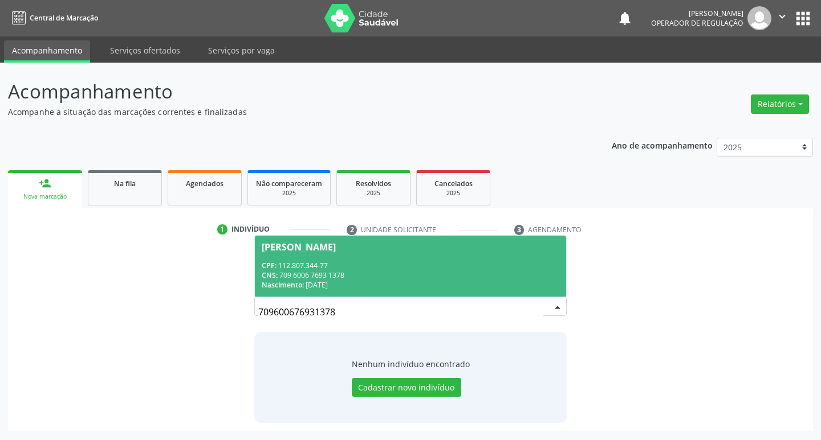
click at [312, 273] on div "CNS: 709 6006 7693 1378" at bounding box center [411, 276] width 298 height 10
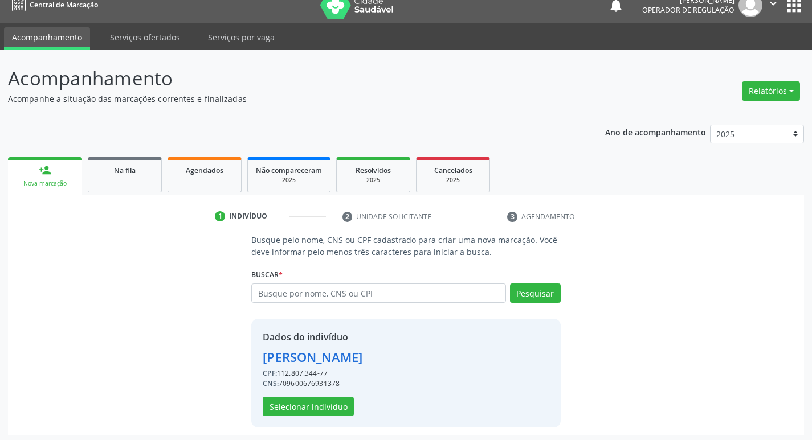
scroll to position [17, 0]
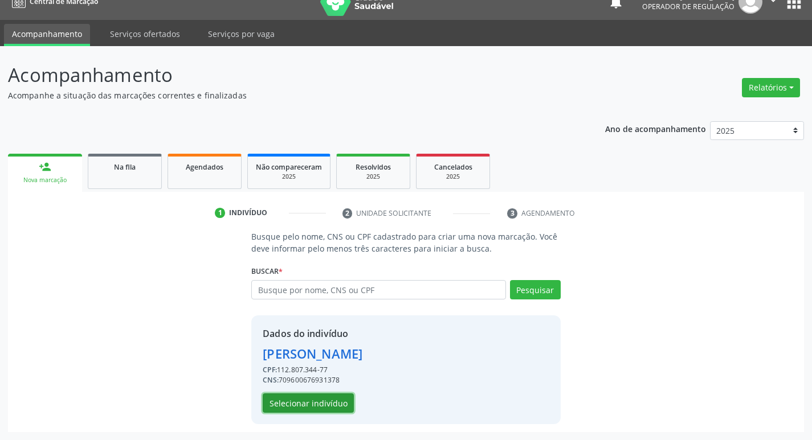
click at [323, 406] on button "Selecionar indivíduo" at bounding box center [308, 403] width 91 height 19
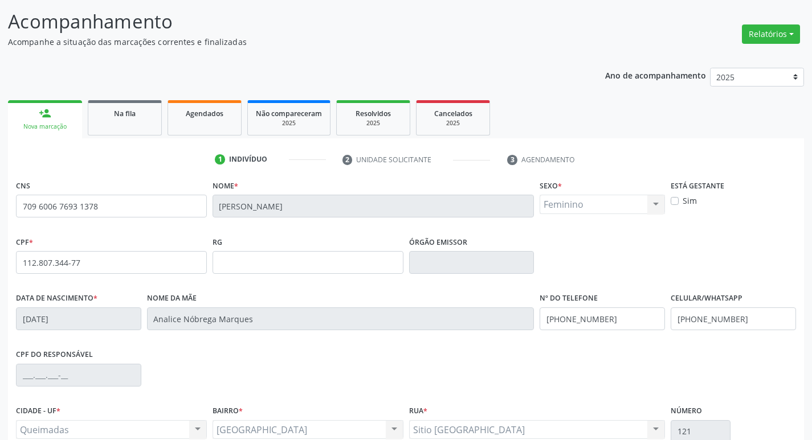
scroll to position [177, 0]
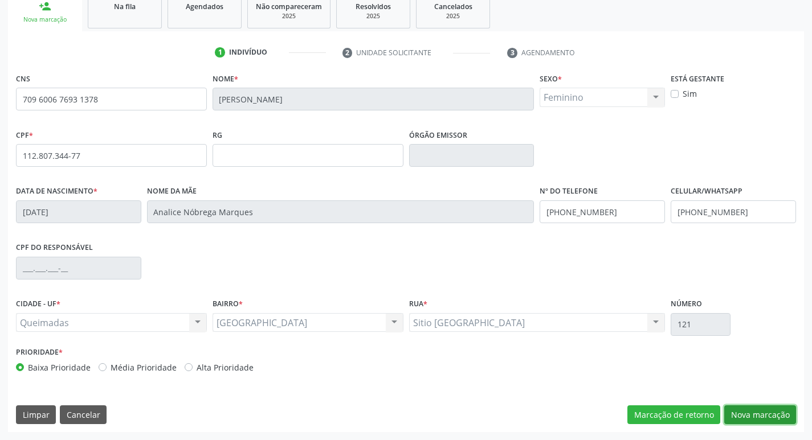
click at [749, 414] on button "Nova marcação" at bounding box center [760, 415] width 72 height 19
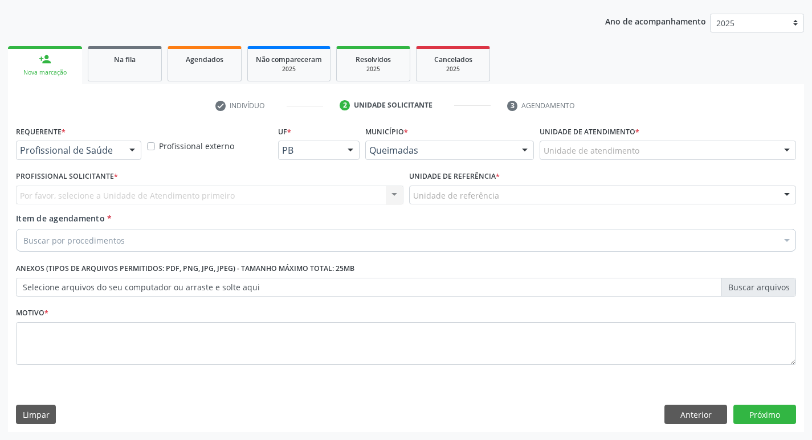
scroll to position [124, 0]
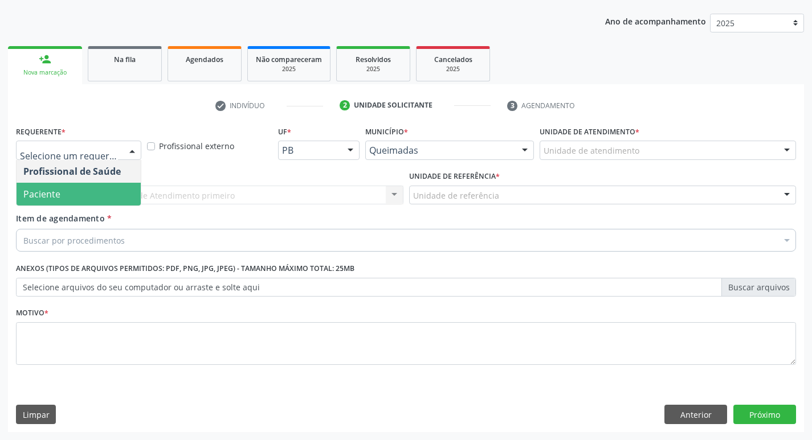
click at [79, 183] on span "Paciente" at bounding box center [79, 194] width 124 height 23
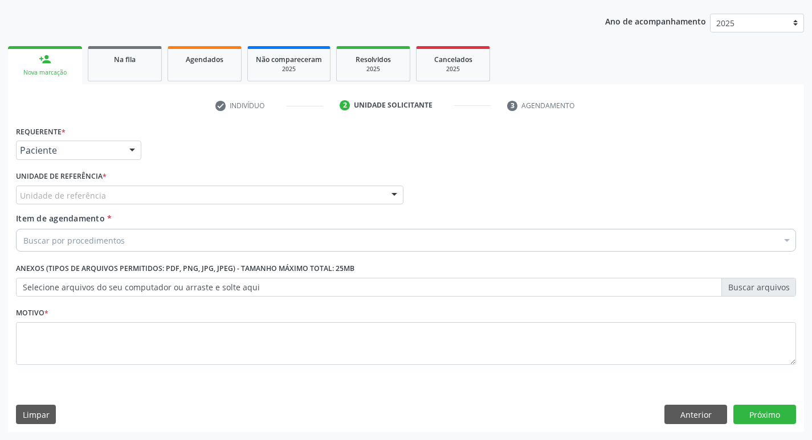
click at [671, 404] on div "Requerente * Paciente Profissional de Saúde Paciente Nenhum resultado encontrad…" at bounding box center [406, 277] width 796 height 309
drag, startPoint x: 684, startPoint y: 412, endPoint x: 147, endPoint y: 189, distance: 581.9
click at [682, 412] on button "Anterior" at bounding box center [695, 414] width 63 height 19
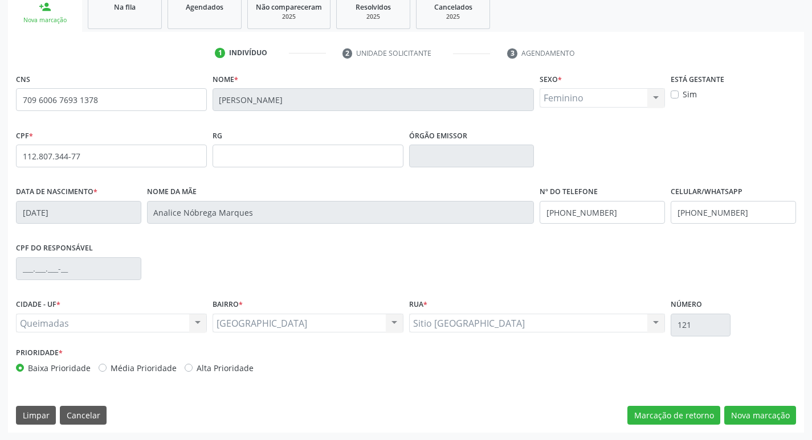
scroll to position [177, 0]
drag, startPoint x: 757, startPoint y: 417, endPoint x: 0, endPoint y: 211, distance: 784.0
click at [722, 436] on div "Acompanhamento Acompanhe a situação das marcações correntes e finalizadas Relat…" at bounding box center [406, 162] width 812 height 555
click at [761, 414] on button "Nova marcação" at bounding box center [760, 415] width 72 height 19
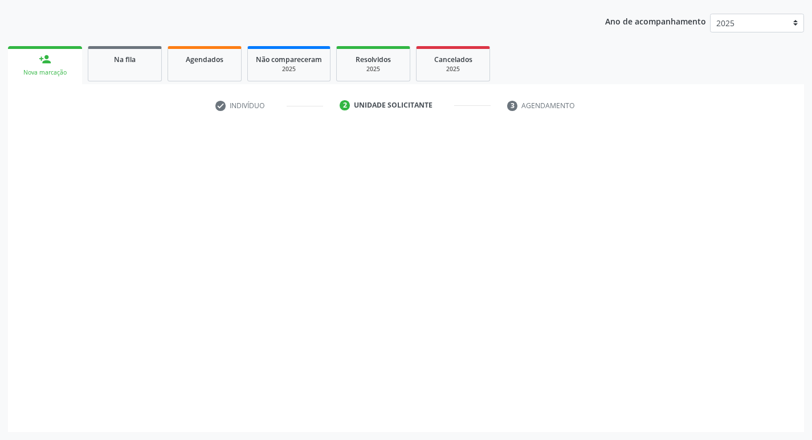
scroll to position [124, 0]
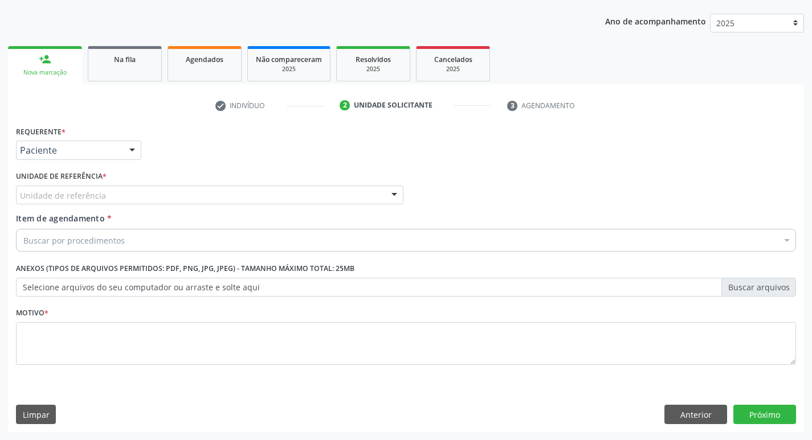
click at [167, 194] on div "Unidade de referência" at bounding box center [209, 195] width 387 height 19
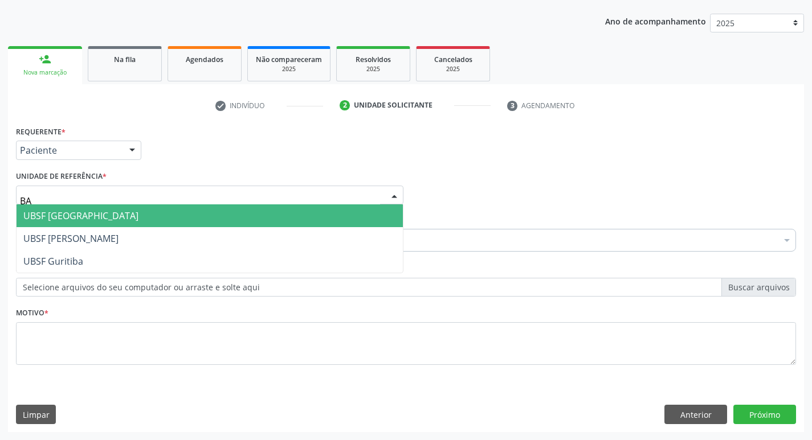
type input "BAI"
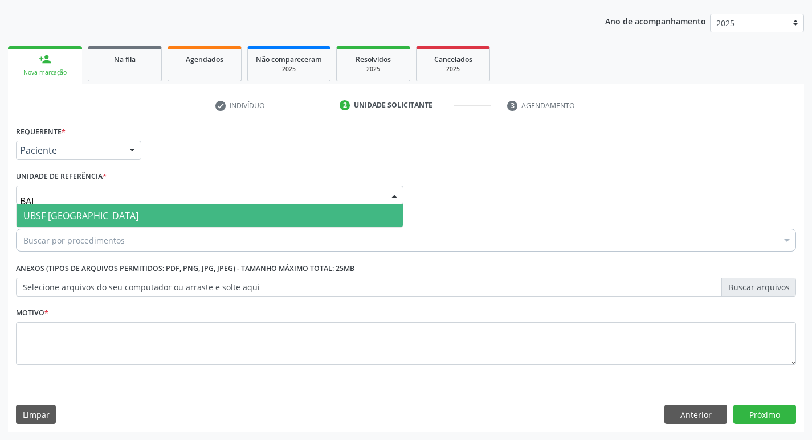
click at [165, 203] on input "BAI" at bounding box center [200, 201] width 360 height 23
click at [199, 210] on span "UBSF [GEOGRAPHIC_DATA]" at bounding box center [210, 216] width 386 height 23
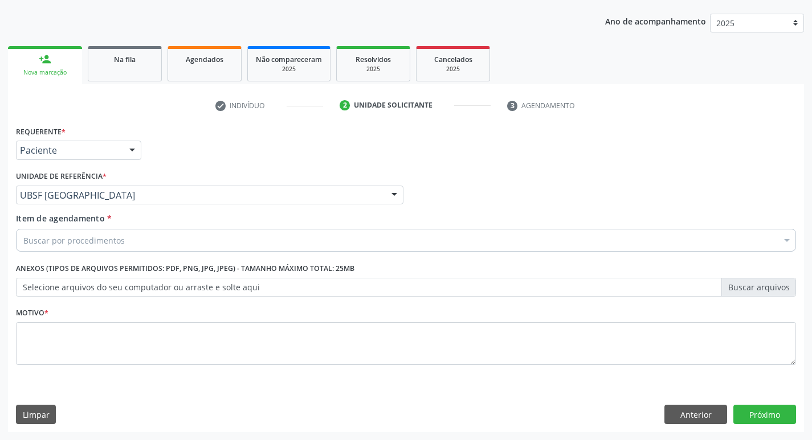
click at [214, 248] on div "Buscar por procedimentos" at bounding box center [406, 240] width 780 height 23
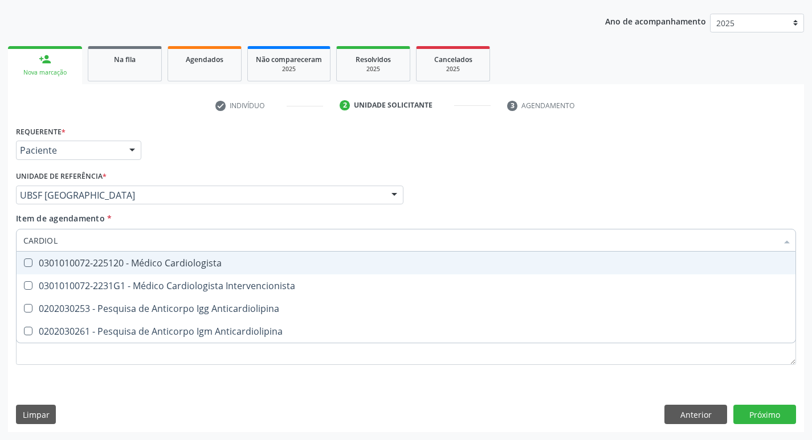
type input "CARDIOLO"
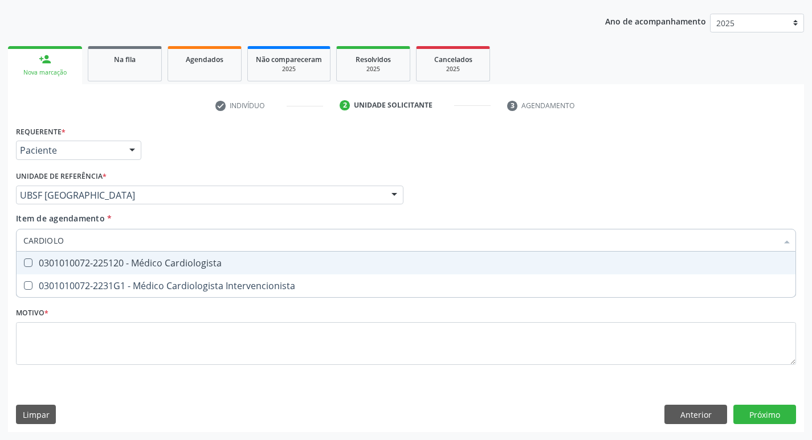
click at [207, 264] on div "0301010072-225120 - Médico Cardiologista" at bounding box center [405, 263] width 765 height 9
checkbox Cardiologista "true"
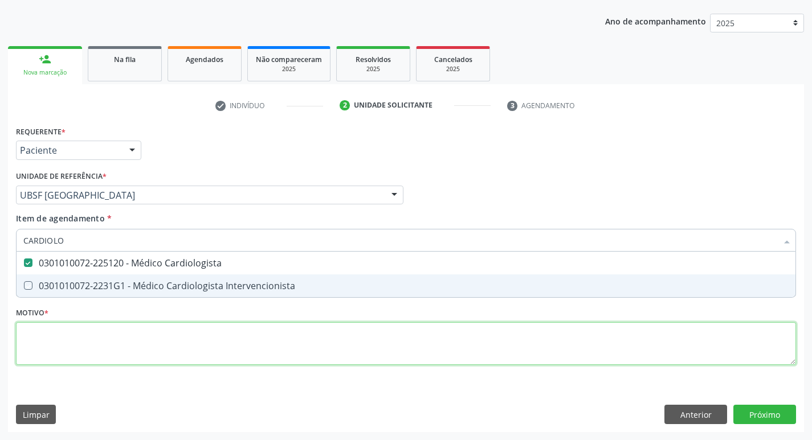
click at [201, 351] on div "Requerente * Paciente Profissional de Saúde Paciente Nenhum resultado encontrad…" at bounding box center [406, 252] width 780 height 258
checkbox Intervencionista "true"
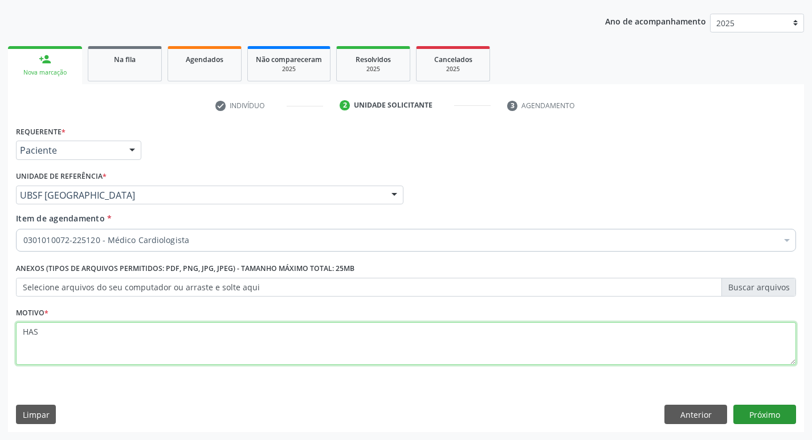
type textarea "HAS"
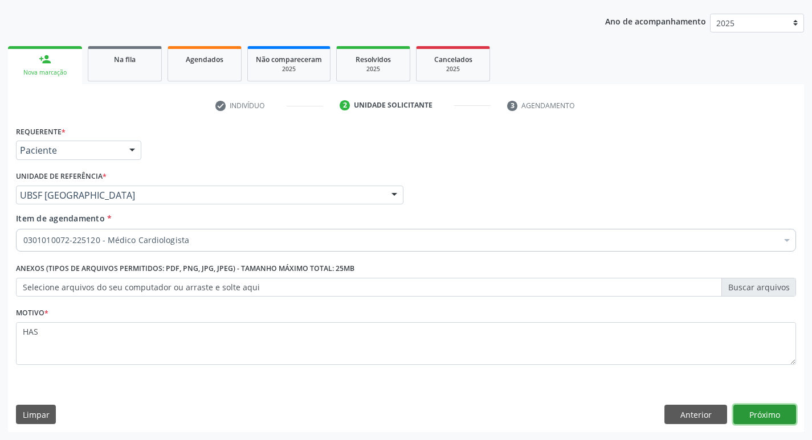
click at [774, 412] on button "Próximo" at bounding box center [764, 414] width 63 height 19
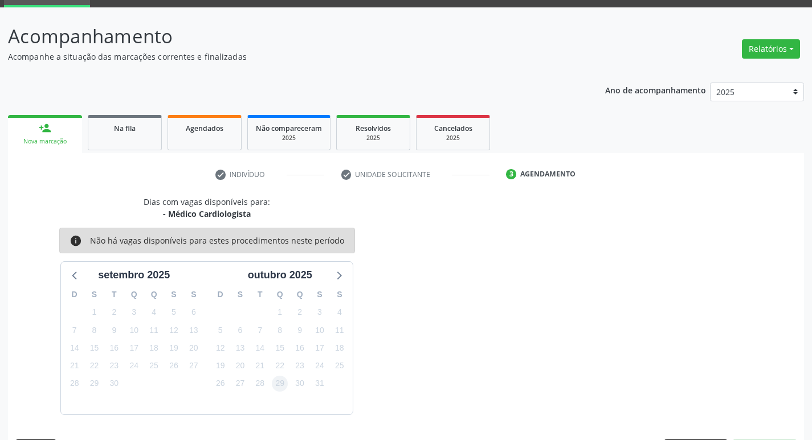
scroll to position [89, 0]
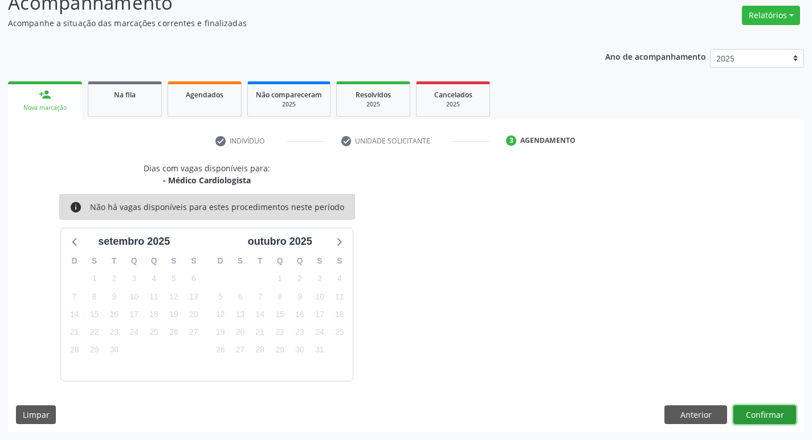
click at [761, 415] on button "Confirmar" at bounding box center [764, 415] width 63 height 19
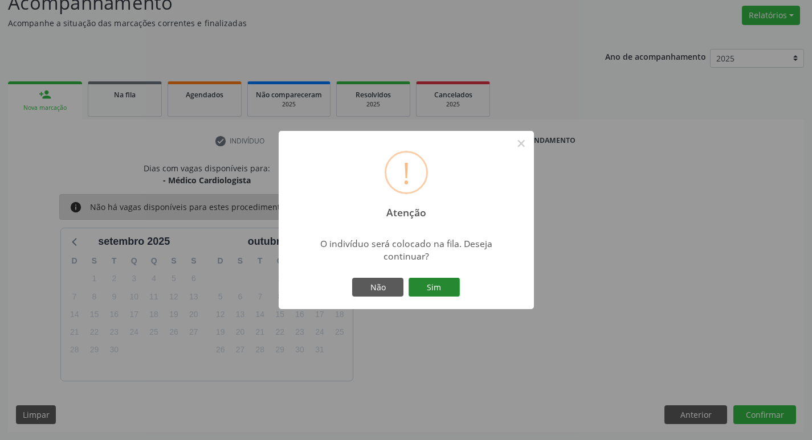
click at [428, 288] on button "Sim" at bounding box center [434, 287] width 51 height 19
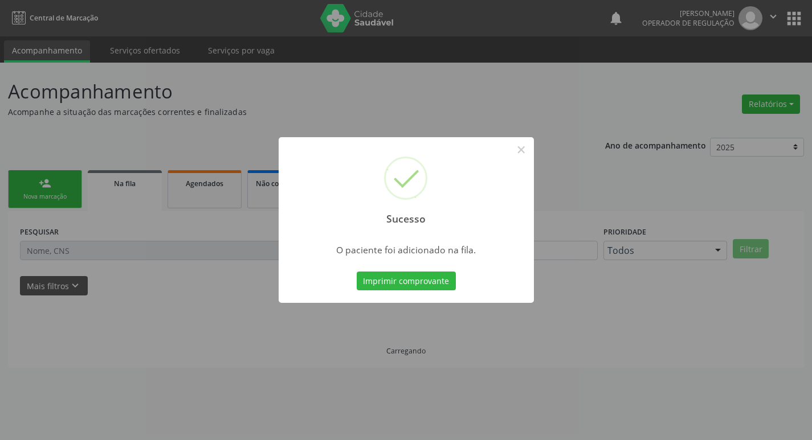
scroll to position [0, 0]
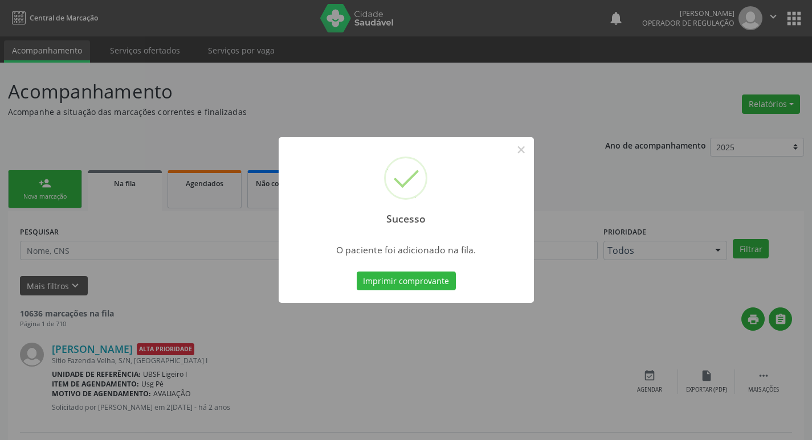
click at [312, 76] on div "Sucesso × O paciente foi adicionado na fila. Imprimir comprovante Cancel" at bounding box center [406, 220] width 812 height 440
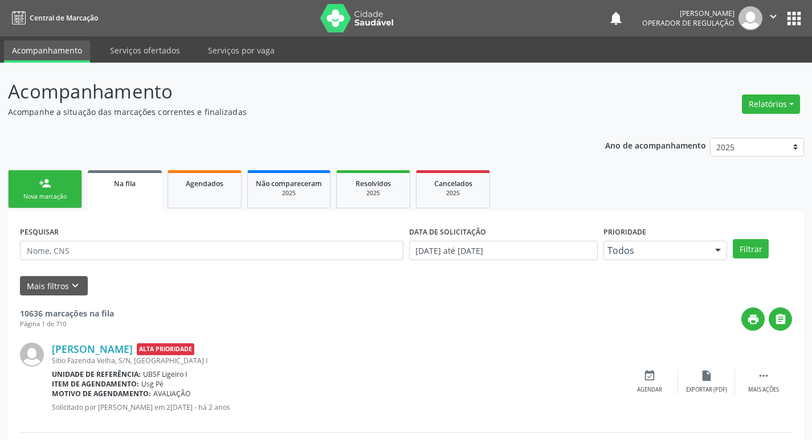
click at [44, 195] on div "Nova marcação" at bounding box center [45, 197] width 57 height 9
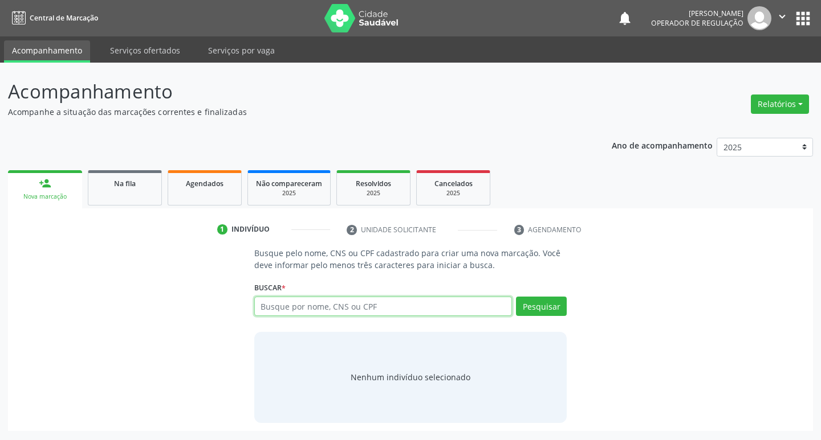
click at [439, 310] on input "text" at bounding box center [383, 306] width 258 height 19
type input "706806214098828"
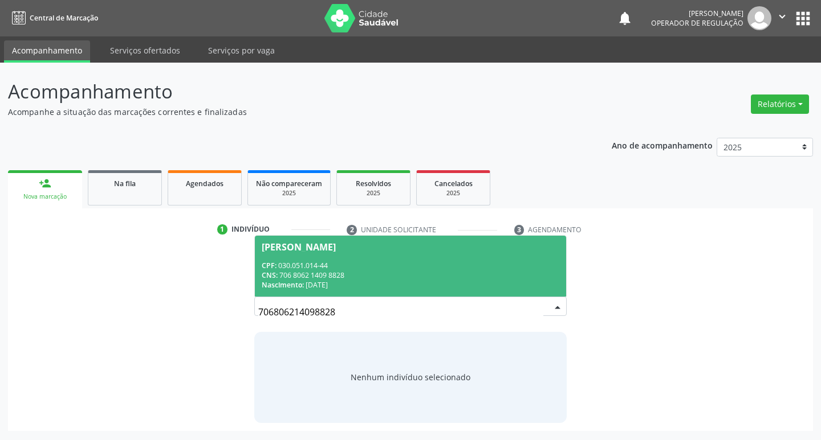
click at [464, 271] on div "CNS: 706 8062 1409 8828" at bounding box center [411, 276] width 298 height 10
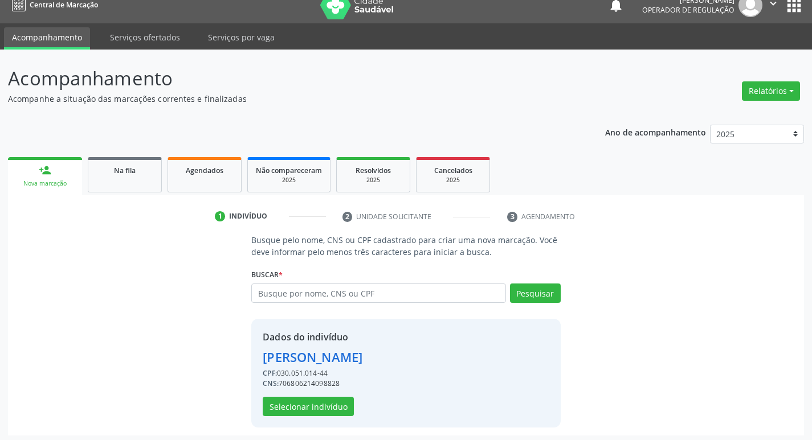
scroll to position [17, 0]
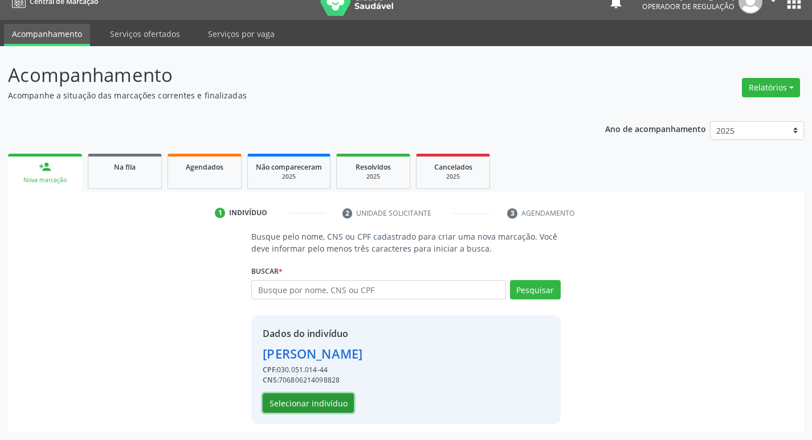
click at [280, 401] on button "Selecionar indivíduo" at bounding box center [308, 403] width 91 height 19
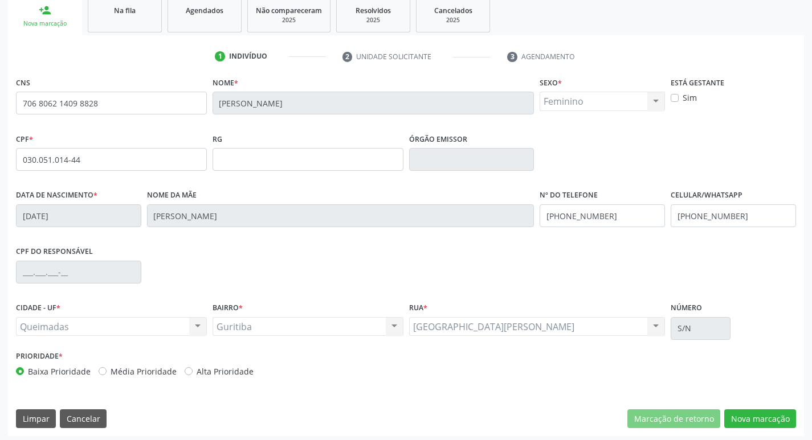
scroll to position [177, 0]
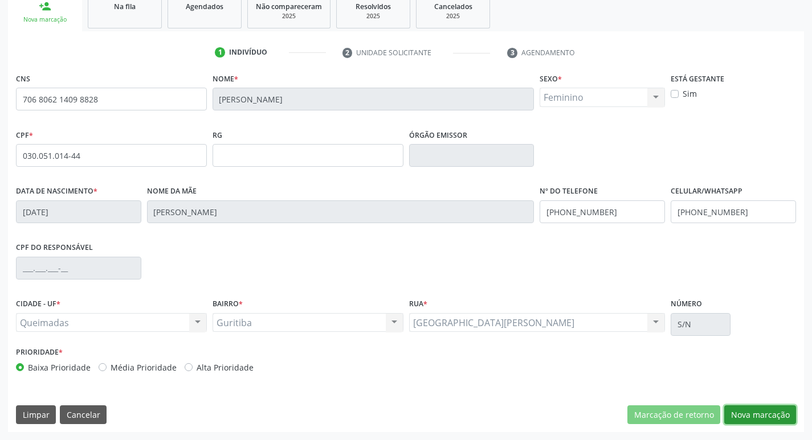
click at [756, 413] on button "Nova marcação" at bounding box center [760, 415] width 72 height 19
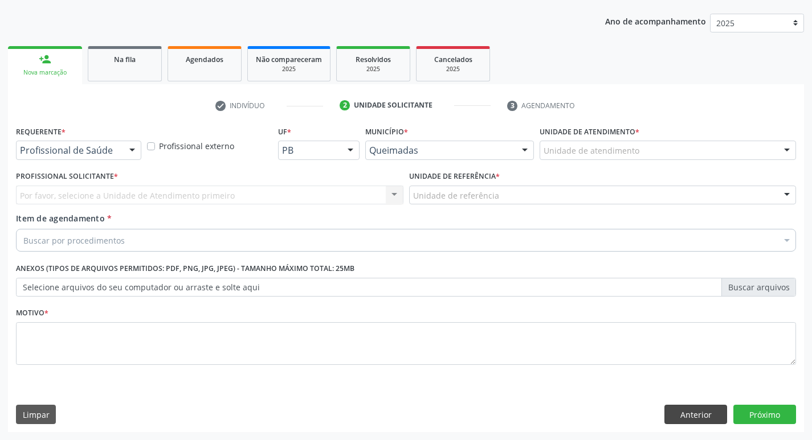
scroll to position [124, 0]
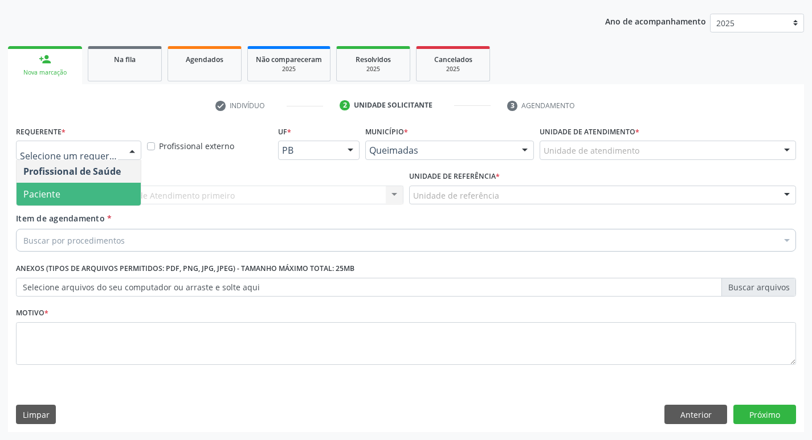
click at [97, 194] on span "Paciente" at bounding box center [79, 194] width 124 height 23
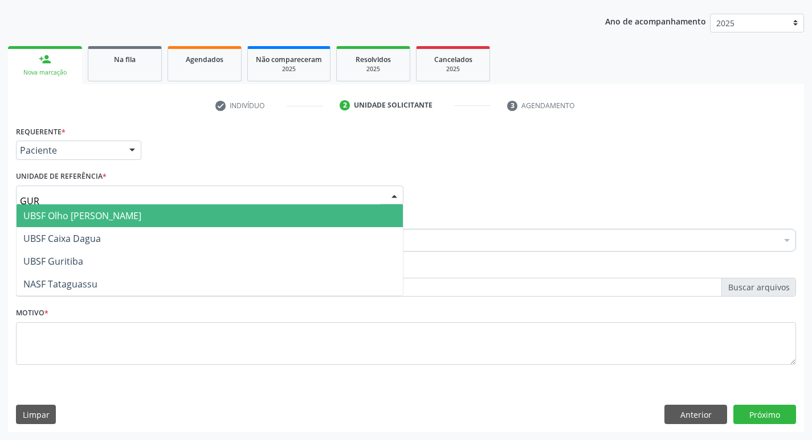
type input "GURI"
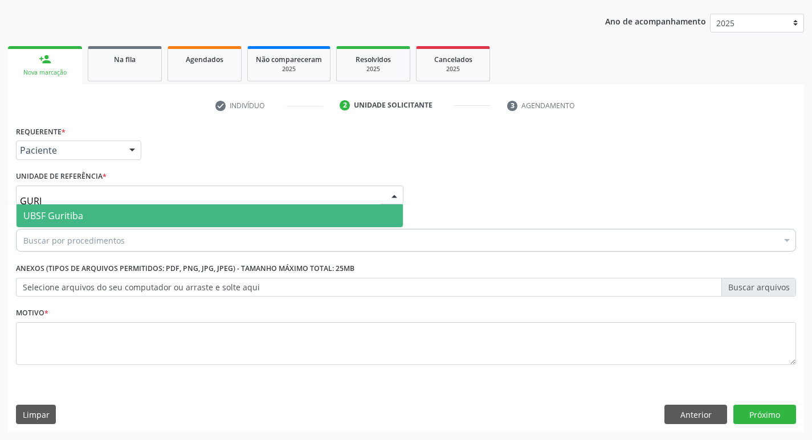
click at [108, 214] on span "UBSF Guritiba" at bounding box center [210, 216] width 386 height 23
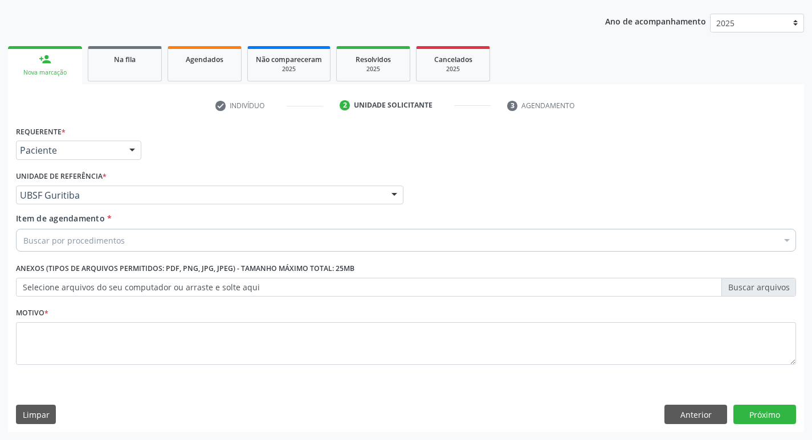
click at [120, 231] on div "Buscar por procedimentos" at bounding box center [406, 240] width 780 height 23
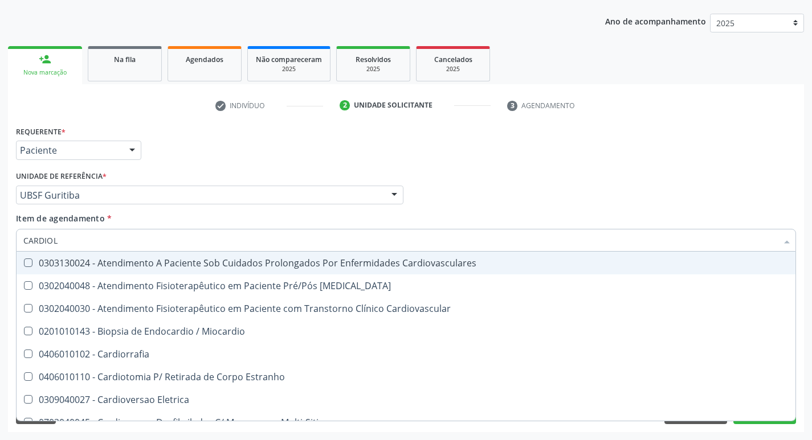
type input "CARDIOLO"
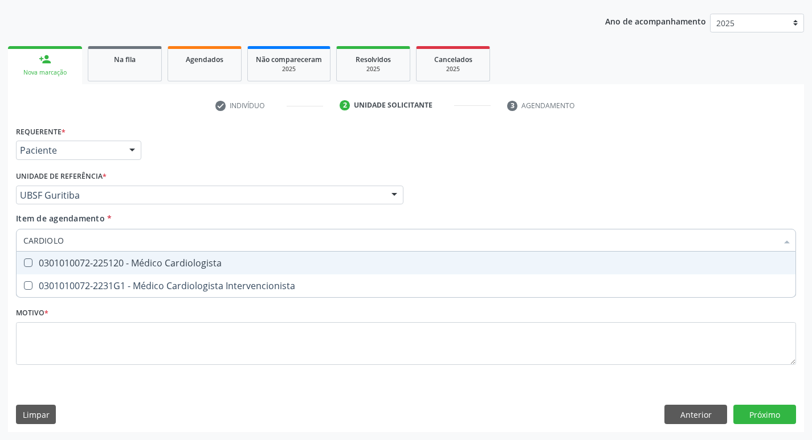
click at [185, 263] on div "0301010072-225120 - Médico Cardiologista" at bounding box center [405, 263] width 765 height 9
checkbox Cardiologista "true"
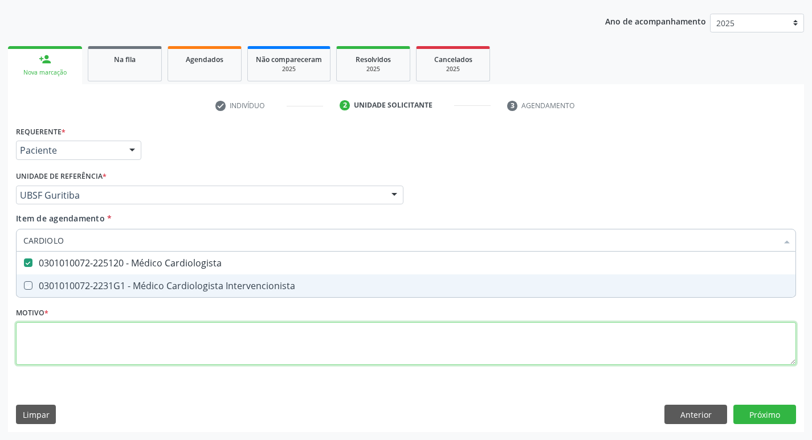
click at [170, 332] on div "Requerente * Paciente Profissional de Saúde Paciente Nenhum resultado encontrad…" at bounding box center [406, 252] width 780 height 258
checkbox Intervencionista "true"
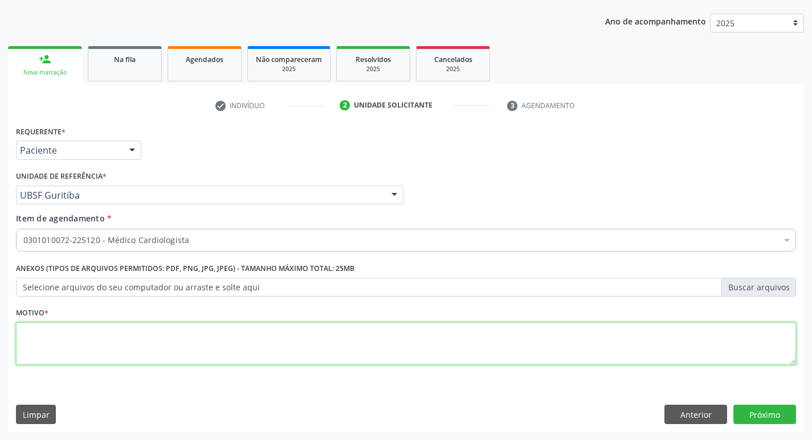
click at [170, 332] on textarea at bounding box center [406, 344] width 780 height 43
click at [170, 334] on textarea at bounding box center [406, 344] width 780 height 43
click at [170, 333] on textarea at bounding box center [406, 344] width 780 height 43
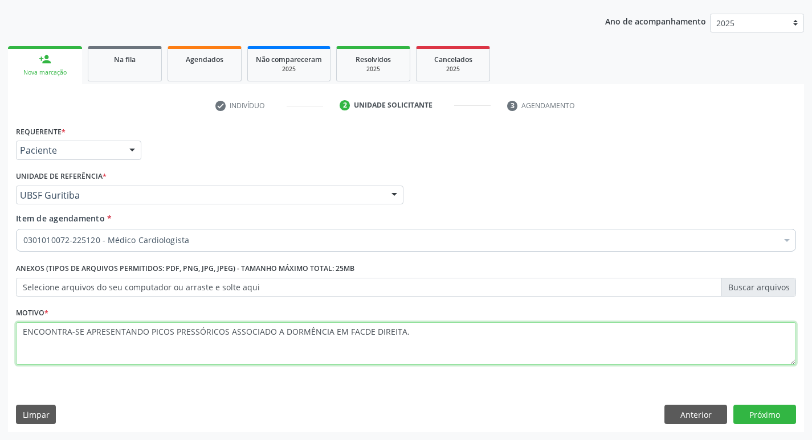
type textarea "ENCOONTRA-SE APRESENTANDO PICOS PRESSÓRICOS ASSOCIADO A DORMÊNCIA EM FACDE DIRE…"
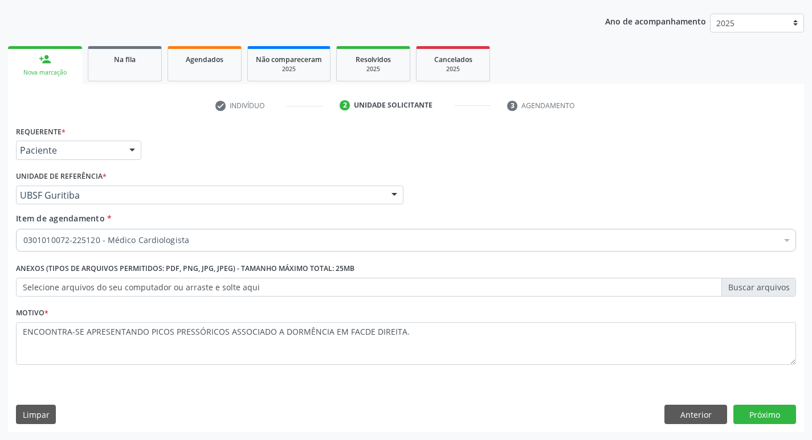
click at [753, 426] on div "Requerente * Paciente Profissional de Saúde Paciente Nenhum resultado encontrad…" at bounding box center [406, 277] width 796 height 309
click at [757, 413] on button "Próximo" at bounding box center [764, 414] width 63 height 19
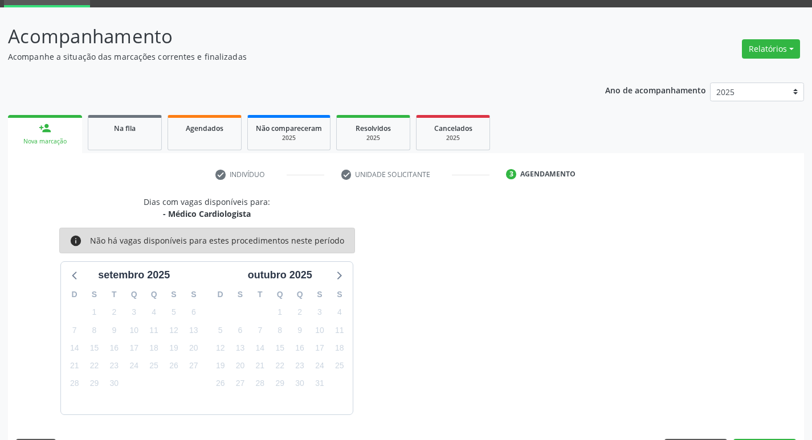
scroll to position [89, 0]
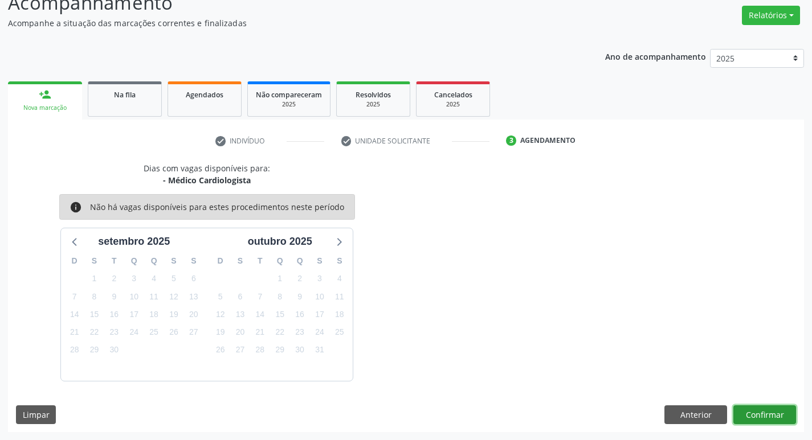
click at [772, 409] on button "Confirmar" at bounding box center [764, 415] width 63 height 19
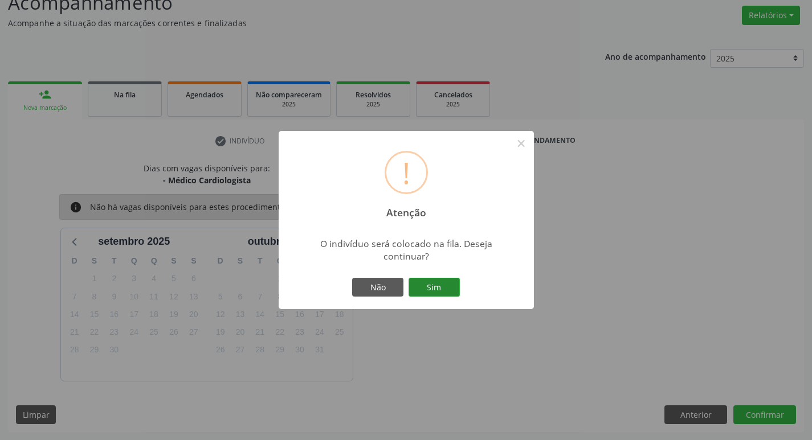
click at [446, 282] on button "Sim" at bounding box center [434, 287] width 51 height 19
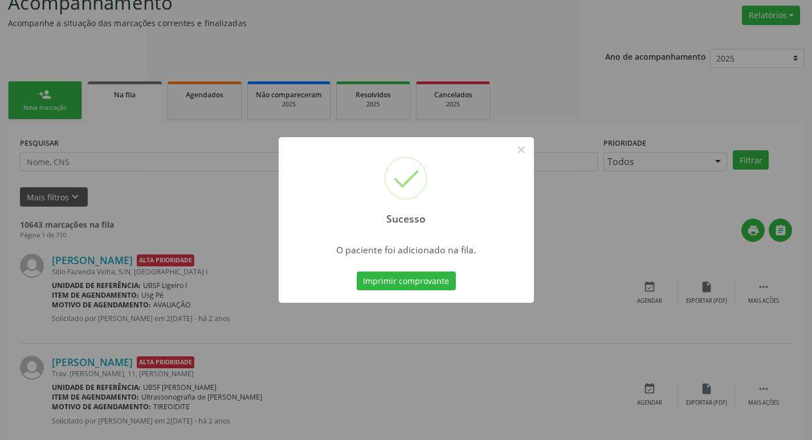
scroll to position [0, 0]
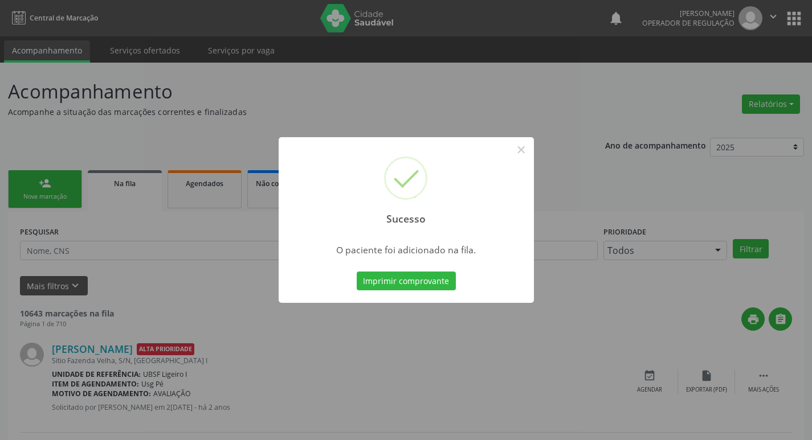
click at [50, 84] on div "Sucesso × O paciente foi adicionado na fila. Imprimir comprovante Cancel" at bounding box center [406, 220] width 812 height 440
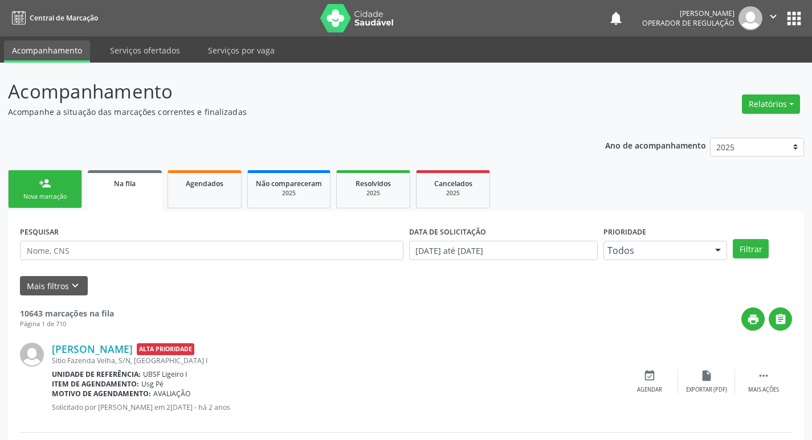
click at [59, 191] on link "person_add Nova marcação" at bounding box center [45, 189] width 74 height 38
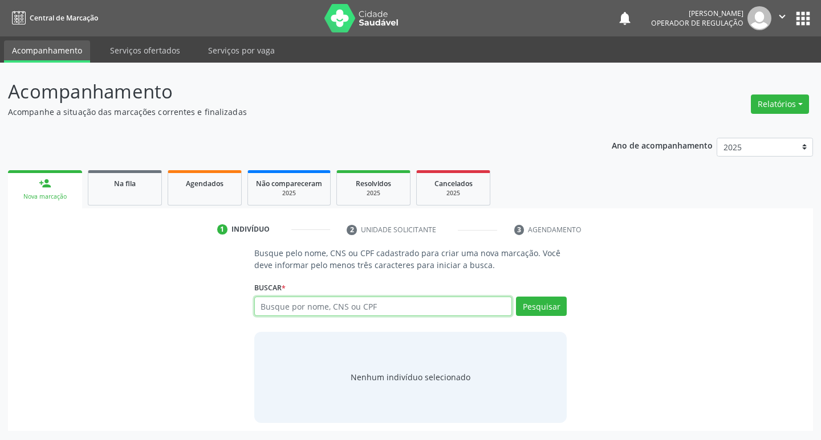
click at [409, 307] on input "text" at bounding box center [383, 306] width 258 height 19
type input "704008306552269"
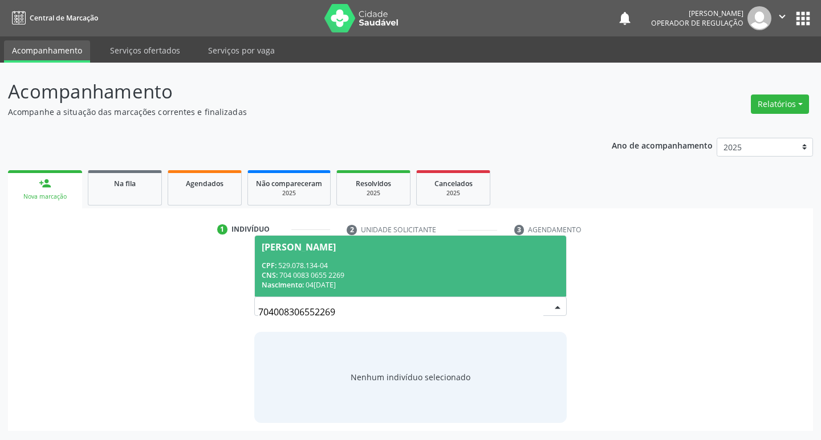
click at [382, 254] on span "Josefa da Conceição Silva Rodrigues CPF: 529.078.134-04 CNS: 704 0083 0655 2269…" at bounding box center [411, 266] width 312 height 61
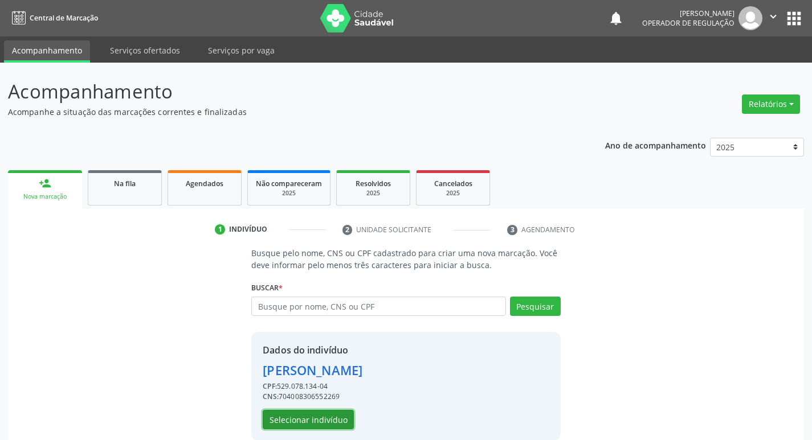
click at [332, 414] on button "Selecionar indivíduo" at bounding box center [308, 419] width 91 height 19
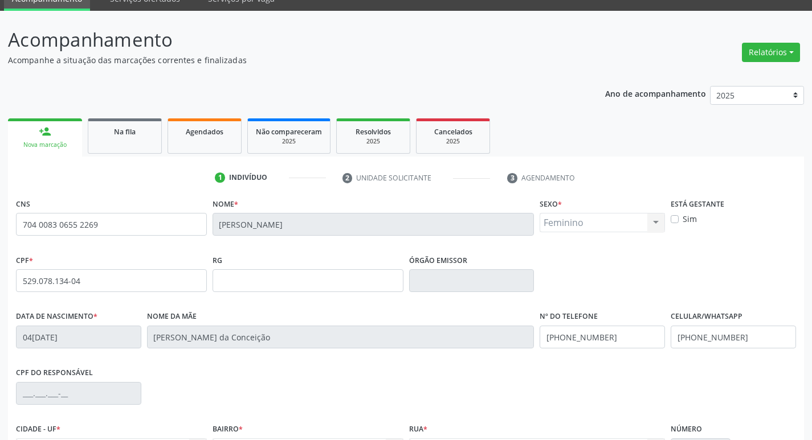
scroll to position [177, 0]
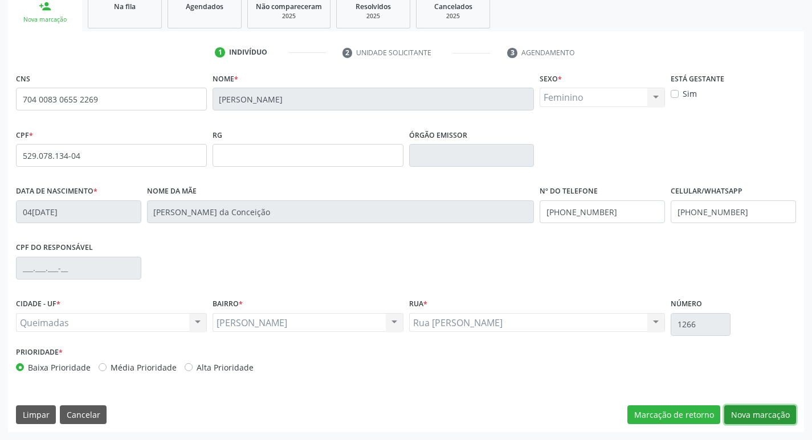
click at [743, 409] on button "Nova marcação" at bounding box center [760, 415] width 72 height 19
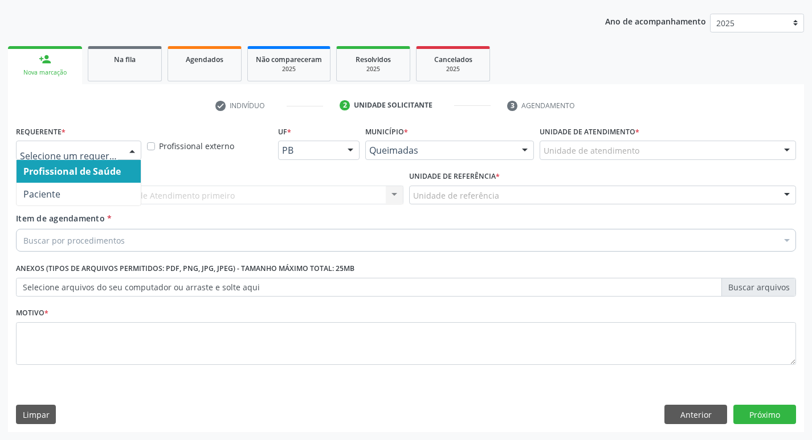
click at [123, 151] on div "Profissional de Saúde Paciente Nenhum resultado encontrado para: " " Não há nen…" at bounding box center [78, 150] width 125 height 19
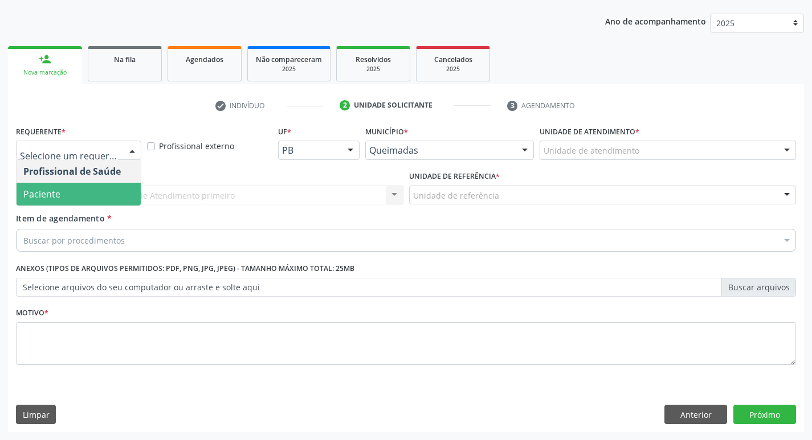
click at [88, 198] on span "Paciente" at bounding box center [79, 194] width 124 height 23
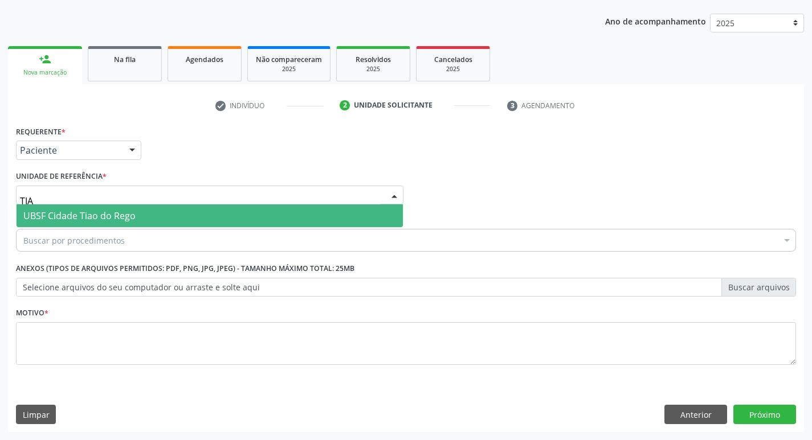
type input "TIAO"
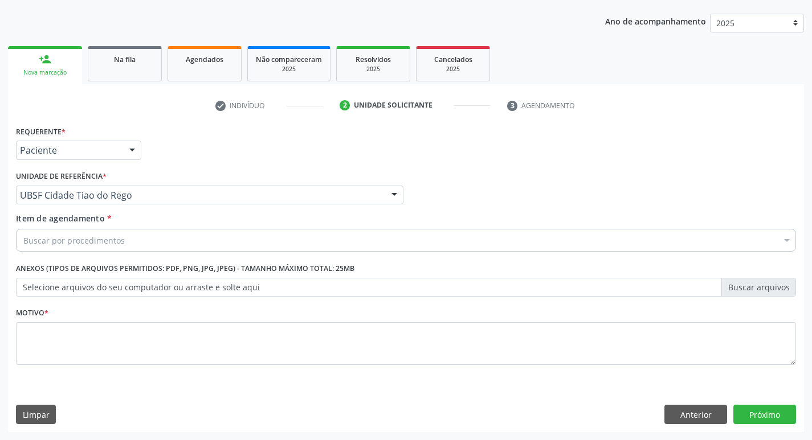
click at [115, 234] on div "Buscar por procedimentos" at bounding box center [406, 240] width 780 height 23
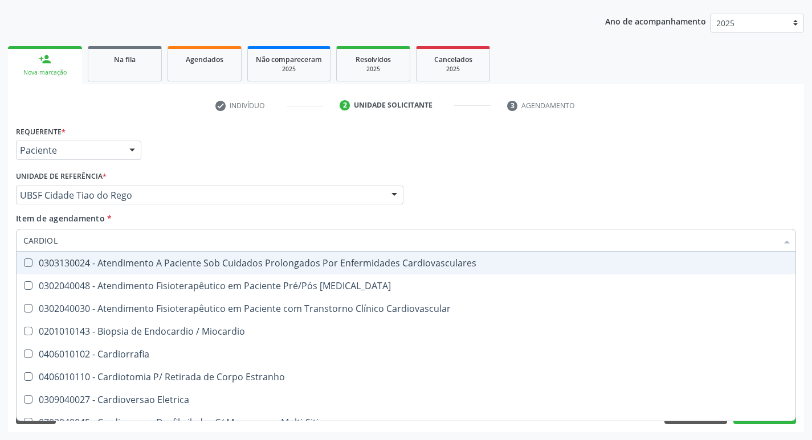
type input "CARDIOLO"
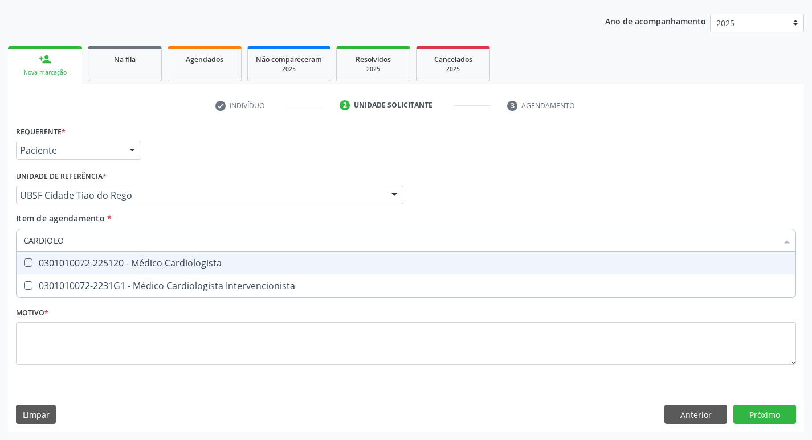
click at [136, 259] on div "0301010072-225120 - Médico Cardiologista" at bounding box center [405, 263] width 765 height 9
checkbox Cardiologista "true"
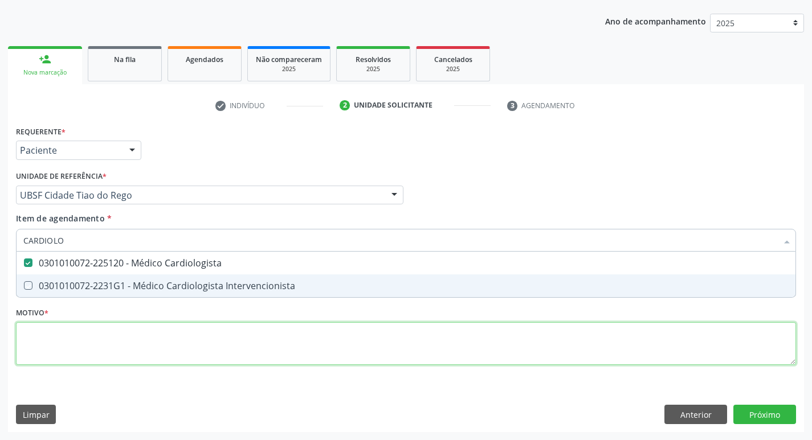
click at [67, 358] on div "Requerente * Paciente Profissional de Saúde Paciente Nenhum resultado encontrad…" at bounding box center [406, 252] width 780 height 258
checkbox Intervencionista "true"
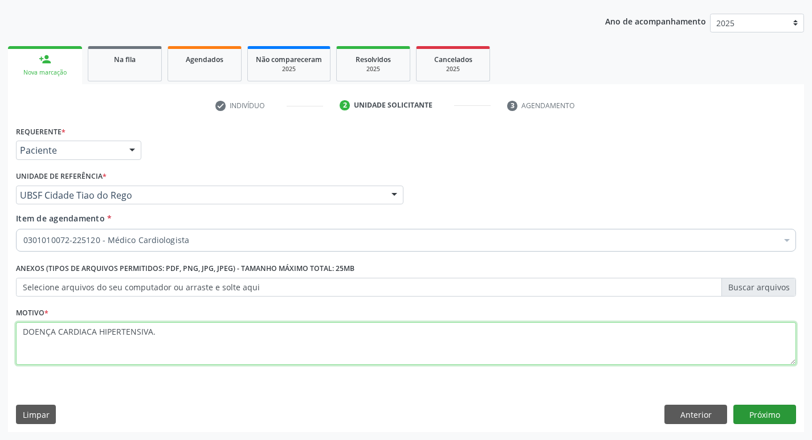
type textarea "DOENÇA CARDIACA HIPERTENSIVA."
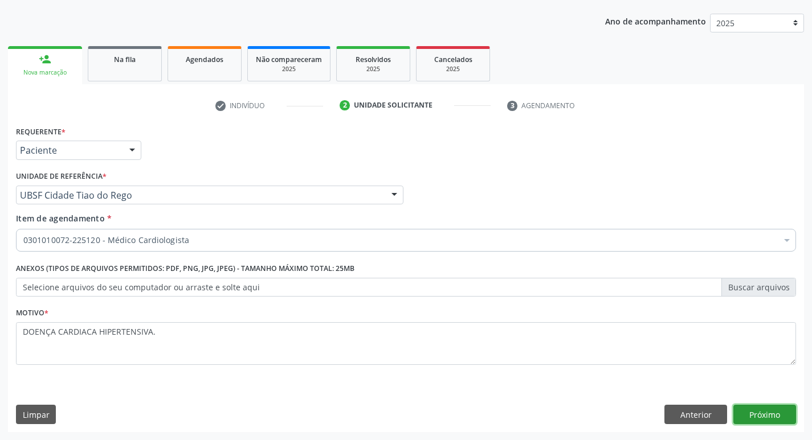
click at [760, 407] on button "Próximo" at bounding box center [764, 414] width 63 height 19
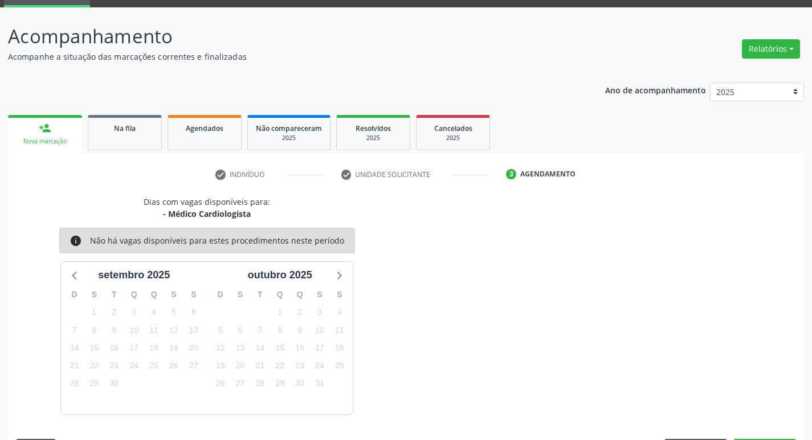
scroll to position [89, 0]
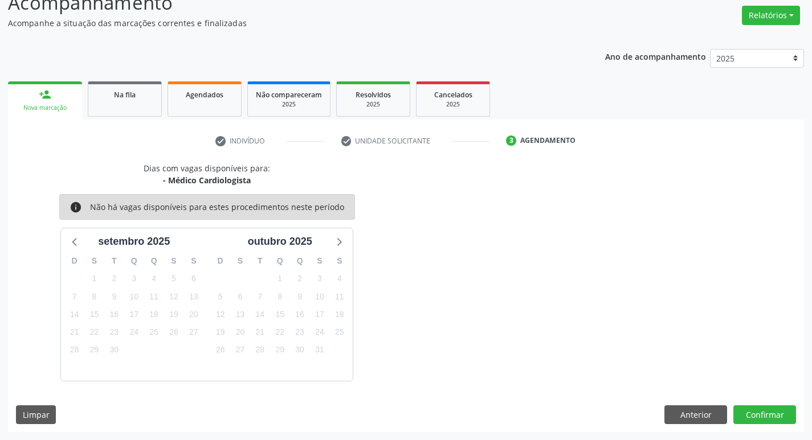
click at [766, 403] on div "Dias com vagas disponíveis para: - Médico Cardiologista info Não há vagas dispo…" at bounding box center [406, 297] width 796 height 270
click at [749, 414] on button "Confirmar" at bounding box center [764, 415] width 63 height 19
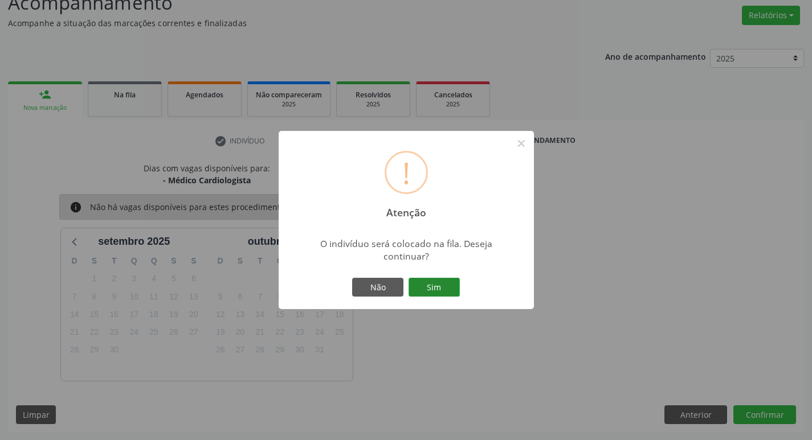
click at [422, 288] on button "Sim" at bounding box center [434, 287] width 51 height 19
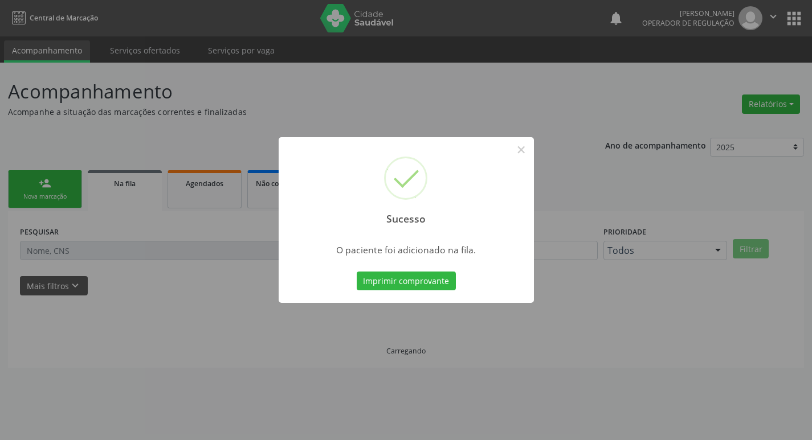
scroll to position [0, 0]
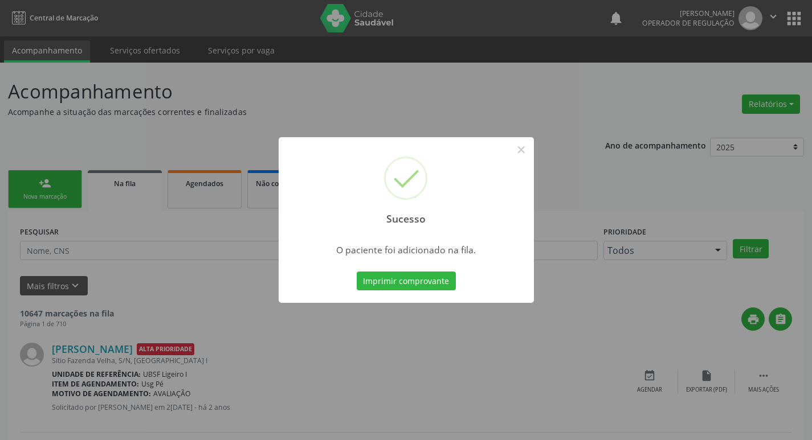
click at [263, 104] on div "Sucesso × O paciente foi adicionado na fila. Imprimir comprovante Cancel" at bounding box center [406, 220] width 812 height 440
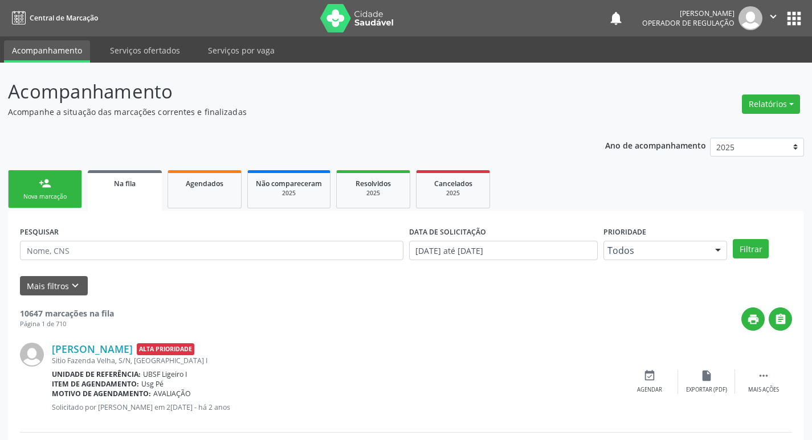
click at [37, 174] on link "person_add Nova marcação" at bounding box center [45, 189] width 74 height 38
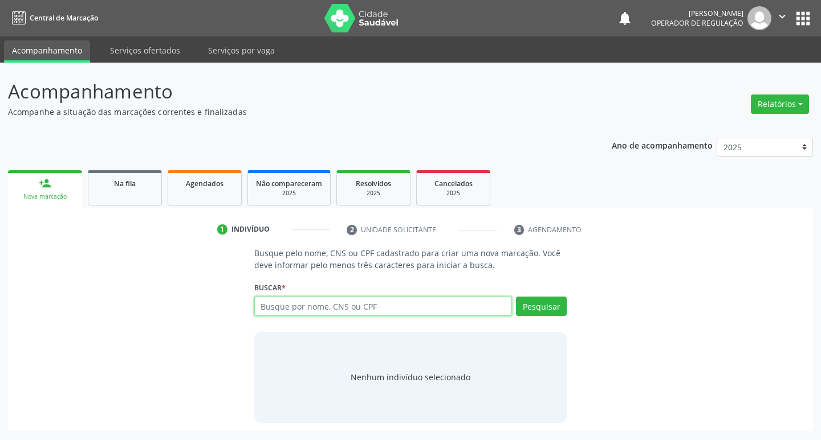
click at [341, 305] on input "text" at bounding box center [383, 306] width 258 height 19
type input "707805642966914"
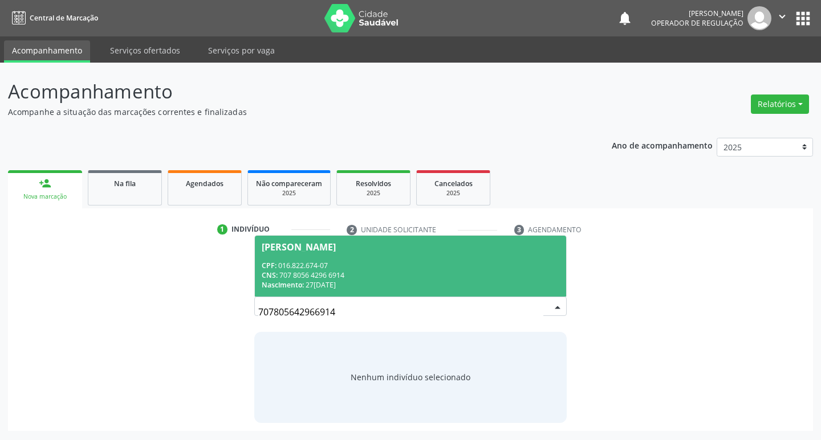
click at [435, 269] on div "CPF: 016.822.674-07" at bounding box center [411, 266] width 298 height 10
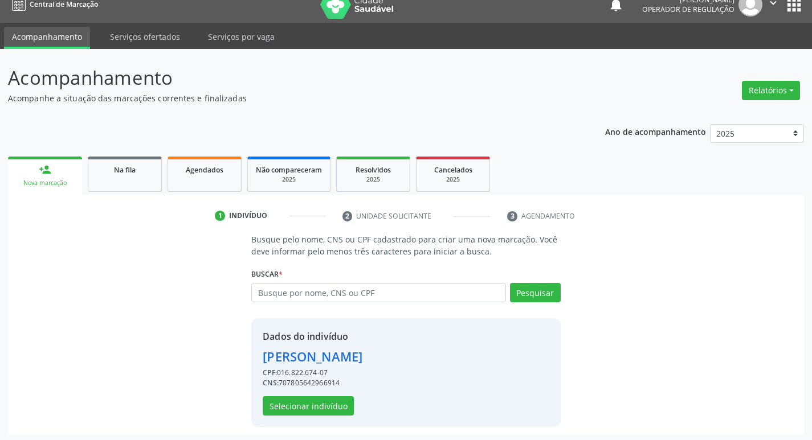
scroll to position [17, 0]
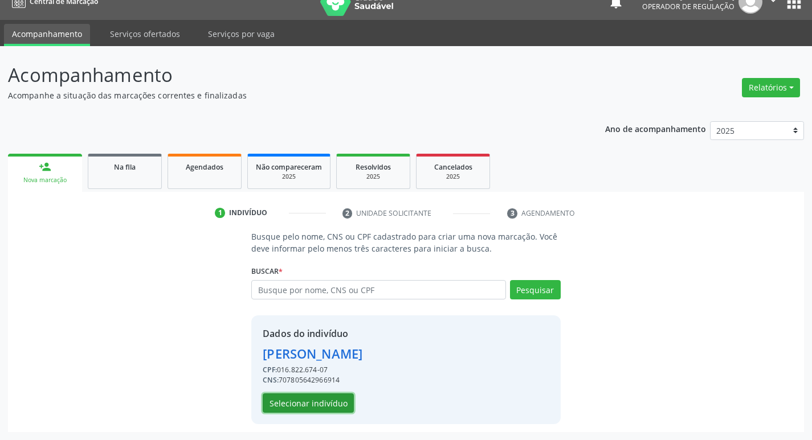
click at [319, 398] on button "Selecionar indivíduo" at bounding box center [308, 403] width 91 height 19
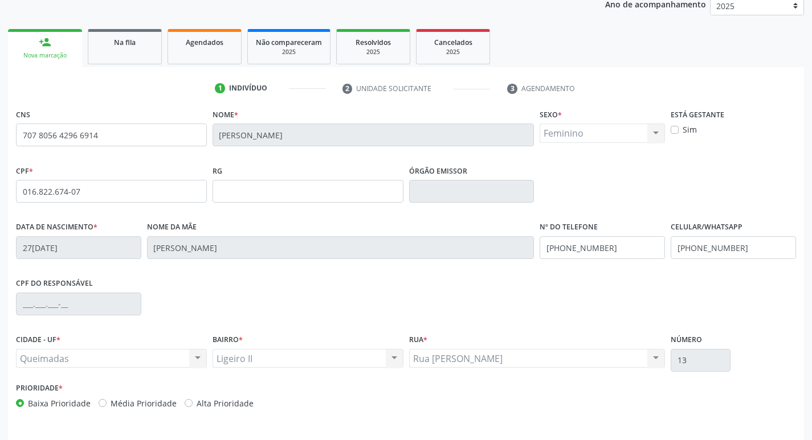
scroll to position [177, 0]
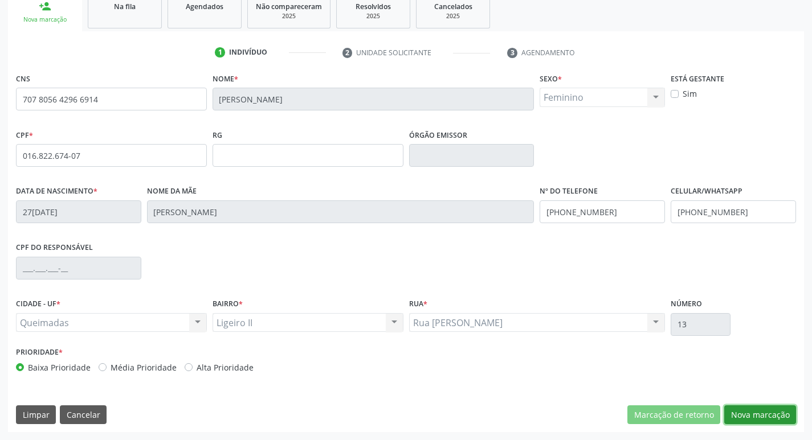
click at [770, 418] on button "Nova marcação" at bounding box center [760, 415] width 72 height 19
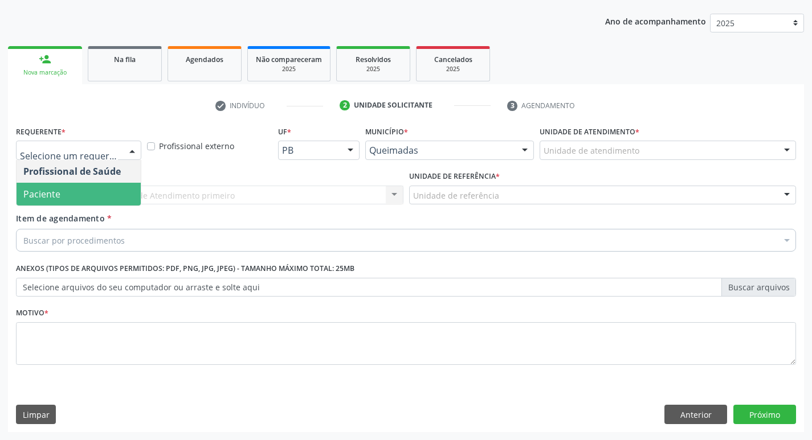
click at [103, 206] on div "Profissional de Saúde Paciente Nenhum resultado encontrado para: " " Não há nen…" at bounding box center [78, 183] width 125 height 46
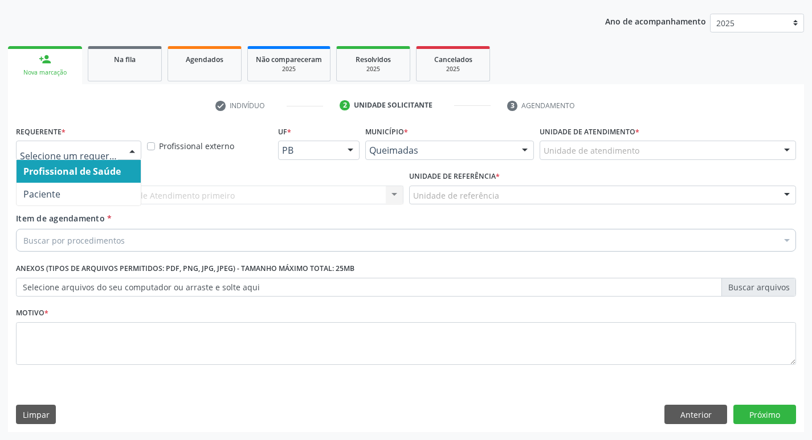
click at [120, 182] on span "Profissional de Saúde" at bounding box center [79, 171] width 124 height 23
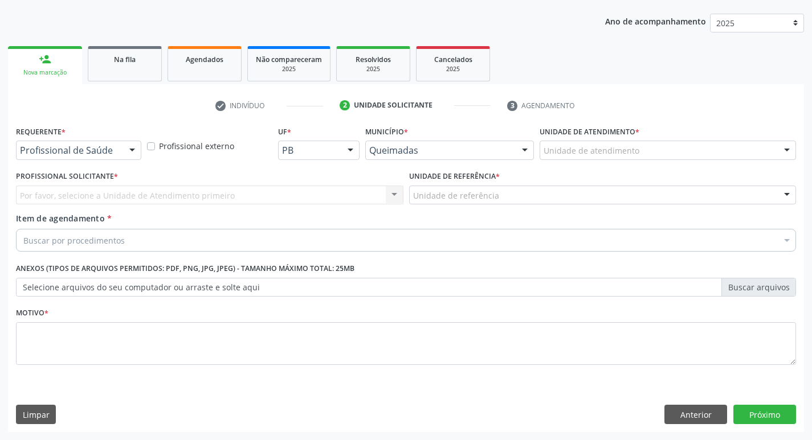
click at [124, 139] on div "Requerente * Profissional de Saúde Profissional de Saúde Paciente Nenhum result…" at bounding box center [78, 141] width 125 height 36
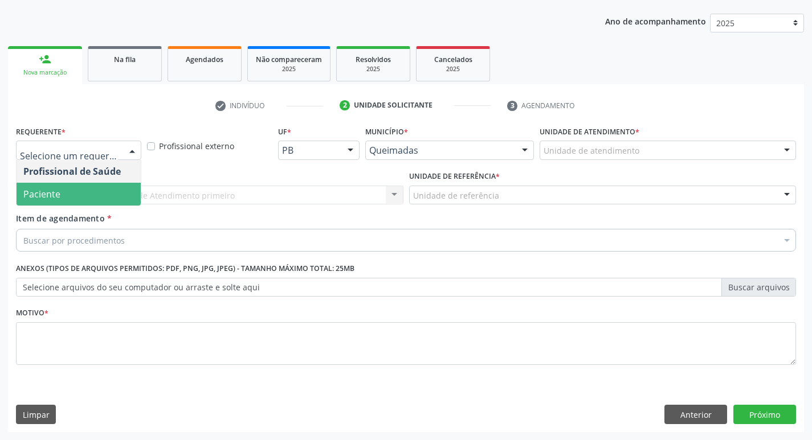
click at [104, 194] on span "Paciente" at bounding box center [79, 194] width 124 height 23
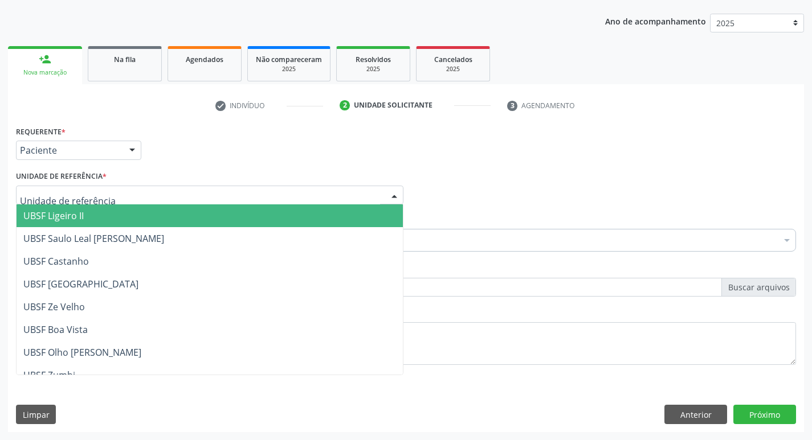
click at [109, 197] on div at bounding box center [209, 195] width 387 height 19
click at [107, 218] on span "UBSF Ligeiro II" at bounding box center [210, 216] width 386 height 23
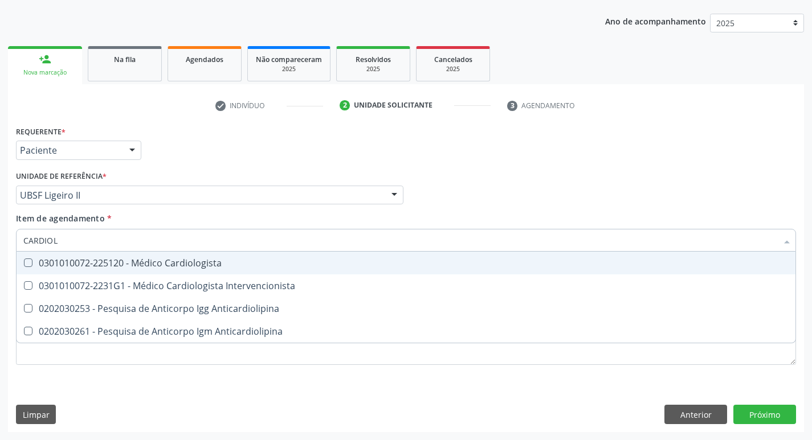
type input "CARDIOLO"
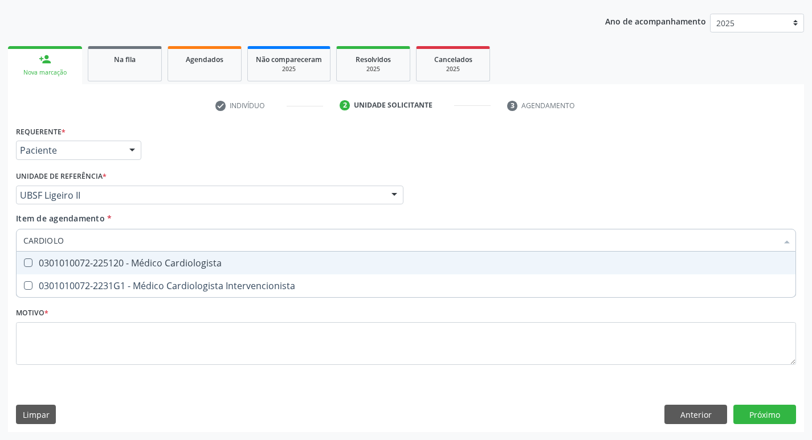
click at [104, 256] on span "0301010072-225120 - Médico Cardiologista" at bounding box center [406, 263] width 779 height 23
checkbox Cardiologista "true"
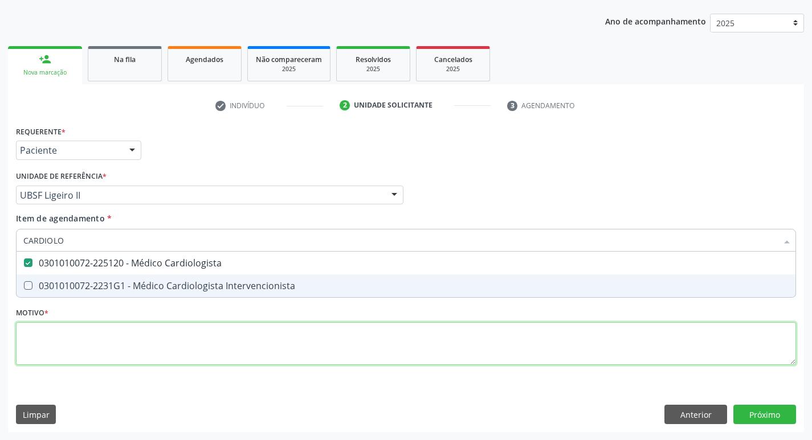
click at [140, 325] on div "Requerente * Paciente Profissional de Saúde Paciente Nenhum resultado encontrad…" at bounding box center [406, 252] width 780 height 258
checkbox Intervencionista "true"
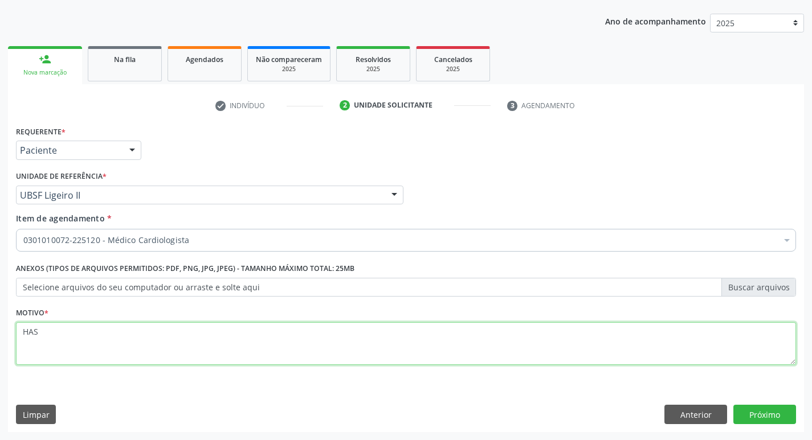
type textarea "HAS"
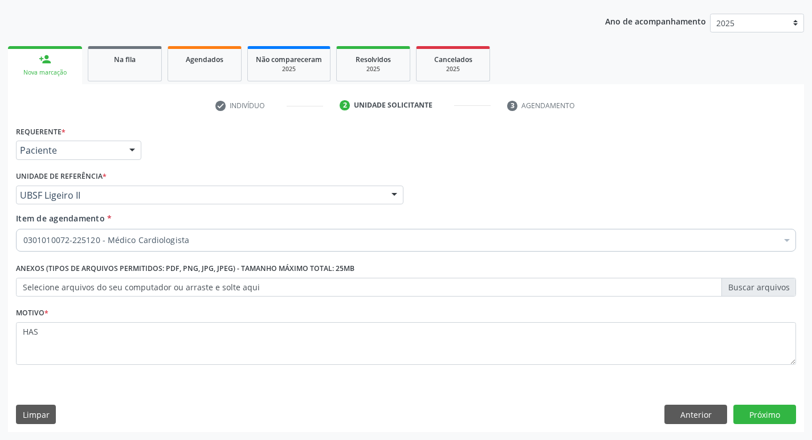
click at [772, 403] on div "Requerente * Paciente Profissional de Saúde Paciente Nenhum resultado encontrad…" at bounding box center [406, 277] width 796 height 309
click at [767, 406] on button "Próximo" at bounding box center [764, 414] width 63 height 19
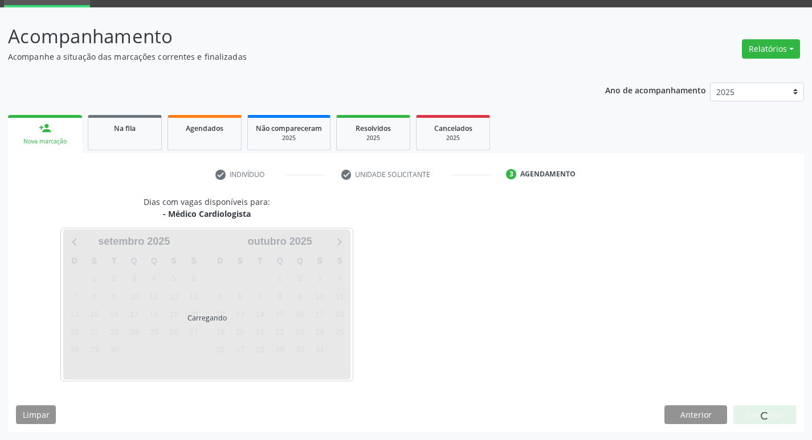
scroll to position [89, 0]
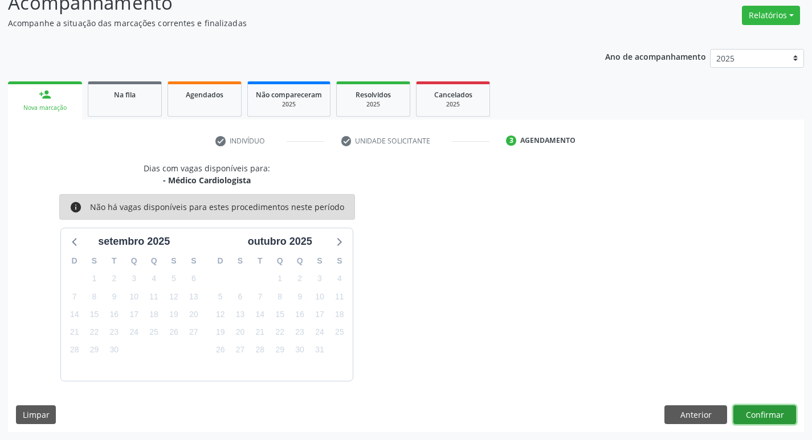
click at [754, 419] on button "Confirmar" at bounding box center [764, 415] width 63 height 19
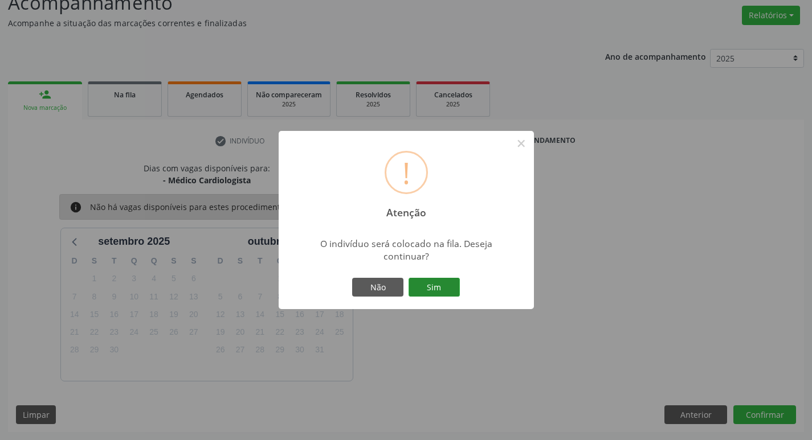
click at [432, 290] on button "Sim" at bounding box center [434, 287] width 51 height 19
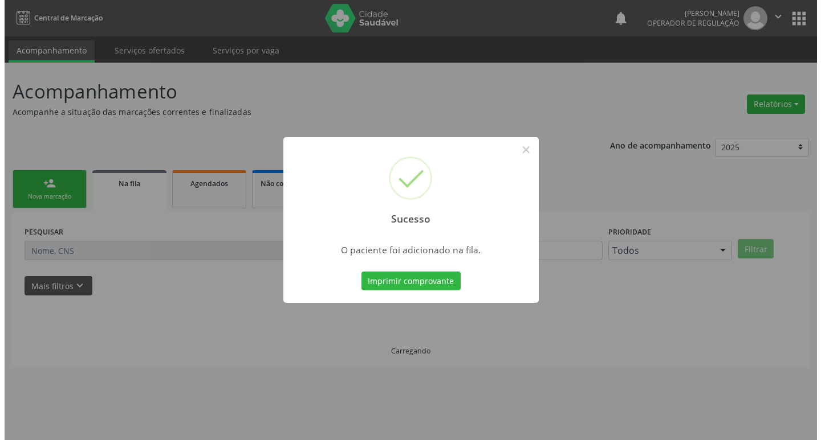
scroll to position [0, 0]
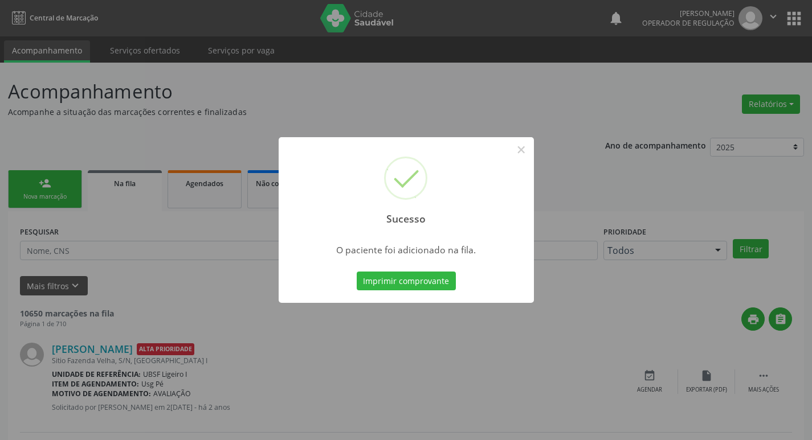
drag, startPoint x: 144, startPoint y: 144, endPoint x: 0, endPoint y: 201, distance: 155.0
click at [144, 143] on div "Sucesso × O paciente foi adicionado na fila. Imprimir comprovante Cancel" at bounding box center [406, 220] width 812 height 440
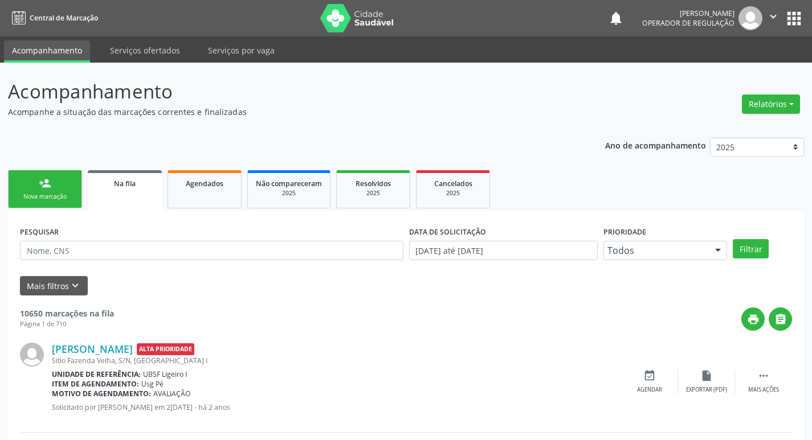
click at [33, 190] on link "person_add Nova marcação" at bounding box center [45, 189] width 74 height 38
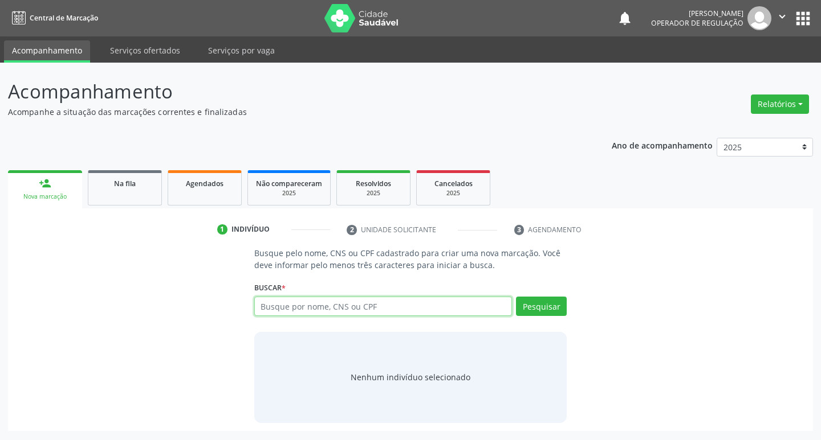
click at [337, 308] on input "text" at bounding box center [383, 306] width 258 height 19
type input "7047027"
type input "704702755995239"
click at [543, 303] on button "Pesquisar" at bounding box center [541, 306] width 51 height 19
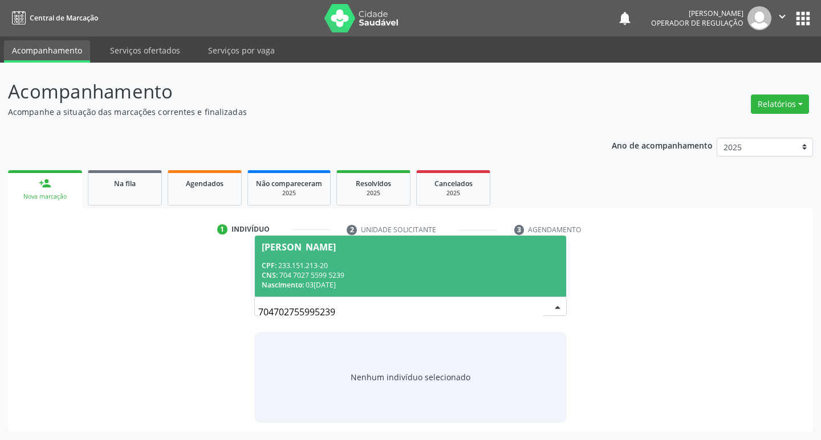
click at [336, 246] on div "Grigório Nogueira da Silva" at bounding box center [299, 247] width 74 height 9
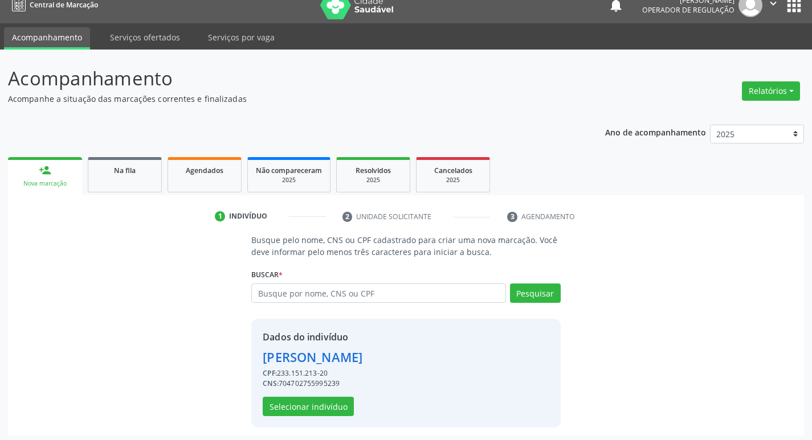
scroll to position [17, 0]
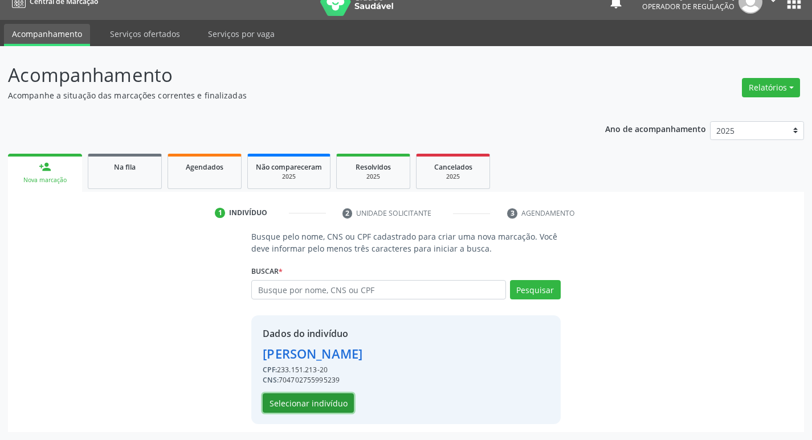
click at [336, 401] on button "Selecionar indivíduo" at bounding box center [308, 403] width 91 height 19
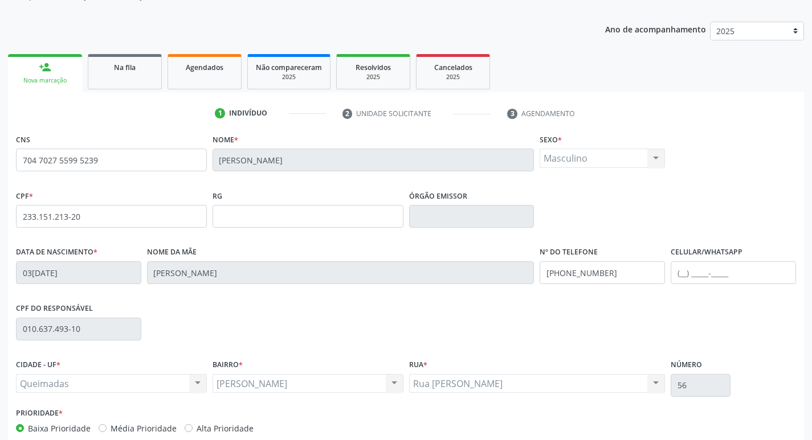
scroll to position [177, 0]
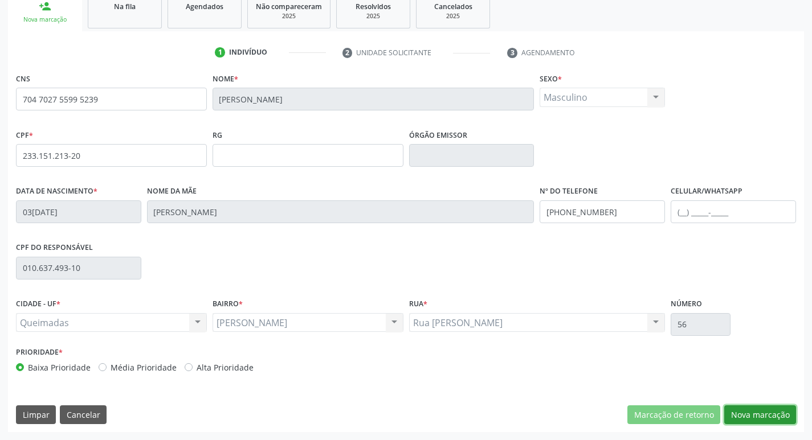
click at [749, 421] on button "Nova marcação" at bounding box center [760, 415] width 72 height 19
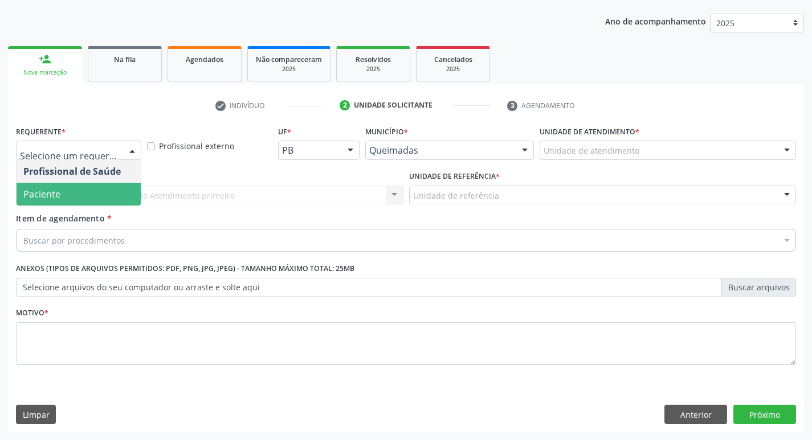
click at [89, 200] on span "Paciente" at bounding box center [79, 194] width 124 height 23
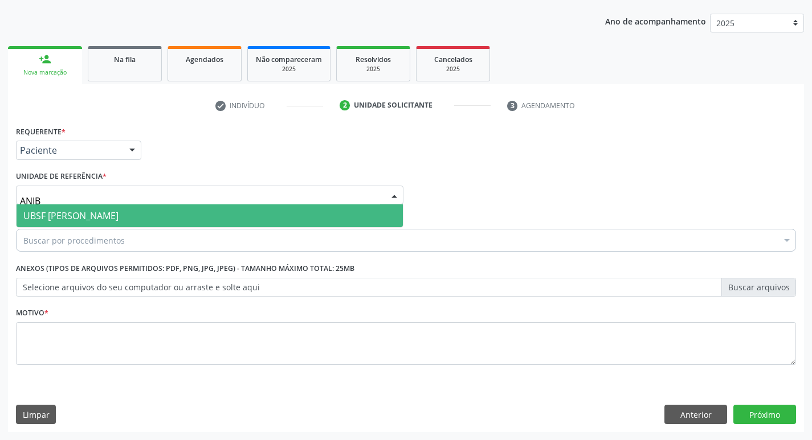
type input "ANIBA"
click at [74, 207] on span "UBSF [PERSON_NAME]" at bounding box center [210, 216] width 386 height 23
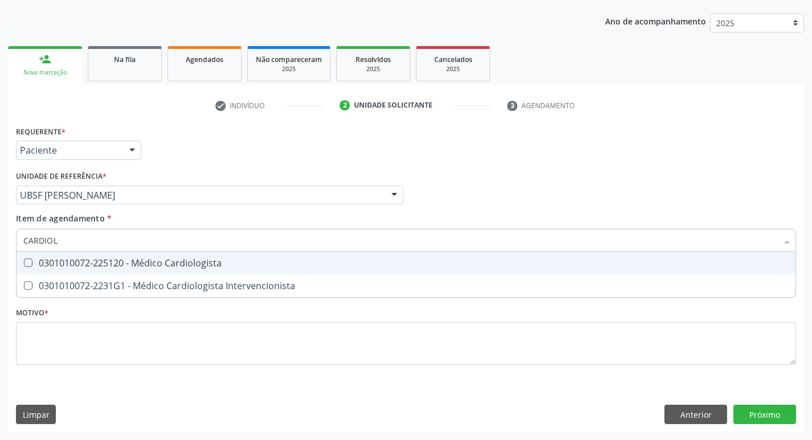
type input "CARDIOLO"
click at [99, 262] on div "0301010072-225120 - Médico Cardiologista" at bounding box center [405, 263] width 765 height 9
checkbox Cardiologista "true"
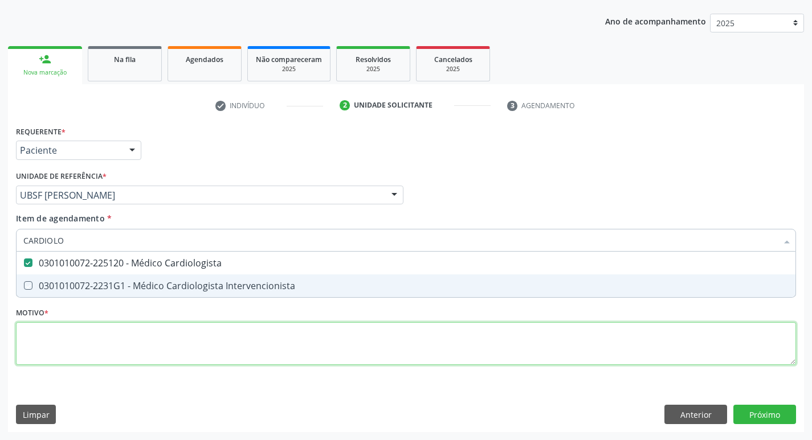
click at [59, 350] on div "Requerente * Paciente Profissional de Saúde Paciente Nenhum resultado encontrad…" at bounding box center [406, 252] width 780 height 258
checkbox Intervencionista "true"
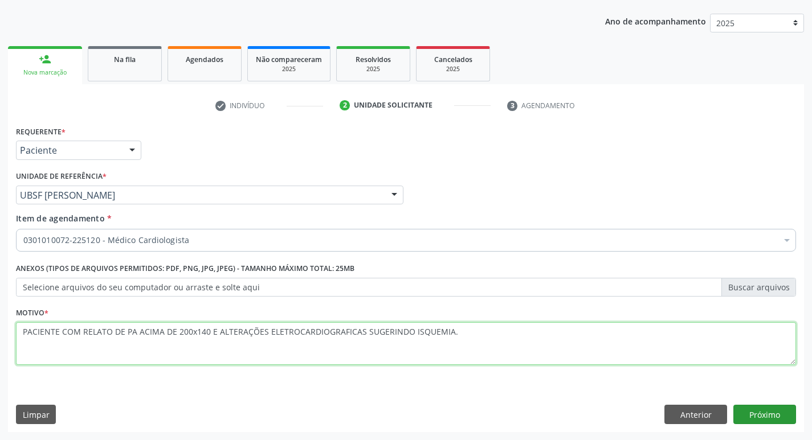
type textarea "PACIENTE COM RELATO DE PA ACIMA DE 200x140 E ALTERAÇÕES ELETROCARDIOGRAFICAS SU…"
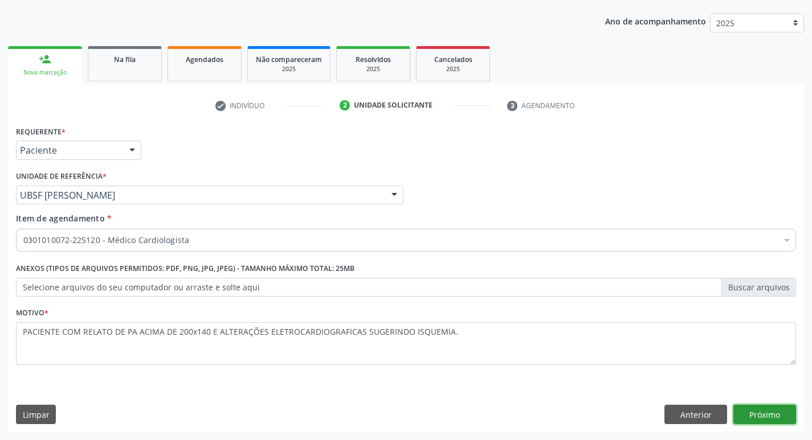
click at [749, 410] on button "Próximo" at bounding box center [764, 414] width 63 height 19
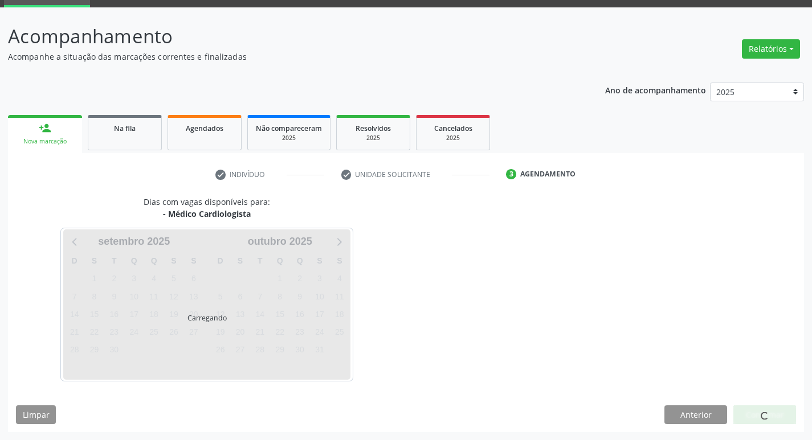
scroll to position [89, 0]
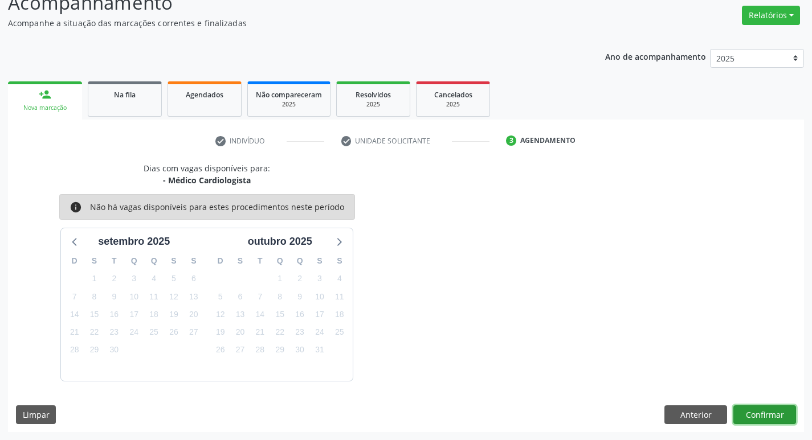
click at [785, 413] on button "Confirmar" at bounding box center [764, 415] width 63 height 19
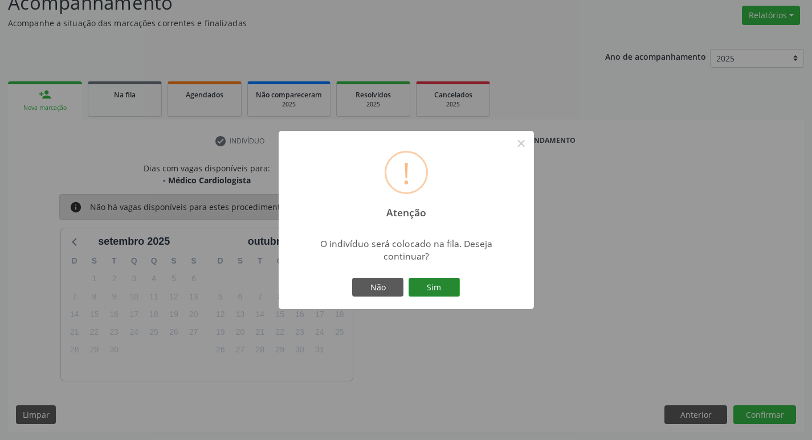
click at [452, 281] on button "Sim" at bounding box center [434, 287] width 51 height 19
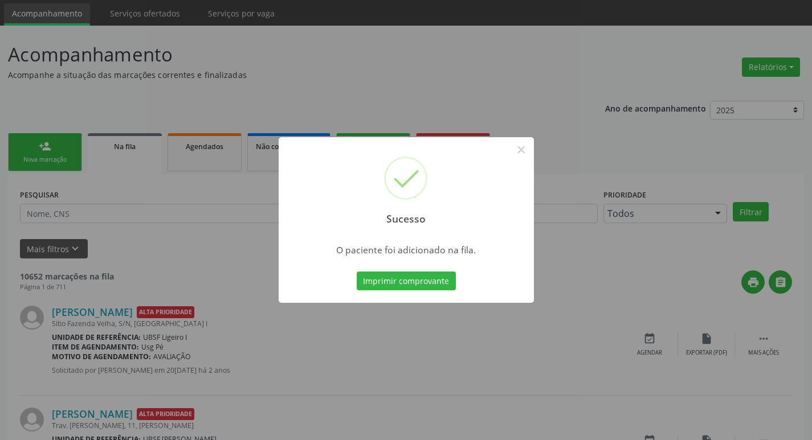
scroll to position [57, 0]
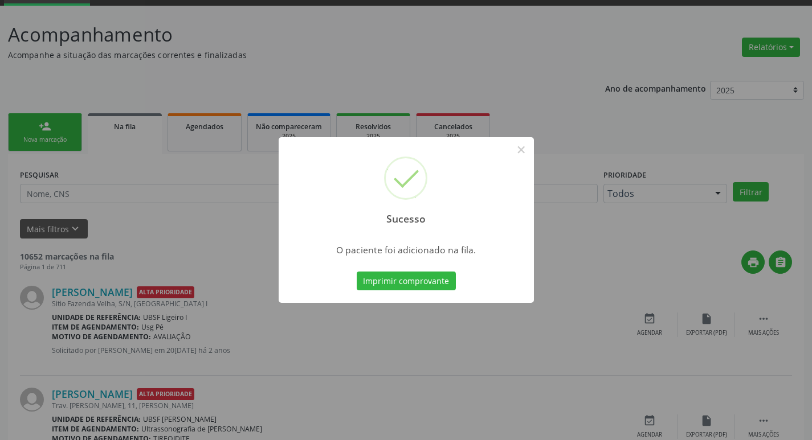
click at [402, 74] on div "Sucesso × O paciente foi adicionado na fila. Imprimir comprovante Cancel" at bounding box center [406, 220] width 812 height 440
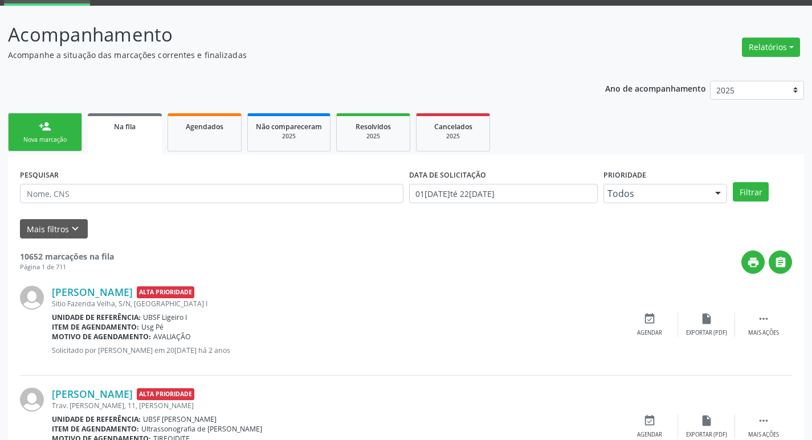
click at [34, 128] on link "person_add Nova marcação" at bounding box center [45, 132] width 74 height 38
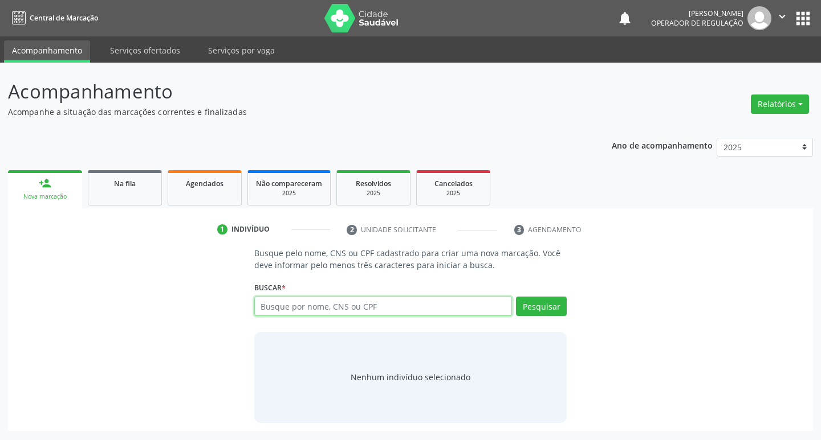
click at [300, 307] on input "text" at bounding box center [383, 306] width 258 height 19
type input "700505945817953"
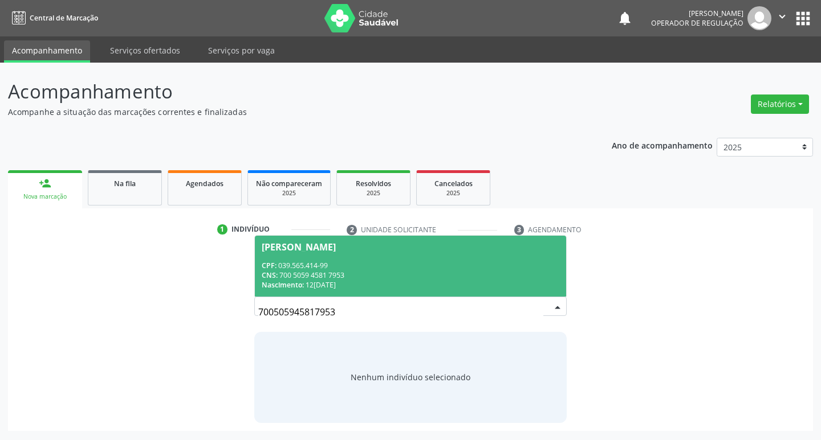
click at [457, 262] on div "CPF: 039.565.414-99" at bounding box center [411, 266] width 298 height 10
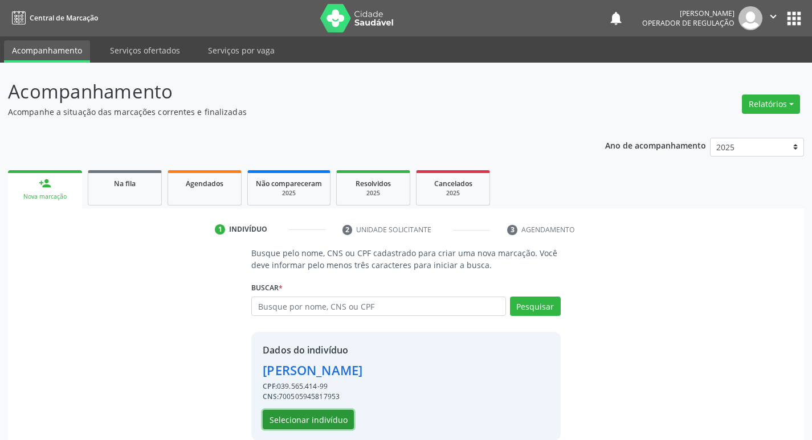
click at [307, 417] on button "Selecionar indivíduo" at bounding box center [308, 419] width 91 height 19
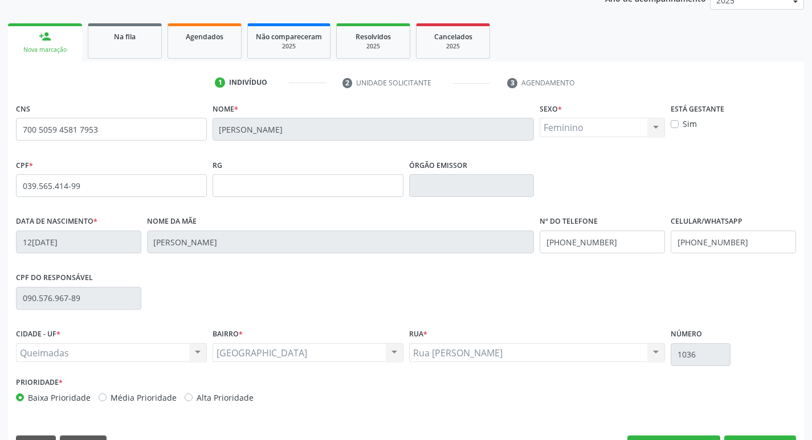
scroll to position [177, 0]
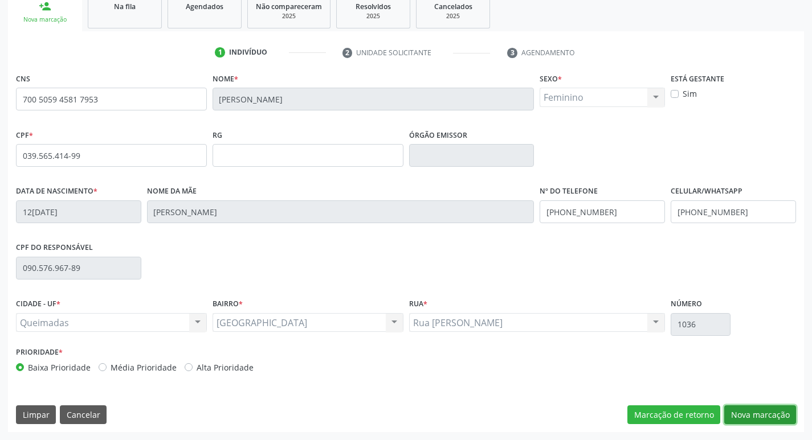
click at [741, 415] on button "Nova marcação" at bounding box center [760, 415] width 72 height 19
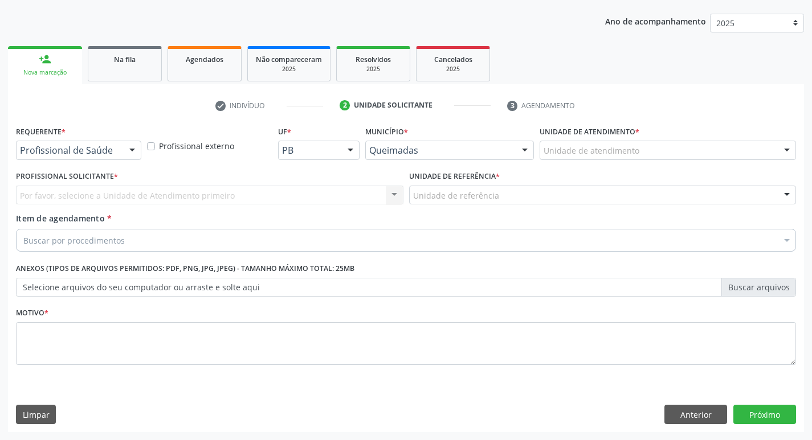
scroll to position [124, 0]
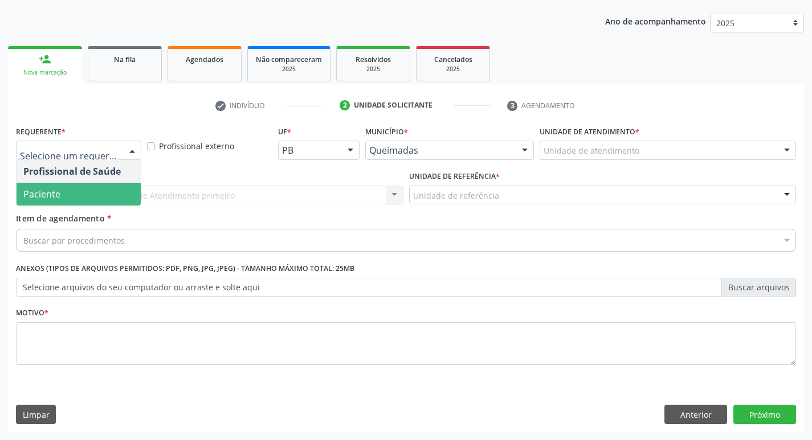
click at [85, 193] on span "Paciente" at bounding box center [79, 194] width 124 height 23
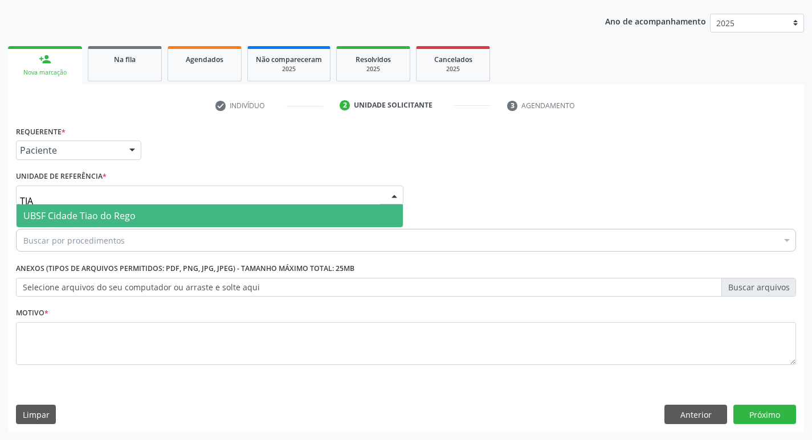
type input "TIAO"
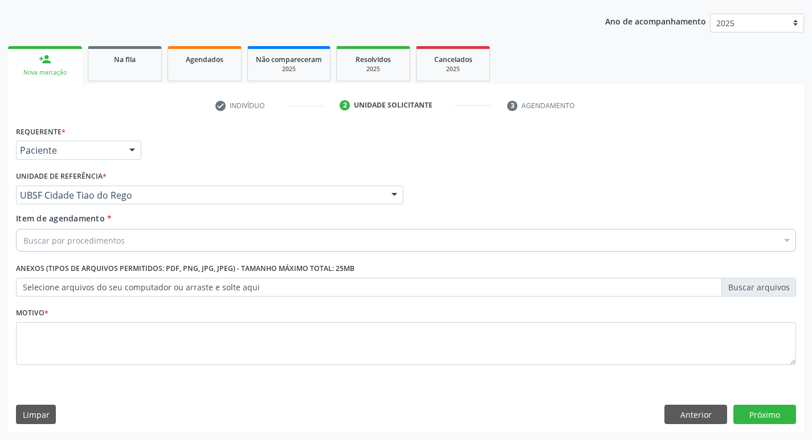
click at [66, 250] on div "Buscar por procedimentos" at bounding box center [406, 240] width 780 height 23
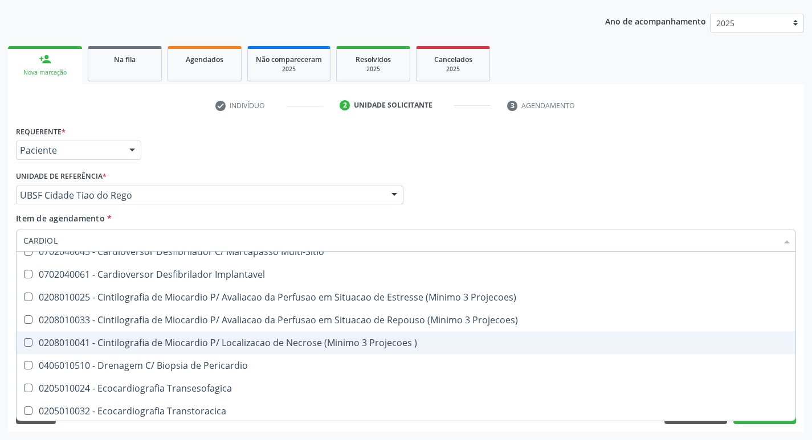
scroll to position [0, 0]
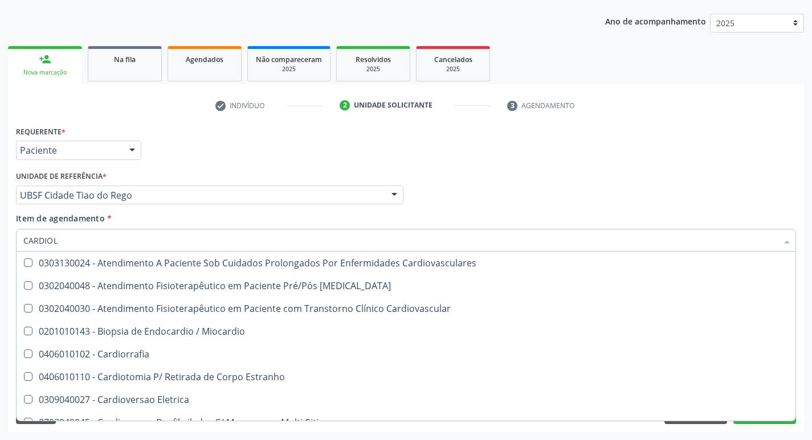
type input "CARDIOLO"
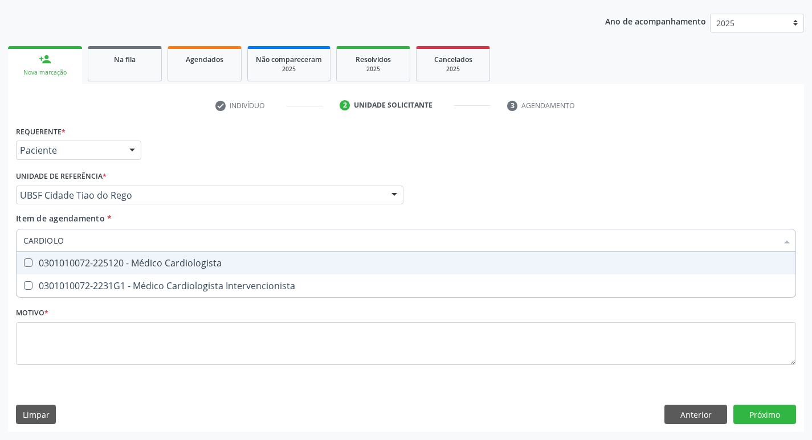
click at [193, 263] on div "0301010072-225120 - Médico Cardiologista" at bounding box center [405, 263] width 765 height 9
checkbox Cardiologista "true"
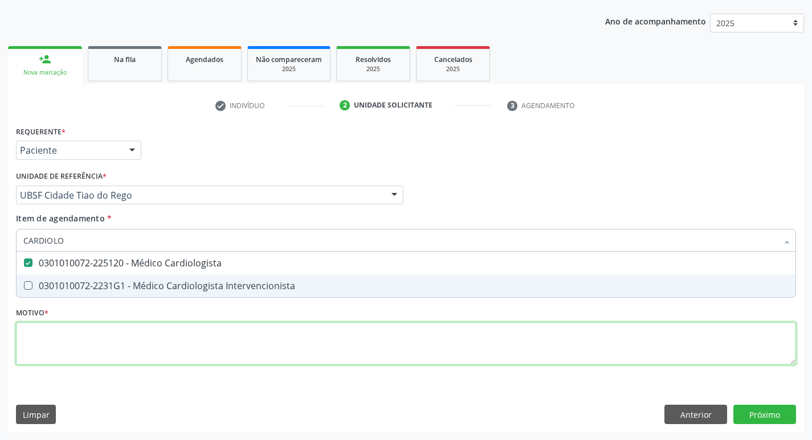
click at [149, 342] on div "Requerente * Paciente Profissional de Saúde Paciente Nenhum resultado encontrad…" at bounding box center [406, 252] width 780 height 258
checkbox Intervencionista "true"
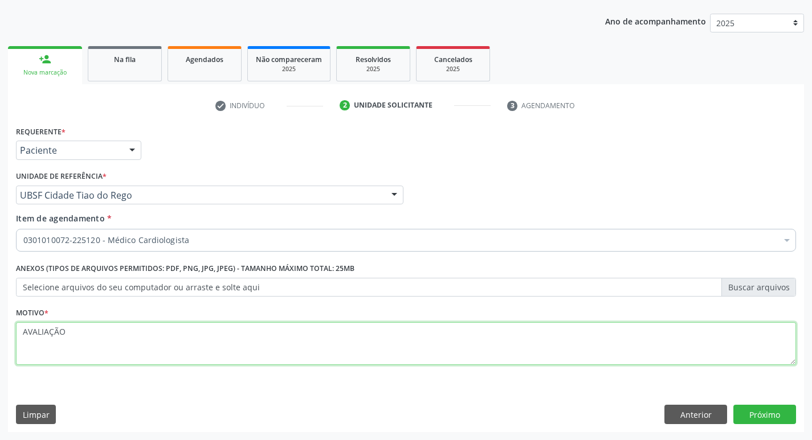
type textarea "AVALIAÇÃO"
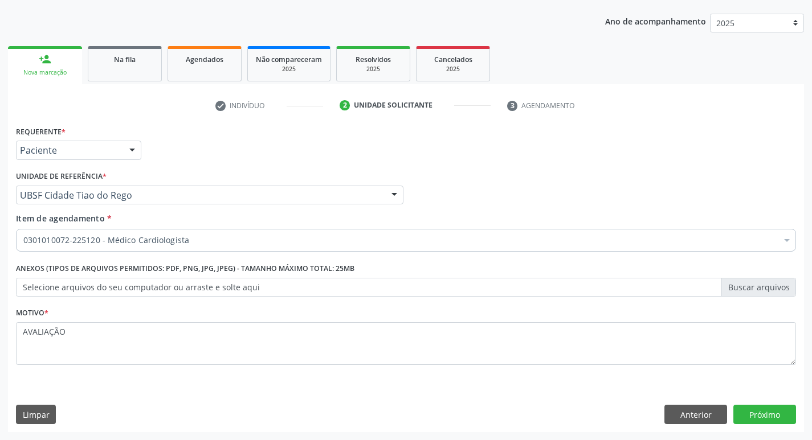
click at [773, 405] on div "Requerente * Paciente Profissional de Saúde Paciente Nenhum resultado encontrad…" at bounding box center [406, 277] width 796 height 309
click at [771, 406] on button "Próximo" at bounding box center [764, 414] width 63 height 19
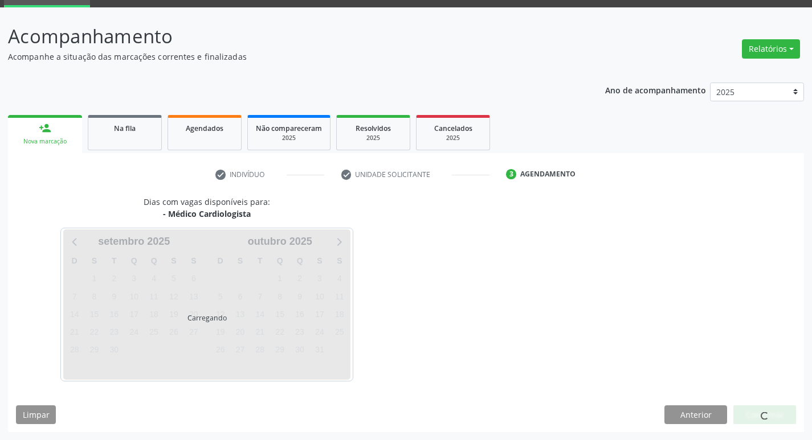
scroll to position [89, 0]
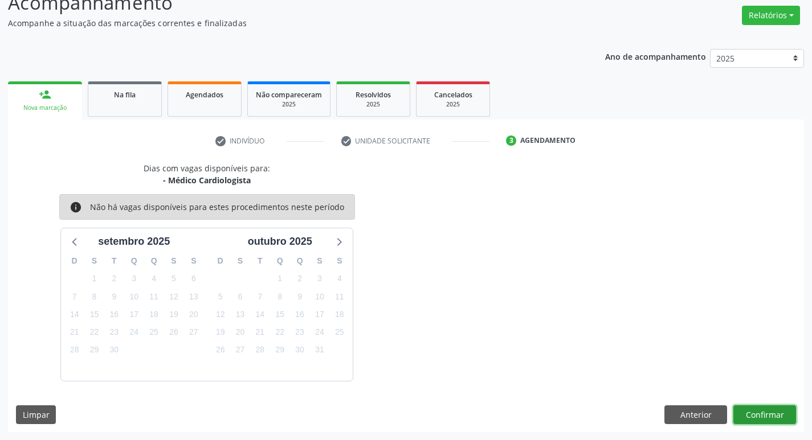
click at [770, 407] on button "Confirmar" at bounding box center [764, 415] width 63 height 19
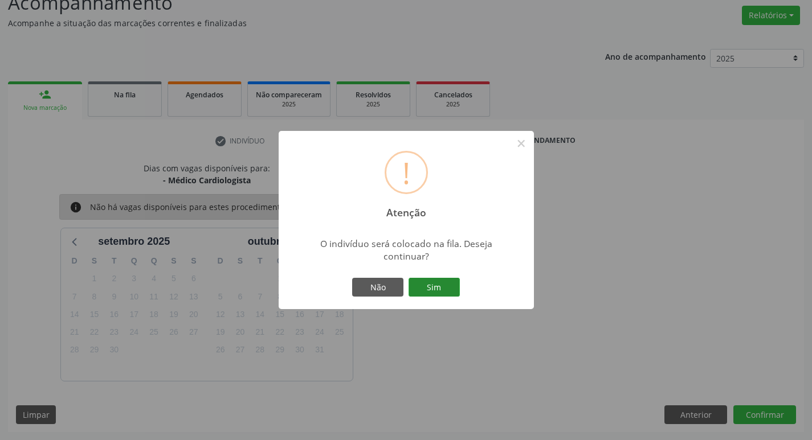
click at [452, 285] on button "Sim" at bounding box center [434, 287] width 51 height 19
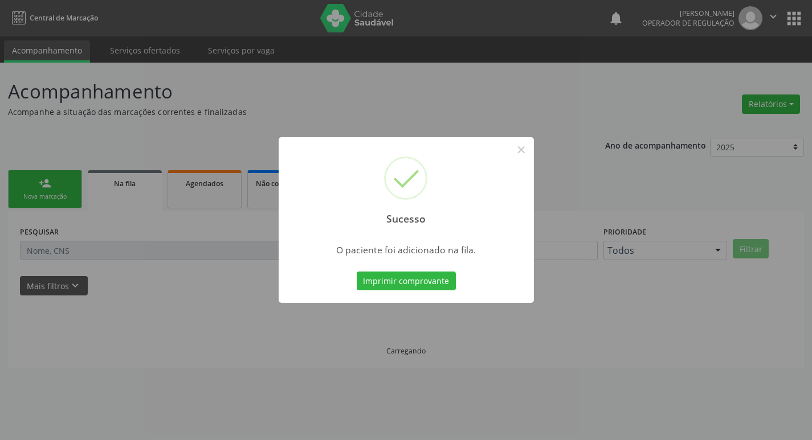
scroll to position [0, 0]
click at [113, 152] on div "Sucesso × O paciente foi adicionado na fila. Imprimir comprovante Cancel" at bounding box center [410, 220] width 821 height 440
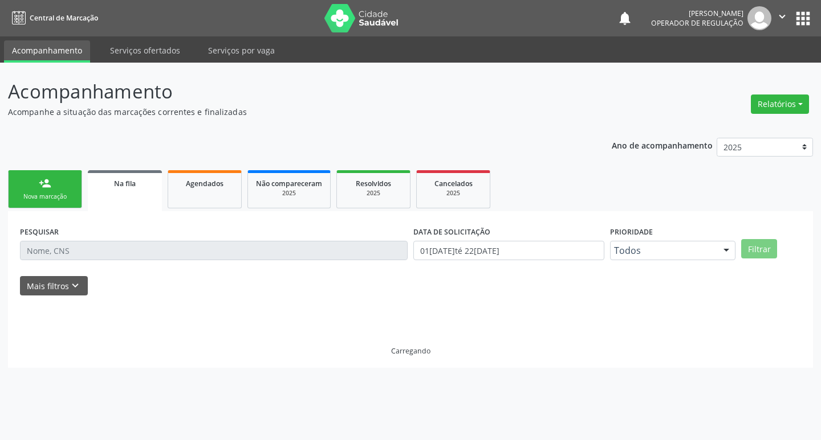
click at [54, 199] on div "Nova marcação" at bounding box center [45, 197] width 57 height 9
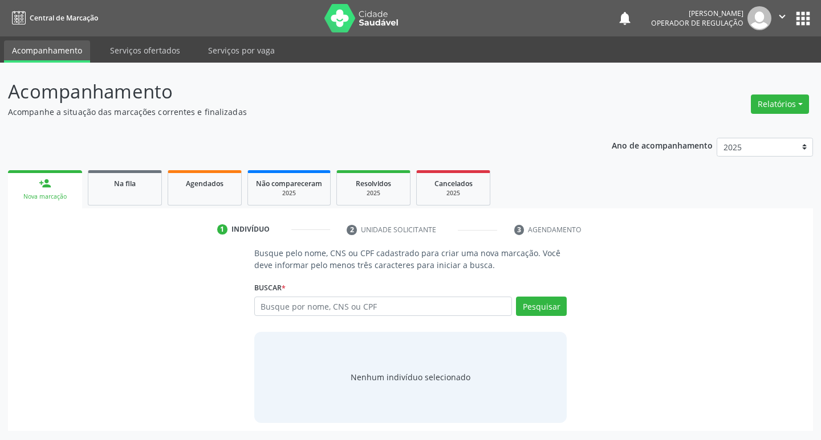
click at [398, 321] on div "Busque por nome, CNS ou CPF Nenhum resultado encontrado para: " " Digite nome, …" at bounding box center [410, 310] width 313 height 27
click at [412, 297] on input "text" at bounding box center [383, 306] width 258 height 19
type input "705007489813153"
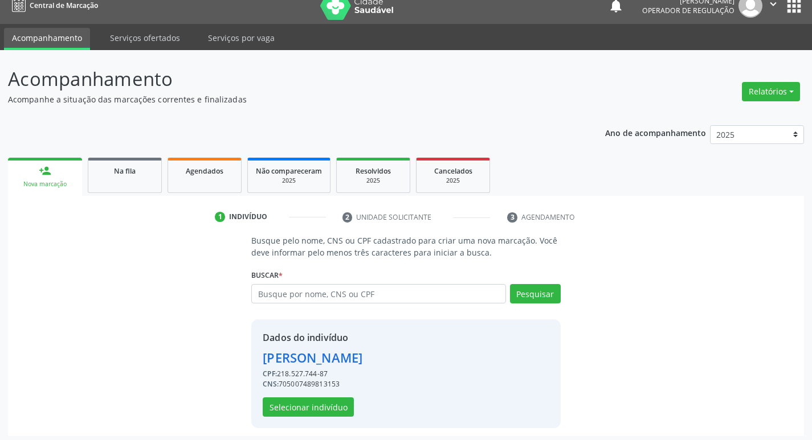
scroll to position [17, 0]
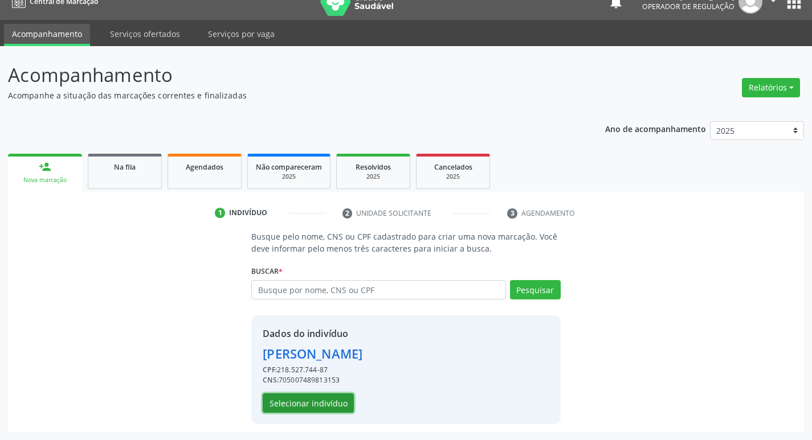
click at [331, 412] on button "Selecionar indivíduo" at bounding box center [308, 403] width 91 height 19
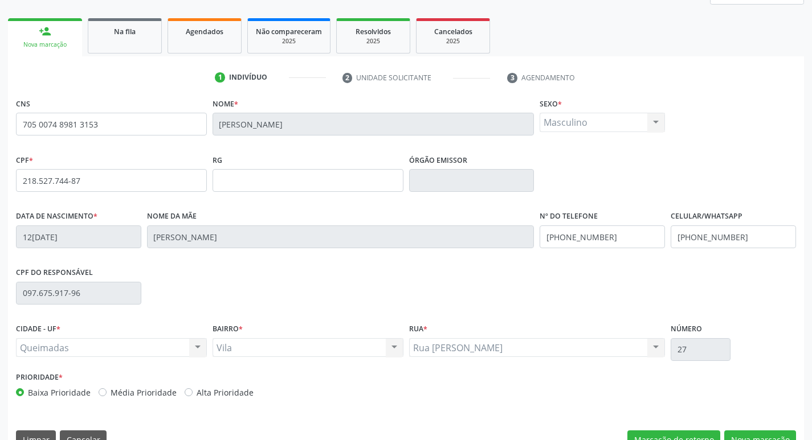
scroll to position [177, 0]
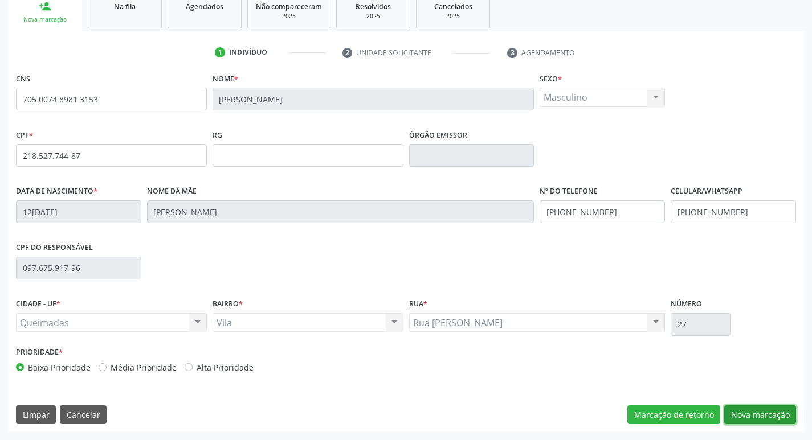
click at [783, 408] on button "Nova marcação" at bounding box center [760, 415] width 72 height 19
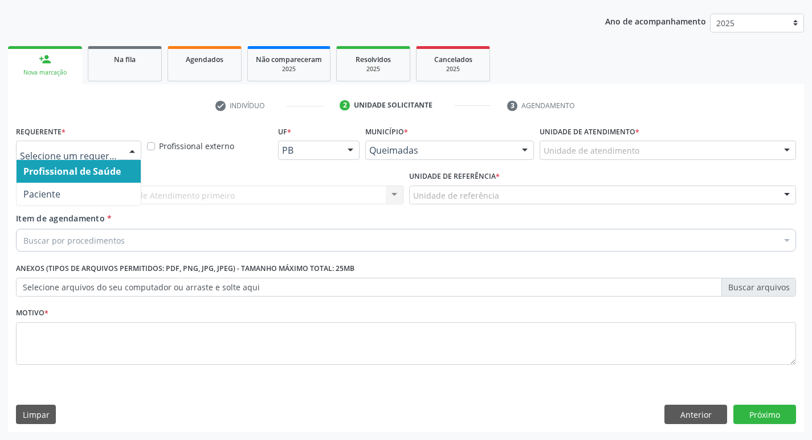
click at [119, 141] on div at bounding box center [78, 150] width 125 height 19
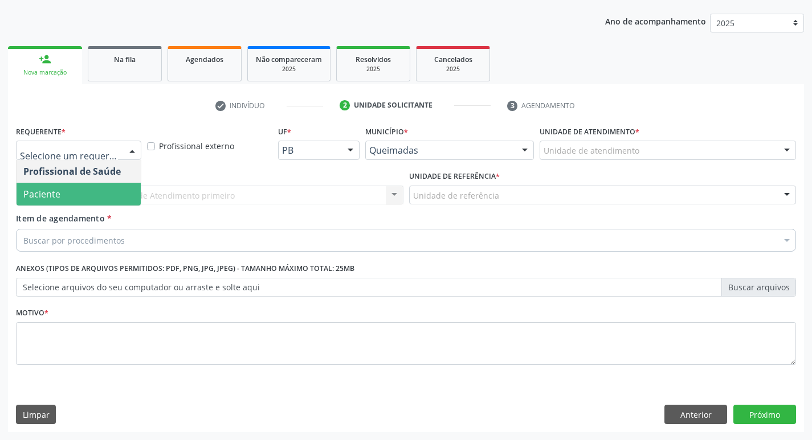
click at [82, 197] on span "Paciente" at bounding box center [79, 194] width 124 height 23
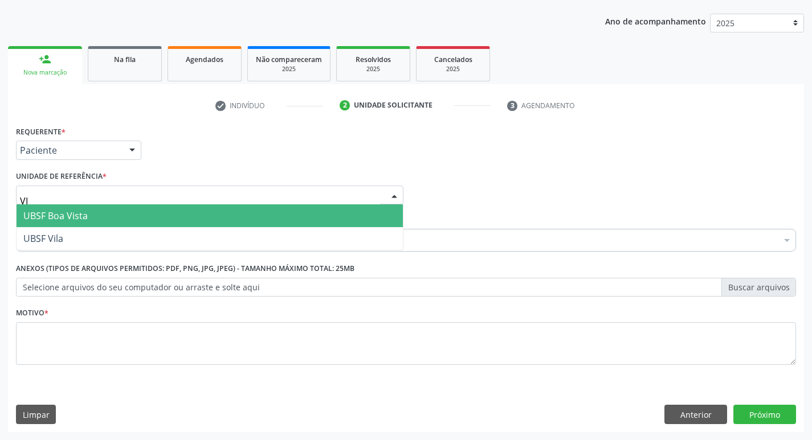
type input "VIL"
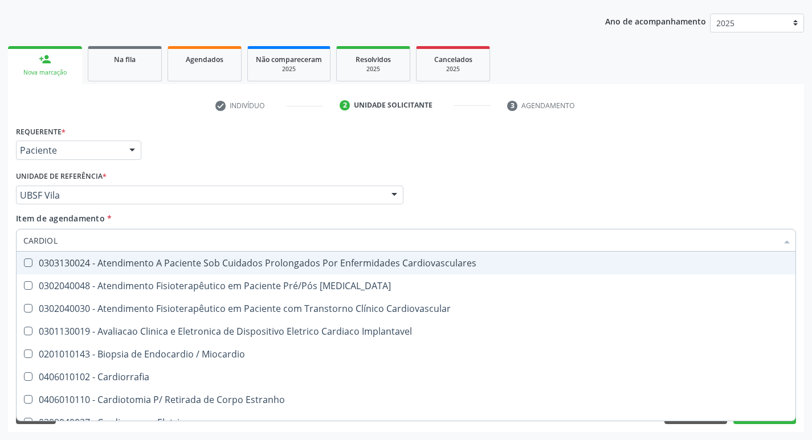
type input "CARDIOLO"
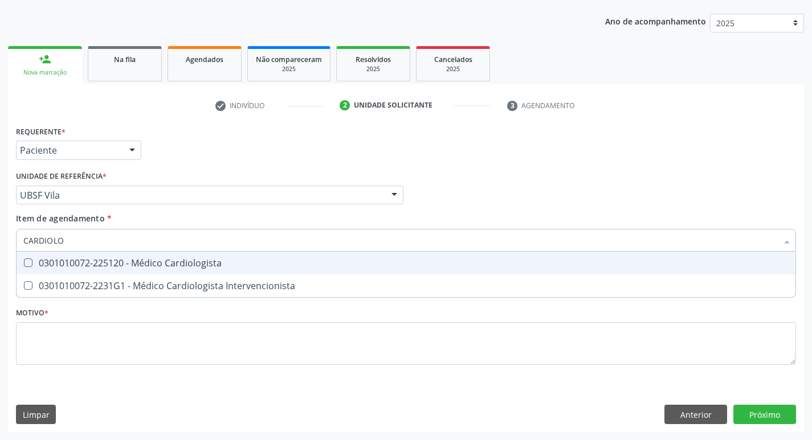
click at [92, 266] on div "0301010072-225120 - Médico Cardiologista" at bounding box center [405, 263] width 765 height 9
checkbox Cardiologista "true"
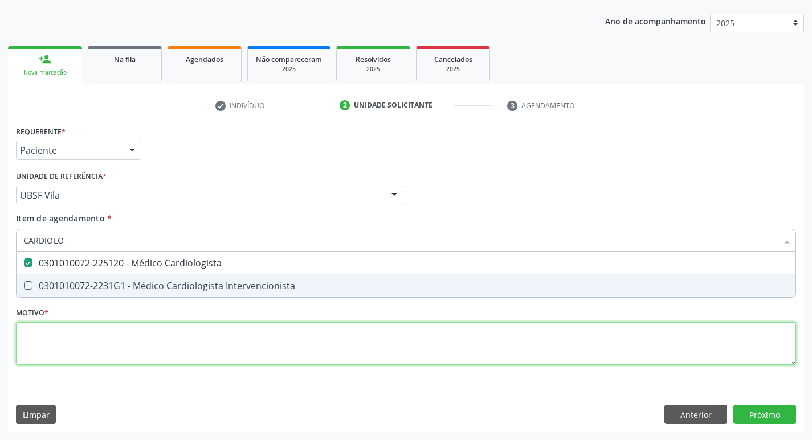
click at [82, 350] on div "Requerente * Paciente Profissional de Saúde Paciente Nenhum resultado encontrad…" at bounding box center [406, 252] width 780 height 258
checkbox Intervencionista "true"
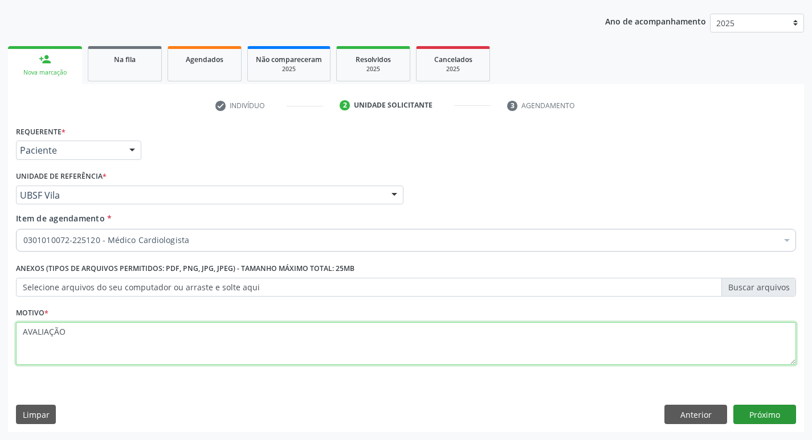
type textarea "AVALIAÇÃO"
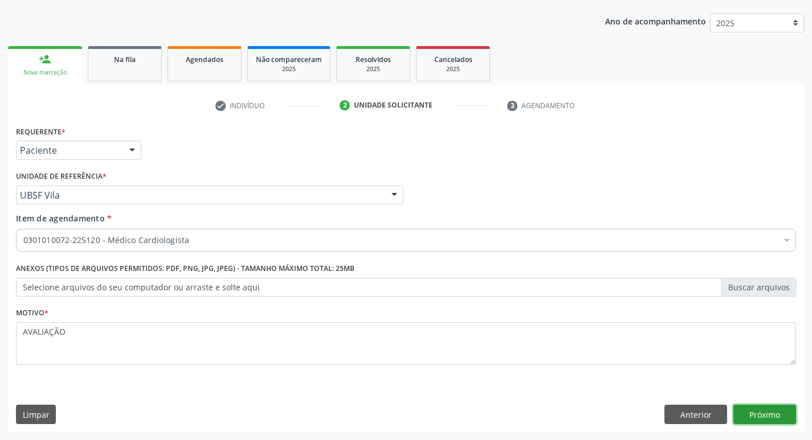
click at [752, 411] on button "Próximo" at bounding box center [764, 414] width 63 height 19
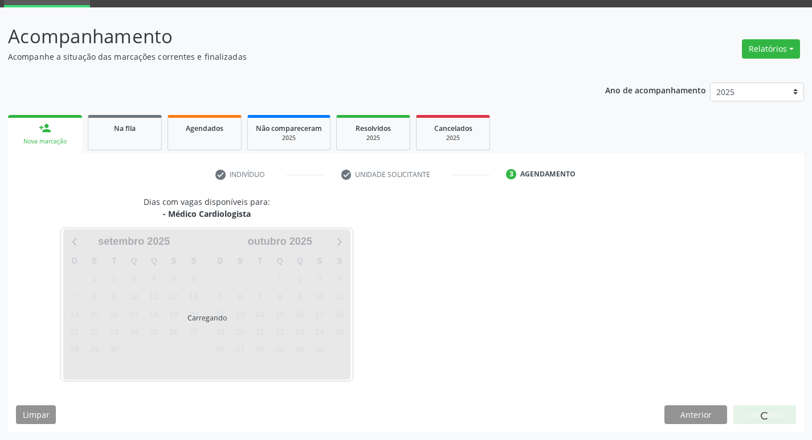
scroll to position [89, 0]
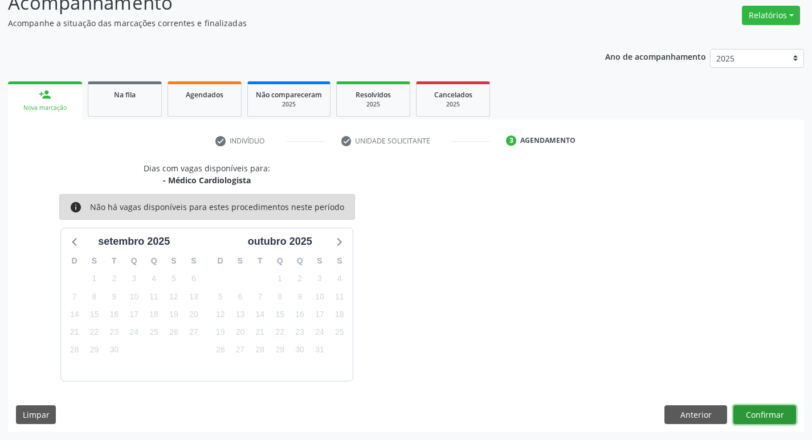
click at [752, 410] on button "Confirmar" at bounding box center [764, 415] width 63 height 19
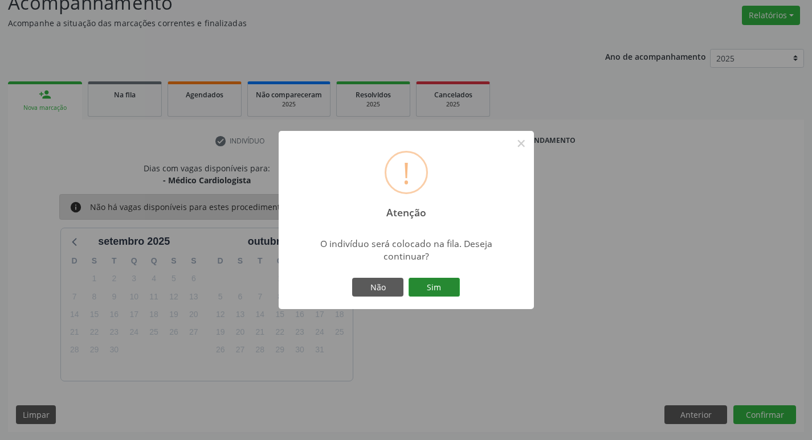
click at [438, 283] on button "Sim" at bounding box center [434, 287] width 51 height 19
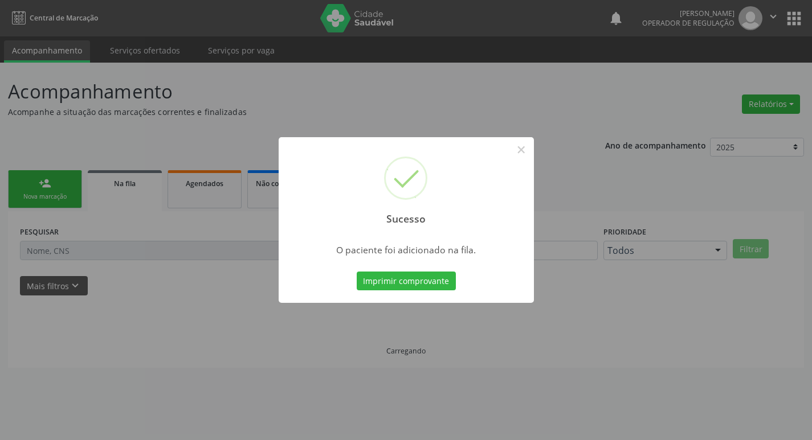
scroll to position [0, 0]
click at [123, 157] on div "Sucesso × O paciente foi adicionado na fila. Imprimir comprovante Cancel" at bounding box center [410, 220] width 821 height 440
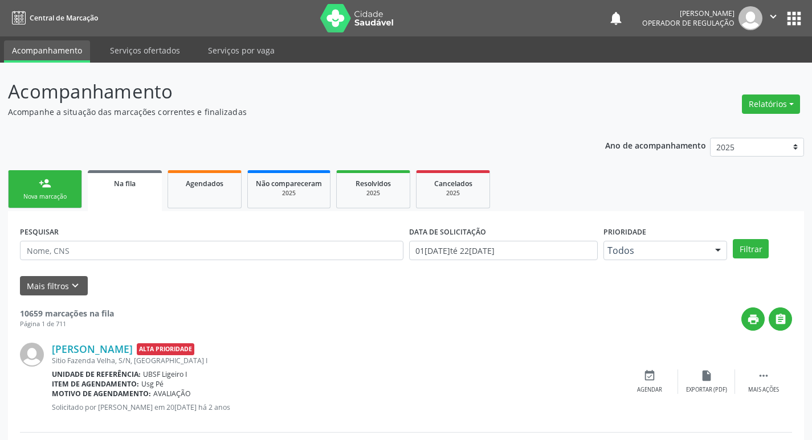
click at [31, 195] on div "Nova marcação" at bounding box center [45, 197] width 57 height 9
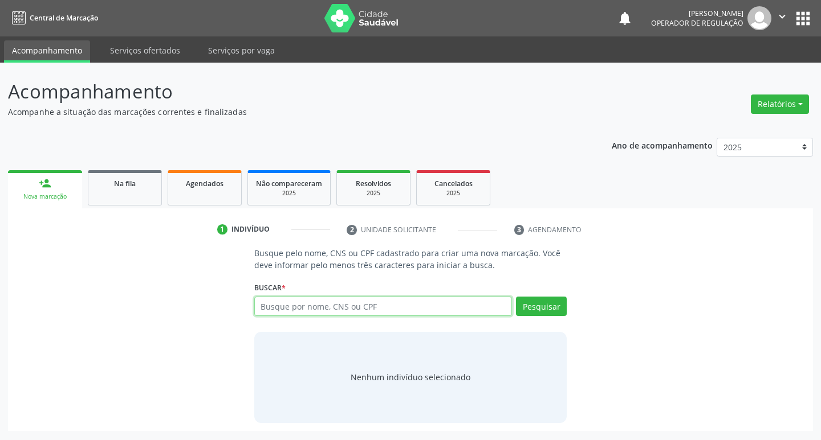
click at [373, 297] on input "text" at bounding box center [383, 306] width 258 height 19
type input "700506114421558"
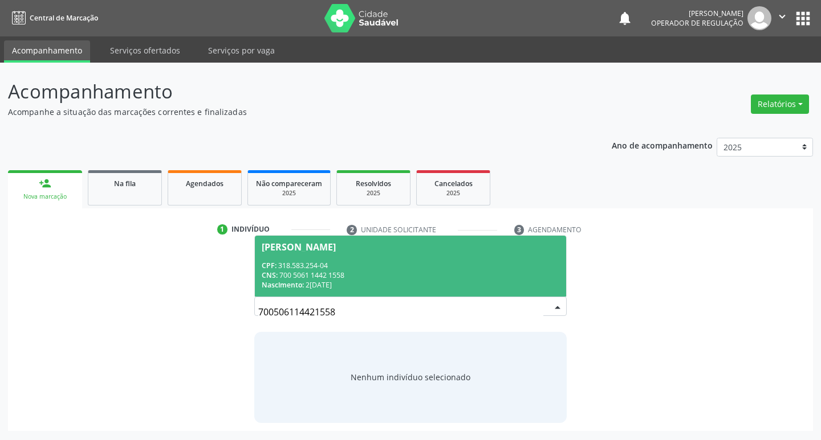
click at [375, 256] on span "Elza Maria dos Santos CPF: 318.583.254-04 CNS: 700 5061 1442 1558 Nascimento: 2…" at bounding box center [411, 266] width 312 height 61
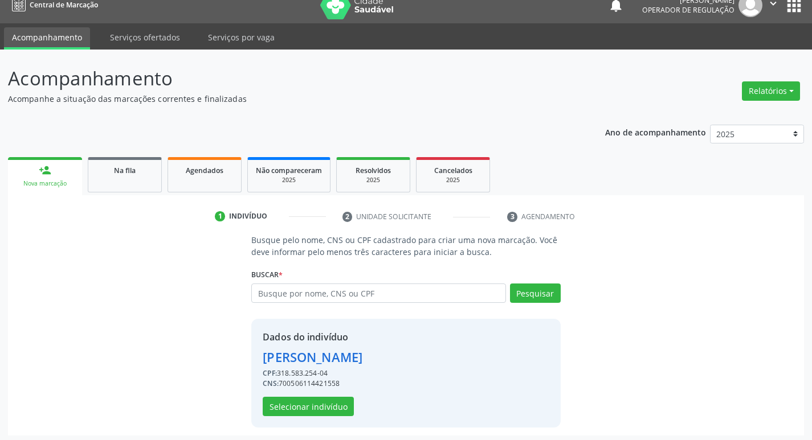
scroll to position [17, 0]
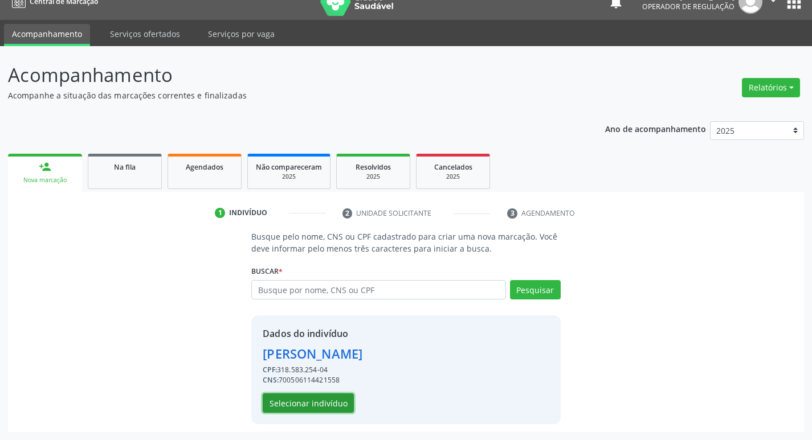
click at [316, 407] on button "Selecionar indivíduo" at bounding box center [308, 403] width 91 height 19
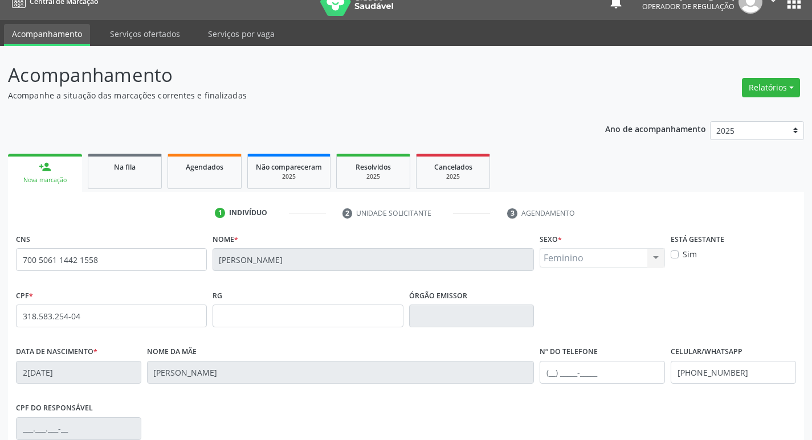
scroll to position [177, 0]
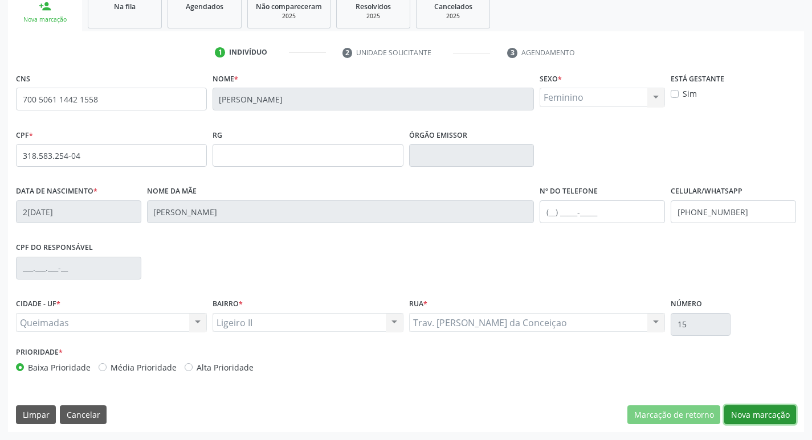
click at [783, 417] on button "Nova marcação" at bounding box center [760, 415] width 72 height 19
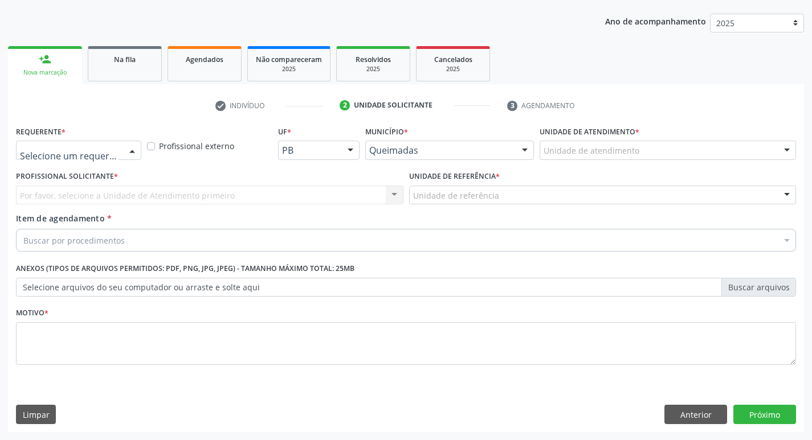
click at [97, 157] on div at bounding box center [78, 150] width 125 height 19
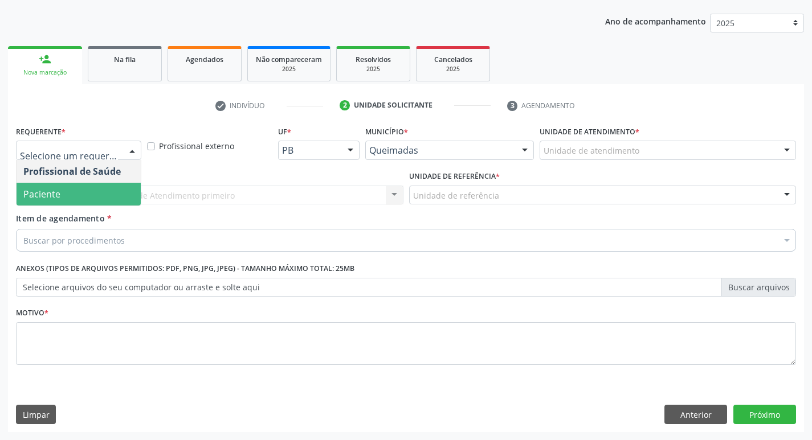
click at [79, 204] on span "Paciente" at bounding box center [79, 194] width 124 height 23
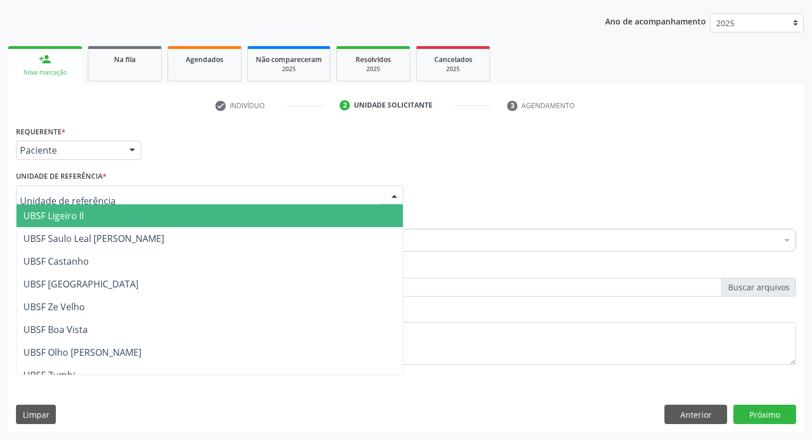
click at [77, 220] on span "UBSF Ligeiro II" at bounding box center [53, 216] width 60 height 13
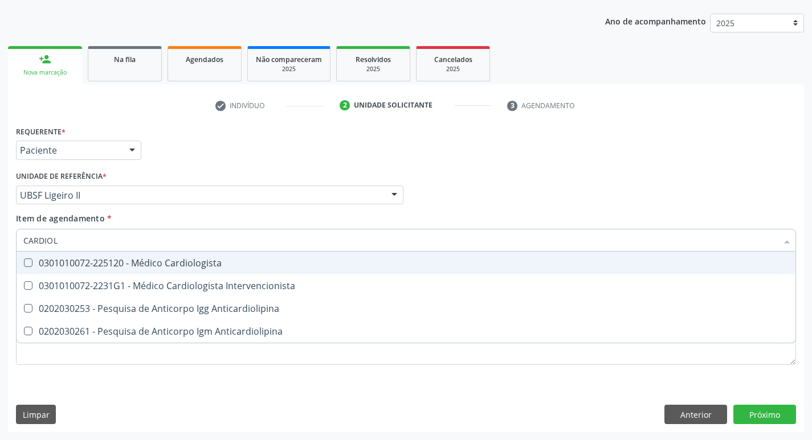
type input "CARDIOLO"
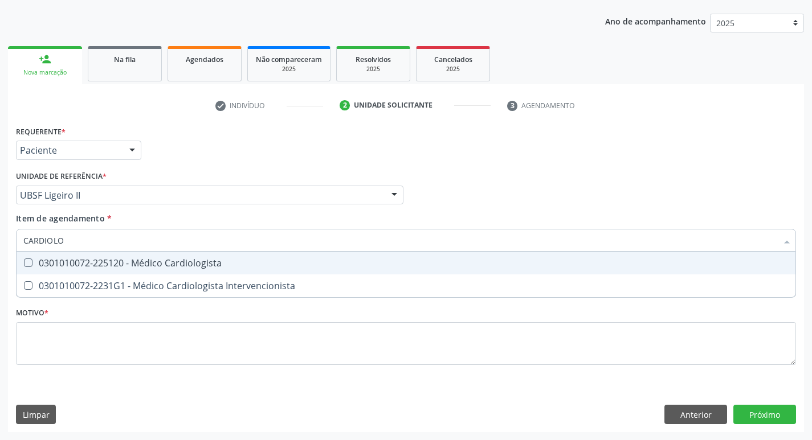
click at [66, 268] on div "0301010072-225120 - Médico Cardiologista" at bounding box center [405, 263] width 765 height 9
checkbox Cardiologista "true"
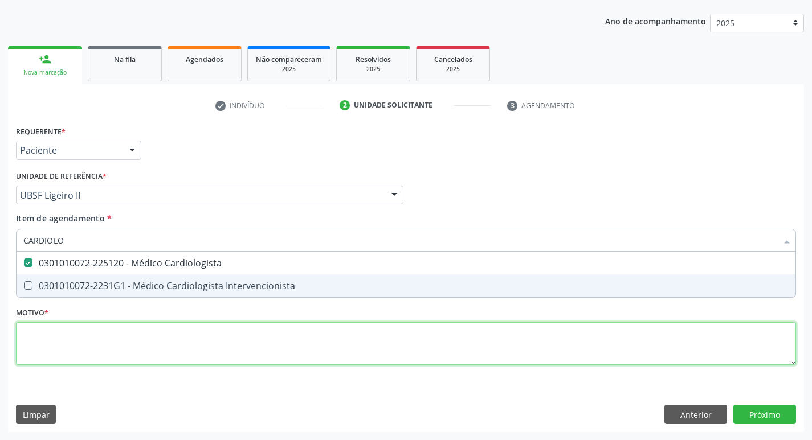
click at [55, 352] on div "Requerente * Paciente Profissional de Saúde Paciente Nenhum resultado encontrad…" at bounding box center [406, 252] width 780 height 258
checkbox Intervencionista "true"
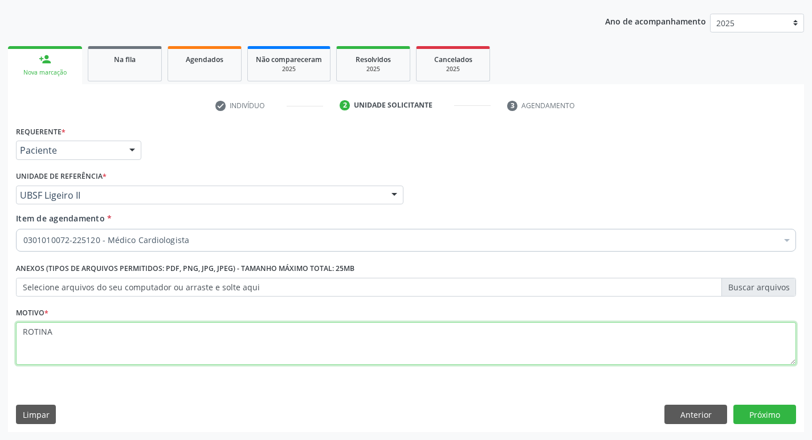
type textarea "ROTINA"
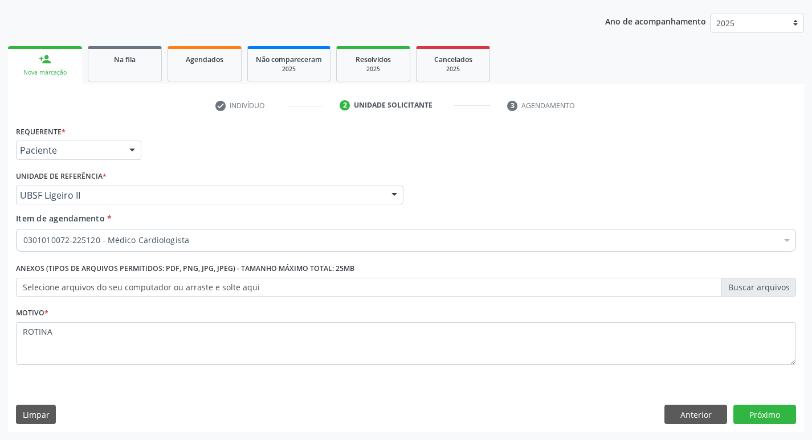
click at [784, 402] on div "Requerente * Paciente Profissional de Saúde Paciente Nenhum resultado encontrad…" at bounding box center [406, 277] width 796 height 309
click at [782, 405] on button "Próximo" at bounding box center [764, 414] width 63 height 19
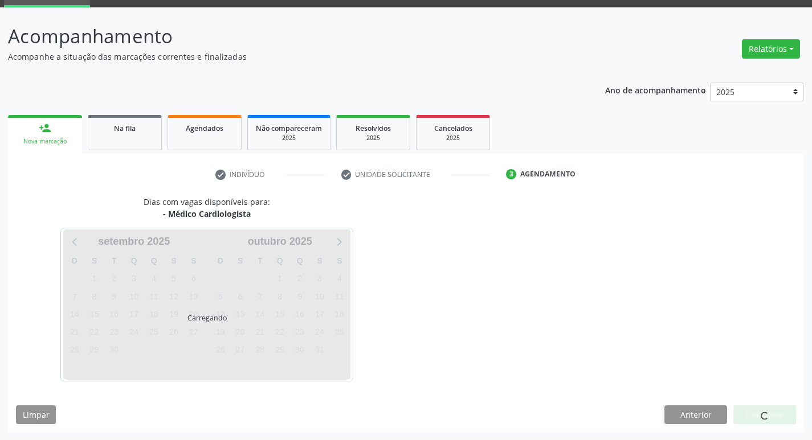
scroll to position [89, 0]
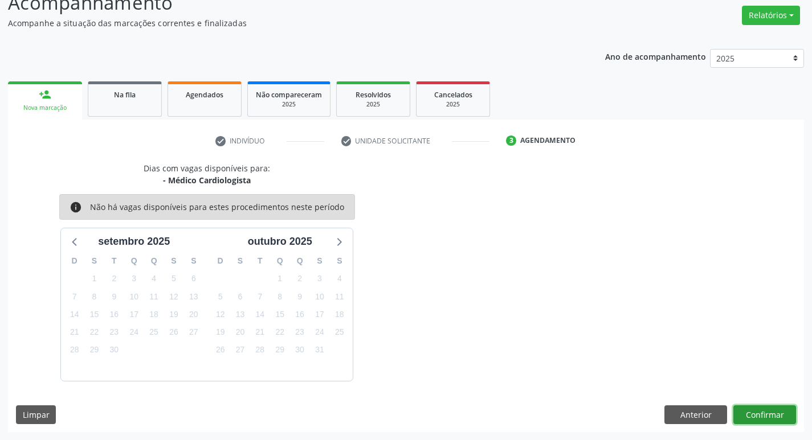
click at [763, 412] on button "Confirmar" at bounding box center [764, 415] width 63 height 19
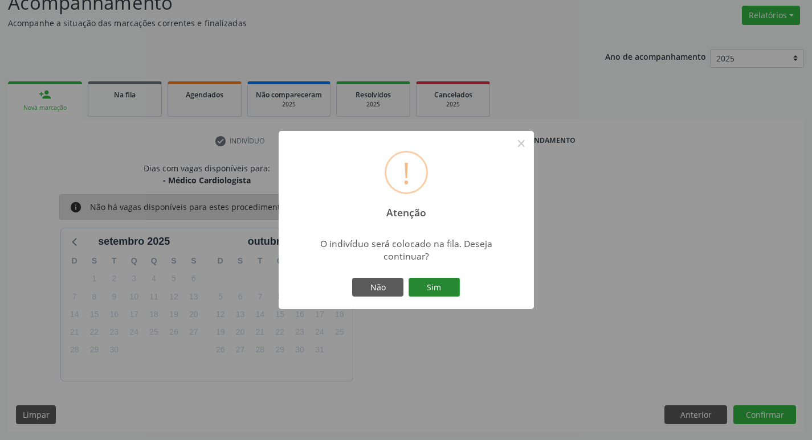
click at [435, 281] on button "Sim" at bounding box center [434, 287] width 51 height 19
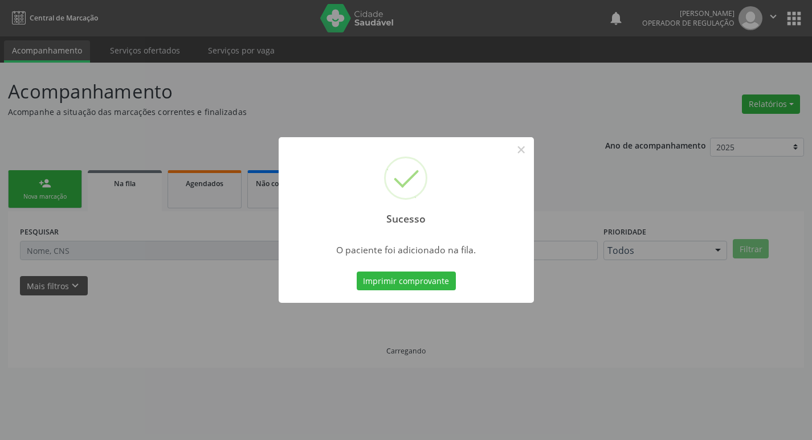
scroll to position [0, 0]
click at [77, 117] on div "Sucesso × O paciente foi adicionado na fila. Imprimir comprovante Cancel" at bounding box center [410, 220] width 821 height 440
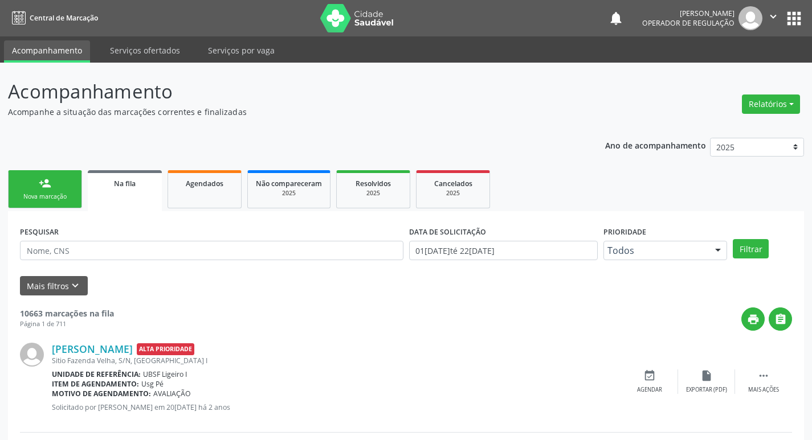
click at [63, 178] on link "person_add Nova marcação" at bounding box center [45, 189] width 74 height 38
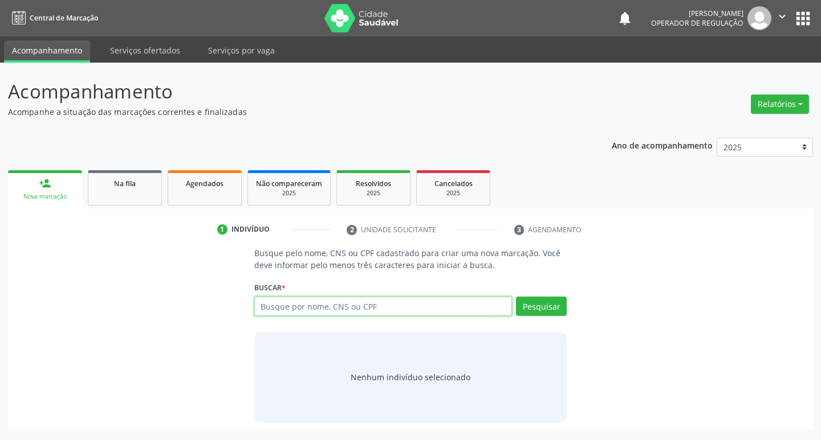
click at [317, 305] on input "text" at bounding box center [383, 306] width 258 height 19
type input "704801074269349"
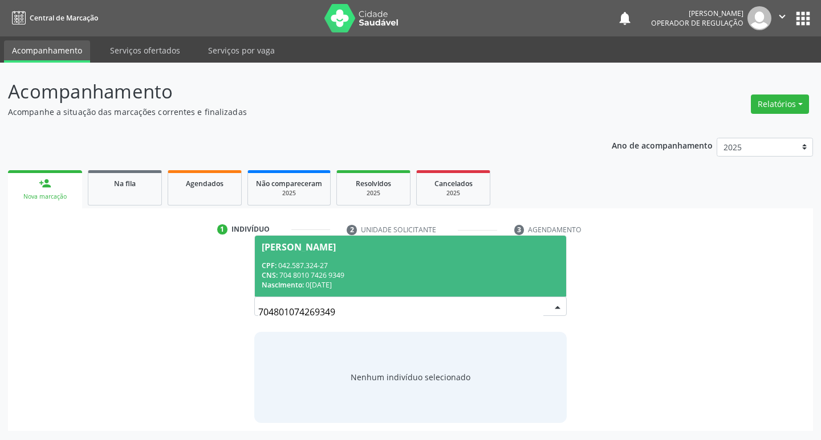
click at [435, 251] on span "José Nonato da Silva CPF: 042.587.324-27 CNS: 704 8010 7426 9349 Nascimento: 07…" at bounding box center [411, 266] width 312 height 61
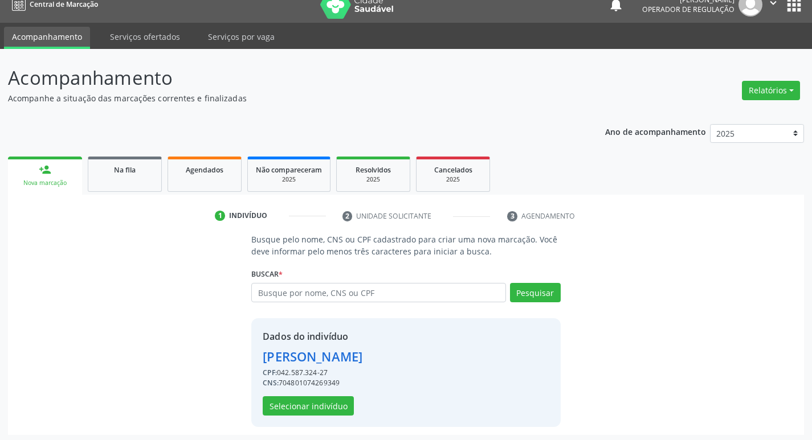
scroll to position [17, 0]
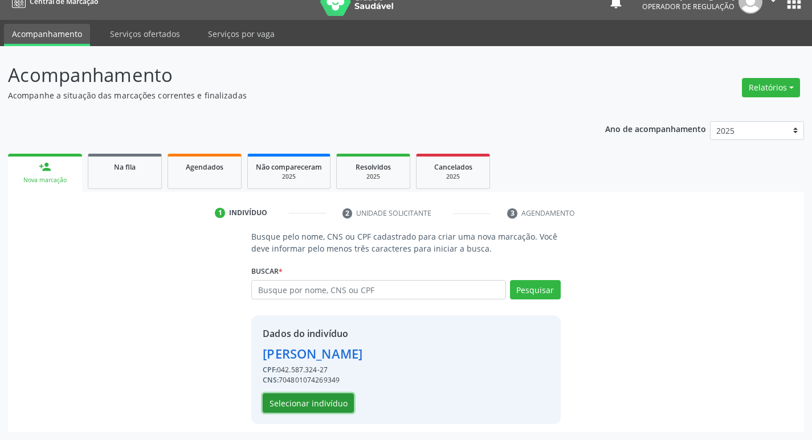
click at [273, 406] on button "Selecionar indivíduo" at bounding box center [308, 403] width 91 height 19
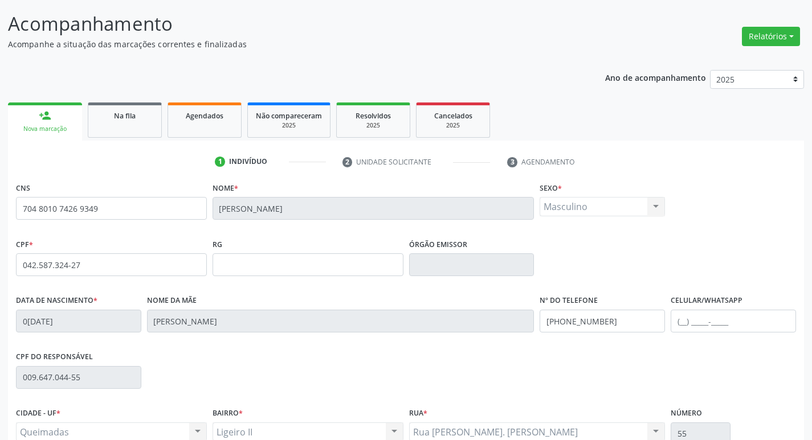
scroll to position [177, 0]
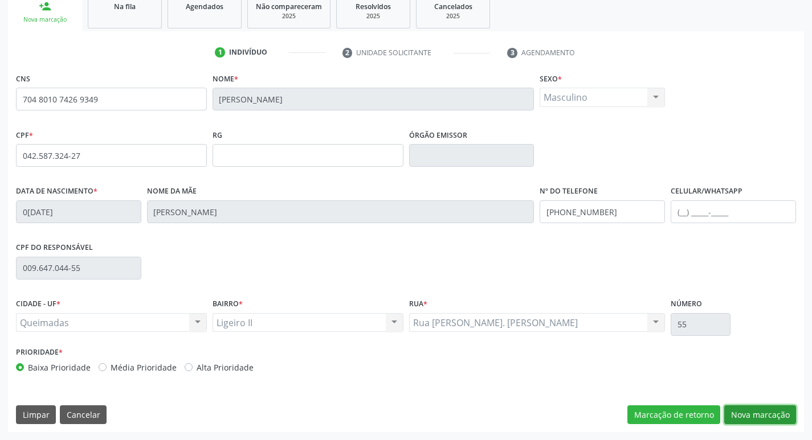
click at [738, 406] on button "Nova marcação" at bounding box center [760, 415] width 72 height 19
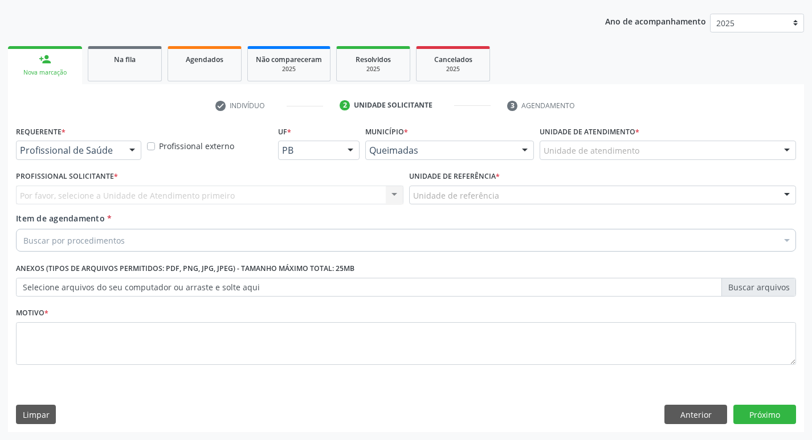
scroll to position [124, 0]
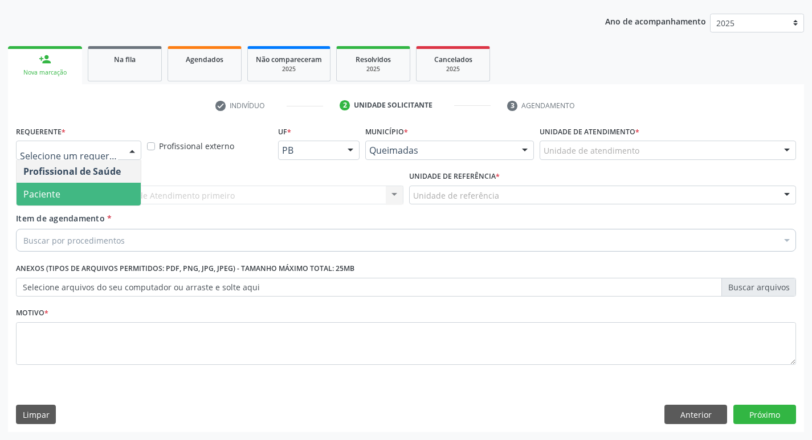
click at [75, 189] on span "Paciente" at bounding box center [79, 194] width 124 height 23
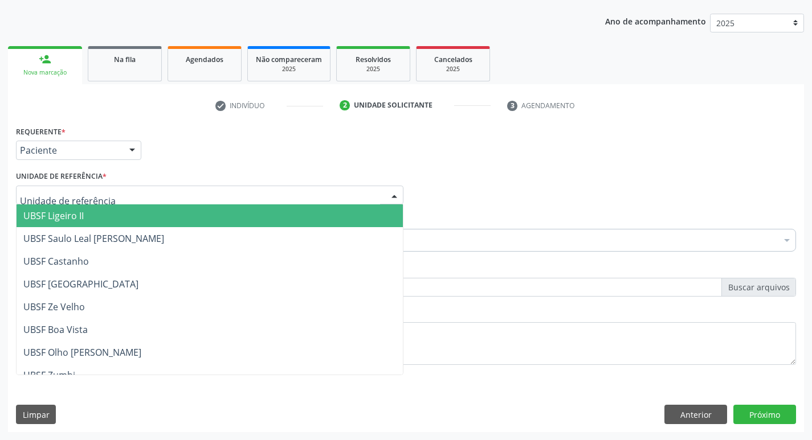
click at [76, 211] on span "UBSF Ligeiro II" at bounding box center [53, 216] width 60 height 13
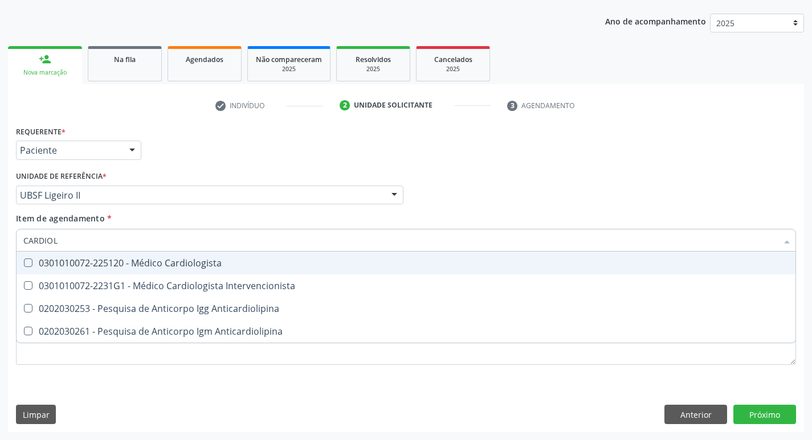
type input "CARDIOLO"
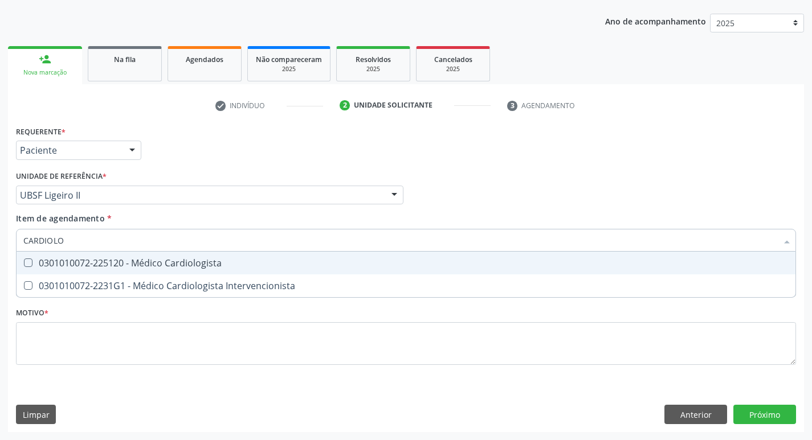
click at [71, 263] on div "0301010072-225120 - Médico Cardiologista" at bounding box center [405, 263] width 765 height 9
checkbox Cardiologista "true"
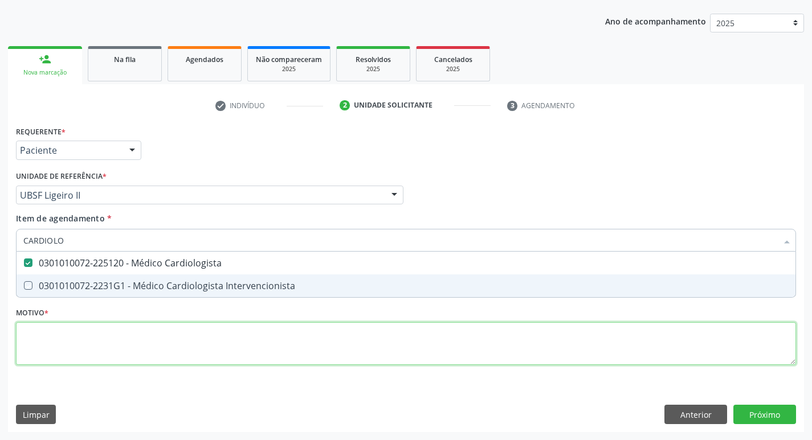
click at [40, 348] on div "Requerente * Paciente Profissional de Saúde Paciente Nenhum resultado encontrad…" at bounding box center [406, 252] width 780 height 258
checkbox Intervencionista "true"
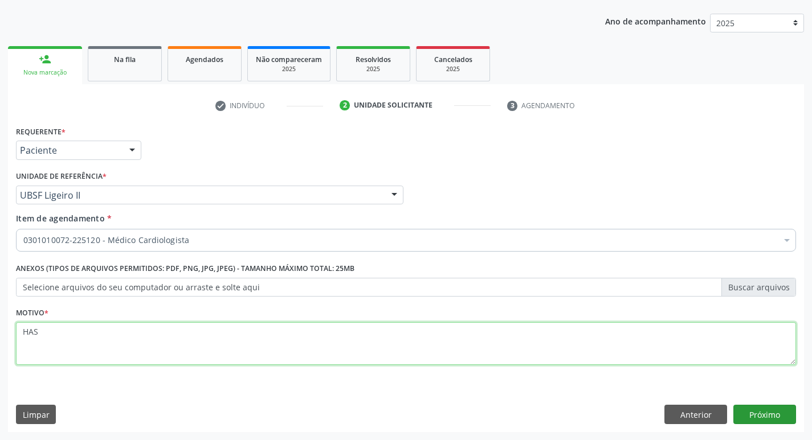
type textarea "HAS"
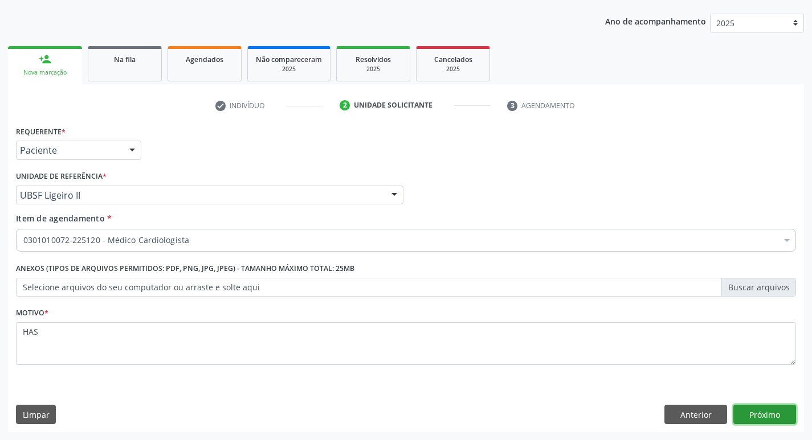
click at [748, 417] on button "Próximo" at bounding box center [764, 414] width 63 height 19
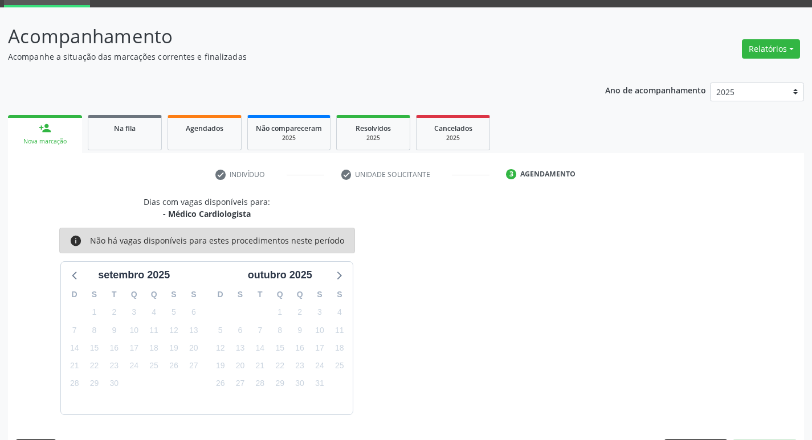
scroll to position [89, 0]
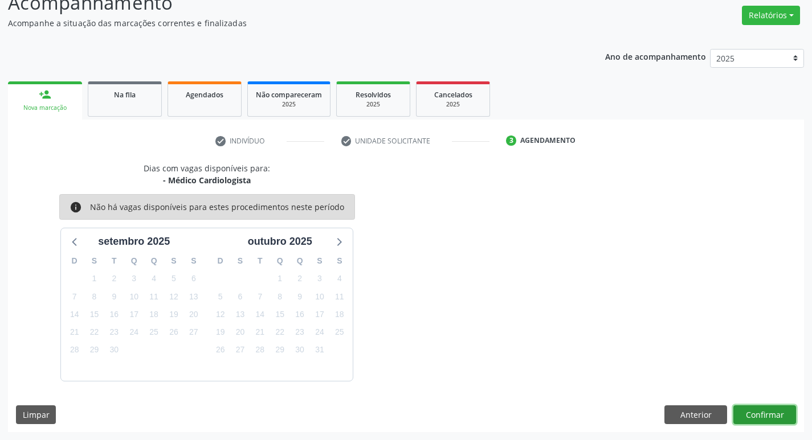
click at [757, 422] on button "Confirmar" at bounding box center [764, 415] width 63 height 19
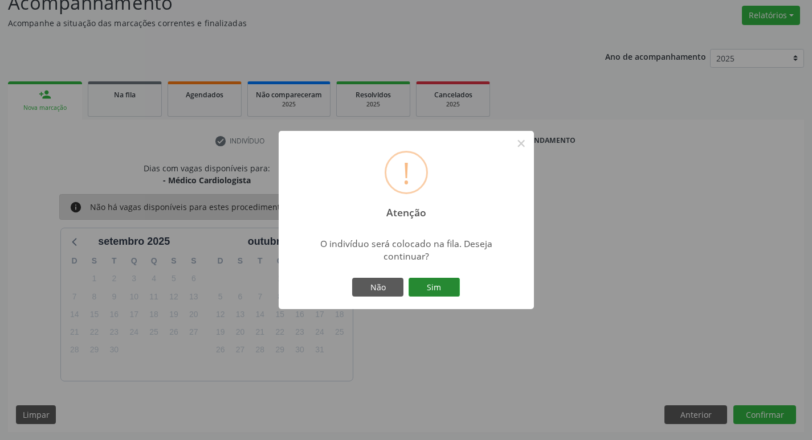
click at [446, 289] on button "Sim" at bounding box center [434, 287] width 51 height 19
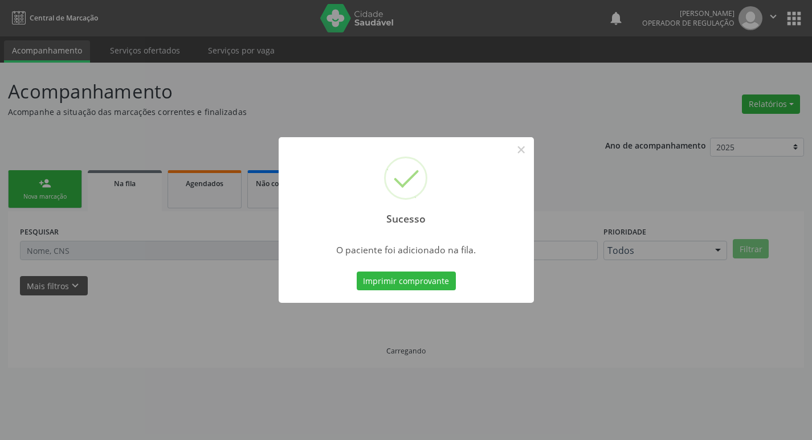
scroll to position [0, 0]
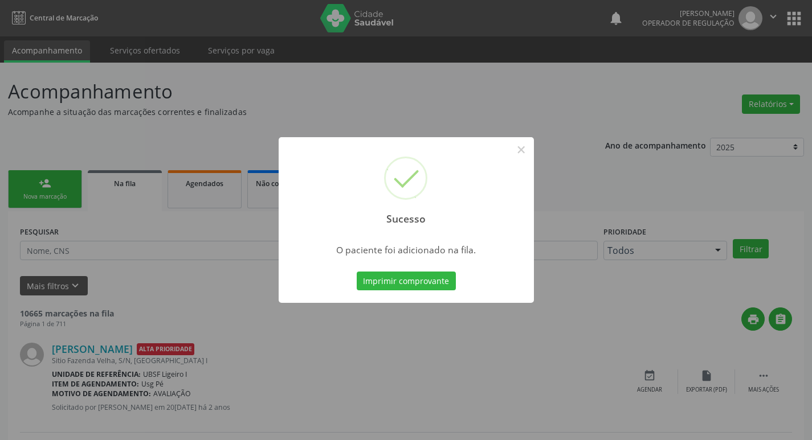
drag, startPoint x: 187, startPoint y: 192, endPoint x: 179, endPoint y: 190, distance: 8.2
click at [187, 191] on div "Sucesso × O paciente foi adicionado na fila. Imprimir comprovante Cancel" at bounding box center [406, 220] width 812 height 440
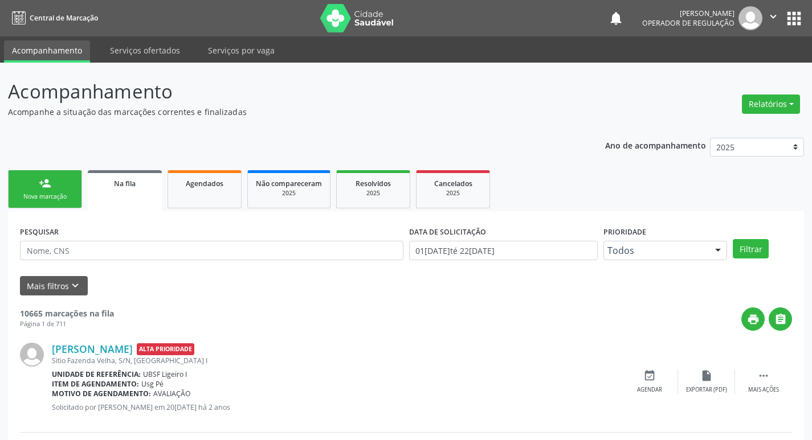
drag, startPoint x: 59, startPoint y: 202, endPoint x: 303, endPoint y: 175, distance: 245.3
click at [59, 202] on link "person_add Nova marcação" at bounding box center [45, 189] width 74 height 38
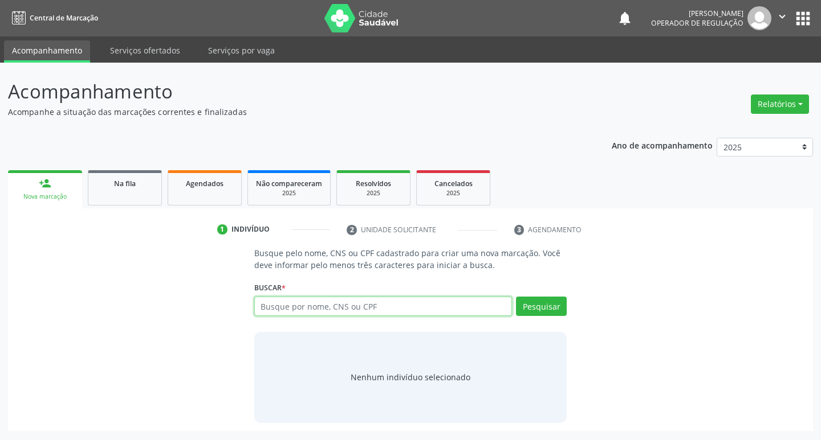
click at [307, 309] on input "text" at bounding box center [383, 306] width 258 height 19
type input "700502342226454"
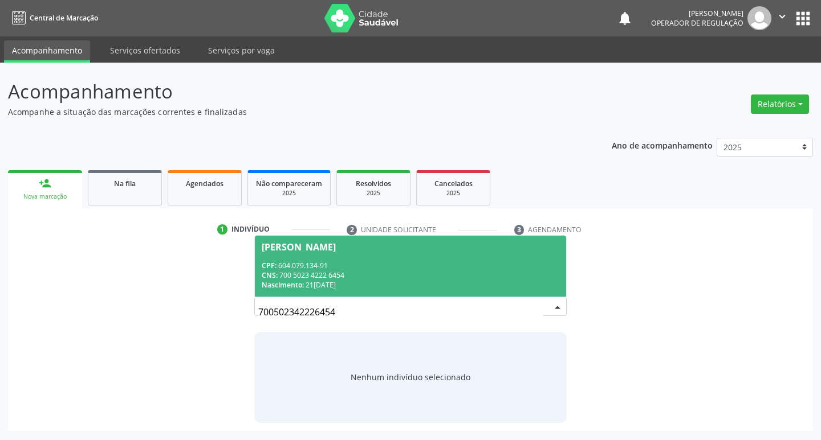
click at [467, 271] on div "CNS: 700 5023 4222 6454" at bounding box center [411, 276] width 298 height 10
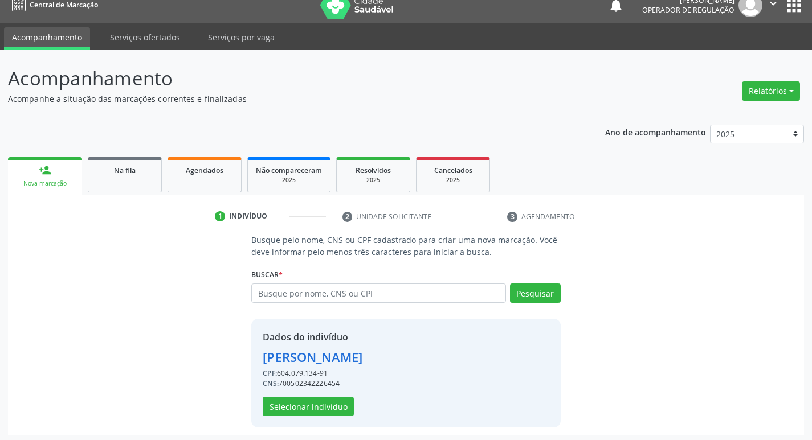
scroll to position [17, 0]
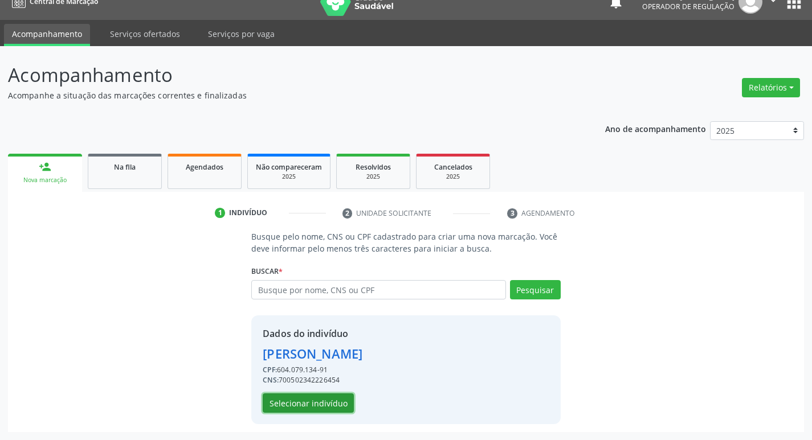
click at [308, 410] on button "Selecionar indivíduo" at bounding box center [308, 403] width 91 height 19
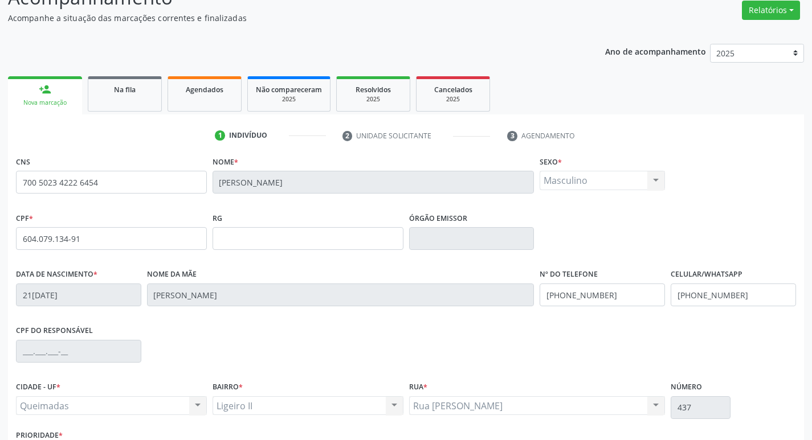
scroll to position [177, 0]
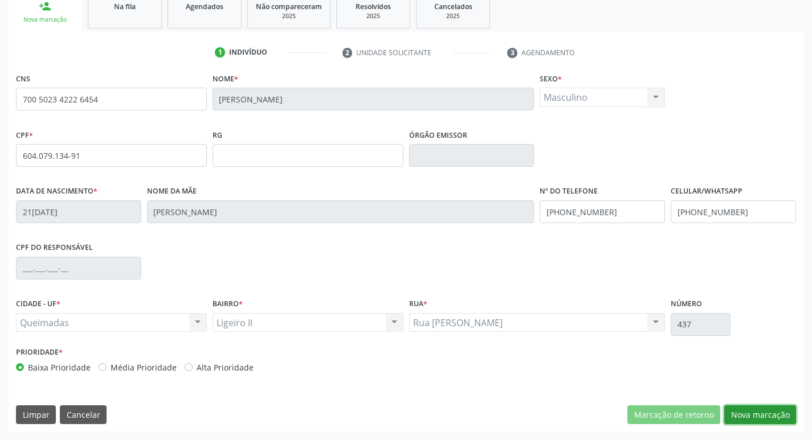
click at [759, 410] on button "Nova marcação" at bounding box center [760, 415] width 72 height 19
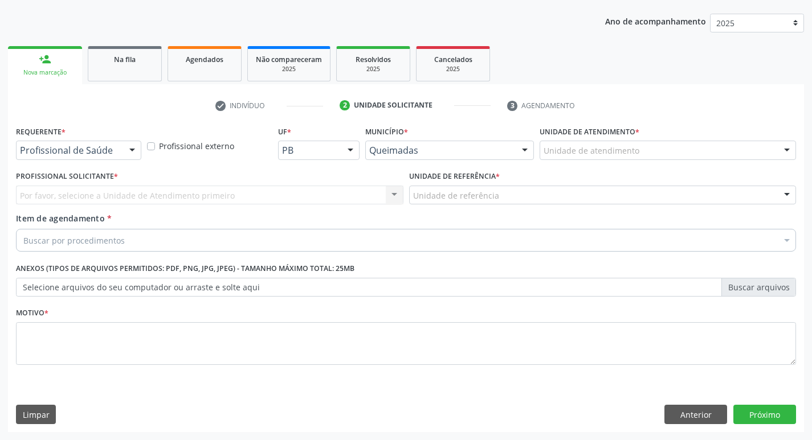
click at [124, 152] on div at bounding box center [132, 150] width 17 height 19
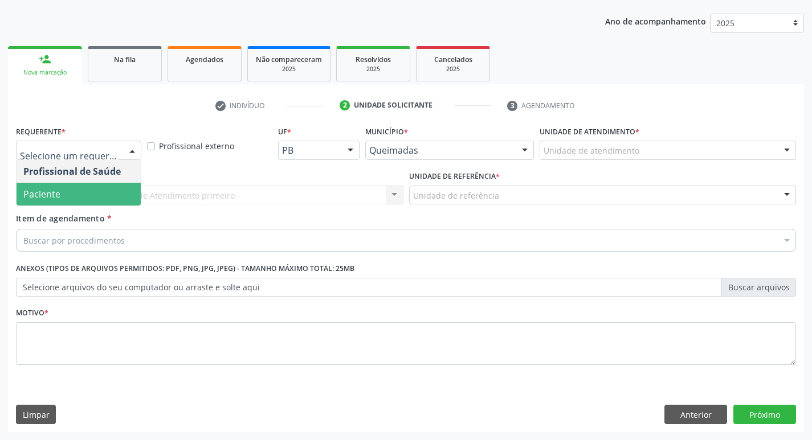
click at [105, 186] on span "Paciente" at bounding box center [79, 194] width 124 height 23
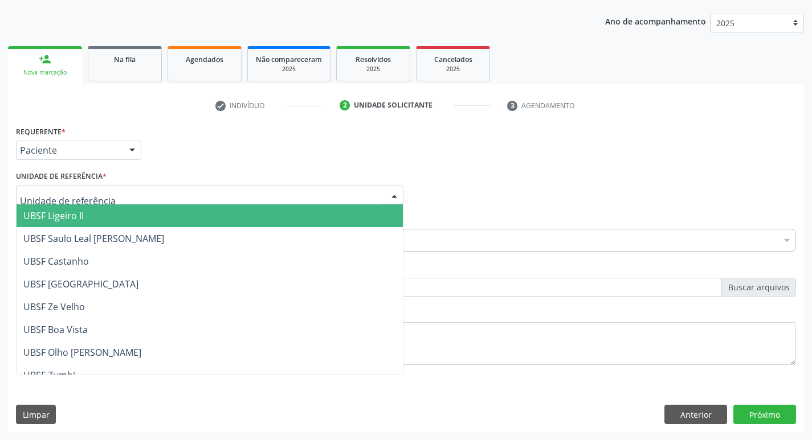
click at [179, 202] on div at bounding box center [209, 195] width 387 height 19
click at [175, 209] on span "UBSF Ligeiro II" at bounding box center [210, 216] width 386 height 23
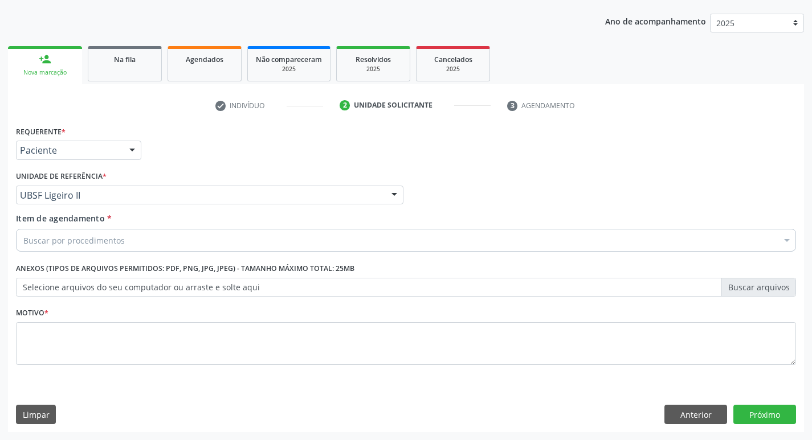
click at [149, 244] on div "Buscar por procedimentos" at bounding box center [406, 240] width 780 height 23
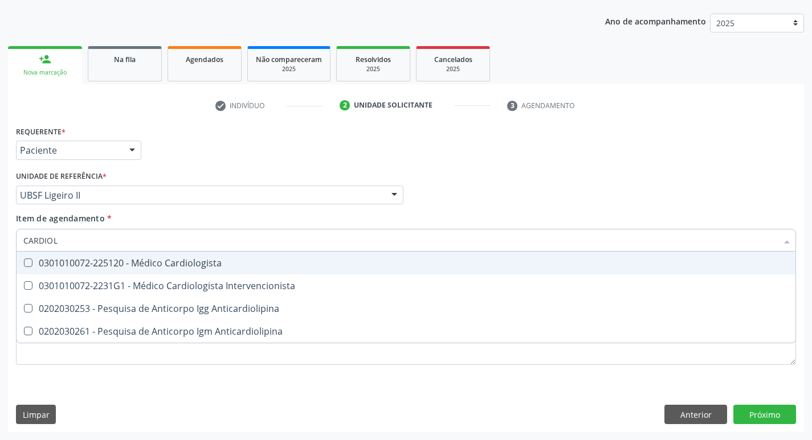
type input "CARDIOLO"
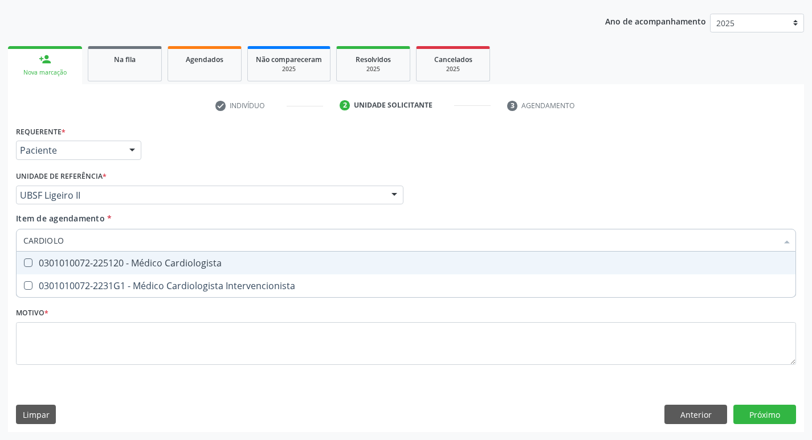
click at [152, 256] on span "0301010072-225120 - Médico Cardiologista" at bounding box center [406, 263] width 779 height 23
checkbox Cardiologista "true"
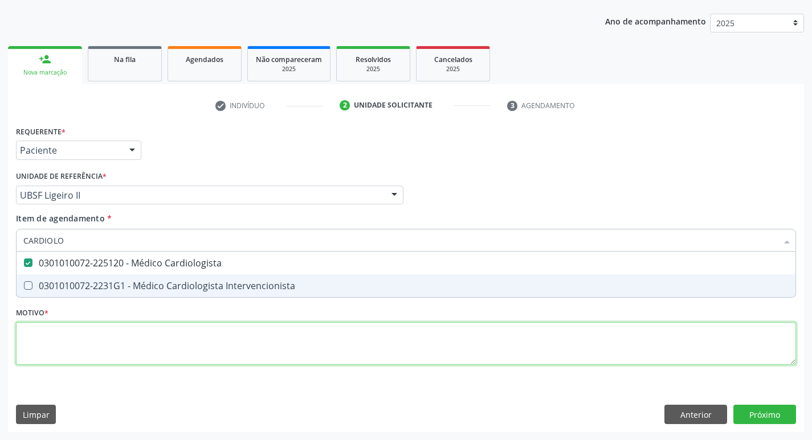
click at [103, 351] on div "Requerente * Paciente Profissional de Saúde Paciente Nenhum resultado encontrad…" at bounding box center [406, 252] width 780 height 258
checkbox Intervencionista "true"
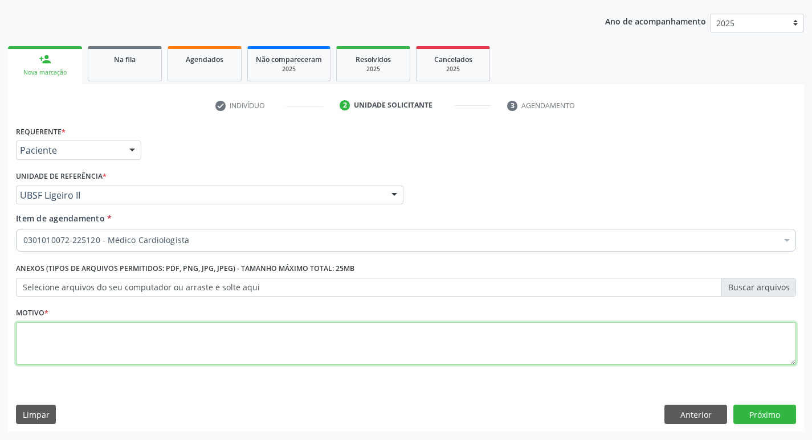
click at [103, 351] on textarea at bounding box center [406, 344] width 780 height 43
type textarea "HAS"
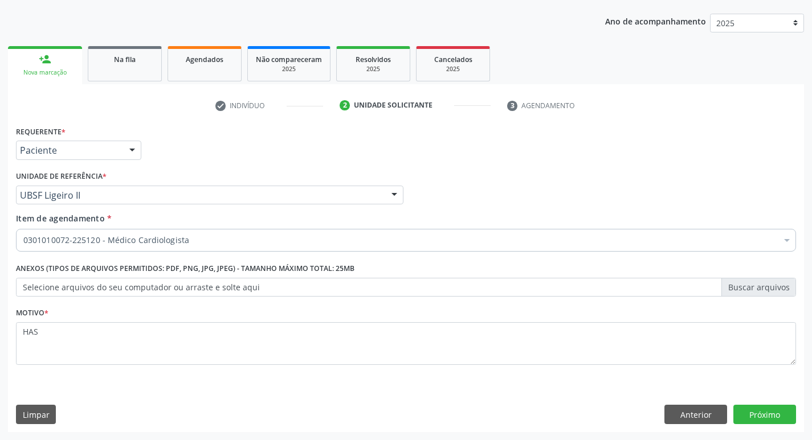
drag, startPoint x: 778, startPoint y: 395, endPoint x: 770, endPoint y: 400, distance: 9.5
click at [777, 396] on div "Requerente * Paciente Profissional de Saúde Paciente Nenhum resultado encontrad…" at bounding box center [406, 277] width 796 height 309
click at [767, 402] on div "Requerente * Paciente Profissional de Saúde Paciente Nenhum resultado encontrad…" at bounding box center [406, 277] width 796 height 309
click at [759, 410] on button "Próximo" at bounding box center [764, 414] width 63 height 19
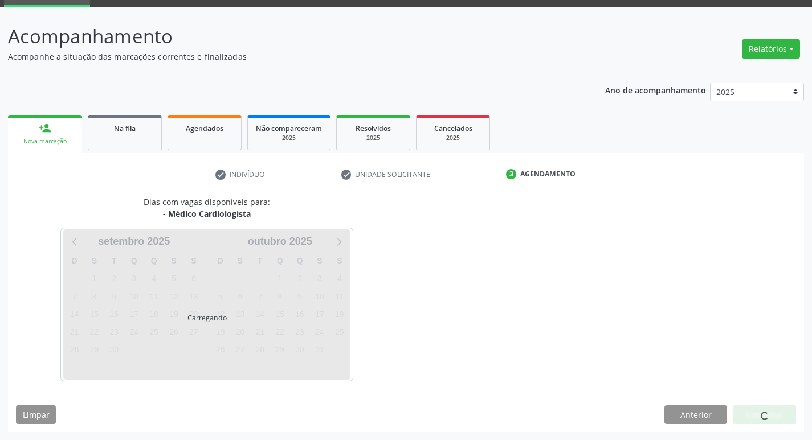
scroll to position [89, 0]
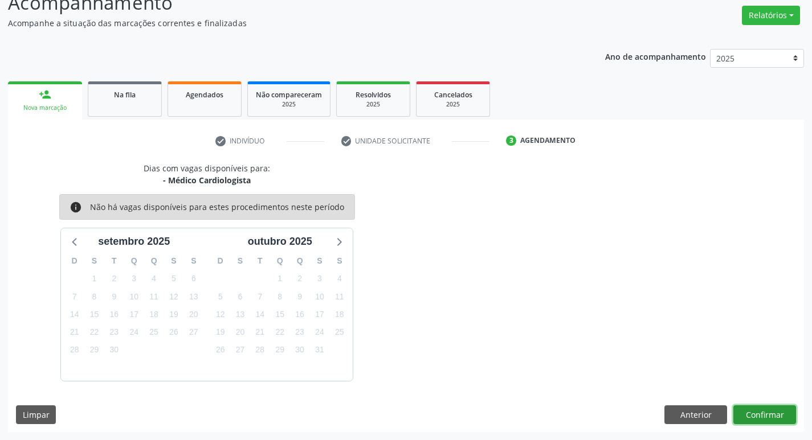
click at [744, 414] on button "Confirmar" at bounding box center [764, 415] width 63 height 19
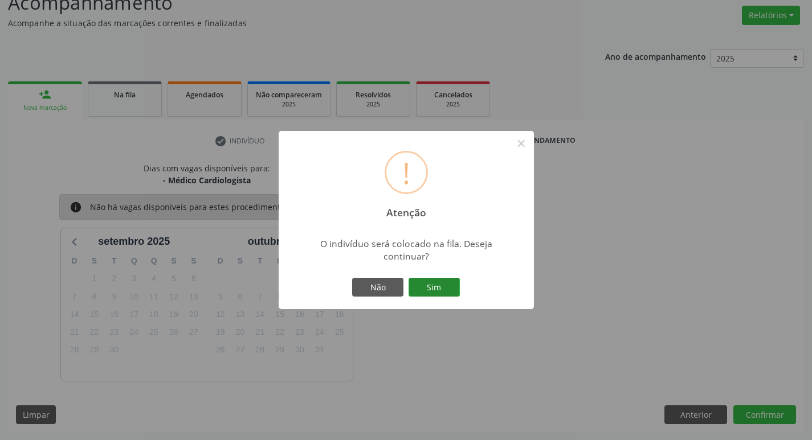
click at [431, 294] on button "Sim" at bounding box center [434, 287] width 51 height 19
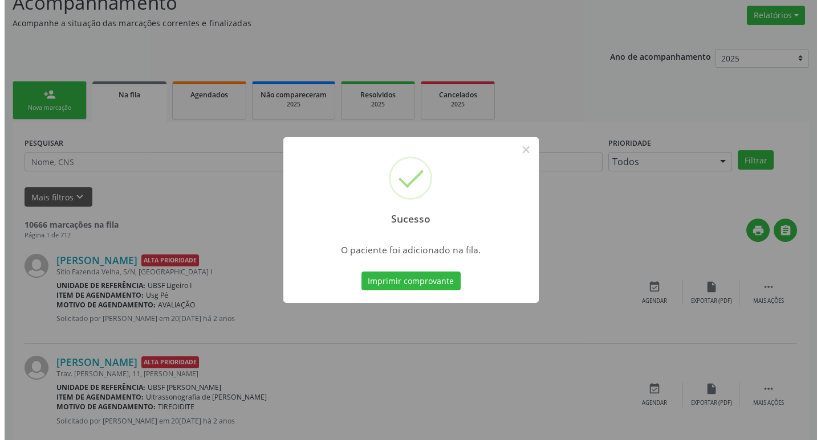
scroll to position [0, 0]
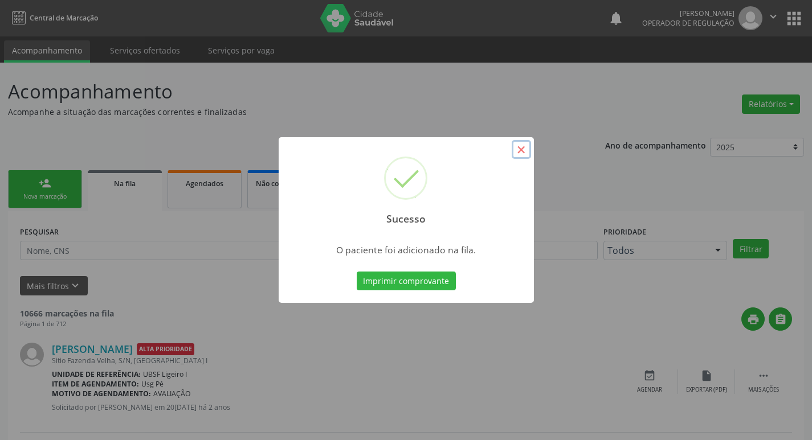
click at [524, 148] on button "×" at bounding box center [521, 149] width 19 height 19
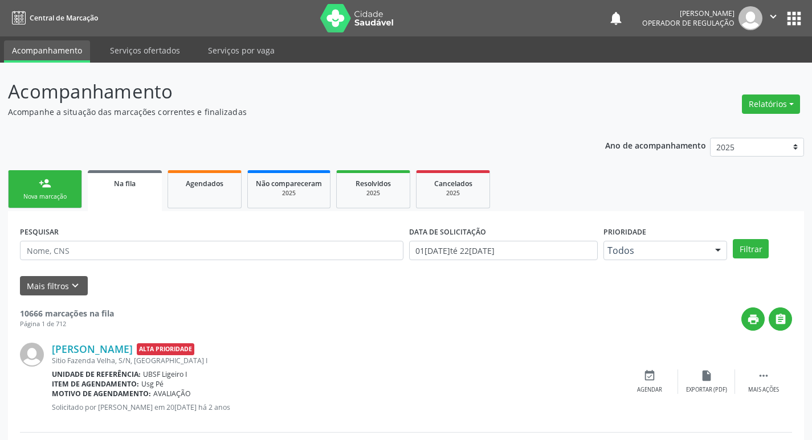
click at [54, 175] on link "person_add Nova marcação" at bounding box center [45, 189] width 74 height 38
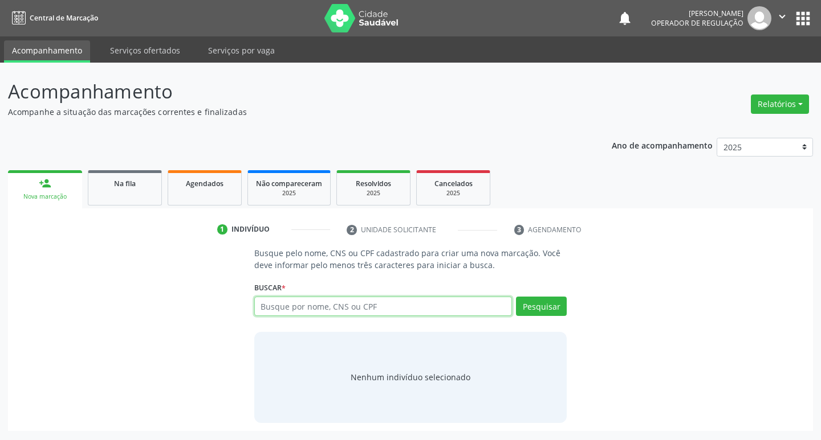
click at [379, 314] on input "text" at bounding box center [383, 306] width 258 height 19
type input "702808145464564"
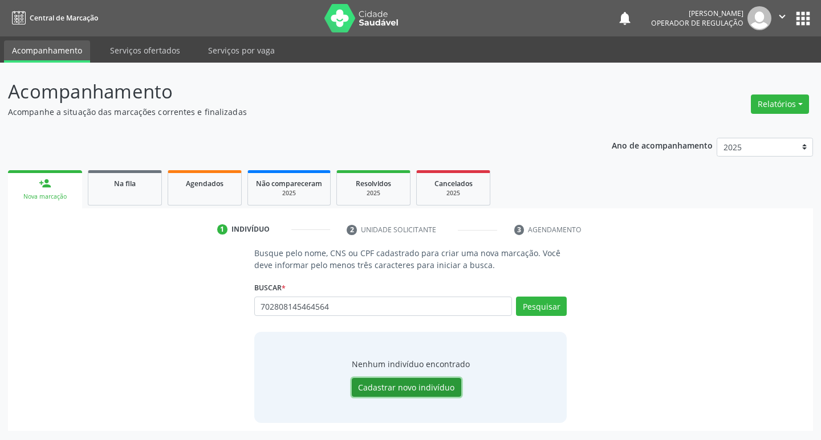
click at [394, 386] on button "Cadastrar novo indivíduo" at bounding box center [406, 387] width 109 height 19
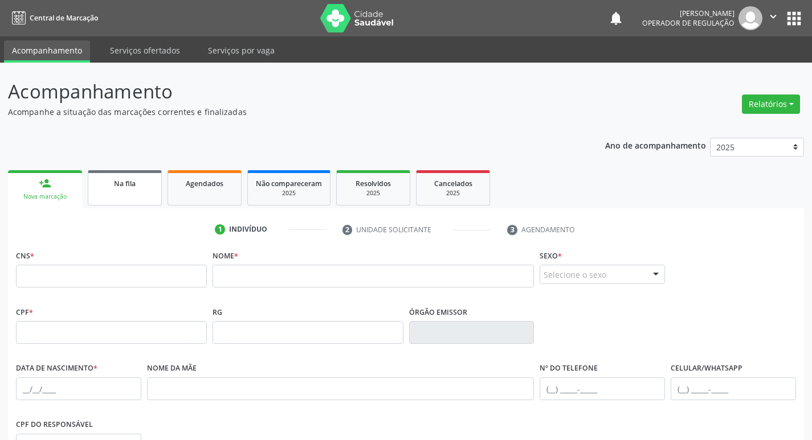
click at [138, 196] on link "Na fila" at bounding box center [125, 187] width 74 height 35
click at [28, 182] on link "person_add Nova marcação" at bounding box center [45, 189] width 74 height 38
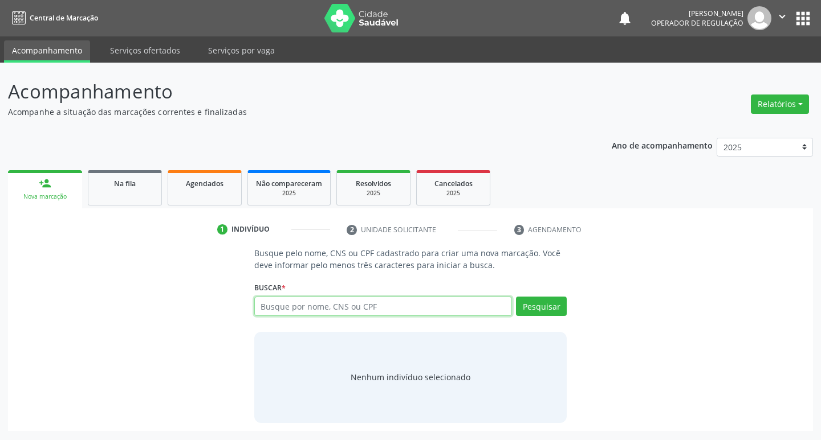
click at [271, 315] on input "text" at bounding box center [383, 306] width 258 height 19
type input "7"
type input "702808145464564"
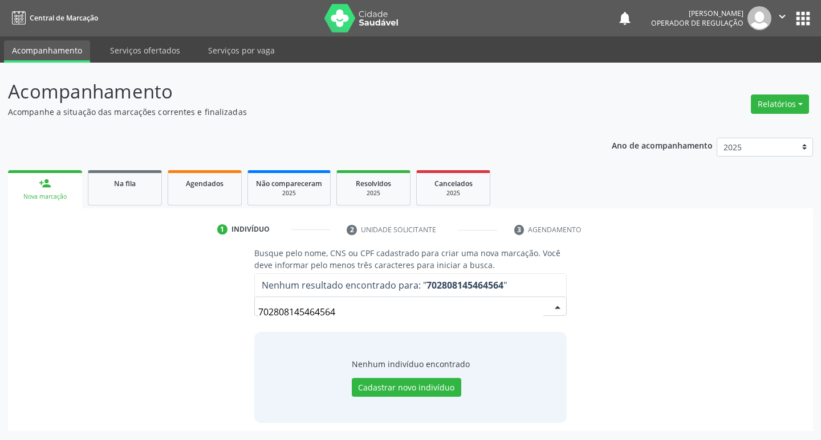
drag, startPoint x: 133, startPoint y: 178, endPoint x: 44, endPoint y: 197, distance: 90.9
click at [133, 178] on div "Na fila" at bounding box center [124, 183] width 57 height 12
click at [44, 197] on div "Nova marcação" at bounding box center [45, 197] width 58 height 9
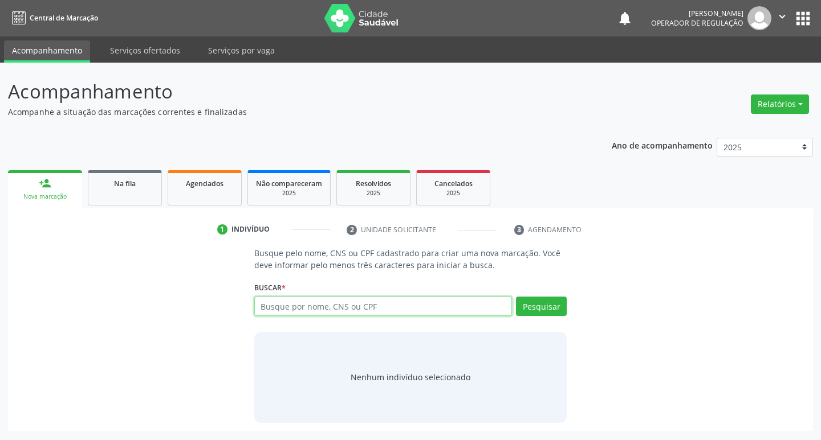
click at [331, 311] on input "text" at bounding box center [383, 306] width 258 height 19
type input "706303767302579"
click at [558, 317] on div "Pesquisar" at bounding box center [539, 310] width 55 height 27
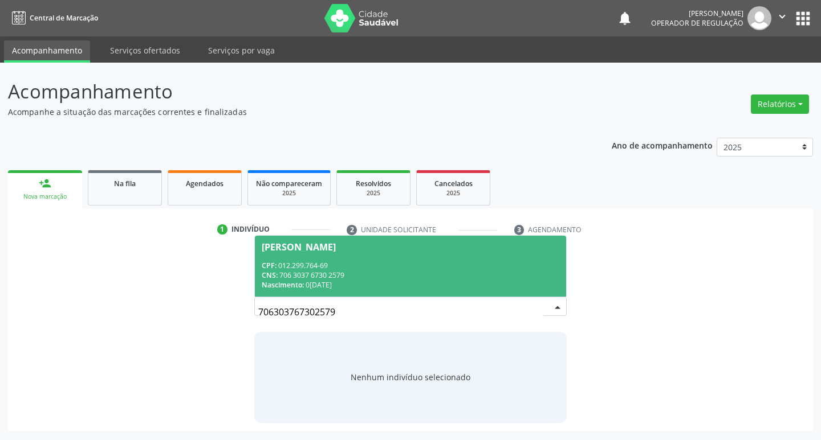
click at [397, 248] on div "[PERSON_NAME]" at bounding box center [411, 247] width 298 height 9
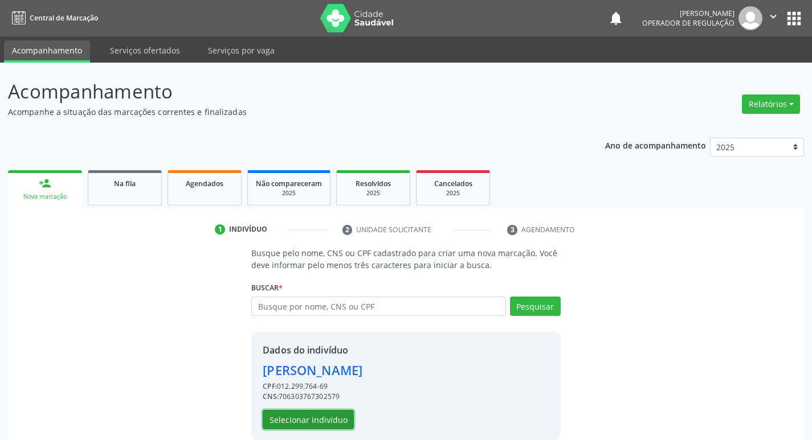
click at [318, 413] on button "Selecionar indivíduo" at bounding box center [308, 419] width 91 height 19
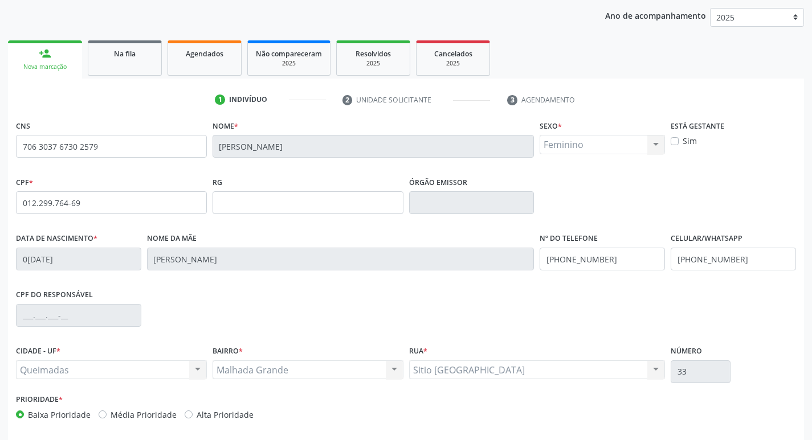
scroll to position [177, 0]
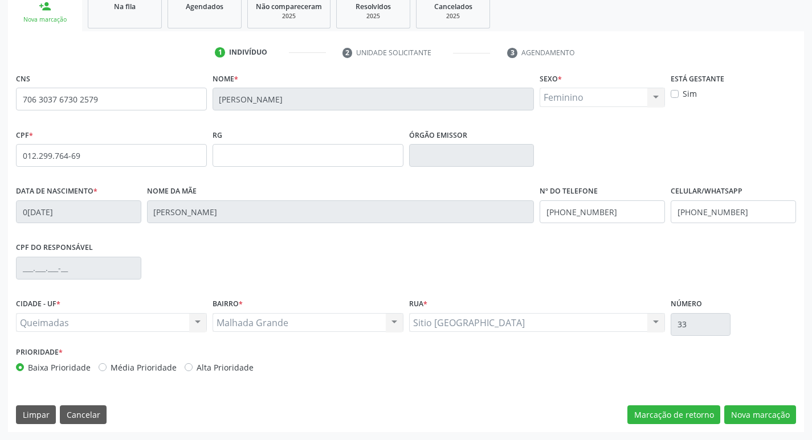
click at [765, 405] on div "CNS 706 3037 6730 2579 Nome * [PERSON_NAME] * Feminino Masculino Feminino Nenhu…" at bounding box center [406, 251] width 796 height 362
click at [761, 410] on button "Nova marcação" at bounding box center [760, 415] width 72 height 19
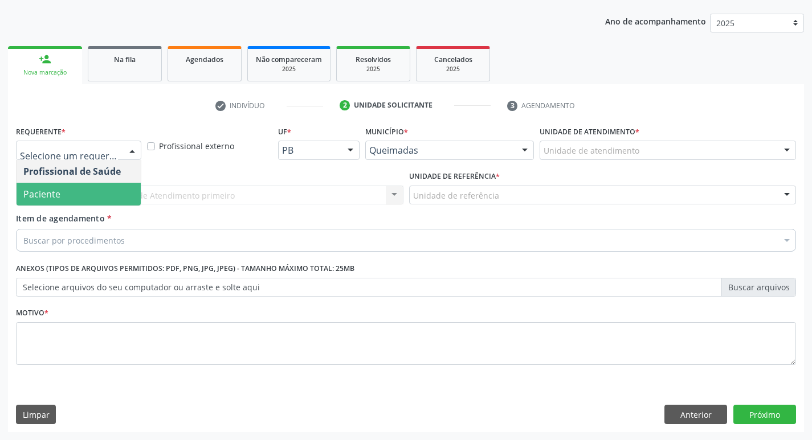
click at [55, 197] on span "Paciente" at bounding box center [41, 194] width 37 height 13
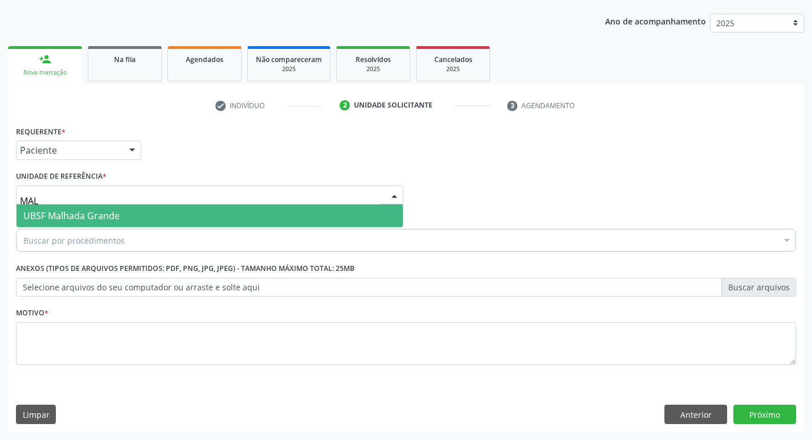
type input "MALH"
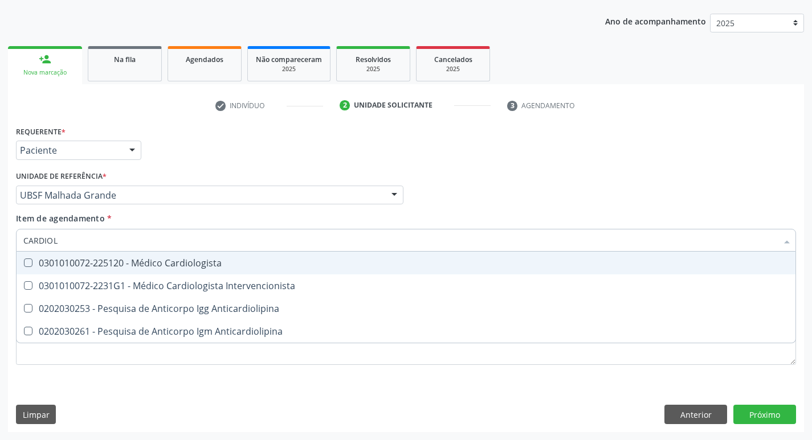
type input "CARDIOLO"
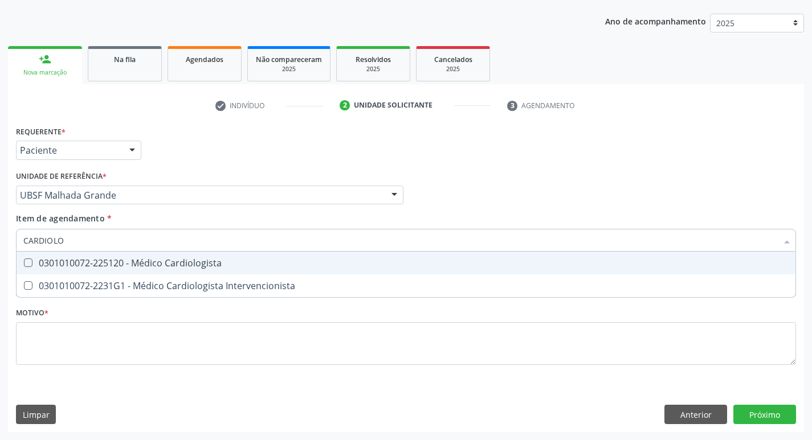
click at [110, 260] on div "0301010072-225120 - Médico Cardiologista" at bounding box center [405, 263] width 765 height 9
checkbox Cardiologista "true"
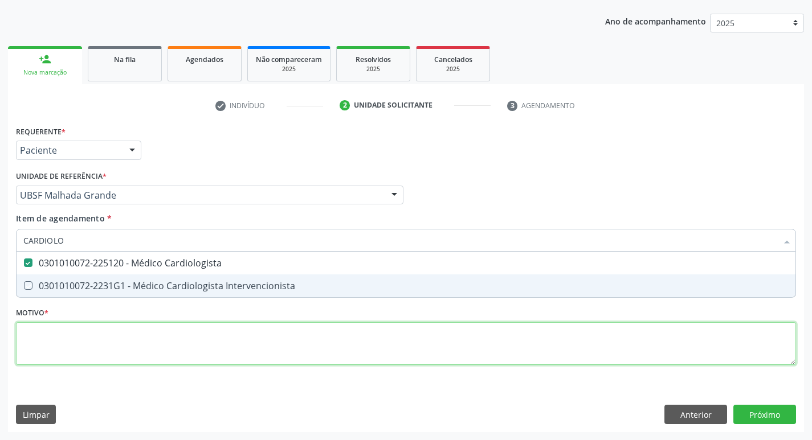
click at [72, 328] on div "Requerente * Paciente Profissional de Saúde Paciente Nenhum resultado encontrad…" at bounding box center [406, 252] width 780 height 258
checkbox Intervencionista "true"
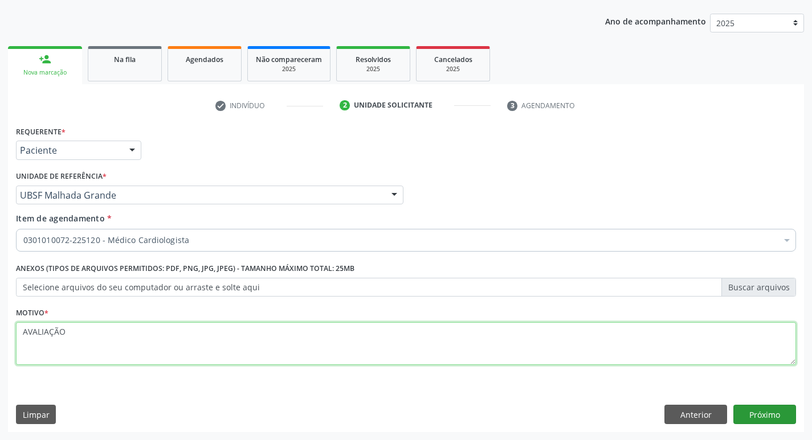
type textarea "AVALIAÇÃO"
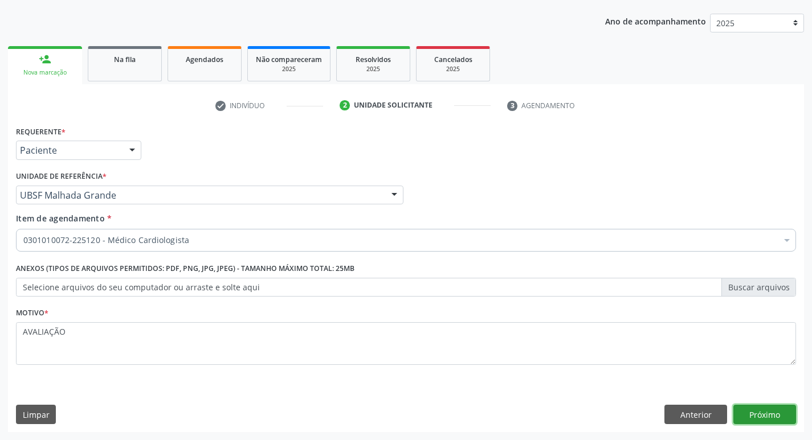
click at [760, 420] on button "Próximo" at bounding box center [764, 414] width 63 height 19
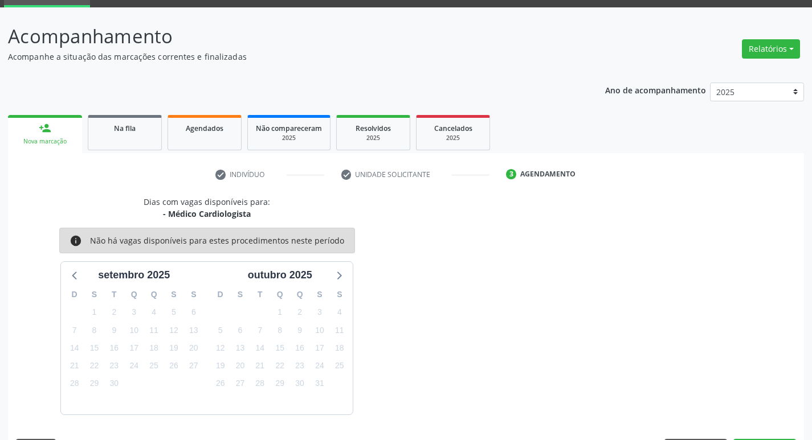
scroll to position [89, 0]
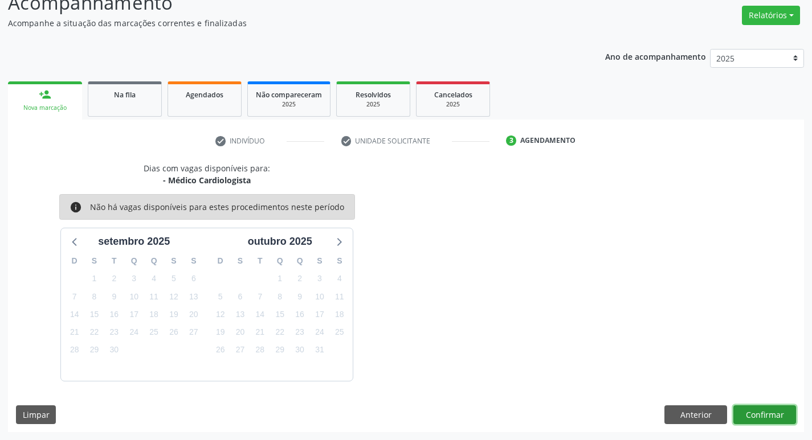
click at [773, 410] on button "Confirmar" at bounding box center [764, 415] width 63 height 19
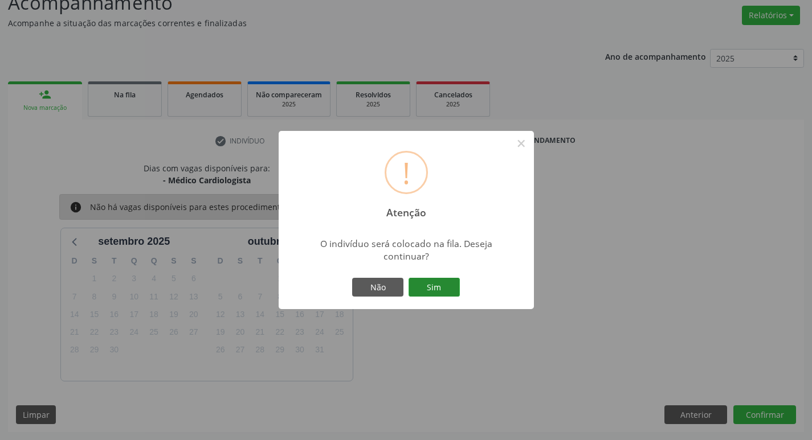
click at [448, 278] on button "Sim" at bounding box center [434, 287] width 51 height 19
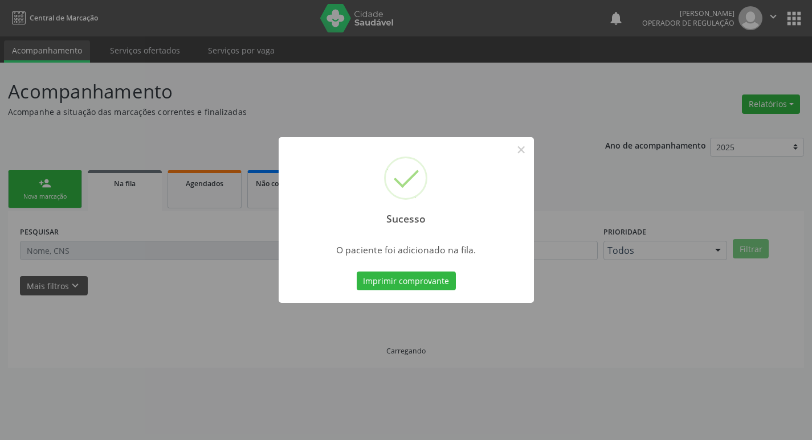
scroll to position [0, 0]
drag, startPoint x: 455, startPoint y: 87, endPoint x: 2, endPoint y: 144, distance: 456.0
click at [446, 84] on div "Sucesso × O paciente foi adicionado na fila. Imprimir comprovante Cancel" at bounding box center [410, 220] width 821 height 440
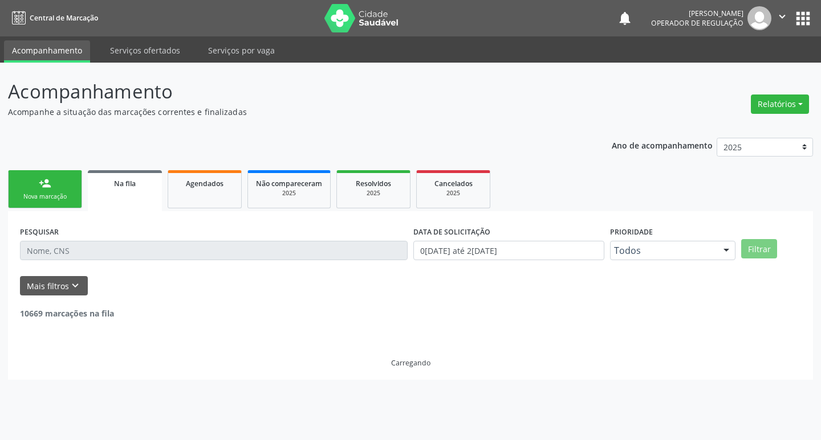
click at [20, 188] on link "person_add Nova marcação" at bounding box center [45, 189] width 74 height 38
click at [26, 190] on link "person_add Nova marcação" at bounding box center [45, 189] width 74 height 38
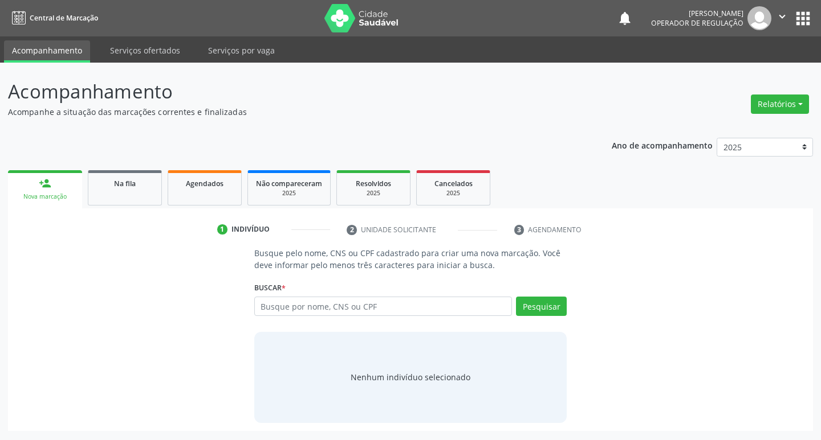
click at [64, 191] on link "person_add Nova marcação" at bounding box center [45, 189] width 74 height 38
click at [345, 319] on div "Busque por nome, CNS ou CPF Nenhum resultado encontrado para: " " Digite nome, …" at bounding box center [410, 310] width 313 height 27
click at [353, 312] on input "text" at bounding box center [383, 306] width 258 height 19
type input "708102594072035"
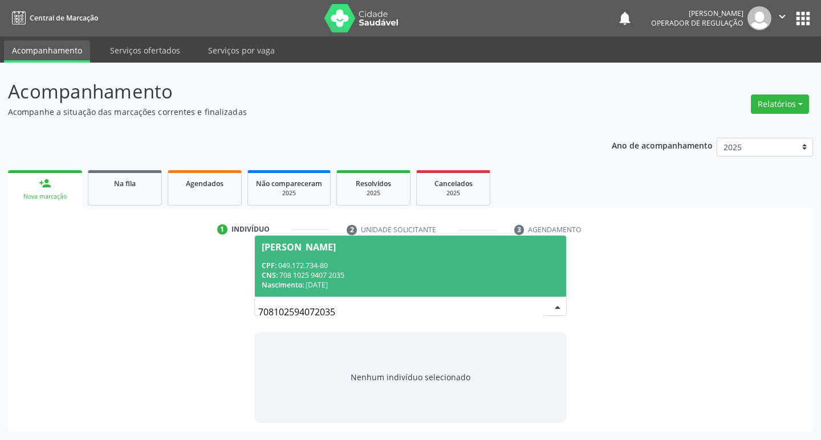
click at [505, 277] on div "CNS: 708 1025 9407 2035" at bounding box center [411, 276] width 298 height 10
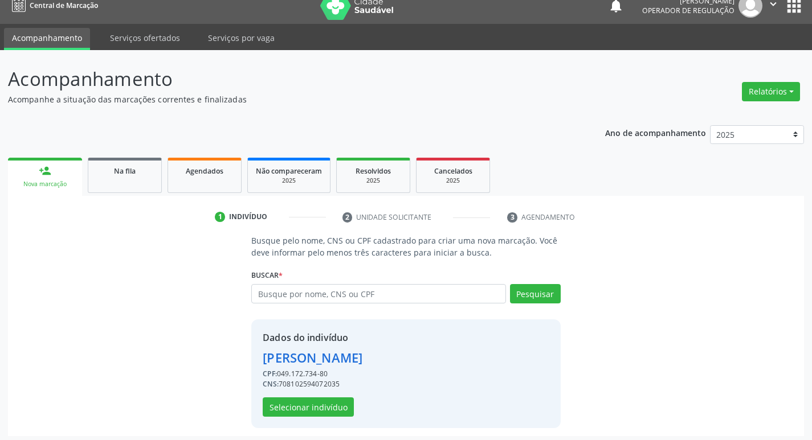
scroll to position [17, 0]
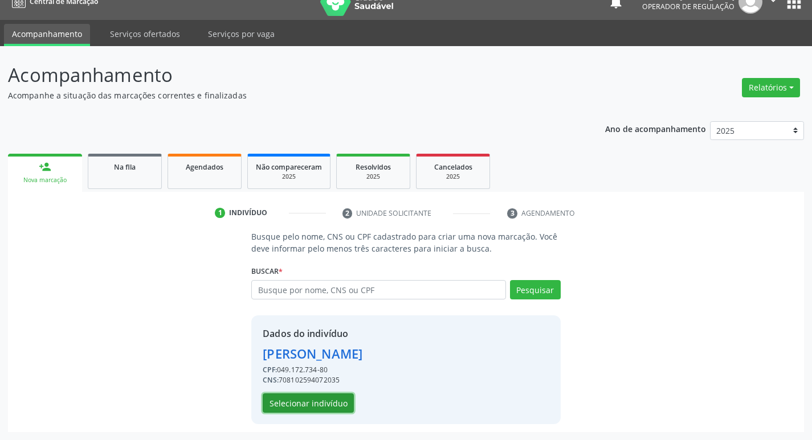
click at [315, 399] on button "Selecionar indivíduo" at bounding box center [308, 403] width 91 height 19
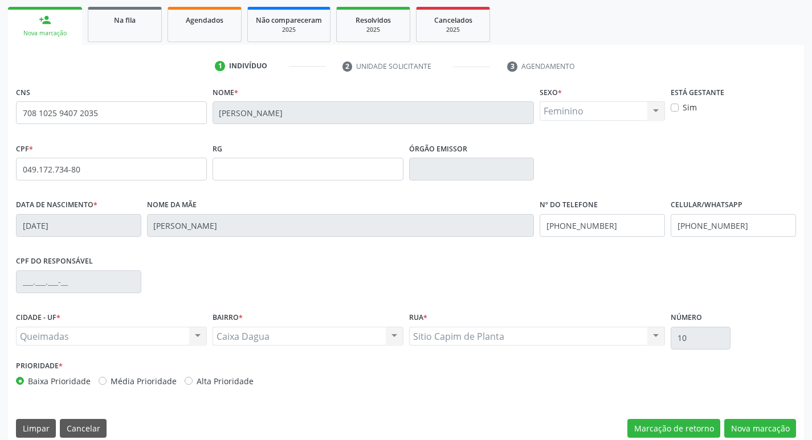
scroll to position [177, 0]
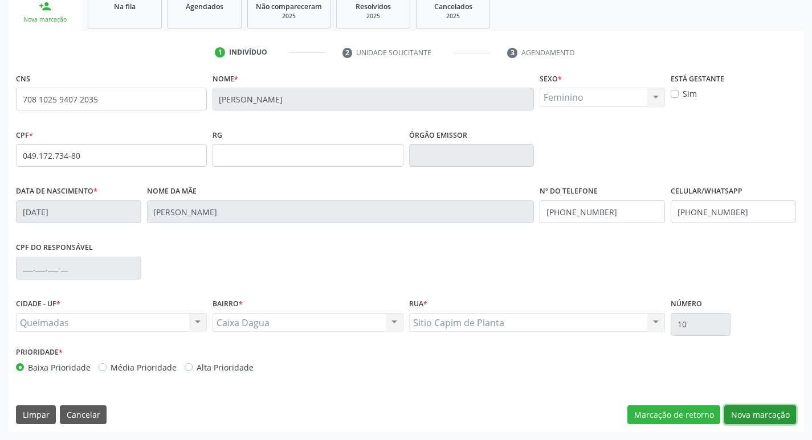
click at [750, 420] on button "Nova marcação" at bounding box center [760, 415] width 72 height 19
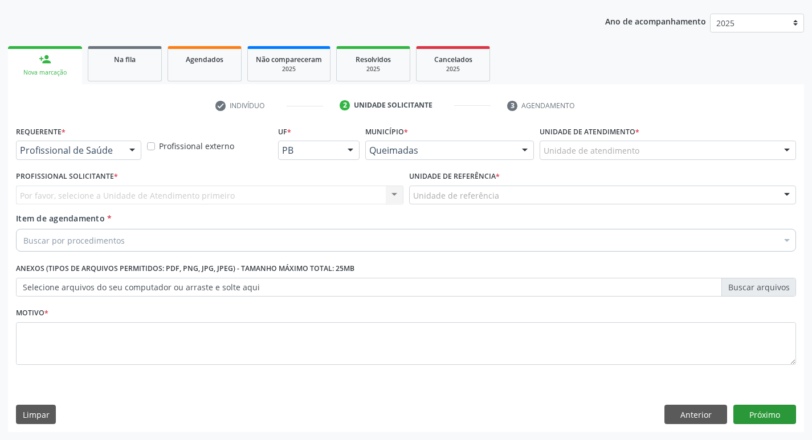
scroll to position [124, 0]
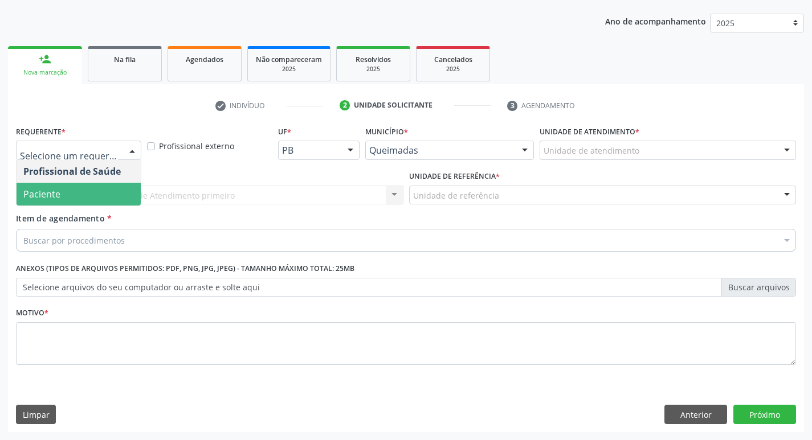
click at [78, 189] on span "Paciente" at bounding box center [79, 194] width 124 height 23
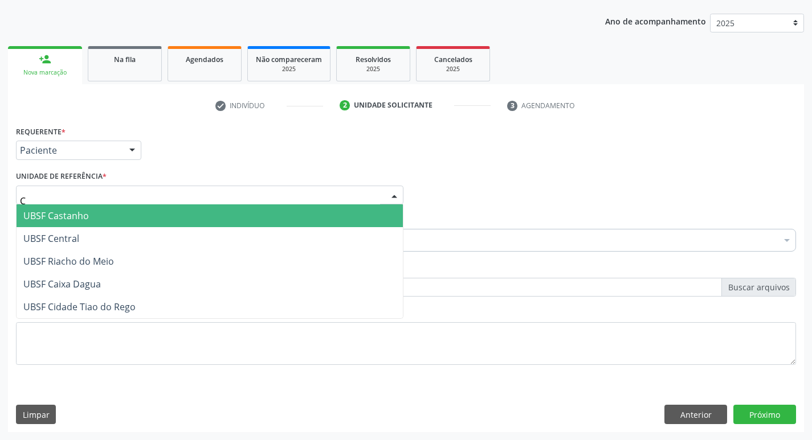
type input "CA"
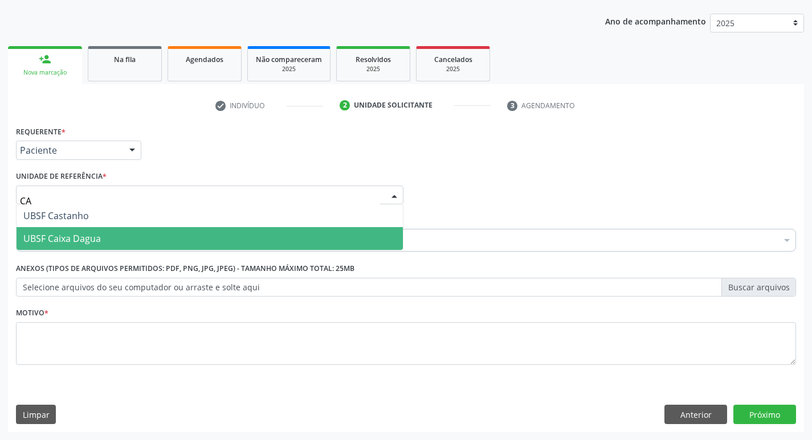
click at [80, 236] on span "UBSF Caixa Dagua" at bounding box center [61, 238] width 77 height 13
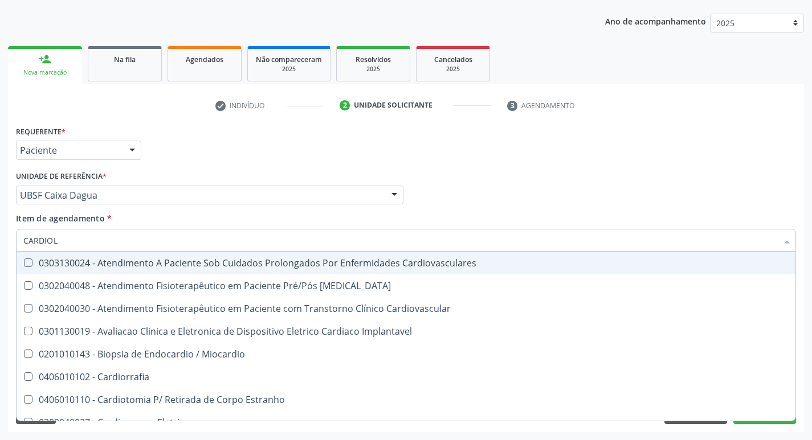
type input "CARDIOLO"
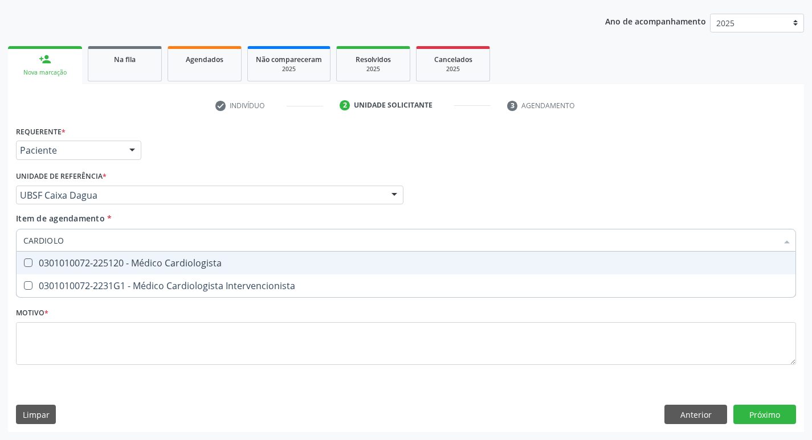
click at [92, 260] on div "0301010072-225120 - Médico Cardiologista" at bounding box center [405, 263] width 765 height 9
checkbox Cardiologista "true"
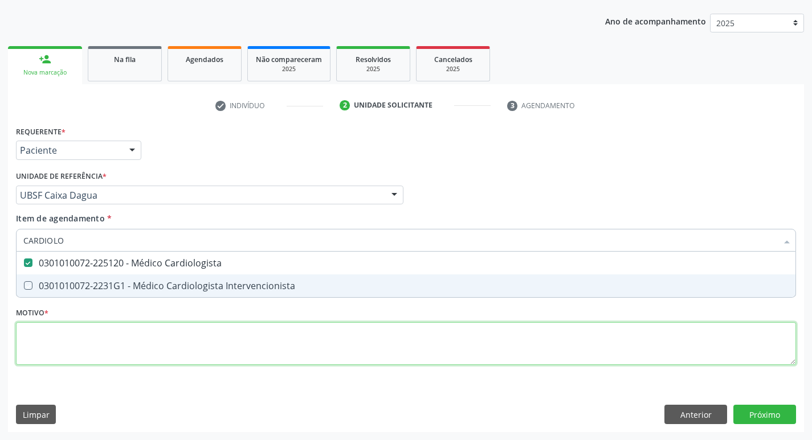
click at [112, 331] on div "Requerente * Paciente Profissional de Saúde Paciente Nenhum resultado encontrad…" at bounding box center [406, 252] width 780 height 258
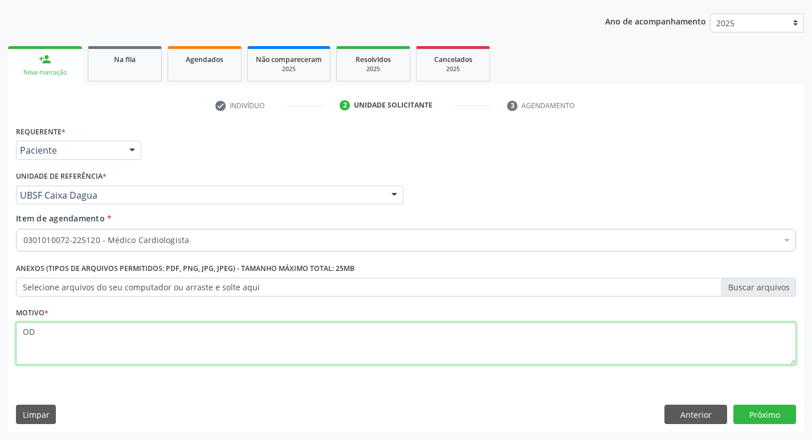
type textarea "O"
type textarea "DOR PRECONDIAL"
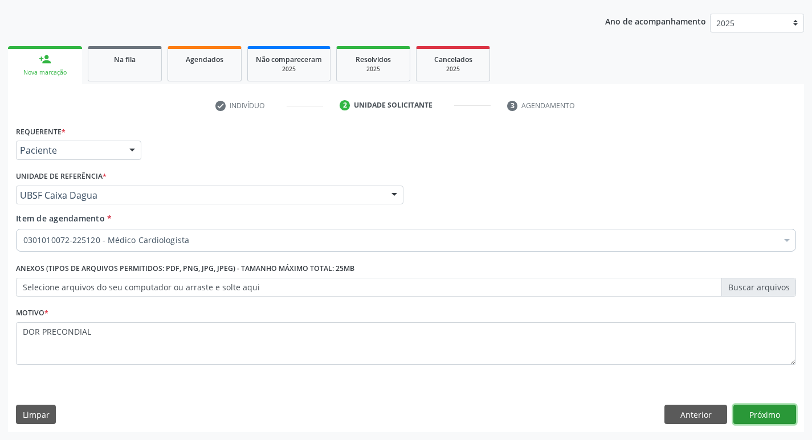
click at [766, 421] on button "Próximo" at bounding box center [764, 414] width 63 height 19
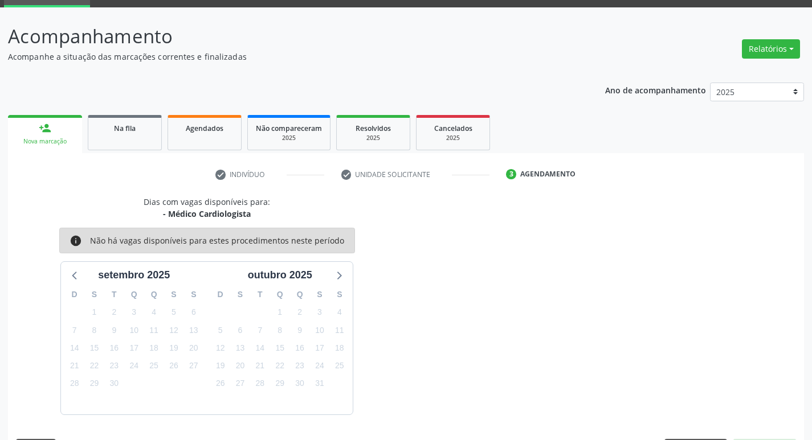
scroll to position [89, 0]
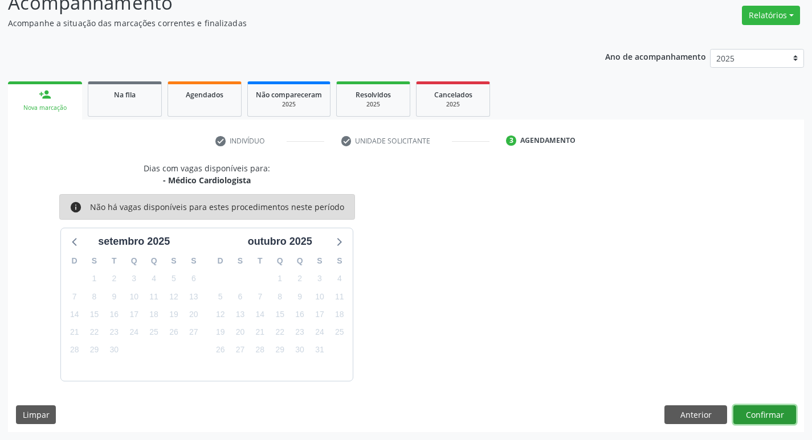
click at [773, 409] on button "Confirmar" at bounding box center [764, 415] width 63 height 19
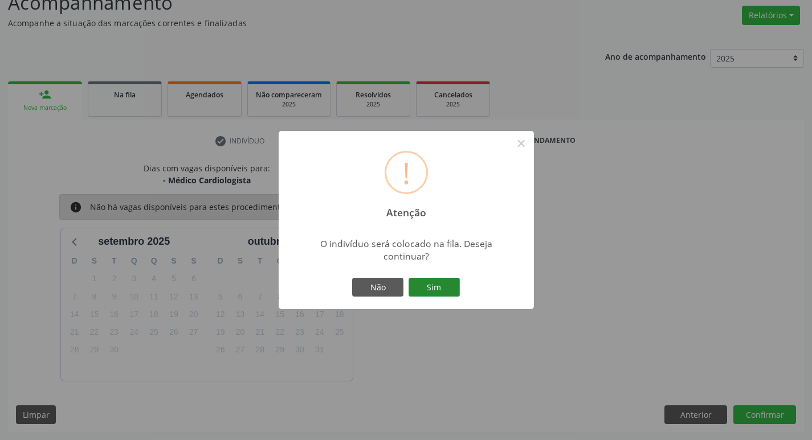
click at [446, 289] on button "Sim" at bounding box center [434, 287] width 51 height 19
